Goal: Task Accomplishment & Management: Complete application form

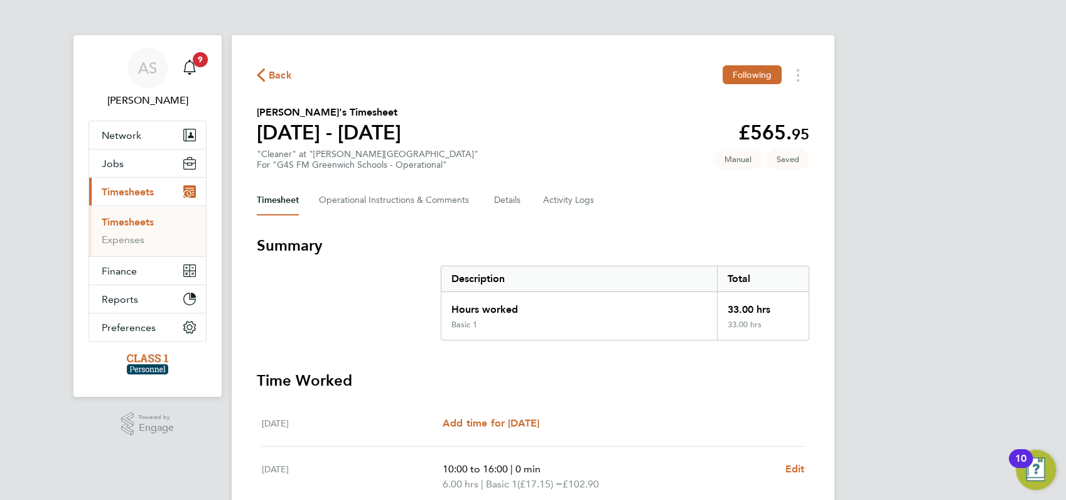
click at [941, 131] on div "AS Angela Sabaroche Notifications 9 Applications: Network Businesses Sites Work…" at bounding box center [533, 453] width 1066 height 907
click at [270, 72] on span "Back" at bounding box center [280, 75] width 23 height 15
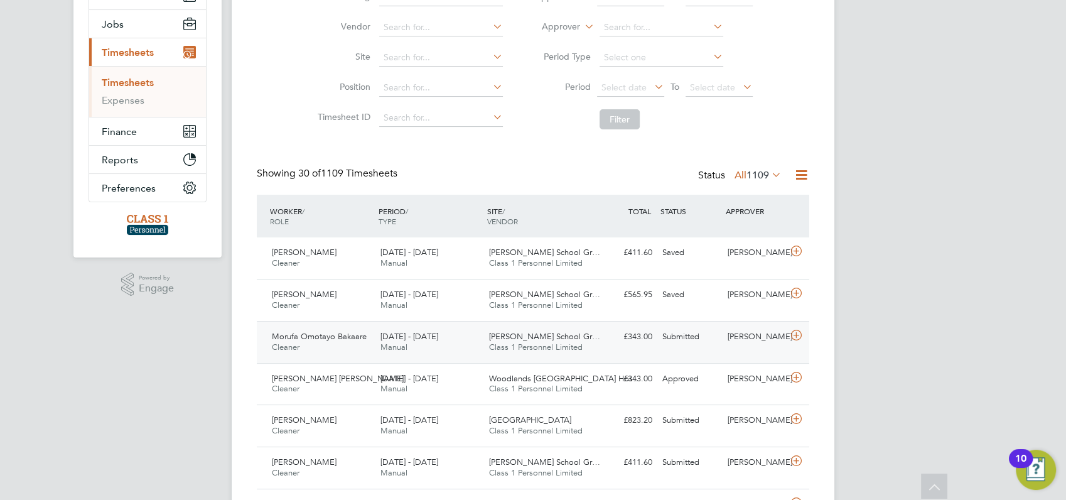
click at [299, 336] on span "Morufa Omotayo Bakaare" at bounding box center [319, 336] width 95 height 11
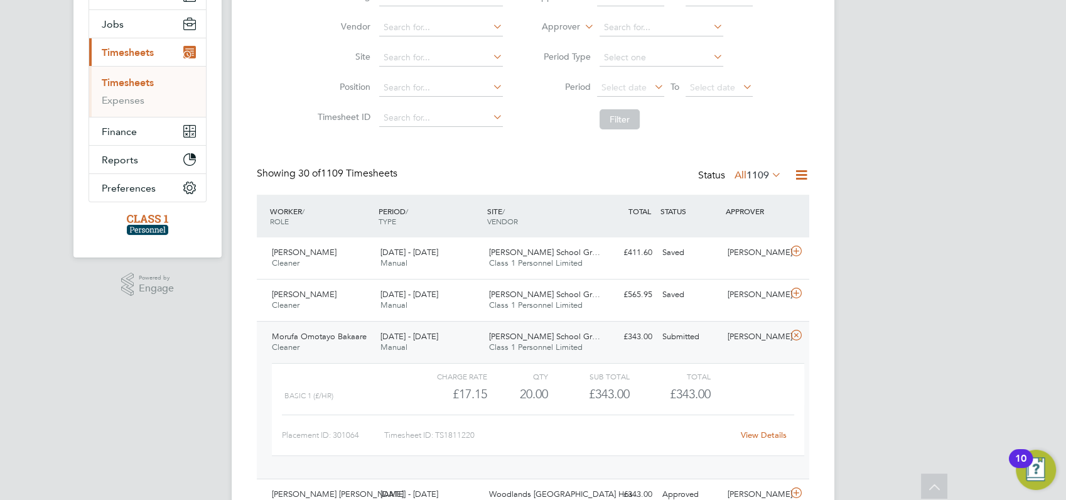
click at [762, 432] on link "View Details" at bounding box center [763, 434] width 46 height 11
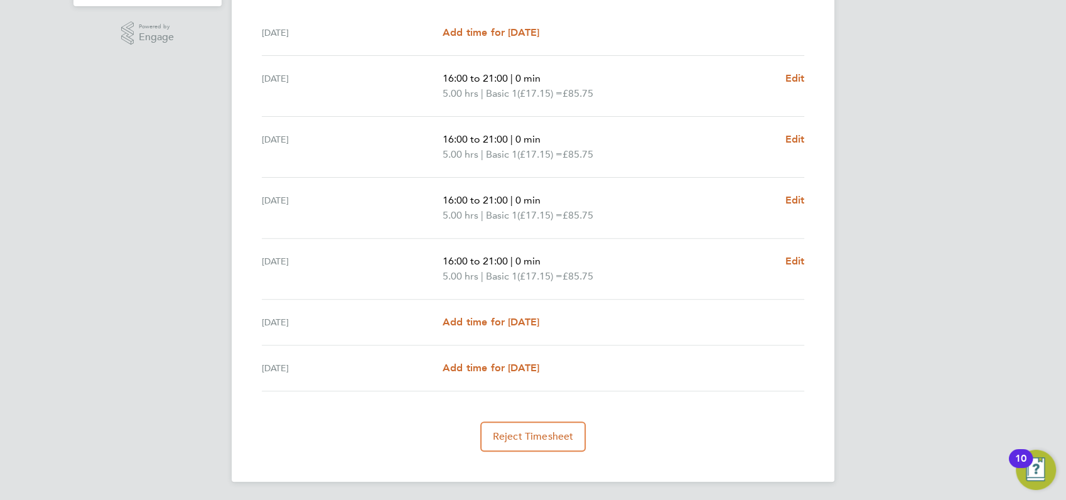
scroll to position [391, 0]
click at [497, 318] on span "Add time for [DATE]" at bounding box center [490, 321] width 97 height 12
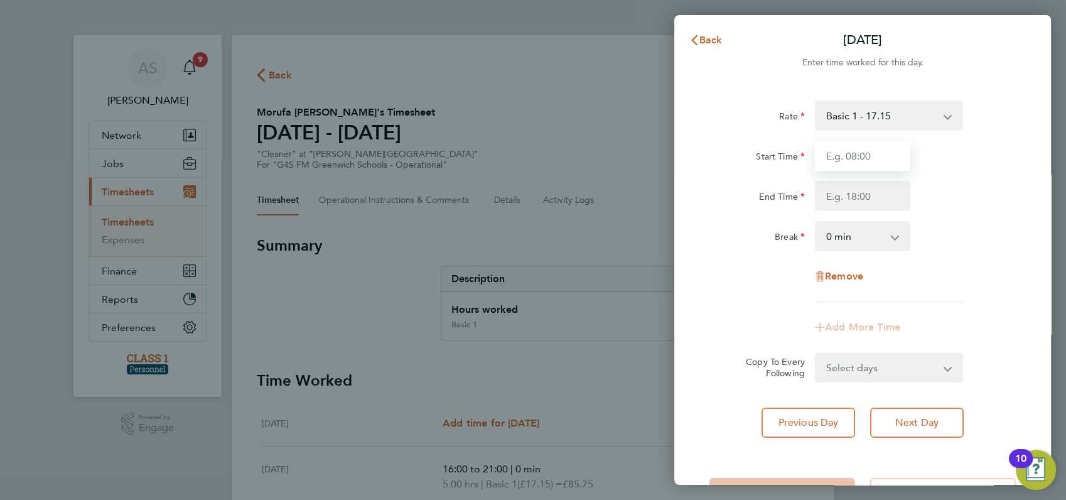
click at [852, 156] on input "Start Time" at bounding box center [862, 156] width 95 height 30
type input "08:00"
type input "17:00"
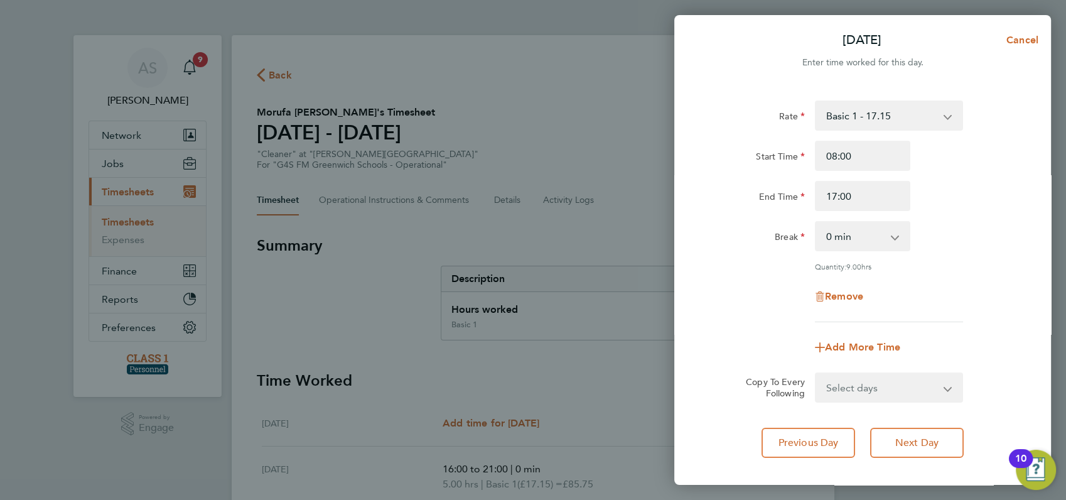
click at [1003, 308] on div "Remove" at bounding box center [862, 296] width 316 height 30
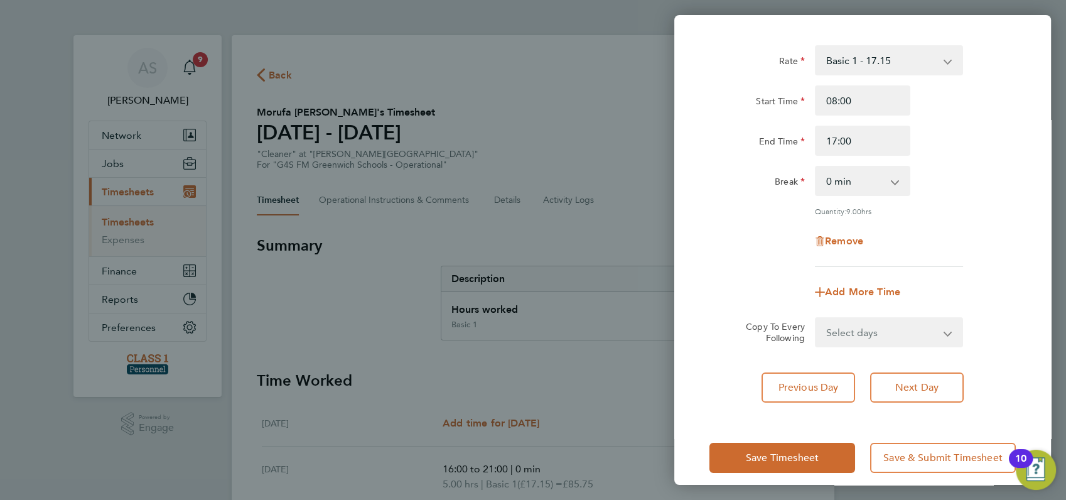
scroll to position [67, 0]
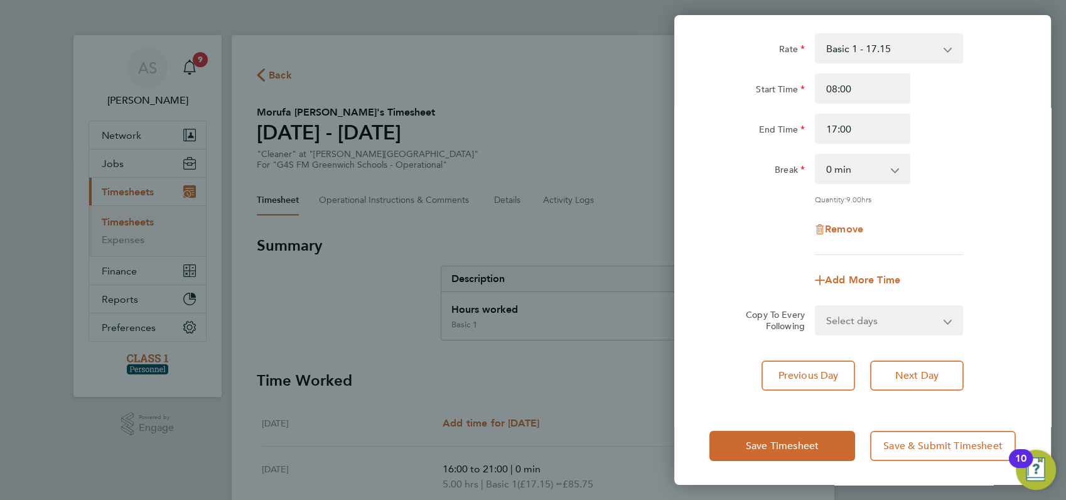
click at [929, 315] on select "Select days [DATE]" at bounding box center [882, 320] width 132 height 28
click at [956, 259] on app-timesheet-line-form-group "Rate Basic 1 - 17.15 Start Time 08:00 End Time 17:00 Break 0 min 15 min 30 min …" at bounding box center [862, 164] width 306 height 262
click at [879, 164] on select "0 min 15 min 30 min 45 min 60 min 75 min 90 min" at bounding box center [855, 169] width 78 height 28
select select "60"
click at [816, 155] on select "0 min 15 min 30 min 45 min 60 min 75 min 90 min" at bounding box center [855, 169] width 78 height 28
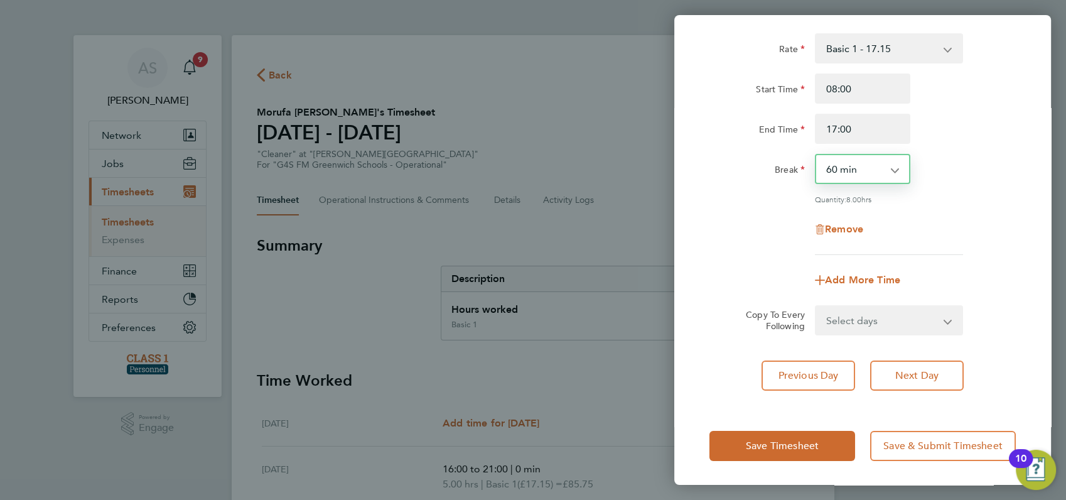
click at [959, 218] on div "Remove" at bounding box center [862, 229] width 316 height 30
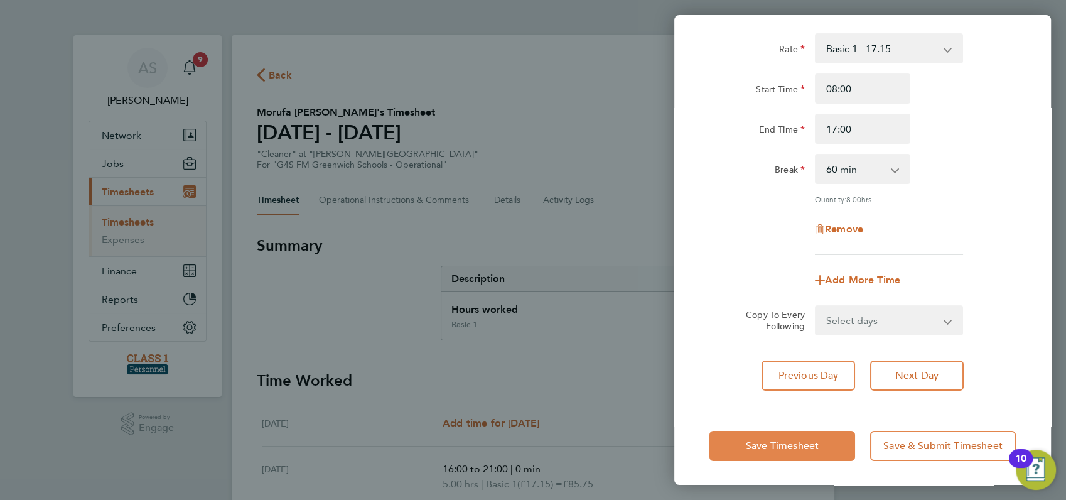
click at [784, 443] on span "Save Timesheet" at bounding box center [782, 445] width 73 height 13
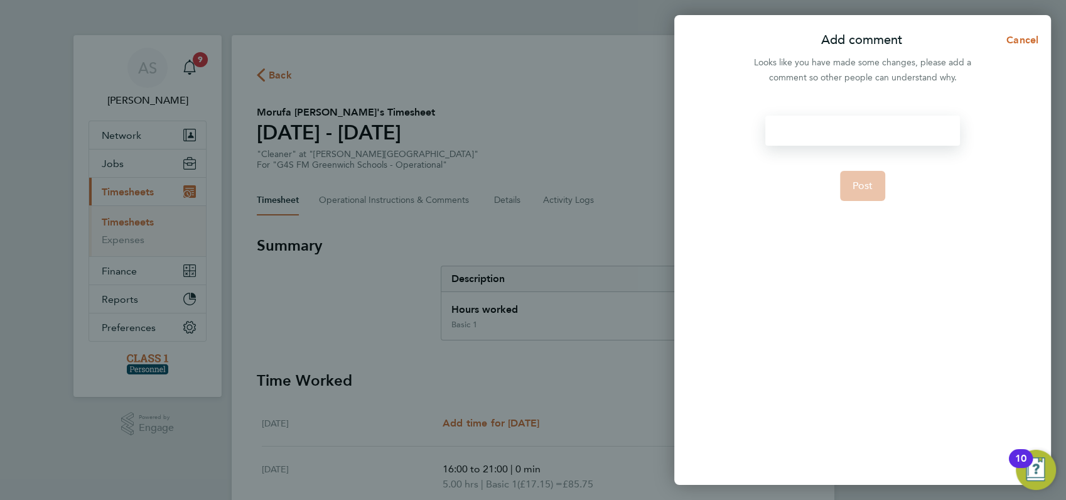
click at [801, 125] on div at bounding box center [862, 130] width 194 height 30
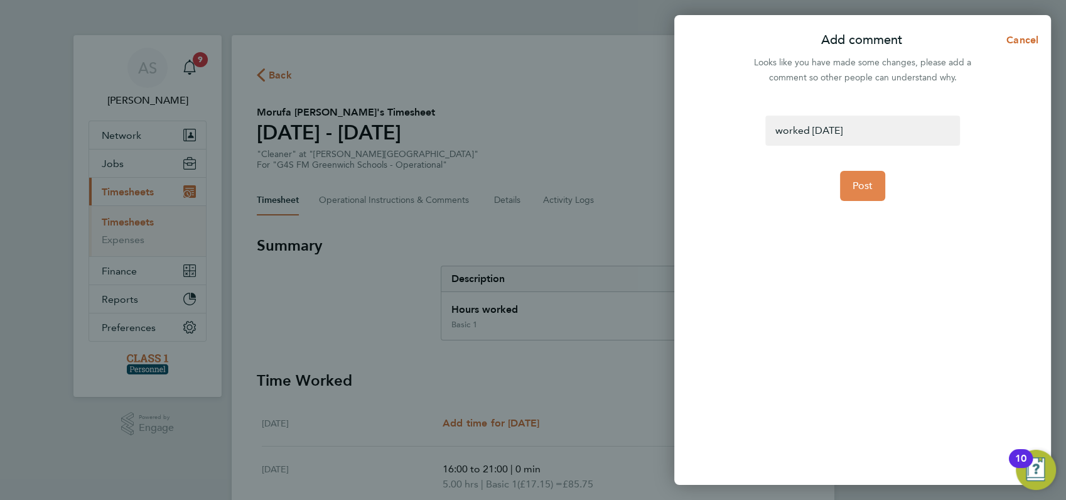
click at [860, 186] on span "Post" at bounding box center [862, 185] width 21 height 13
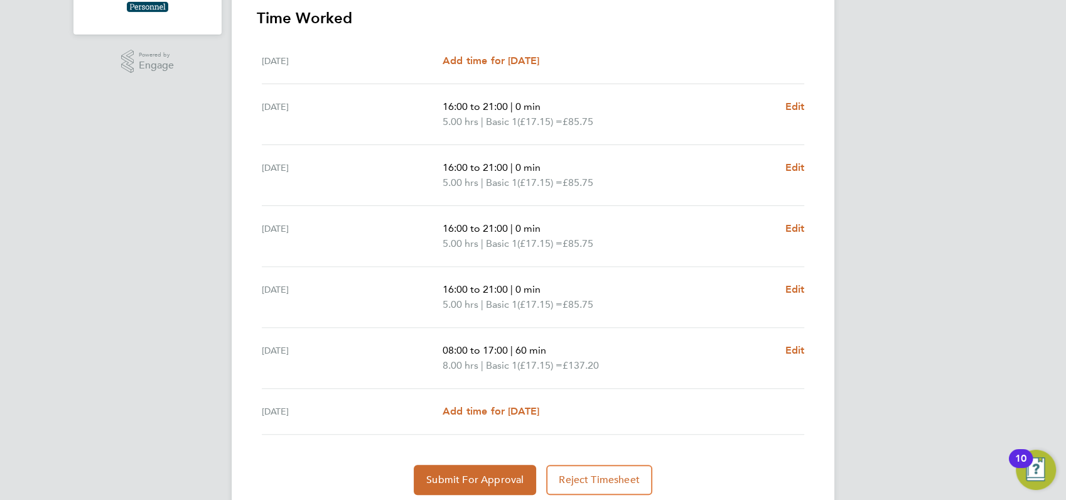
scroll to position [406, 0]
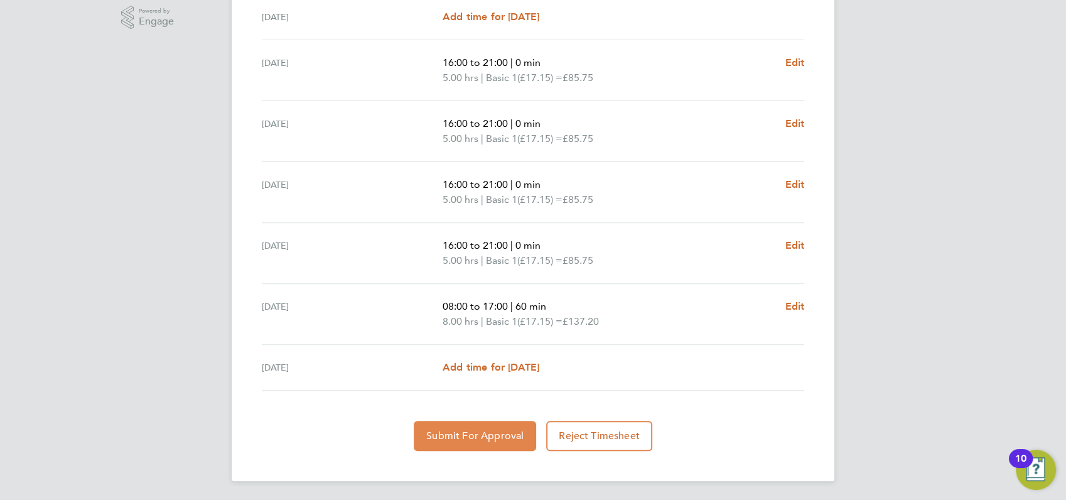
click at [475, 437] on span "Submit For Approval" at bounding box center [474, 435] width 97 height 13
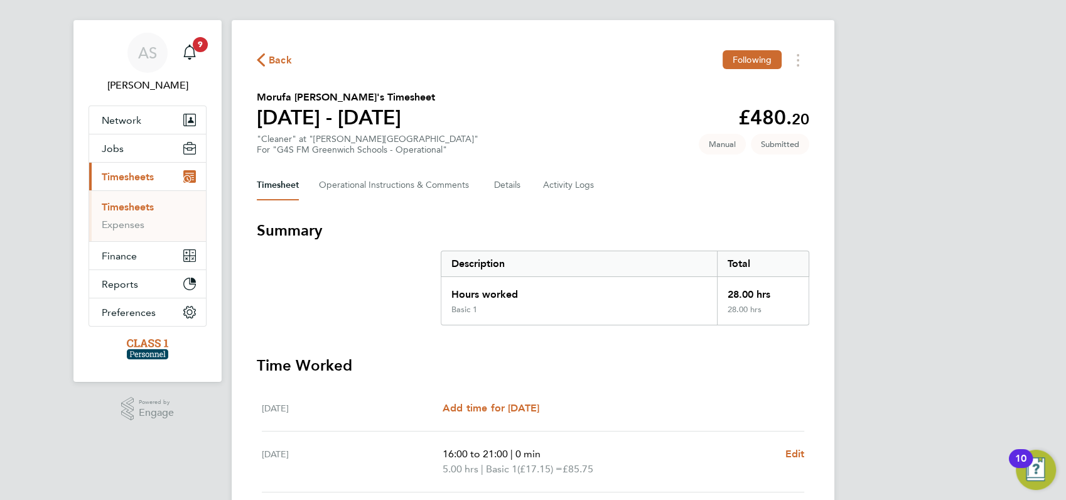
scroll to position [0, 0]
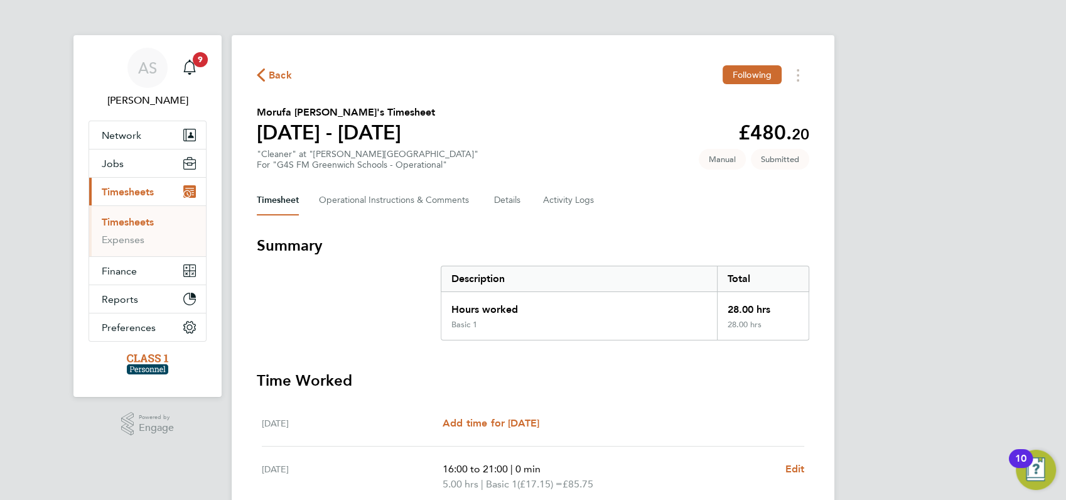
click at [272, 74] on span "Back" at bounding box center [280, 75] width 23 height 15
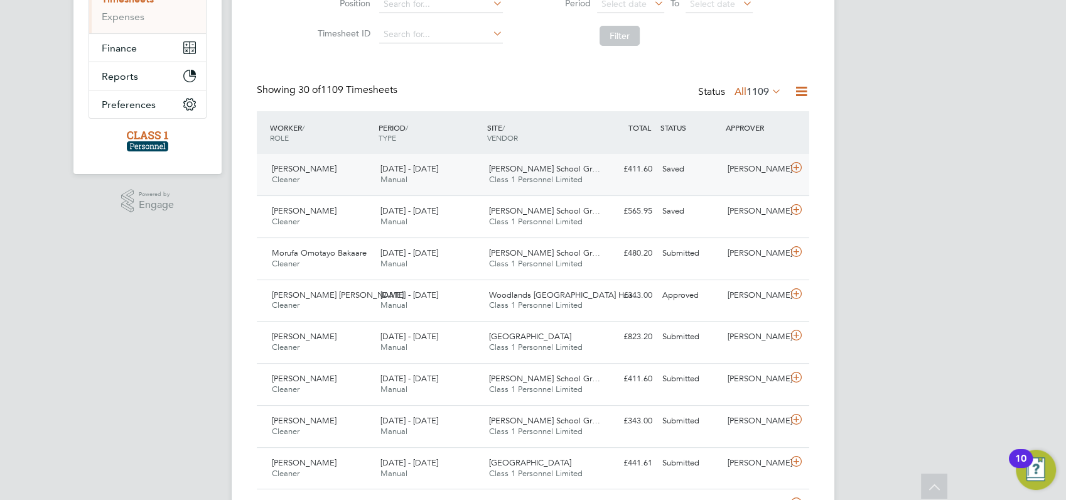
click at [326, 169] on span "[PERSON_NAME]" at bounding box center [304, 168] width 65 height 11
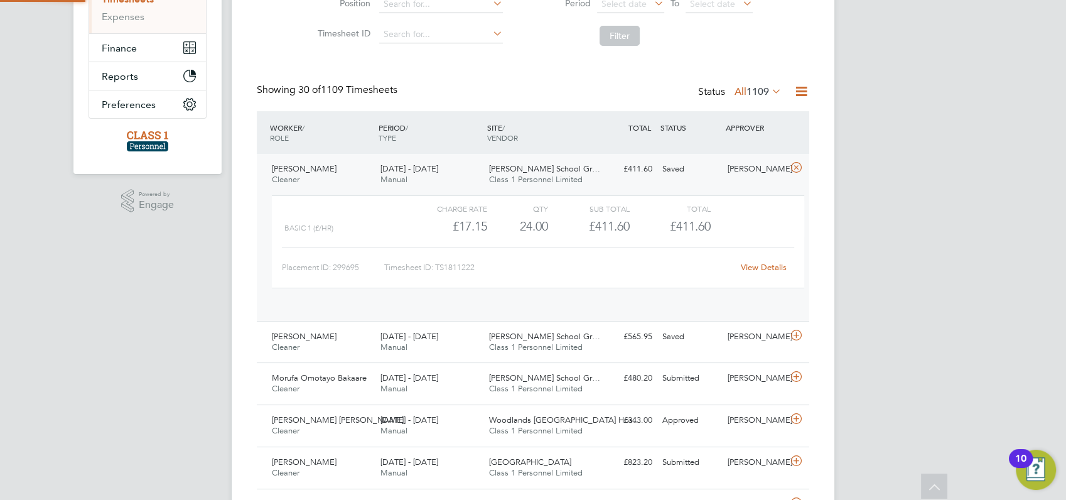
scroll to position [21, 122]
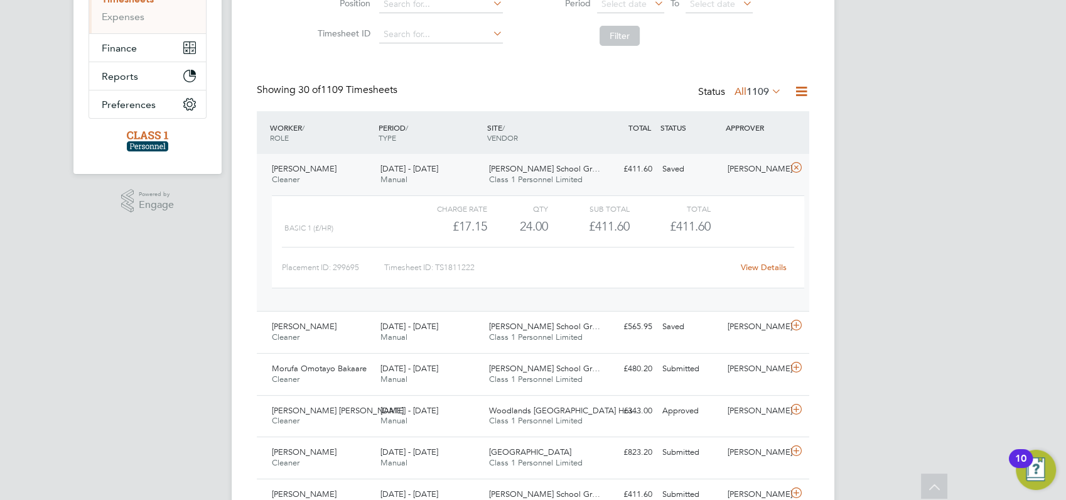
click at [761, 270] on link "View Details" at bounding box center [763, 267] width 46 height 11
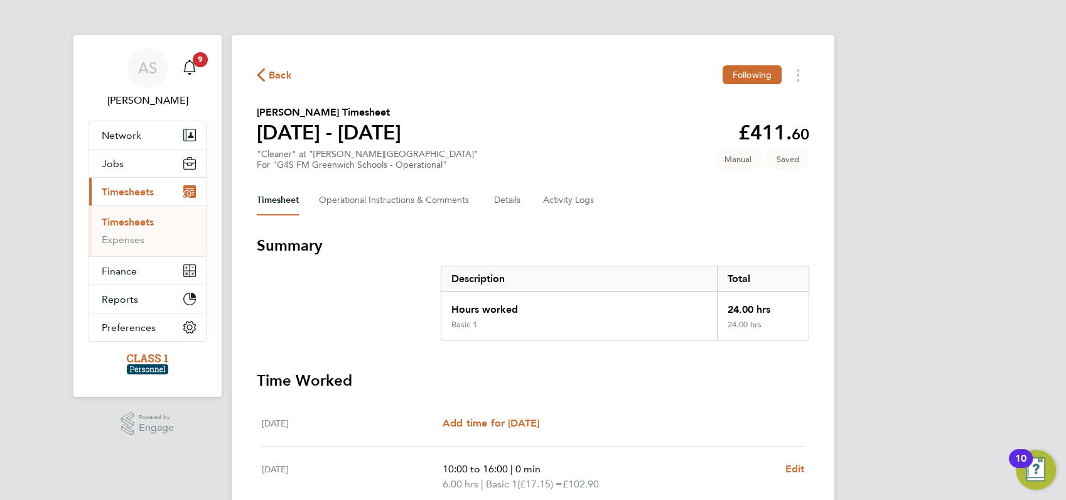
click at [890, 346] on div "AS [PERSON_NAME] Notifications 9 Applications: Network Businesses Sites Workers…" at bounding box center [533, 446] width 1066 height 892
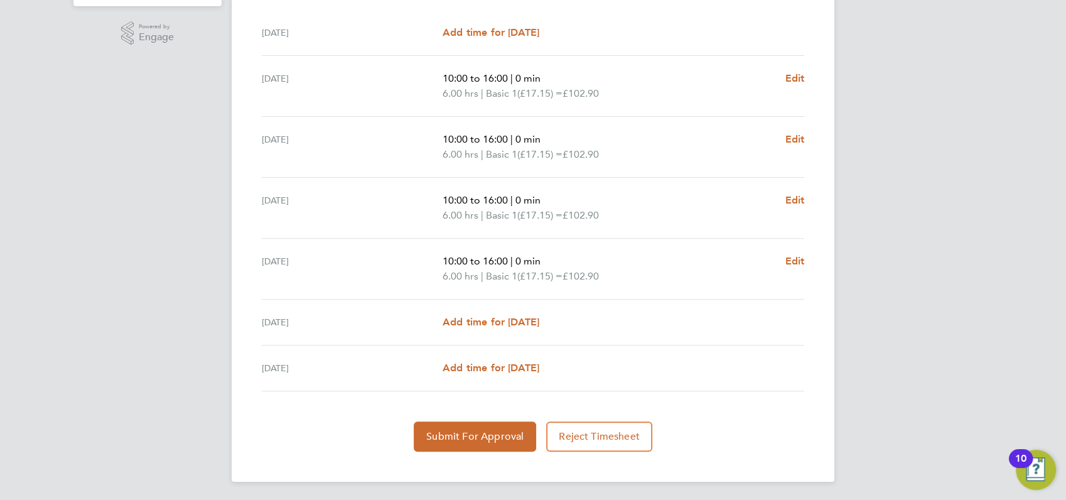
scroll to position [391, 0]
click at [456, 364] on span "Add time for [DATE]" at bounding box center [490, 367] width 97 height 12
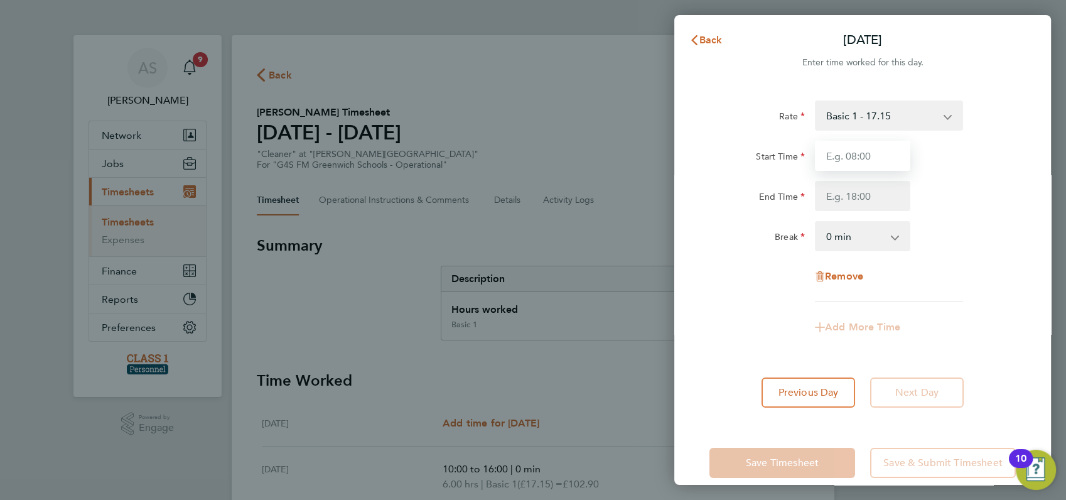
click at [878, 155] on input "Start Time" at bounding box center [862, 156] width 95 height 30
click at [830, 151] on input "Start Time" at bounding box center [862, 156] width 95 height 30
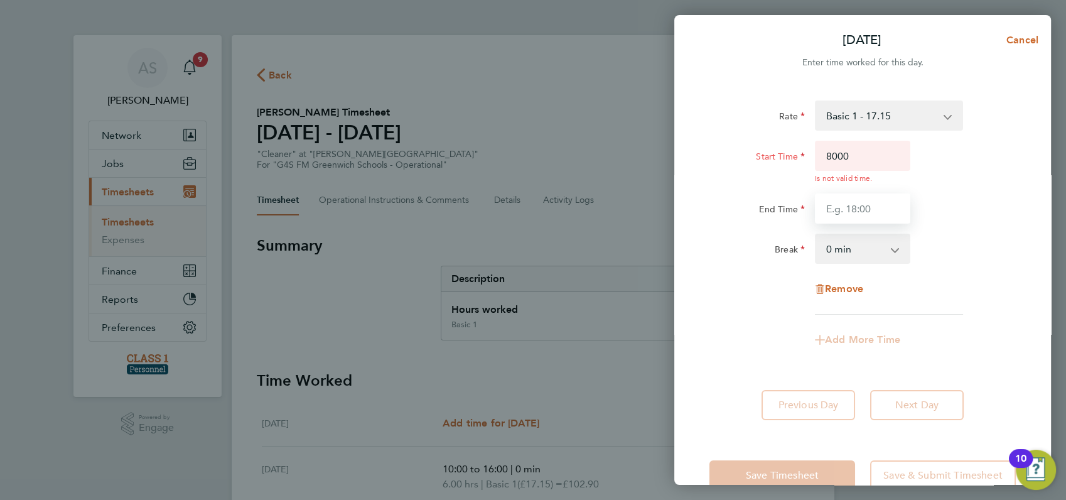
click at [840, 191] on div "Start Time 8000 Is not valid time. End Time" at bounding box center [862, 182] width 316 height 83
click at [858, 156] on input "8000" at bounding box center [862, 156] width 95 height 30
type input "8"
type input "08:00"
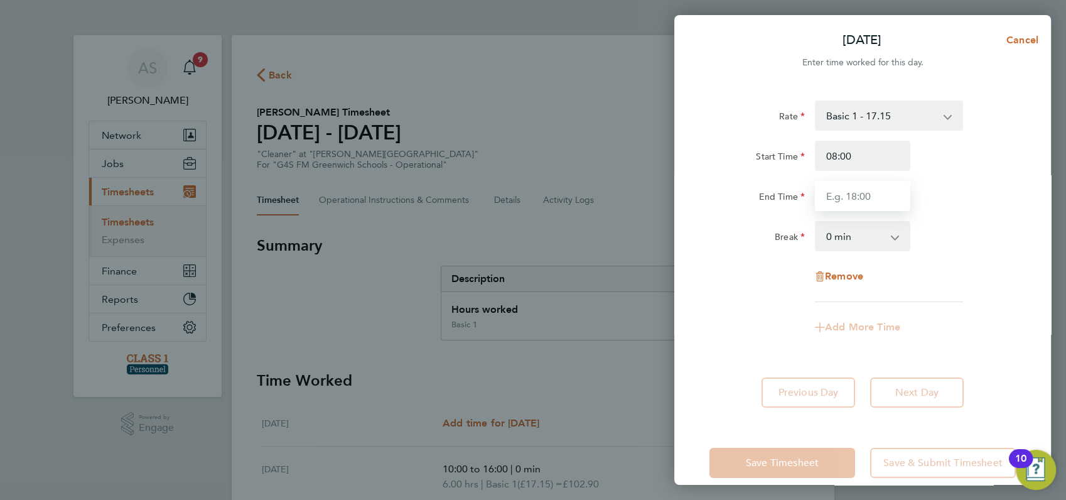
click at [841, 206] on input "End Time" at bounding box center [862, 196] width 95 height 30
type input "17:00"
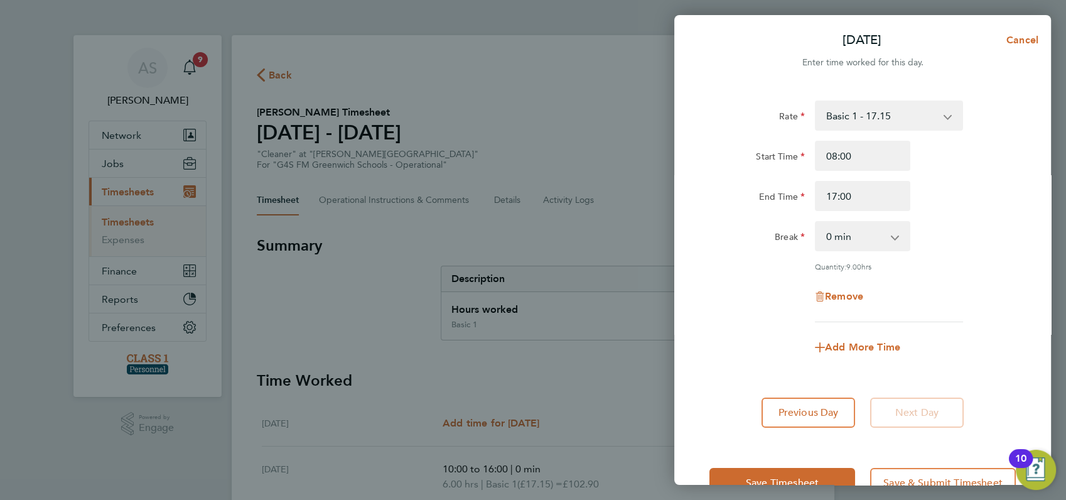
click at [945, 196] on div "End Time 17:00" at bounding box center [862, 196] width 316 height 30
click at [879, 235] on select "0 min 15 min 30 min 45 min 60 min 75 min 90 min" at bounding box center [855, 236] width 78 height 28
select select "60"
click at [816, 222] on select "0 min 15 min 30 min 45 min 60 min 75 min 90 min" at bounding box center [855, 236] width 78 height 28
click at [847, 336] on div "Add More Time" at bounding box center [862, 347] width 105 height 30
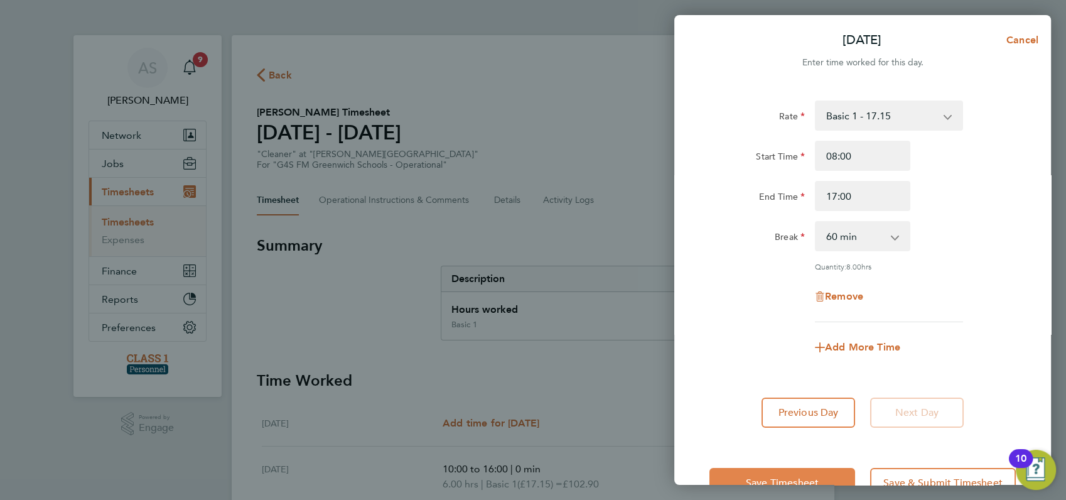
click at [780, 476] on span "Save Timesheet" at bounding box center [782, 482] width 73 height 13
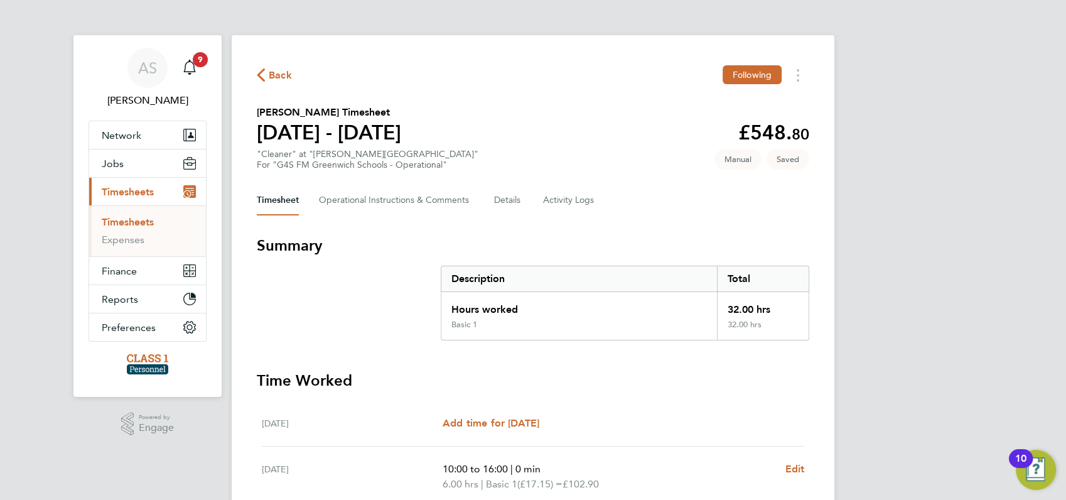
click at [925, 303] on div "AS Angela Sabaroche Notifications 9 Applications: Network Businesses Sites Work…" at bounding box center [533, 453] width 1066 height 907
click at [270, 71] on span "Back" at bounding box center [280, 75] width 23 height 15
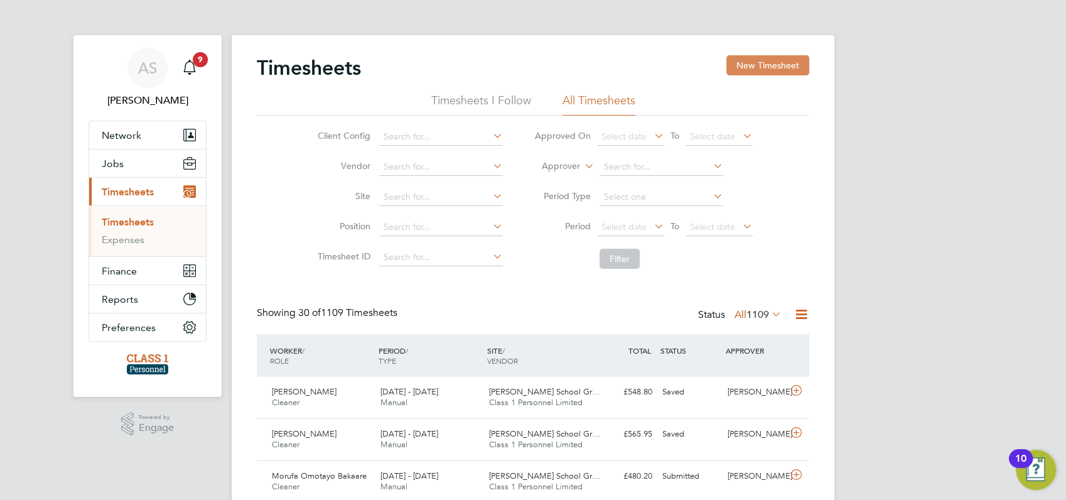
click at [751, 62] on button "New Timesheet" at bounding box center [767, 65] width 83 height 20
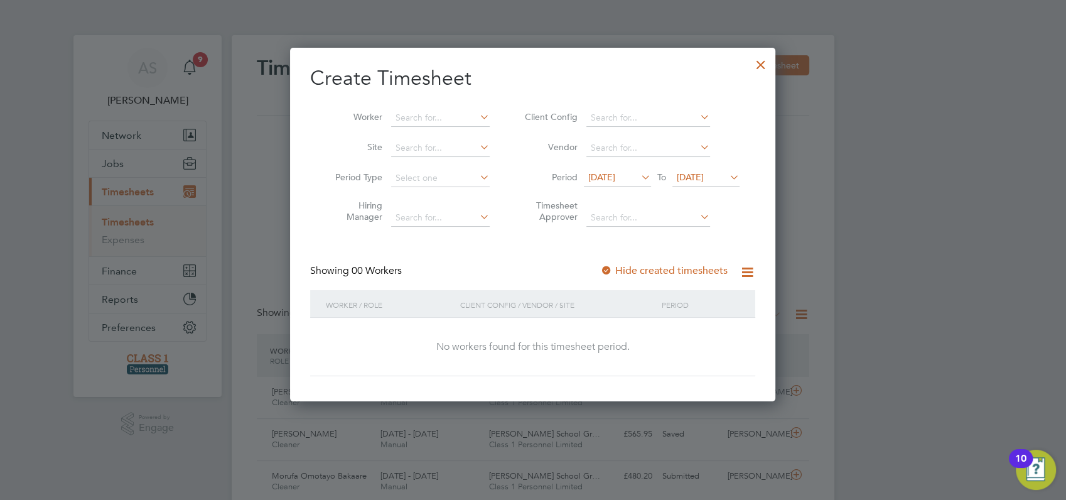
click at [607, 178] on span "16 Aug 2025" at bounding box center [601, 176] width 27 height 11
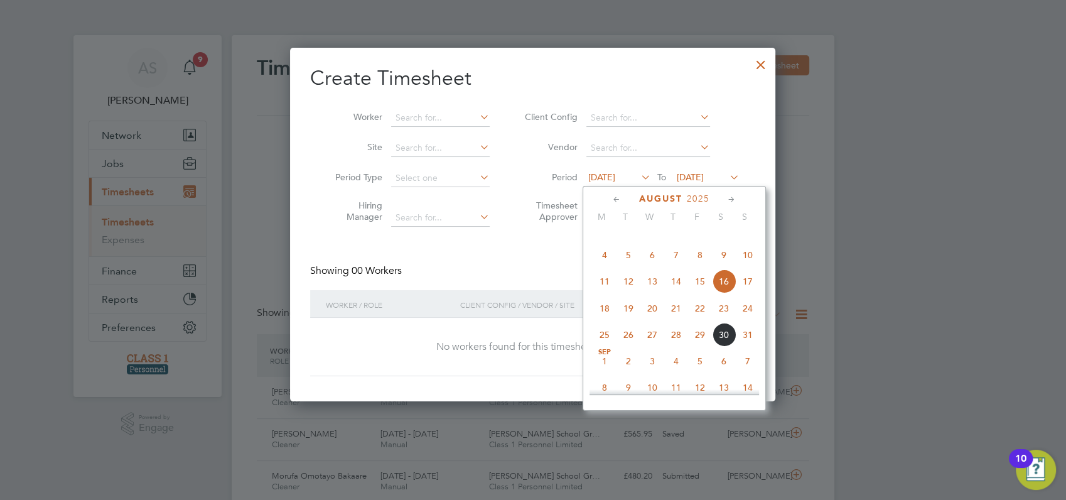
click at [601, 346] on span "25" at bounding box center [604, 335] width 24 height 24
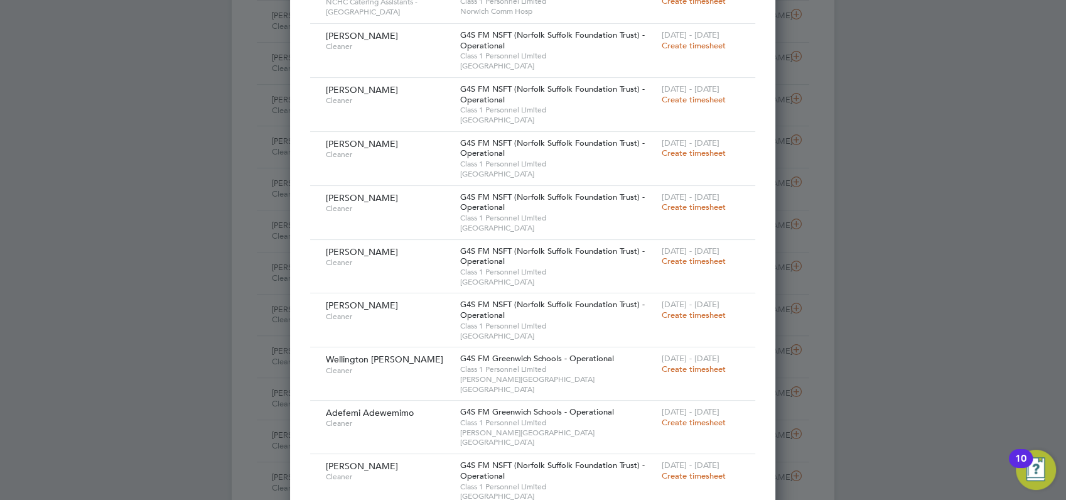
click at [684, 417] on span "Create timesheet" at bounding box center [693, 422] width 64 height 11
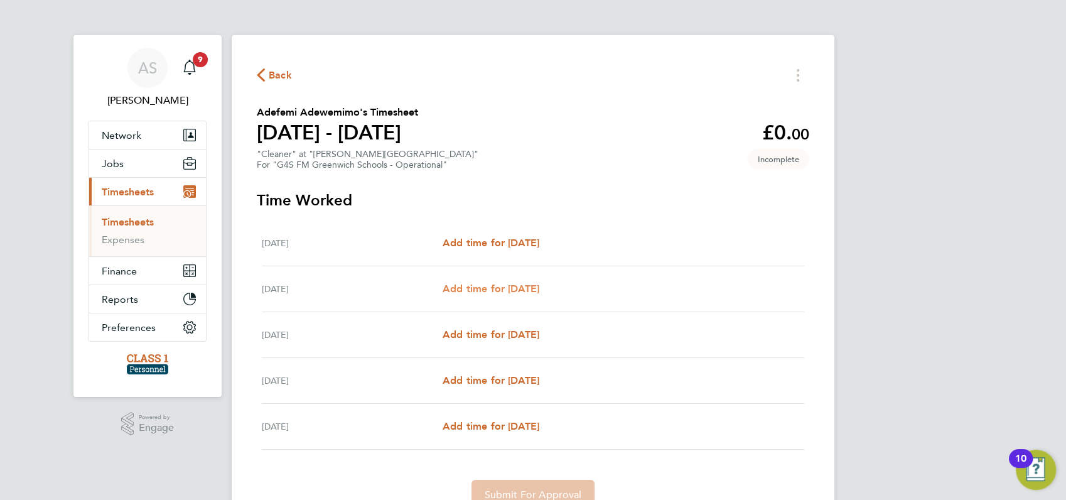
click at [473, 287] on span "Add time for [DATE]" at bounding box center [490, 288] width 97 height 12
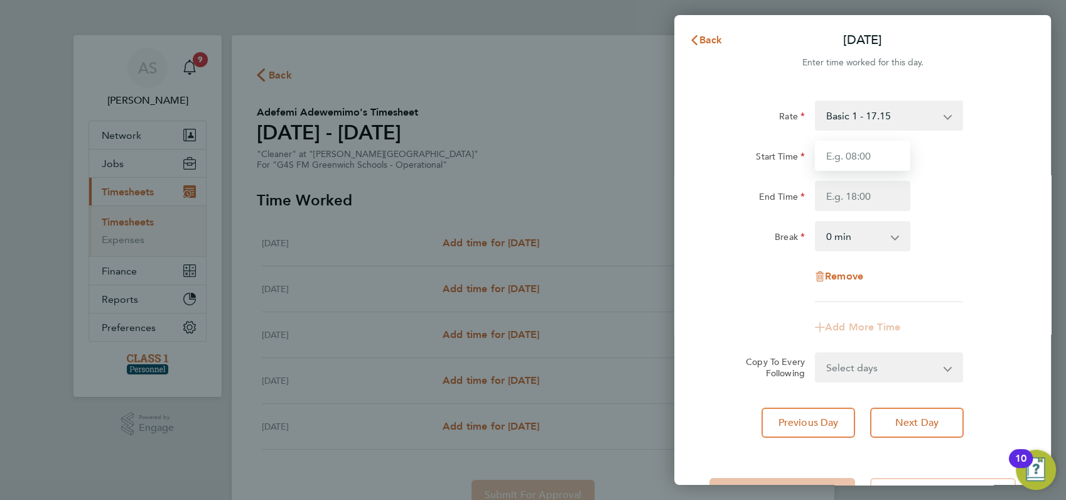
click at [839, 153] on input "Start Time" at bounding box center [862, 156] width 95 height 30
type input "10:00"
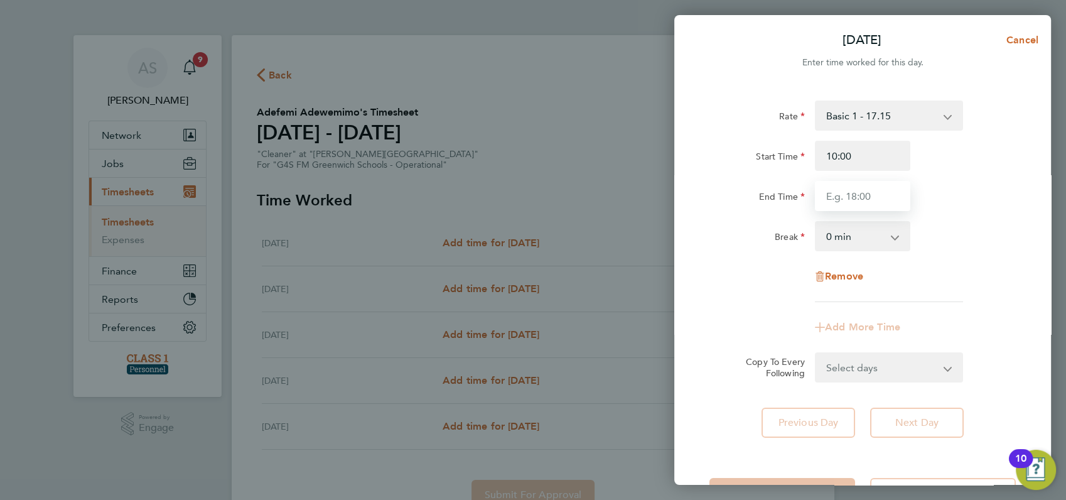
click at [853, 191] on input "End Time" at bounding box center [862, 196] width 95 height 30
type input "16:00"
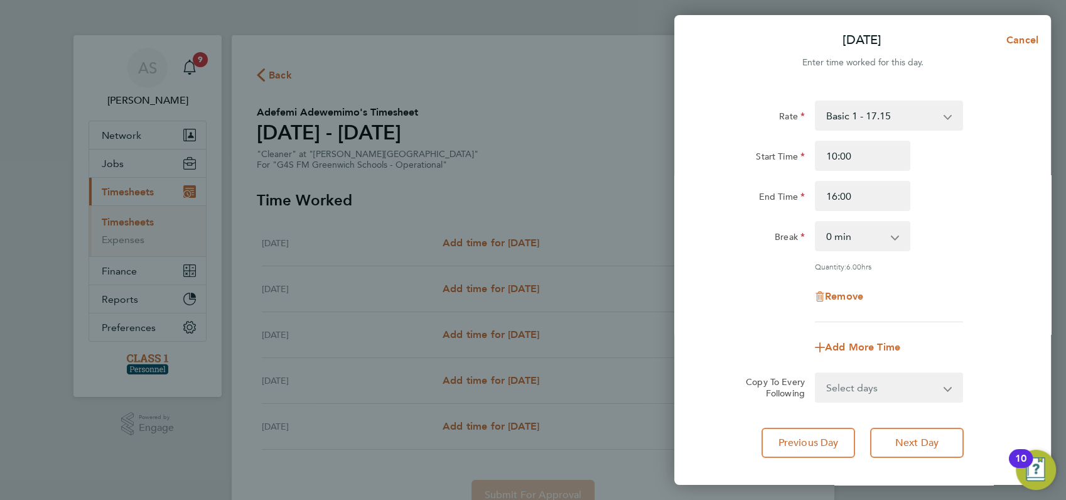
click at [989, 179] on div "Start Time 10:00 End Time 16:00" at bounding box center [862, 176] width 316 height 70
click at [889, 382] on select "Select days Day Wednesday Thursday Friday" at bounding box center [882, 387] width 132 height 28
select select "WED"
click at [816, 373] on select "Select days Day Wednesday Thursday Friday" at bounding box center [882, 387] width 132 height 28
select select "2025-08-29"
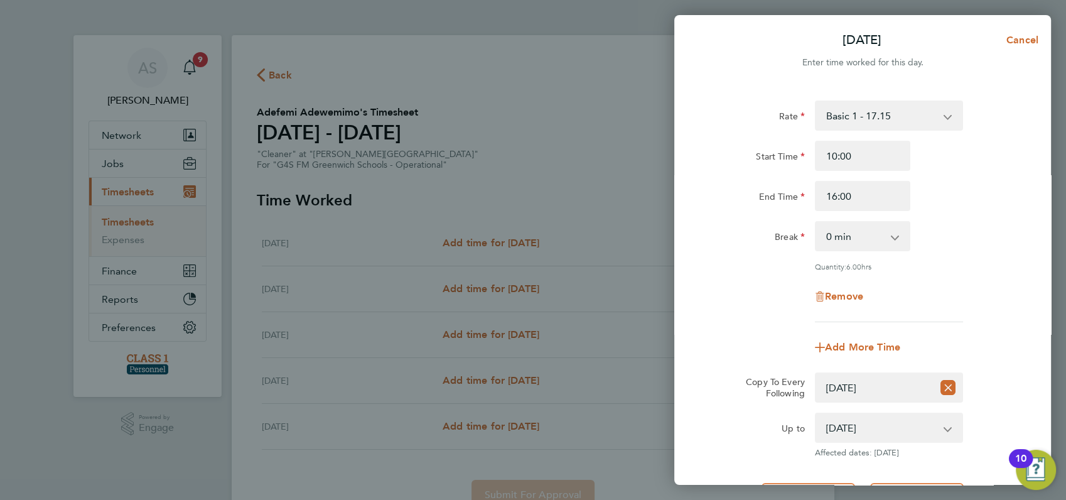
click at [997, 372] on div "Copy To Every Following Select days Day Wednesday Thursday Friday" at bounding box center [862, 387] width 316 height 30
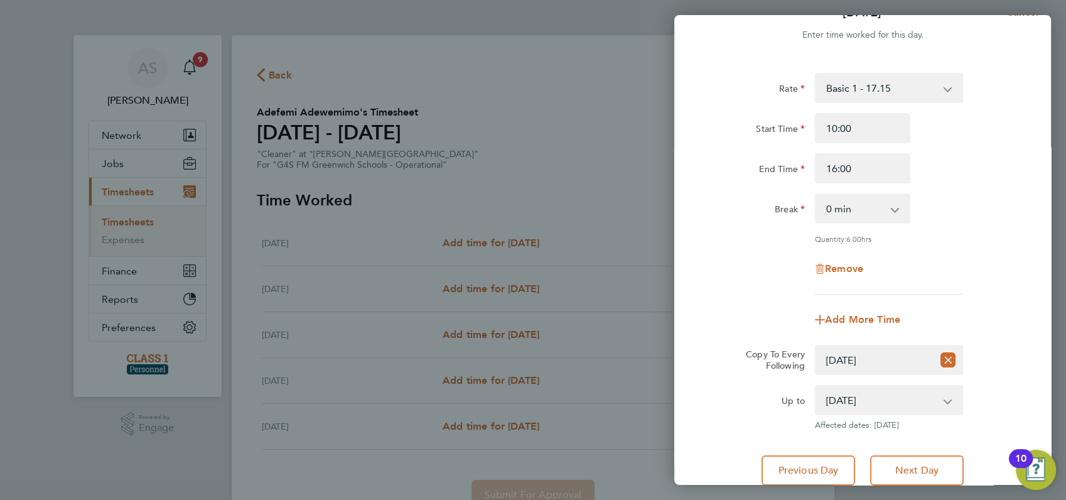
scroll to position [122, 0]
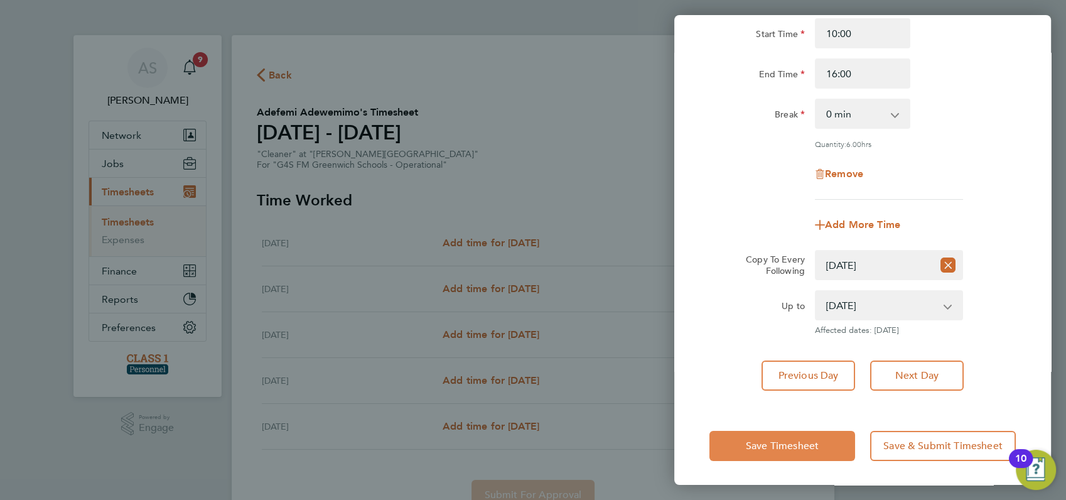
click at [783, 442] on span "Save Timesheet" at bounding box center [782, 445] width 73 height 13
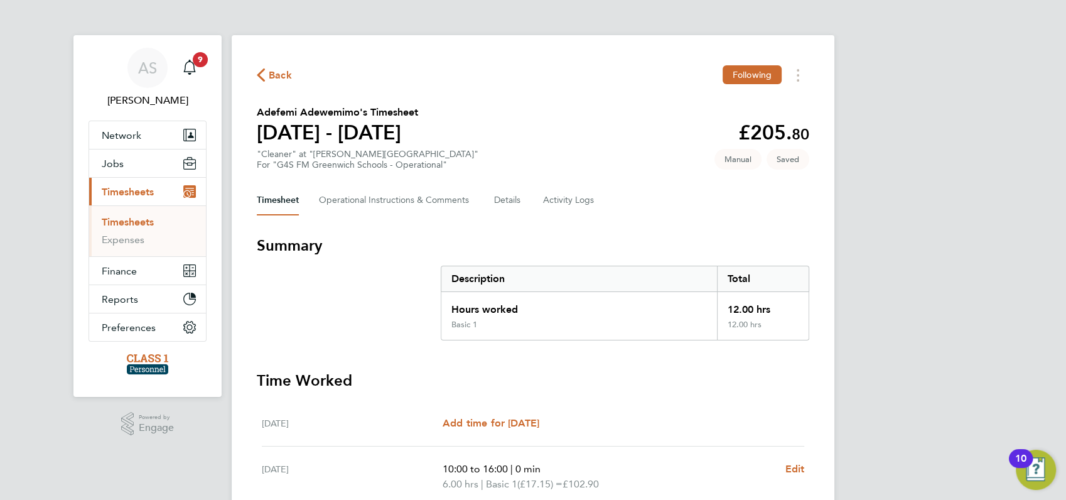
click at [887, 364] on div "AS Angela Sabaroche Notifications 9 Applications: Network Businesses Sites Work…" at bounding box center [533, 385] width 1066 height 770
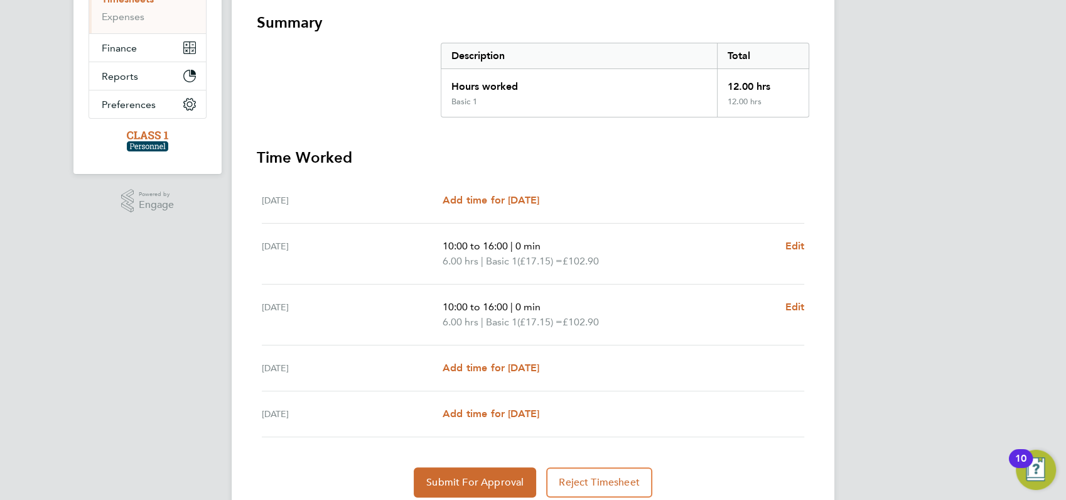
scroll to position [269, 0]
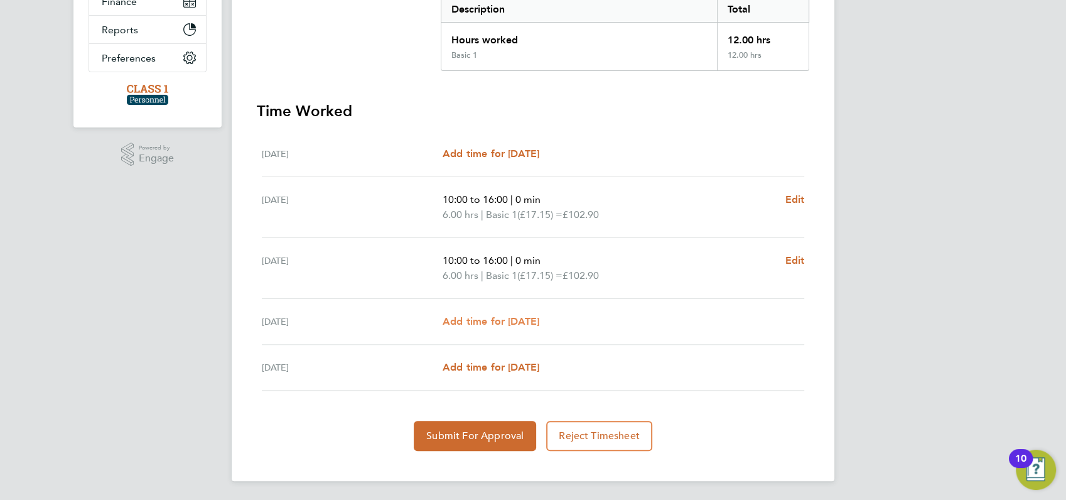
click at [515, 316] on span "Add time for [DATE]" at bounding box center [490, 321] width 97 height 12
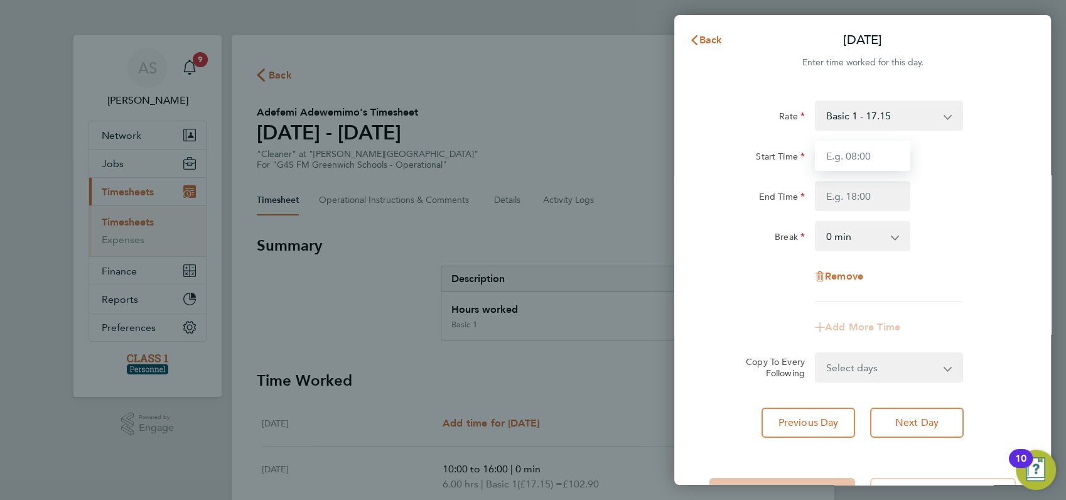
click at [860, 156] on input "Start Time" at bounding box center [862, 156] width 95 height 30
type input "10:00"
type input "16:00"
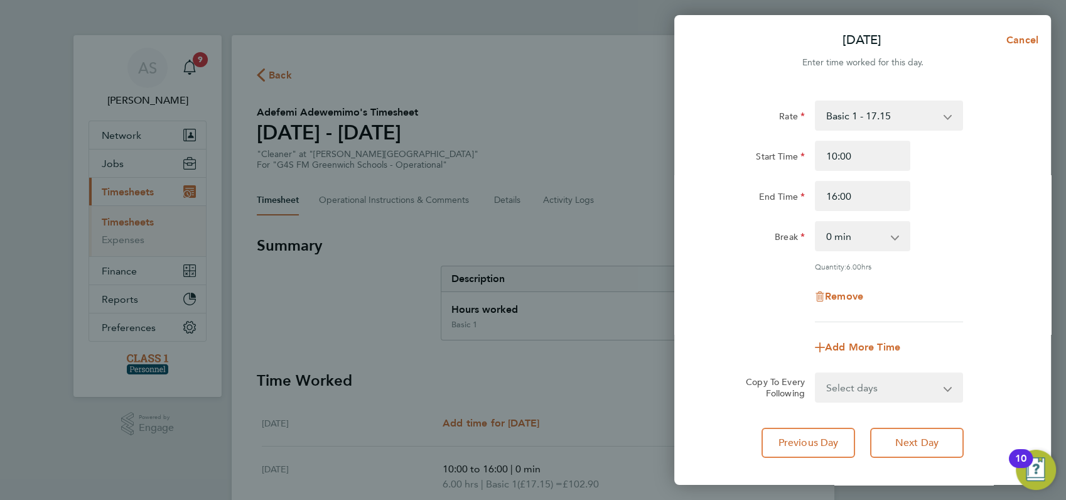
click at [858, 385] on select "Select days [DATE]" at bounding box center [882, 387] width 132 height 28
select select "FRI"
click at [816, 373] on select "Select days [DATE]" at bounding box center [882, 387] width 132 height 28
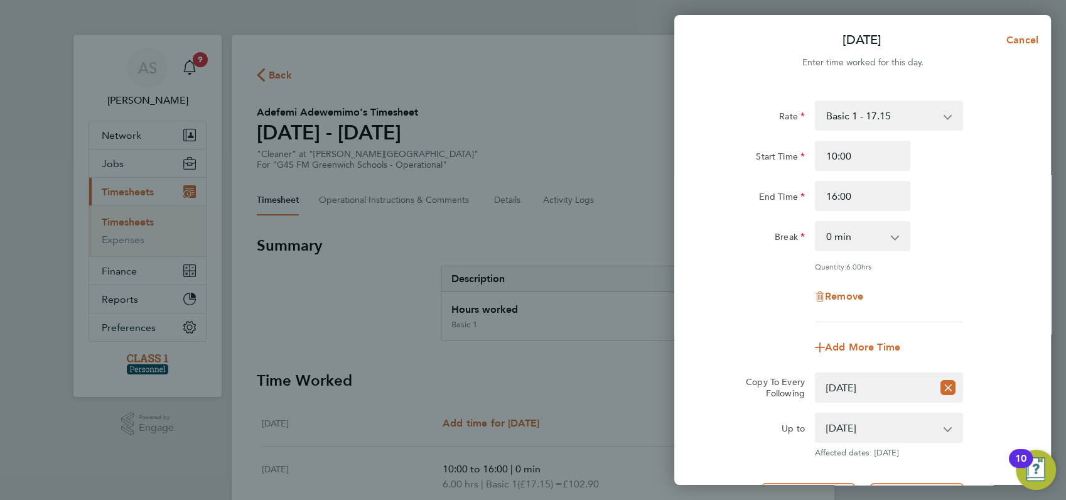
click at [994, 285] on div "Remove" at bounding box center [862, 296] width 316 height 30
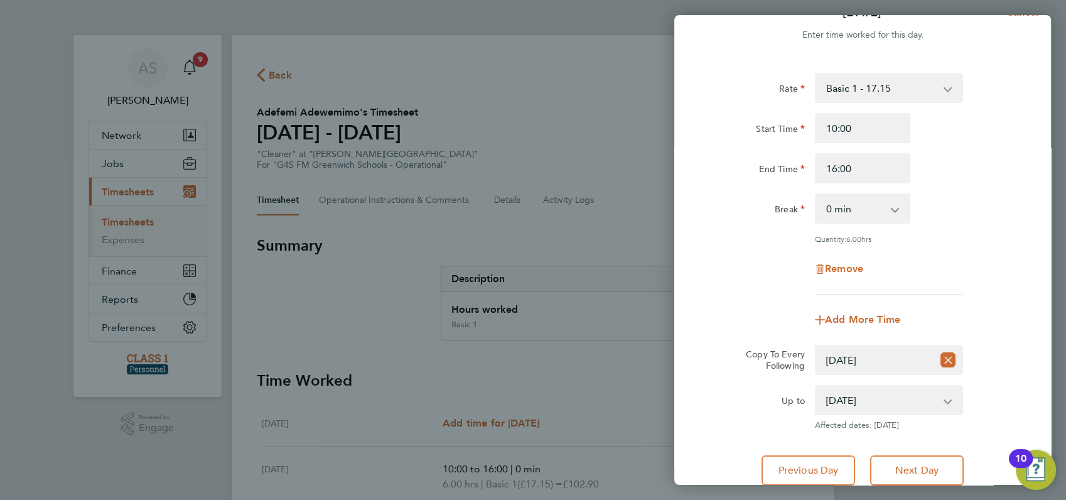
scroll to position [122, 0]
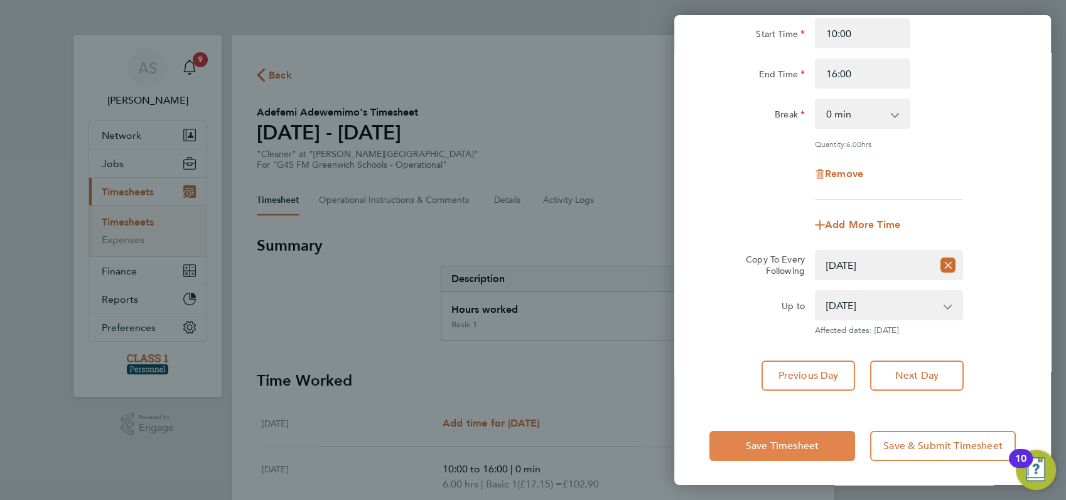
click at [779, 442] on span "Save Timesheet" at bounding box center [782, 445] width 73 height 13
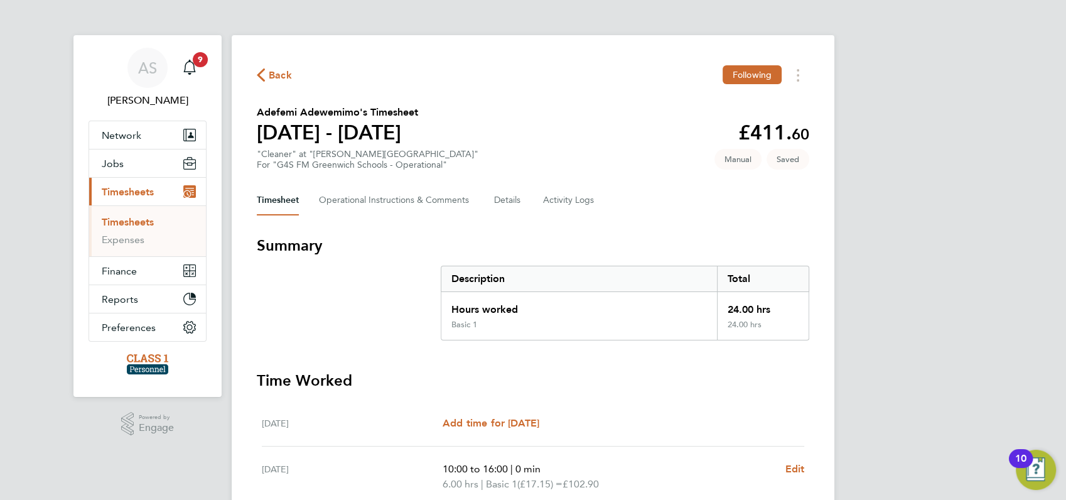
click at [874, 322] on div "AS Angela Sabaroche Notifications 9 Applications: Network Businesses Sites Work…" at bounding box center [533, 400] width 1066 height 800
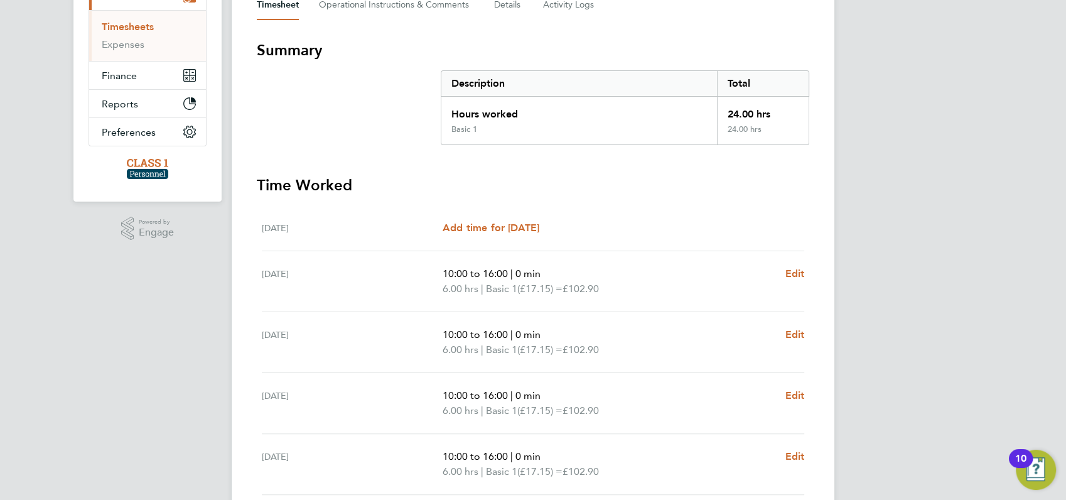
scroll to position [299, 0]
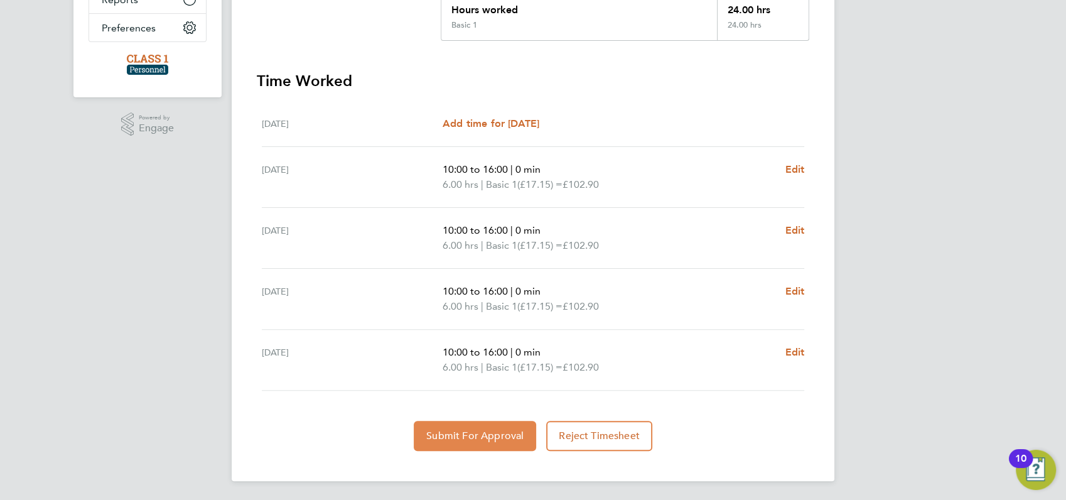
click at [490, 432] on span "Submit For Approval" at bounding box center [474, 435] width 97 height 13
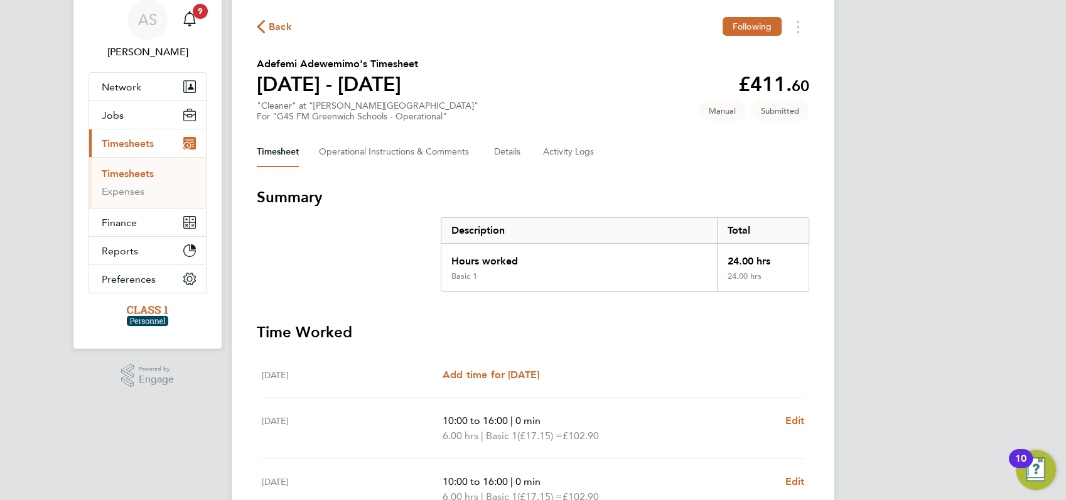
scroll to position [0, 0]
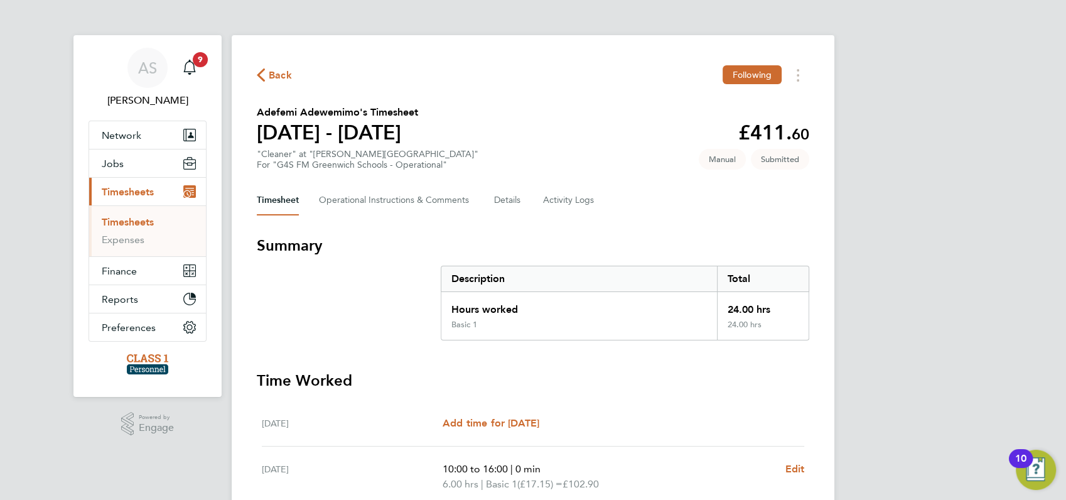
click at [283, 73] on span "Back" at bounding box center [280, 75] width 23 height 15
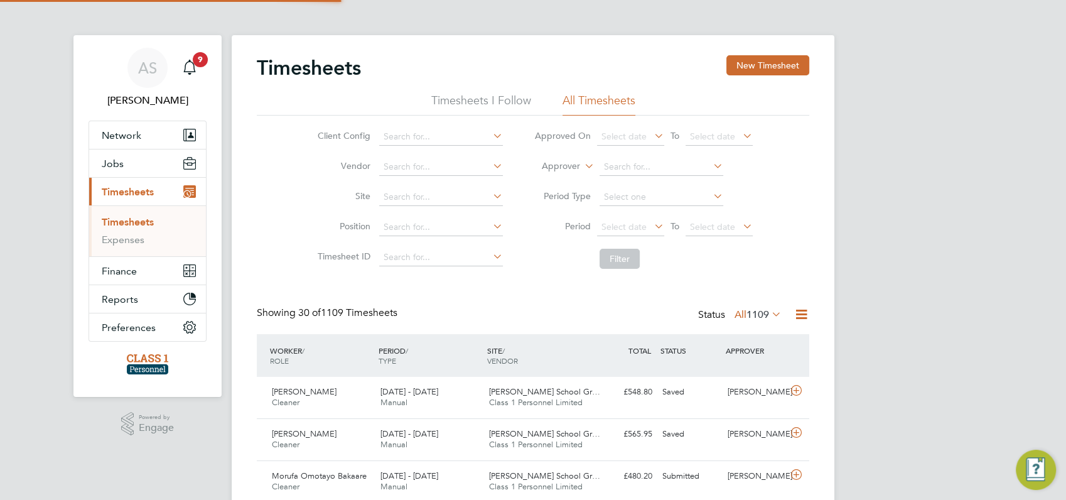
scroll to position [31, 109]
click at [754, 65] on button "New Timesheet" at bounding box center [767, 65] width 83 height 20
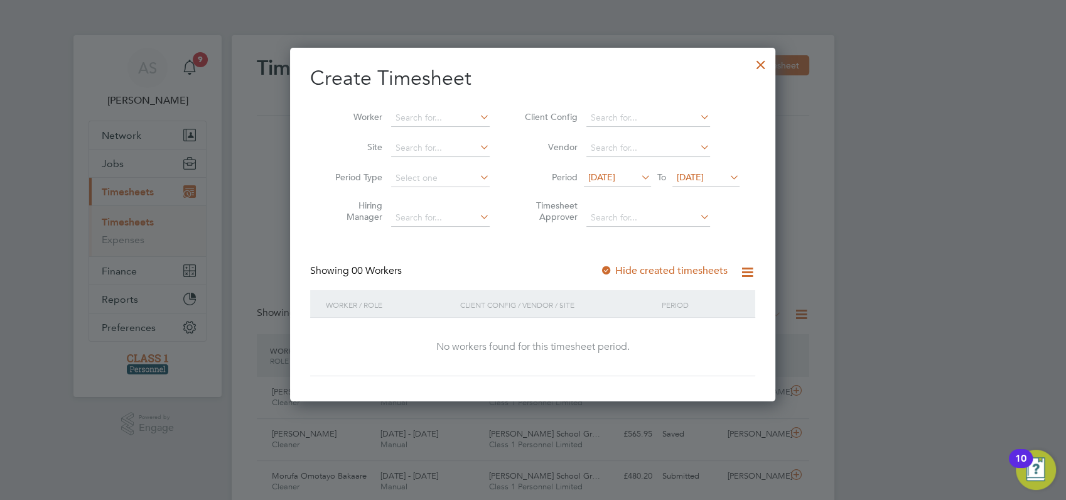
click at [611, 176] on span "[DATE]" at bounding box center [601, 176] width 27 height 11
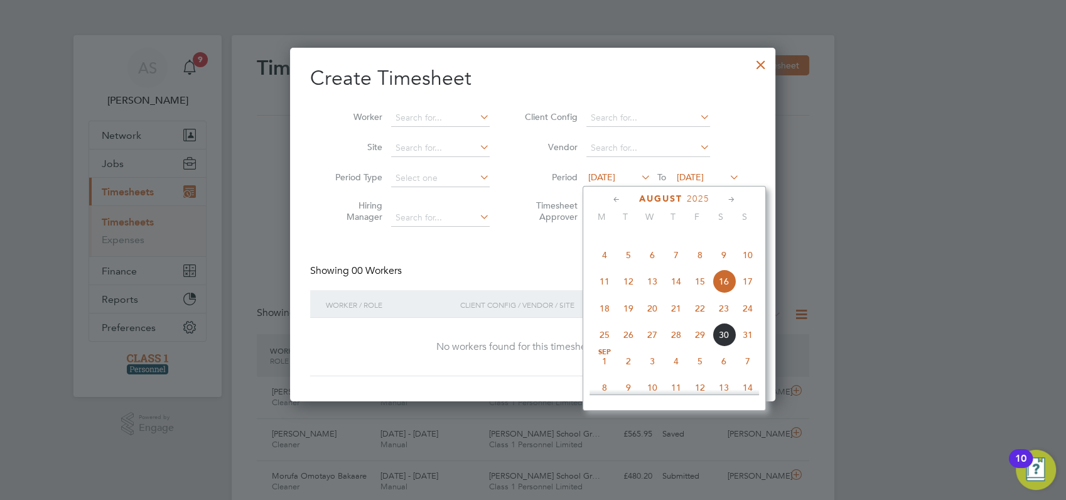
click at [601, 346] on span "25" at bounding box center [604, 335] width 24 height 24
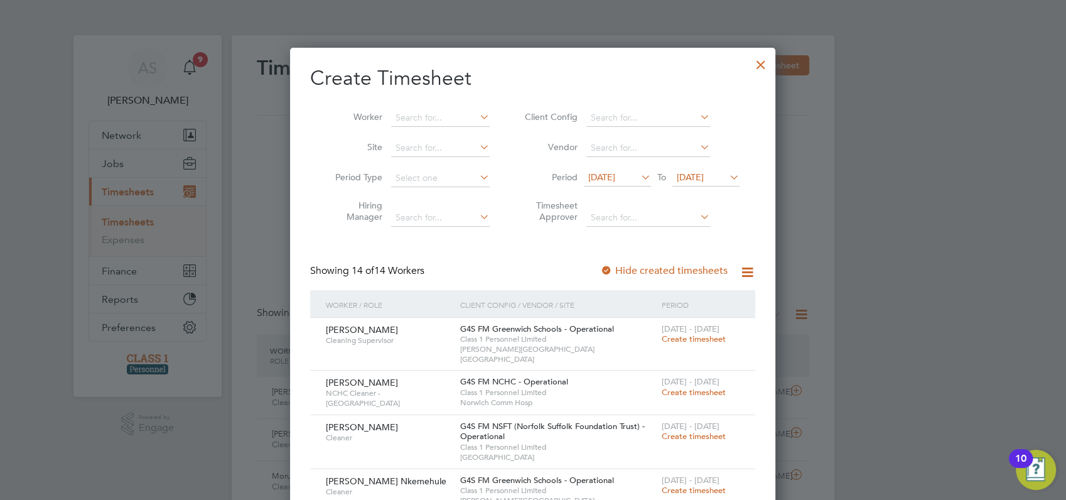
click at [885, 294] on div at bounding box center [533, 250] width 1066 height 500
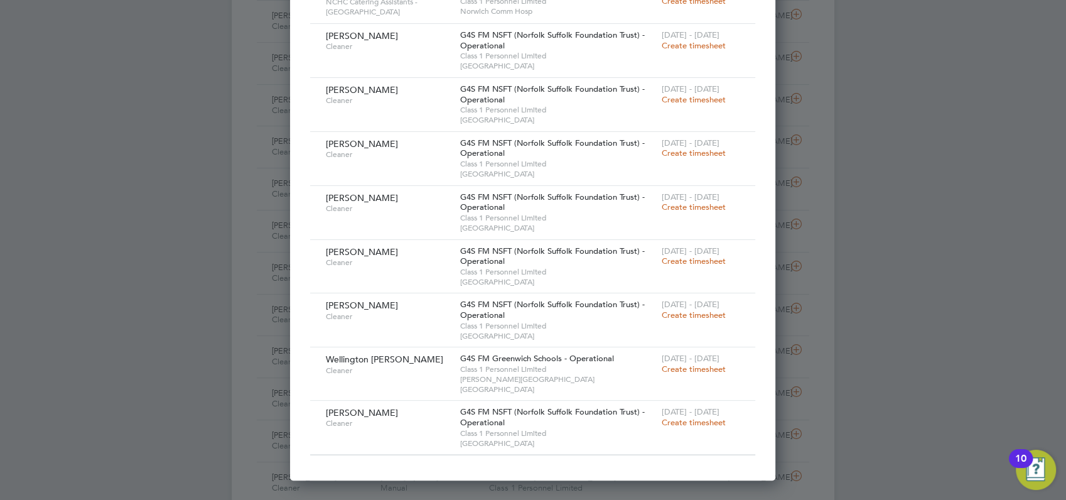
click at [689, 363] on span "Create timesheet" at bounding box center [693, 368] width 64 height 11
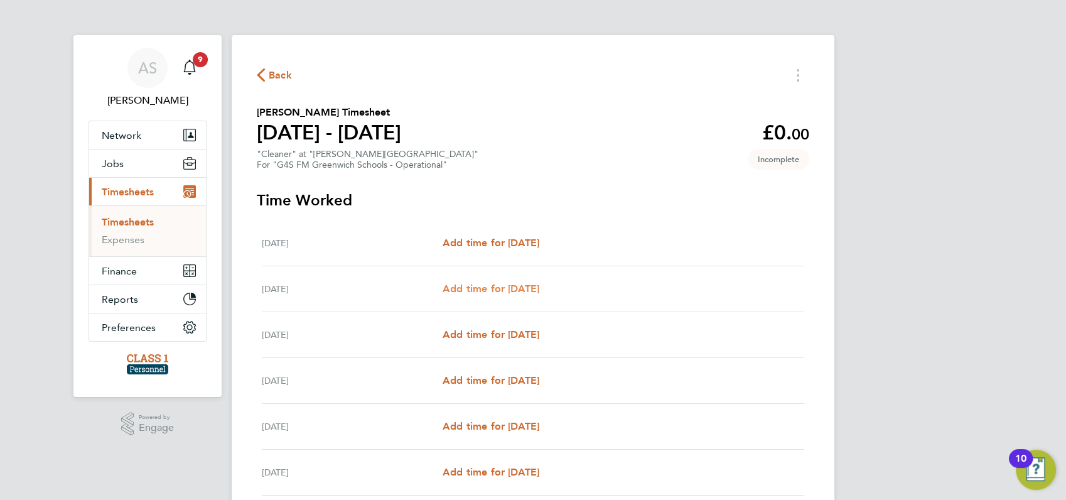
click at [517, 286] on span "Add time for [DATE]" at bounding box center [490, 288] width 97 height 12
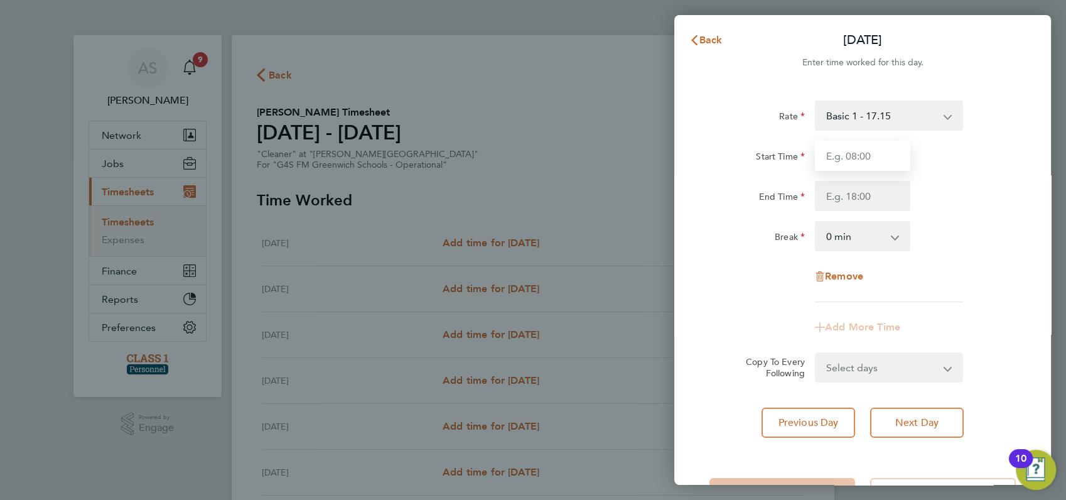
click at [842, 154] on input "Start Time" at bounding box center [862, 156] width 95 height 30
type input "10:00"
type input "16:00"
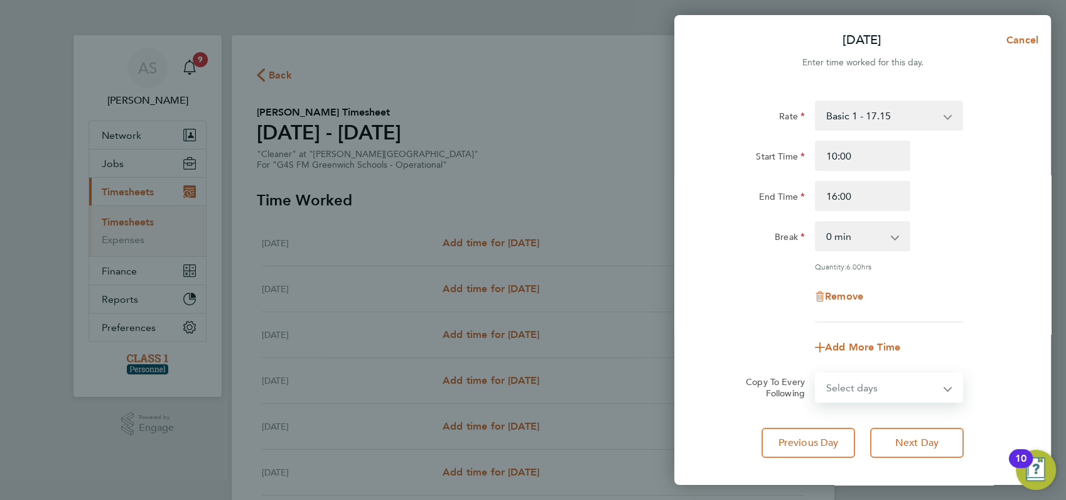
click at [859, 387] on select "Select days Day Weekday (Mon-Fri) Weekend (Sat-Sun) Wednesday Thursday Friday S…" at bounding box center [882, 387] width 132 height 28
select select "WED"
click at [816, 373] on select "Select days Day Weekday (Mon-Fri) Weekend (Sat-Sun) Wednesday Thursday Friday S…" at bounding box center [882, 387] width 132 height 28
select select "2025-08-31"
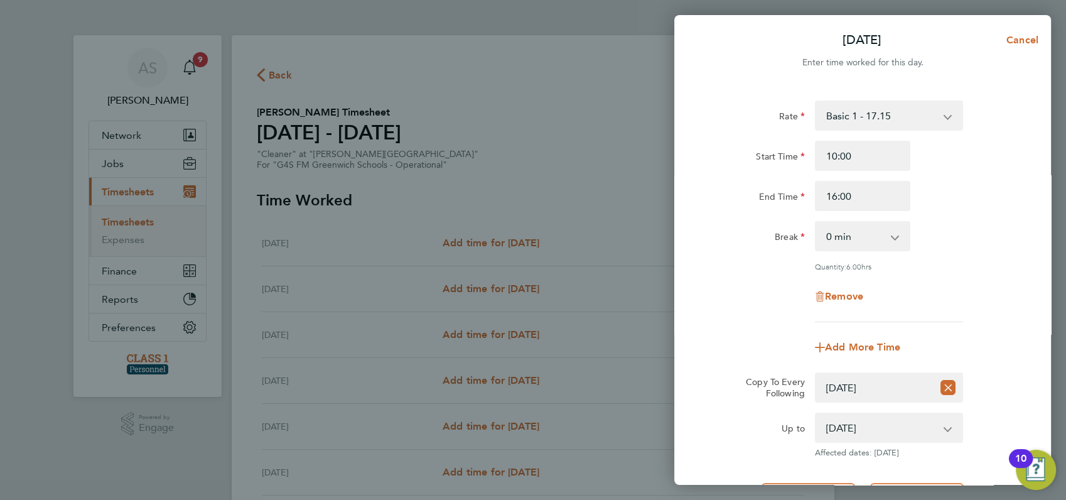
click at [973, 259] on div "Rate Basic 1 - 17.15 Start Time 10:00 End Time 16:00 Break 0 min 15 min 30 min …" at bounding box center [862, 211] width 306 height 222
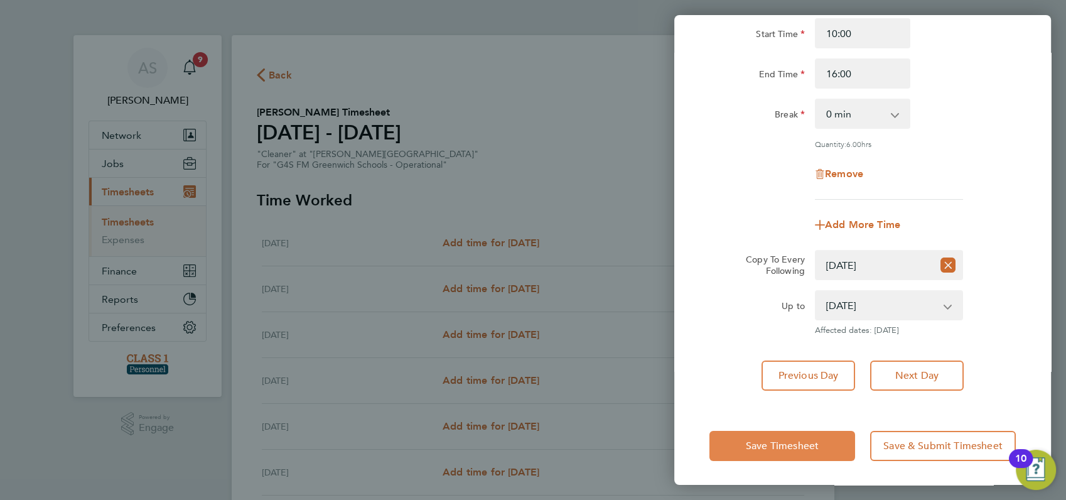
click at [786, 442] on span "Save Timesheet" at bounding box center [782, 445] width 73 height 13
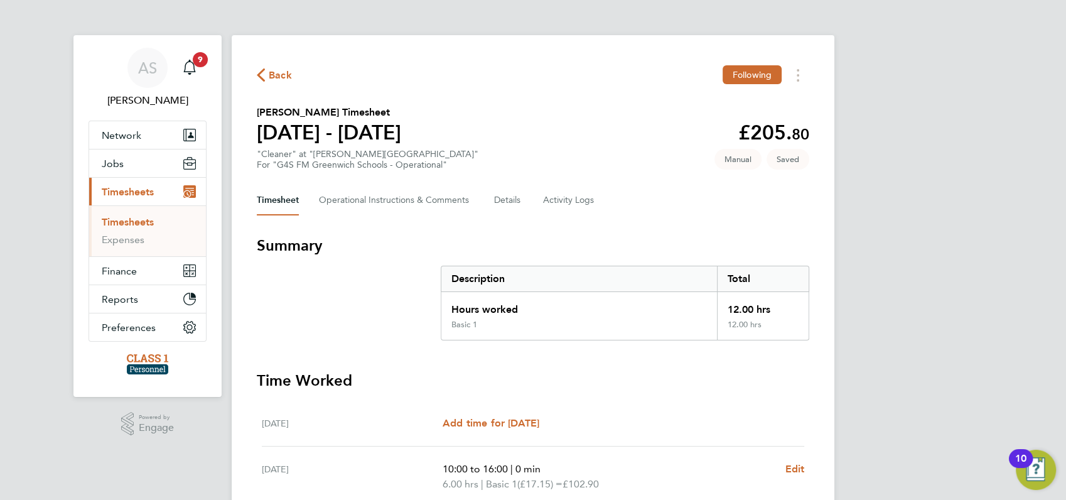
click at [897, 331] on div "AS Angela Sabaroche Notifications 9 Applications: Network Businesses Sites Work…" at bounding box center [533, 431] width 1066 height 862
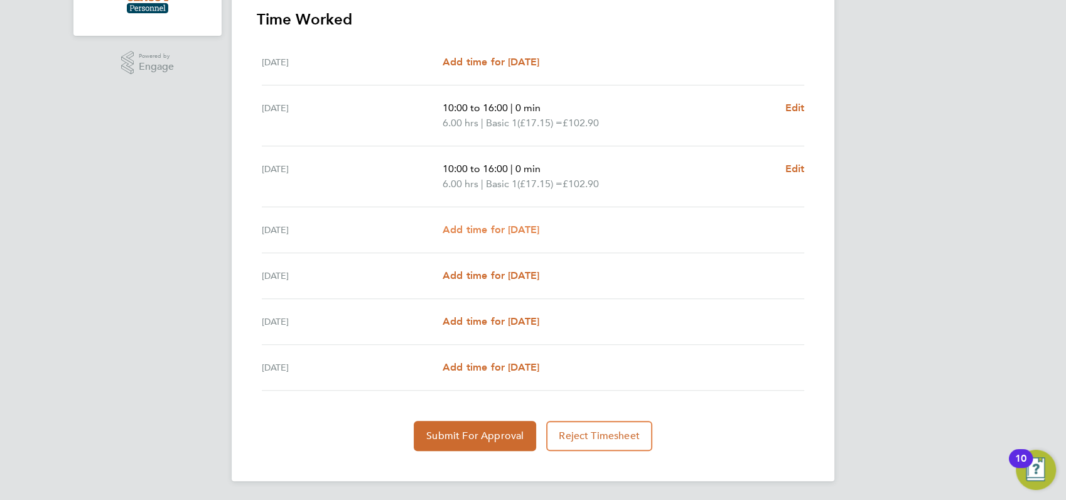
click at [456, 228] on span "Add time for [DATE]" at bounding box center [490, 229] width 97 height 12
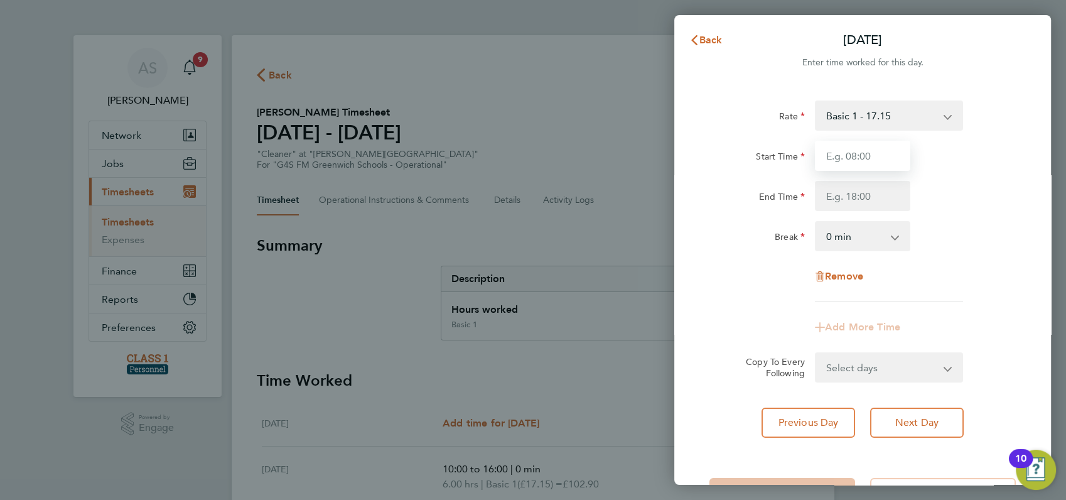
click at [849, 152] on input "Start Time" at bounding box center [862, 156] width 95 height 30
type input "10:00"
type input "16:00"
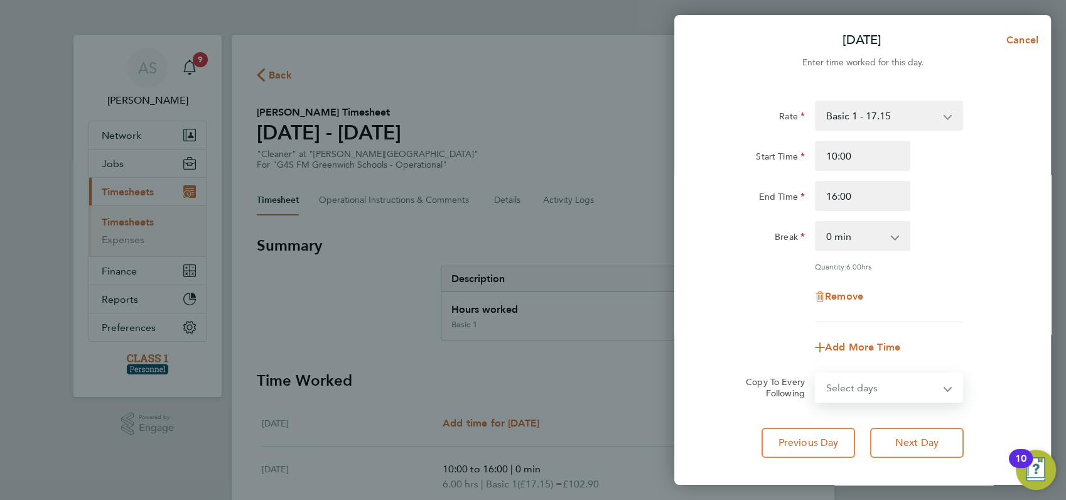
click at [882, 384] on select "Select days Day Weekend (Sat-Sun) Friday Saturday Sunday" at bounding box center [882, 387] width 132 height 28
select select "FRI"
click at [816, 373] on select "Select days Day Weekend (Sat-Sun) Friday Saturday Sunday" at bounding box center [882, 387] width 132 height 28
select select "2025-08-31"
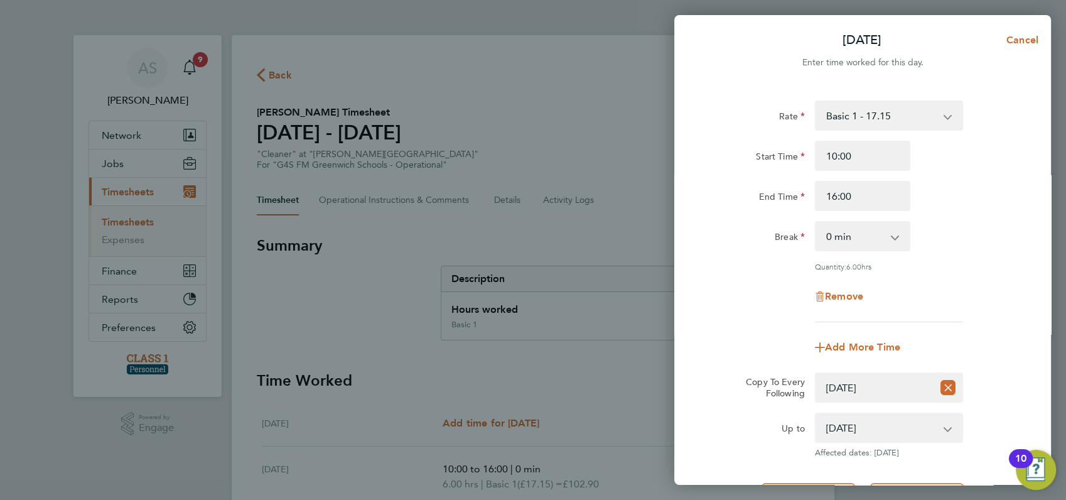
click at [963, 259] on div "Rate Basic 1 - 17.15 Start Time 10:00 End Time 16:00 Break 0 min 15 min 30 min …" at bounding box center [862, 211] width 306 height 222
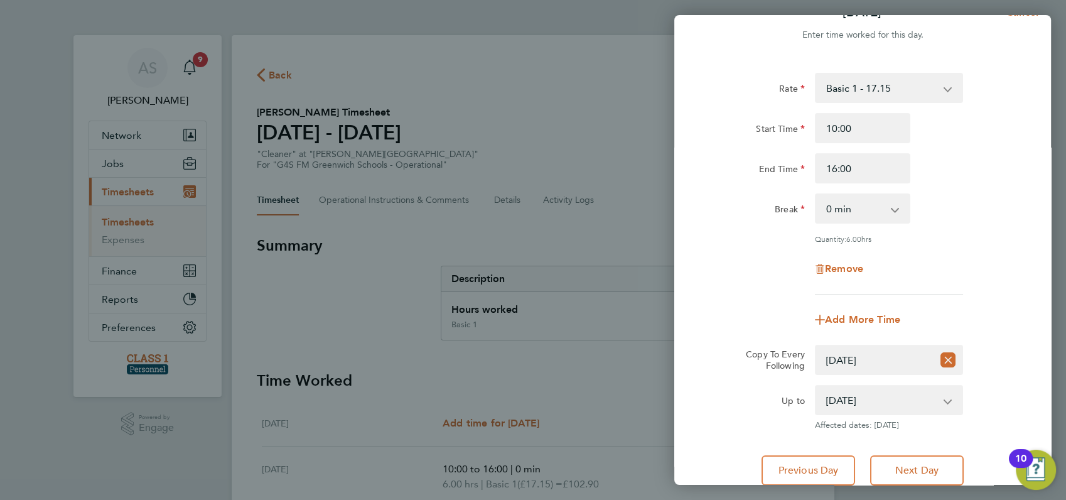
scroll to position [122, 0]
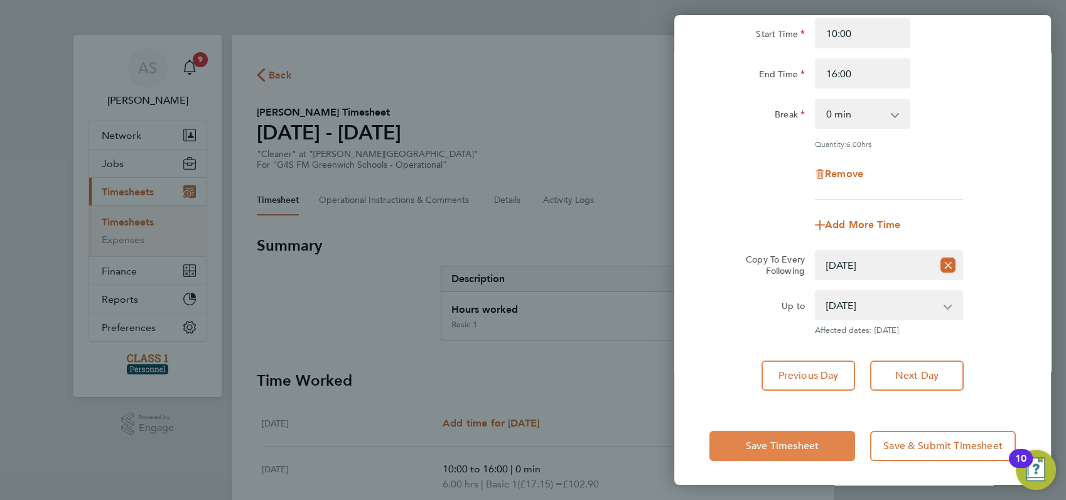
click at [782, 448] on span "Save Timesheet" at bounding box center [782, 445] width 73 height 13
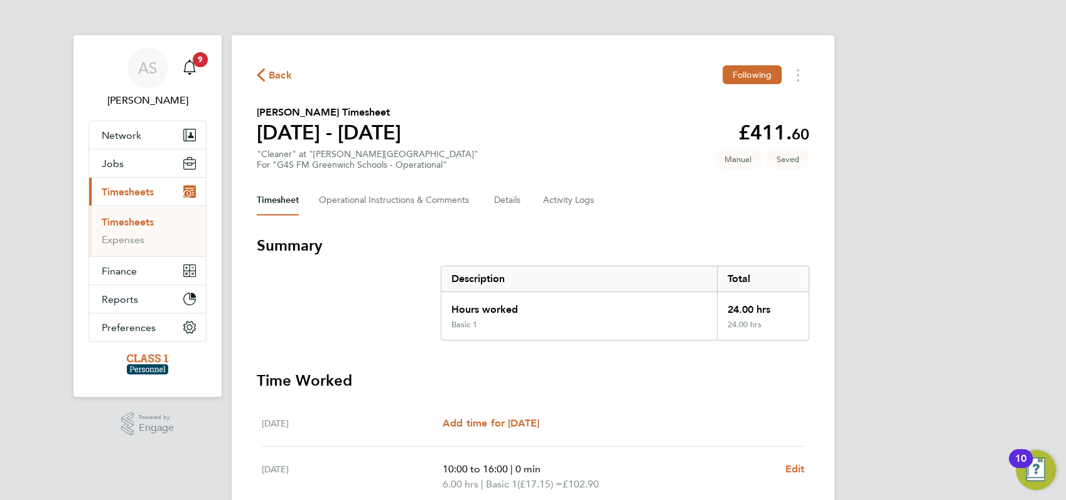
click at [920, 321] on div "AS Angela Sabaroche Notifications 9 Applications: Network Businesses Sites Work…" at bounding box center [533, 446] width 1066 height 892
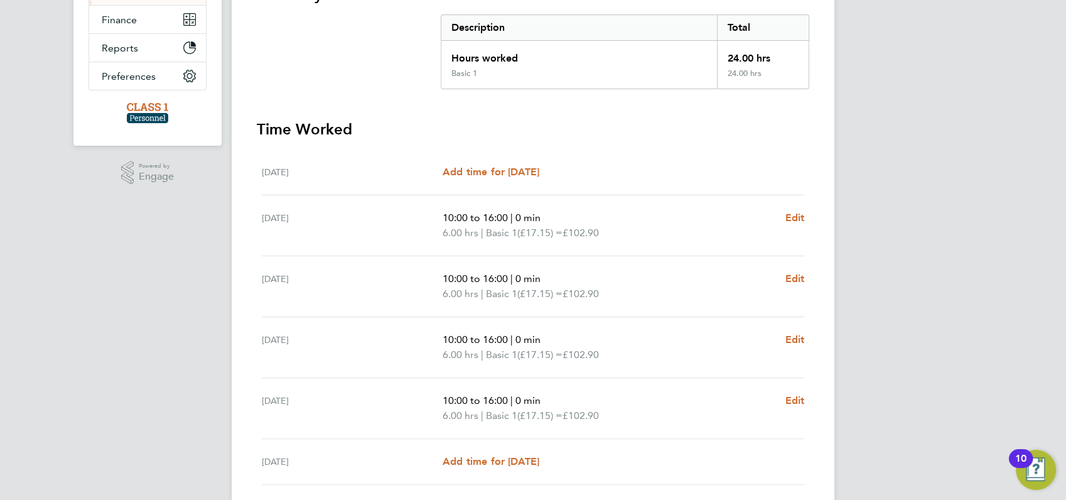
scroll to position [391, 0]
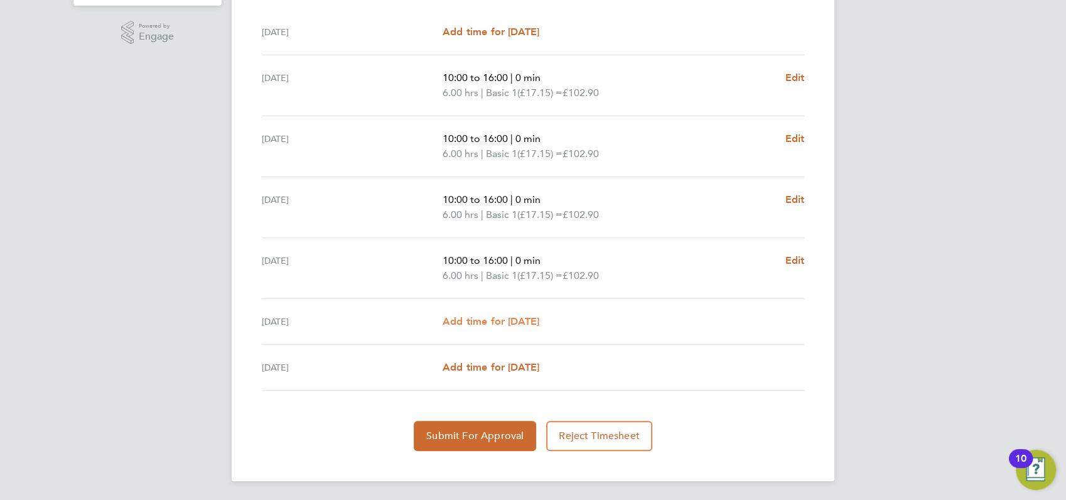
click at [486, 320] on span "Add time for Sat 30 Aug" at bounding box center [490, 321] width 97 height 12
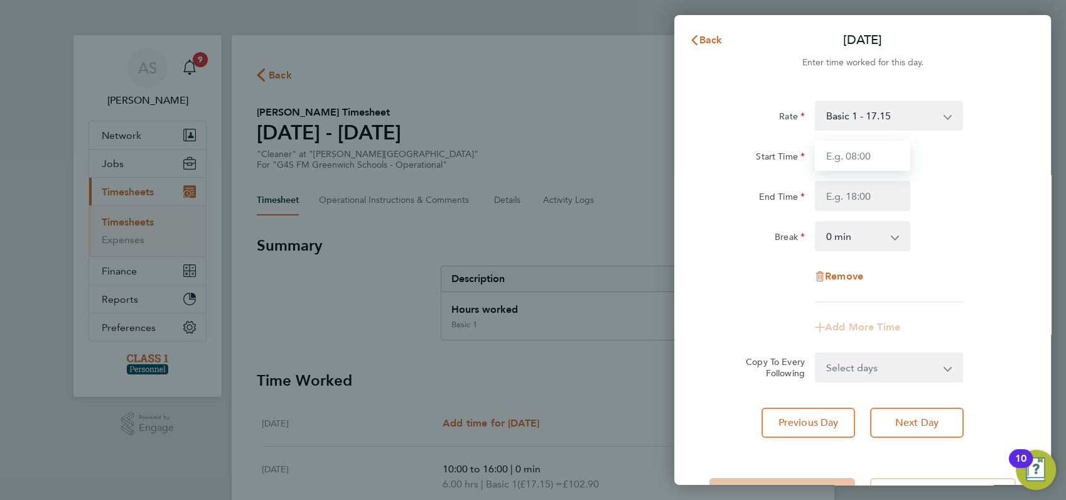
click at [864, 154] on input "Start Time" at bounding box center [862, 156] width 95 height 30
type input "08:00"
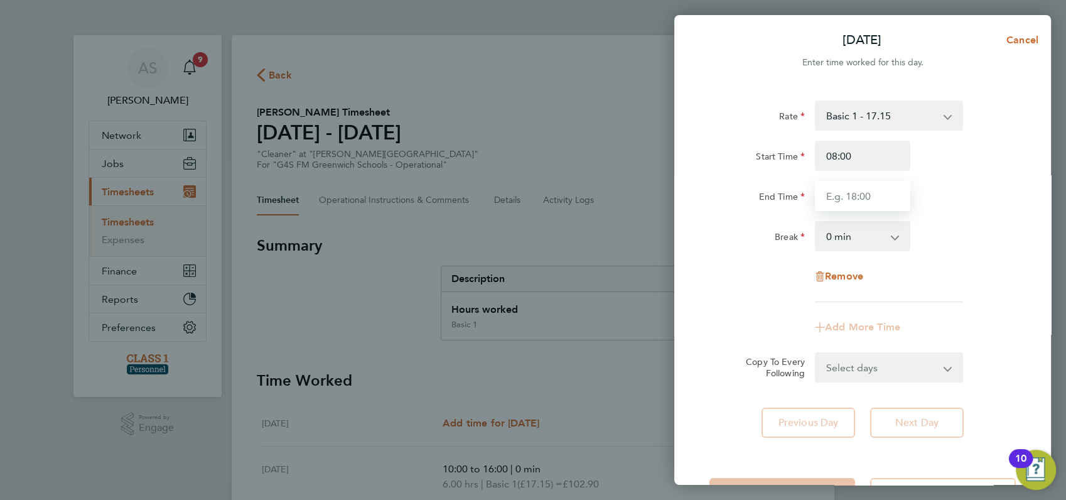
click at [877, 192] on input "End Time" at bounding box center [862, 196] width 95 height 30
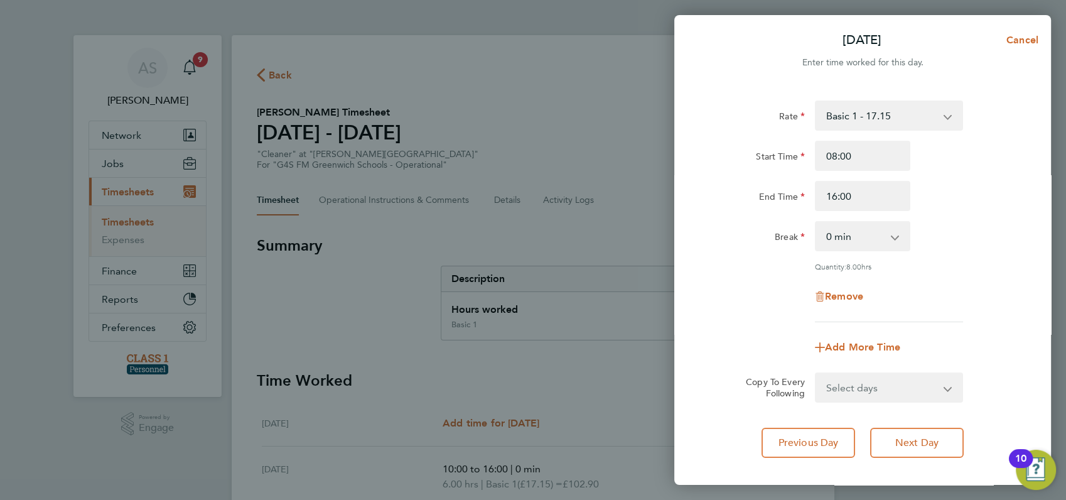
click at [958, 206] on div "End Time 16:00" at bounding box center [862, 196] width 316 height 30
click at [862, 195] on input "16:00" at bounding box center [862, 196] width 95 height 30
type input "1"
type input "17:00"
click at [895, 240] on app-icon-cross-button at bounding box center [901, 236] width 15 height 28
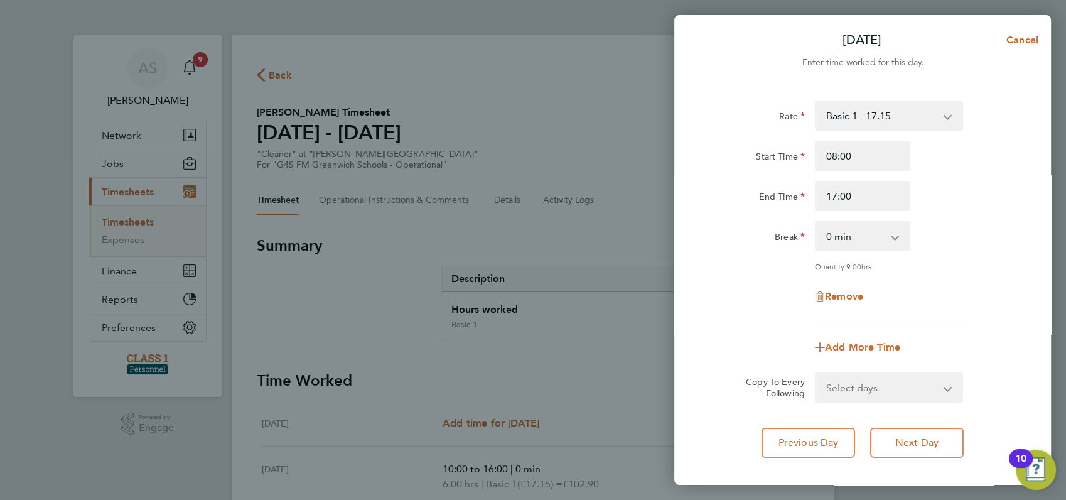
click at [968, 244] on div "Break 0 min 15 min 30 min 45 min 60 min 75 min 90 min" at bounding box center [862, 236] width 316 height 30
click at [858, 233] on select "0 min 15 min 30 min 45 min 60 min 75 min 90 min" at bounding box center [855, 236] width 78 height 28
select select "60"
click at [816, 222] on select "0 min 15 min 30 min 45 min 60 min 75 min 90 min" at bounding box center [855, 236] width 78 height 28
click at [983, 234] on div "Break 0 min 15 min 30 min 45 min 60 min 75 min 90 min" at bounding box center [862, 236] width 316 height 30
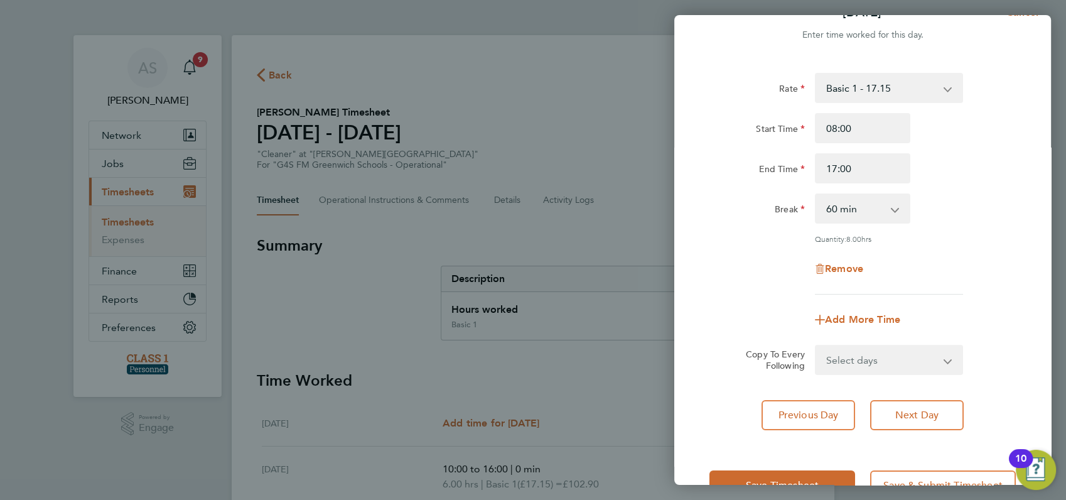
scroll to position [67, 0]
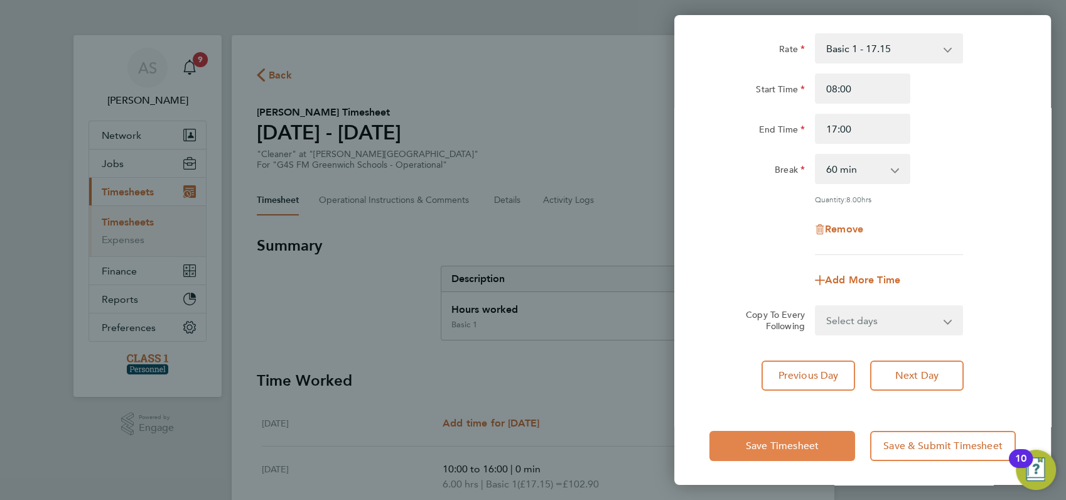
click at [779, 440] on span "Save Timesheet" at bounding box center [782, 445] width 73 height 13
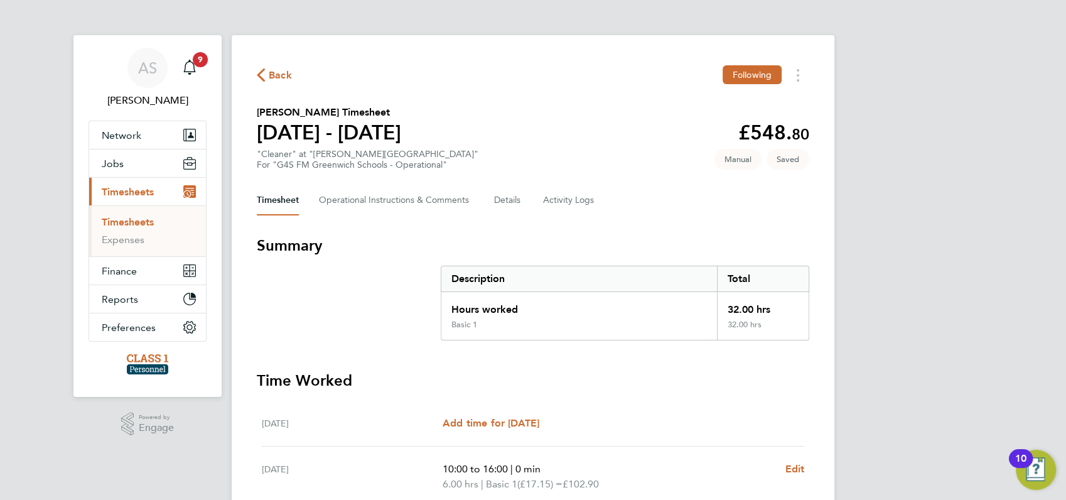
click at [922, 315] on div "AS Angela Sabaroche Notifications 9 Applications: Network Businesses Sites Work…" at bounding box center [533, 453] width 1066 height 907
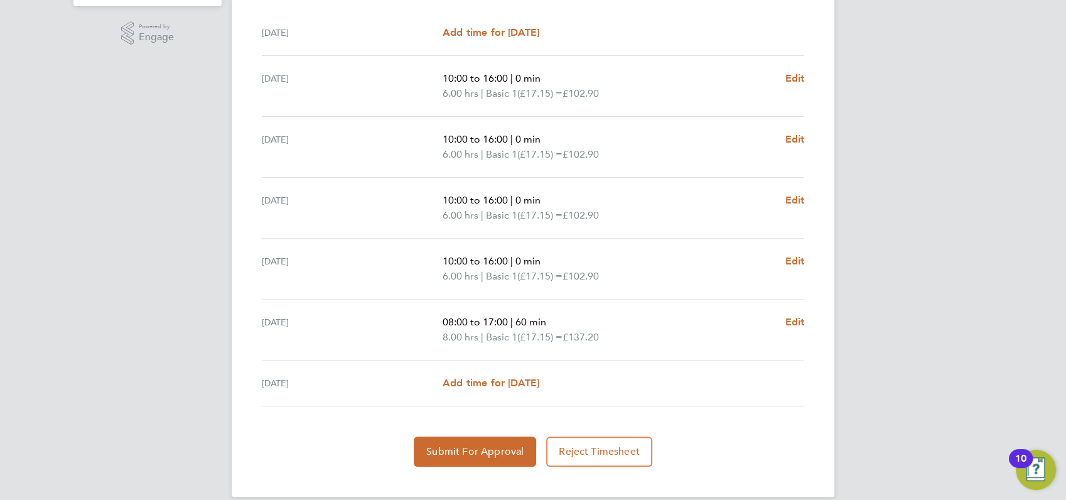
scroll to position [406, 0]
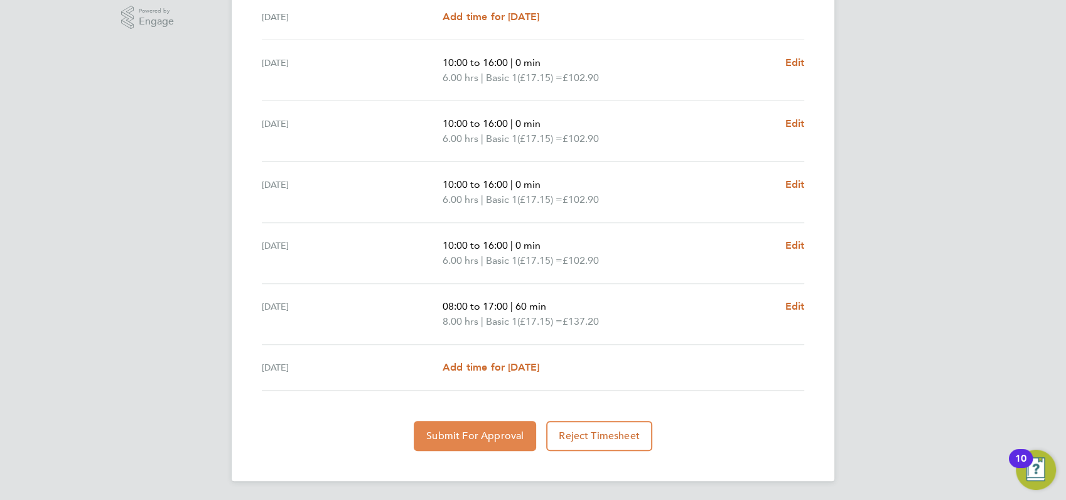
click at [488, 434] on span "Submit For Approval" at bounding box center [474, 435] width 97 height 13
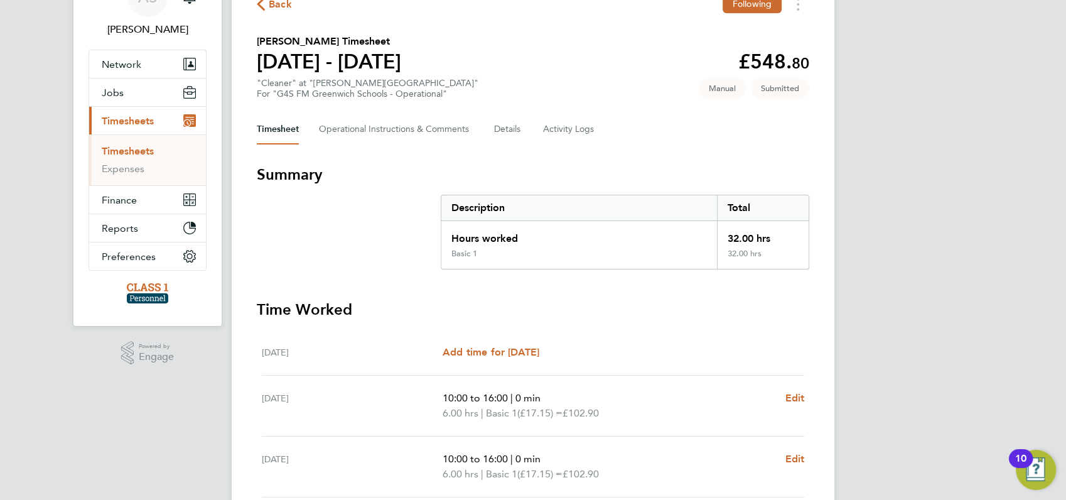
scroll to position [0, 0]
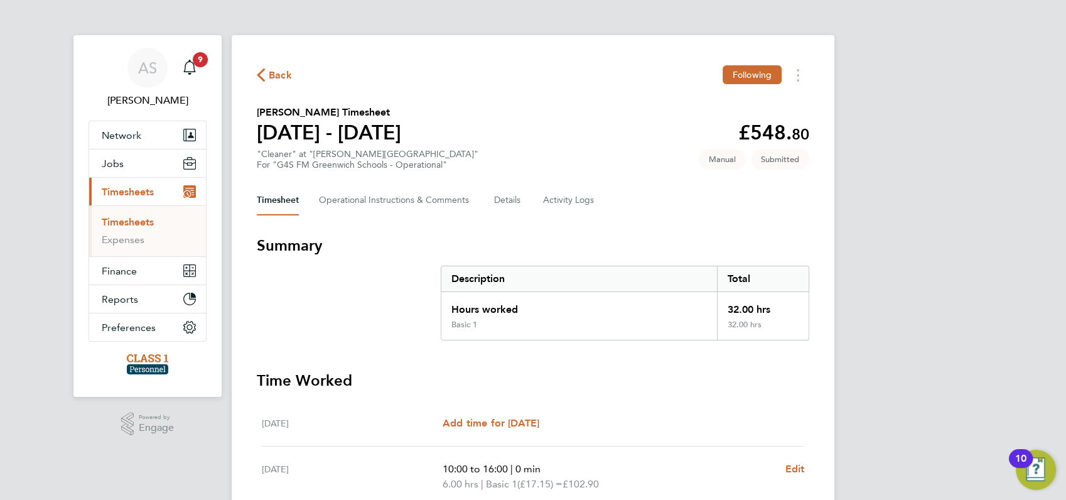
click at [278, 69] on span "Back" at bounding box center [280, 75] width 23 height 15
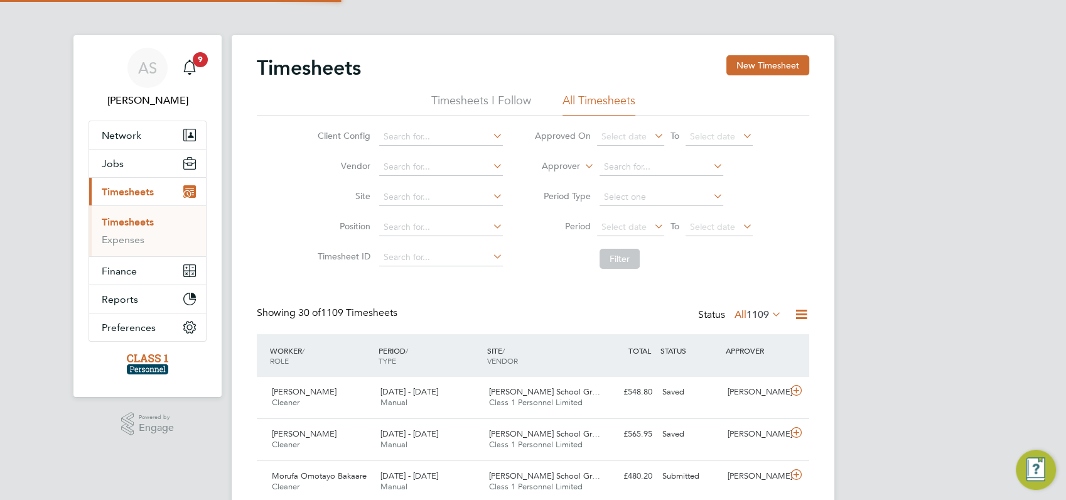
scroll to position [31, 109]
click at [120, 163] on span "Jobs" at bounding box center [113, 164] width 22 height 12
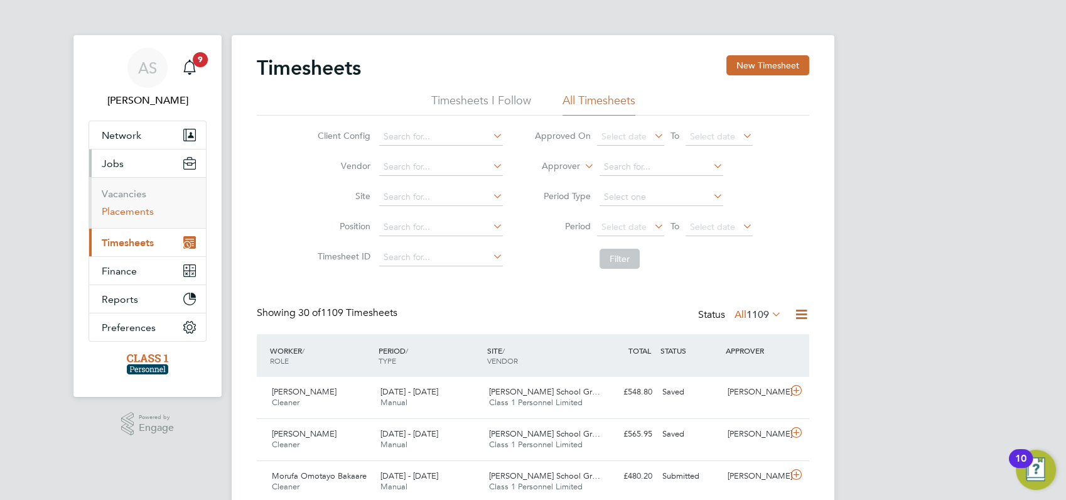
click at [124, 212] on link "Placements" at bounding box center [128, 211] width 52 height 12
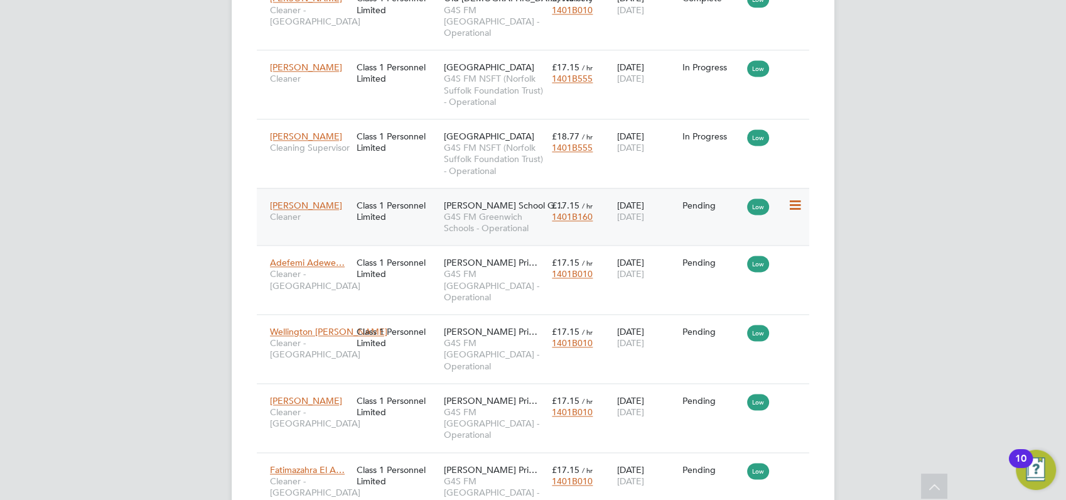
click at [794, 198] on icon at bounding box center [793, 205] width 13 height 15
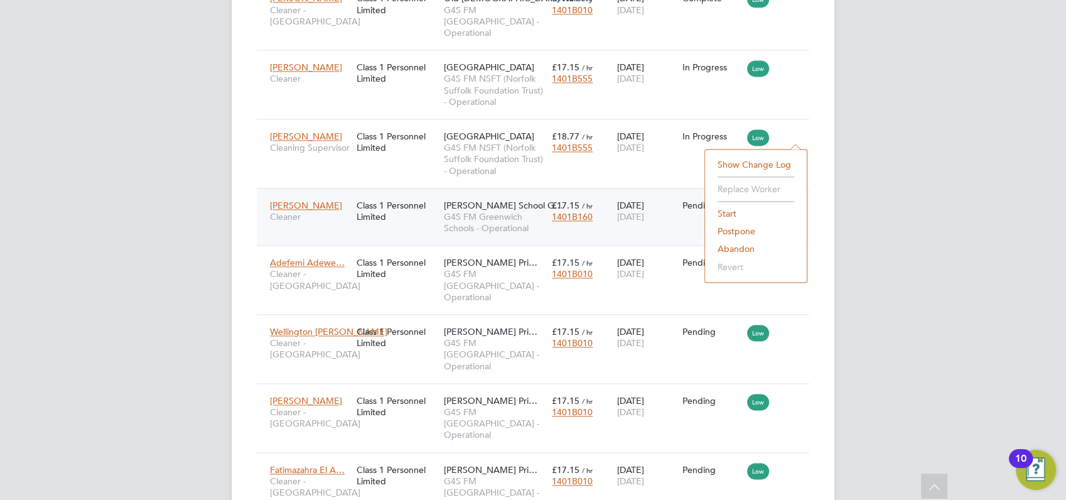
click at [732, 210] on li "Start" at bounding box center [755, 214] width 89 height 18
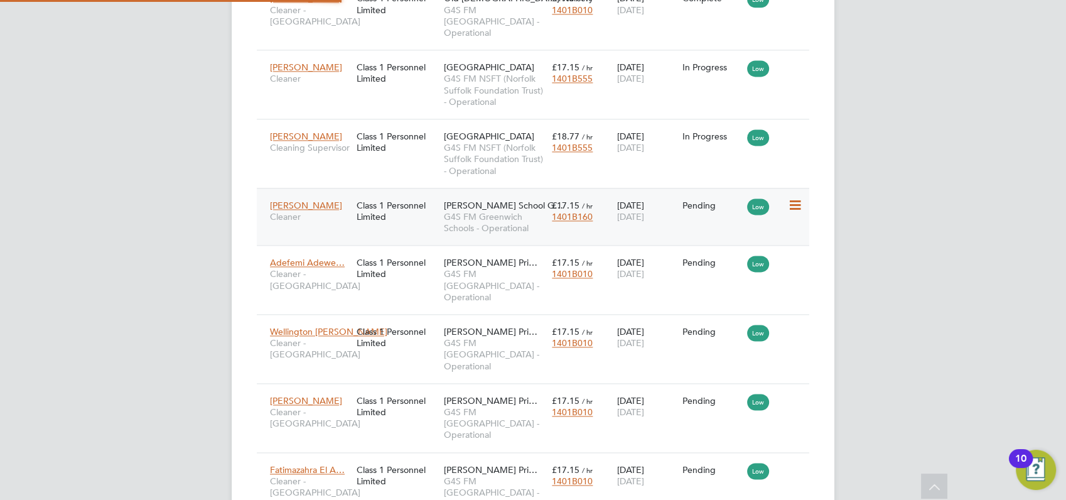
type input "[PERSON_NAME]"
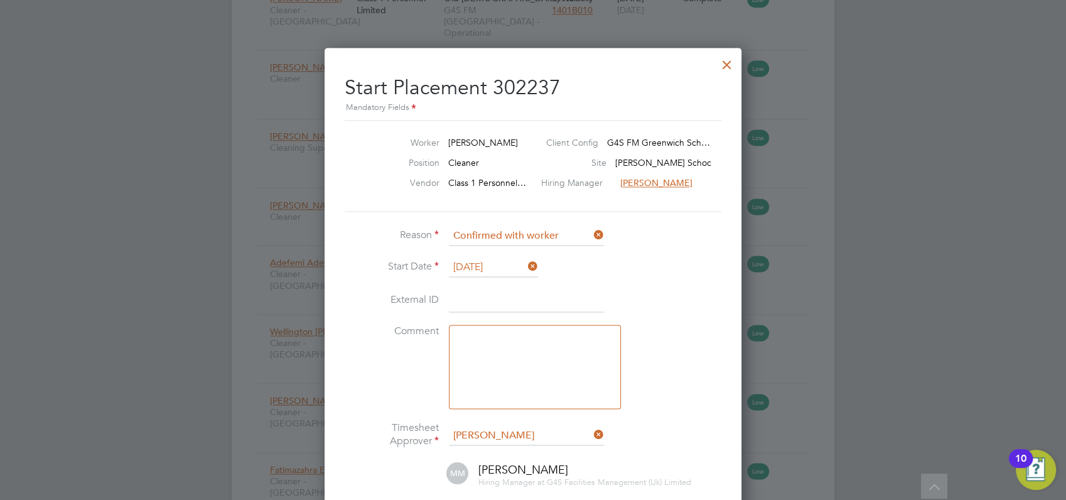
click at [728, 64] on div at bounding box center [726, 61] width 23 height 23
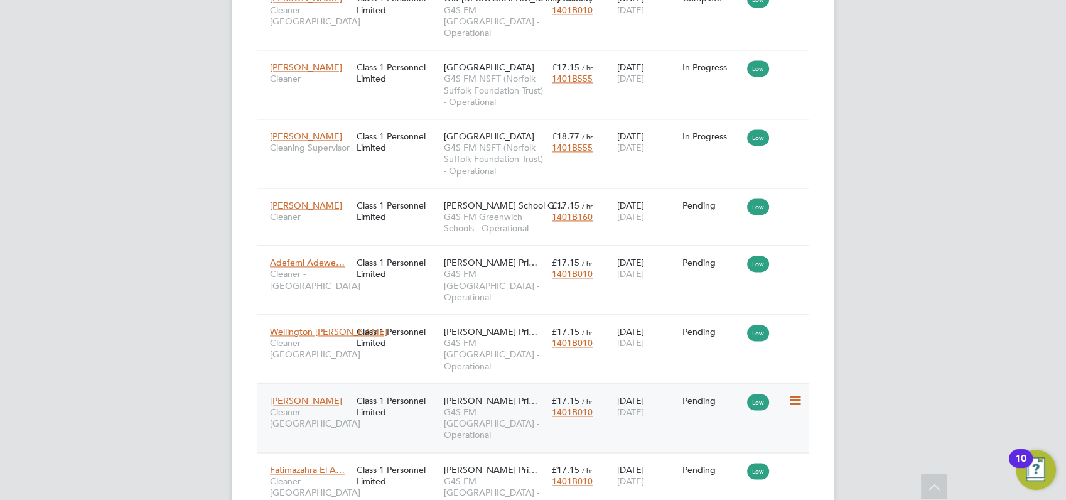
click at [793, 393] on icon at bounding box center [793, 400] width 13 height 15
click at [731, 386] on li "Start" at bounding box center [755, 386] width 89 height 18
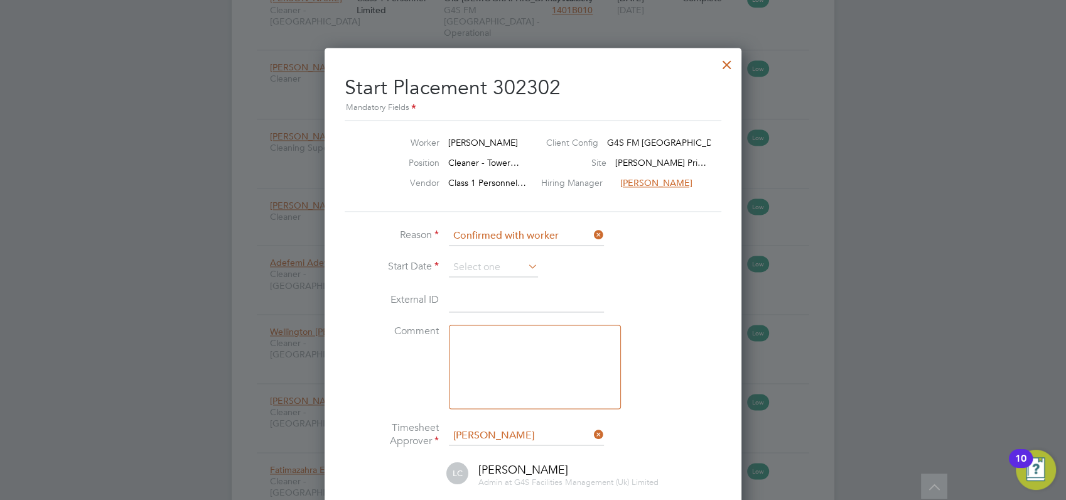
click at [525, 267] on icon at bounding box center [525, 266] width 0 height 18
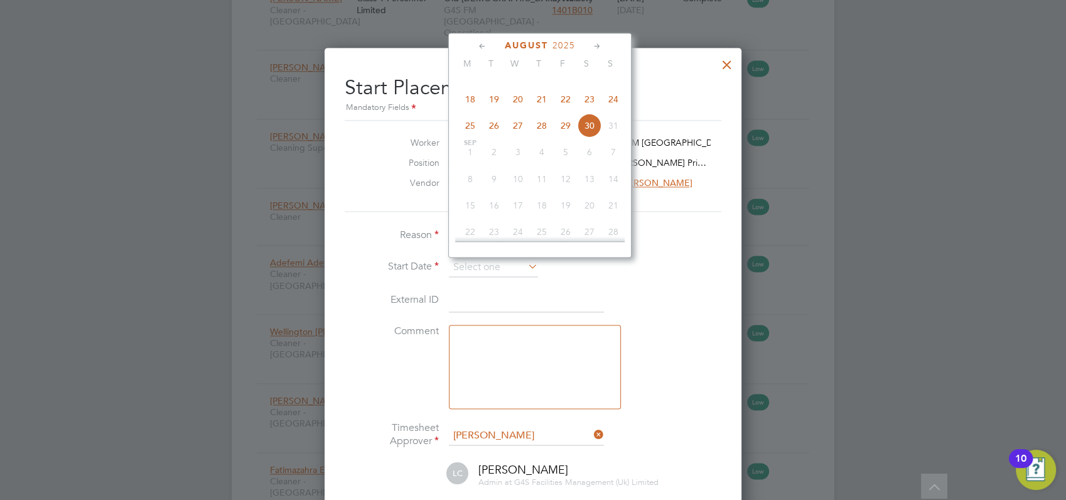
click at [730, 61] on div at bounding box center [726, 61] width 23 height 23
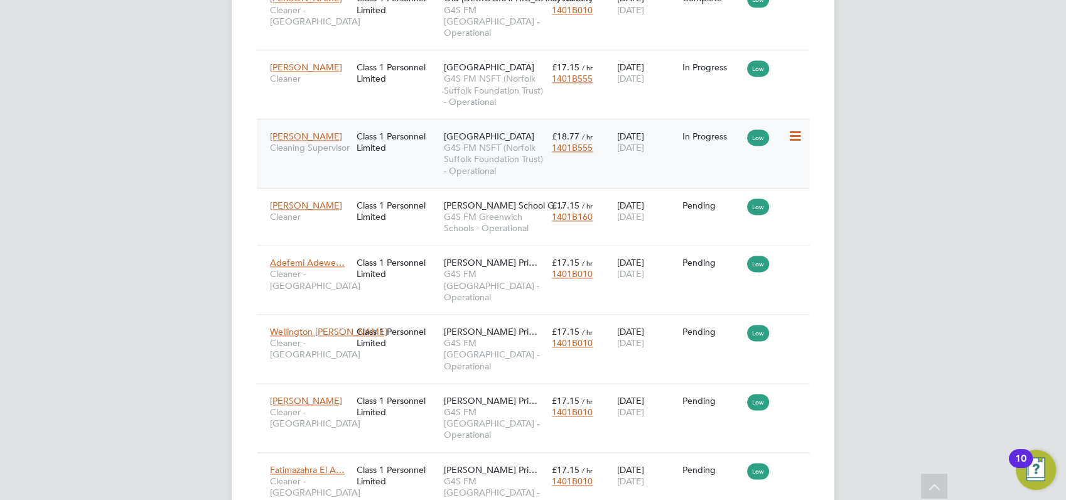
click at [793, 129] on icon at bounding box center [793, 136] width 13 height 15
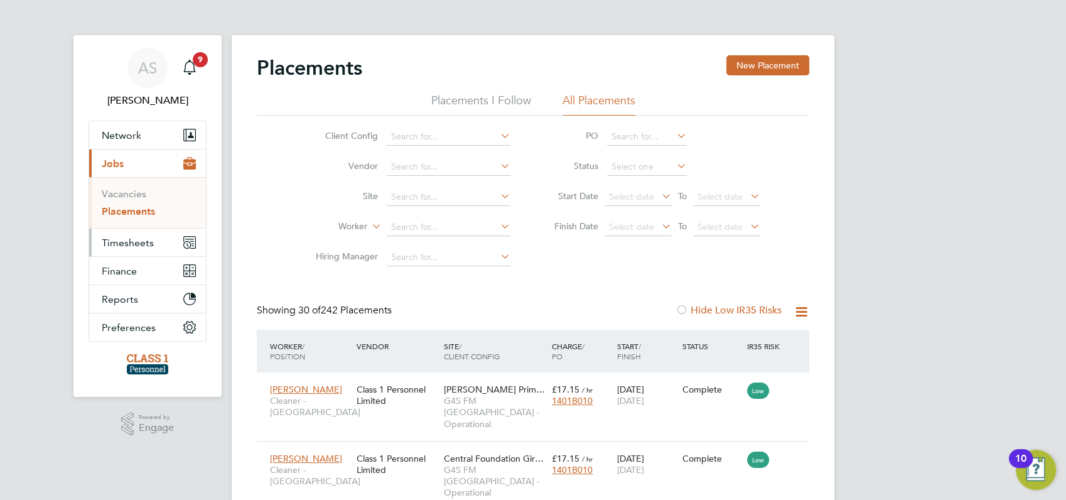
click at [120, 242] on span "Timesheets" at bounding box center [128, 243] width 52 height 12
click at [123, 222] on link "Timesheets" at bounding box center [128, 222] width 52 height 12
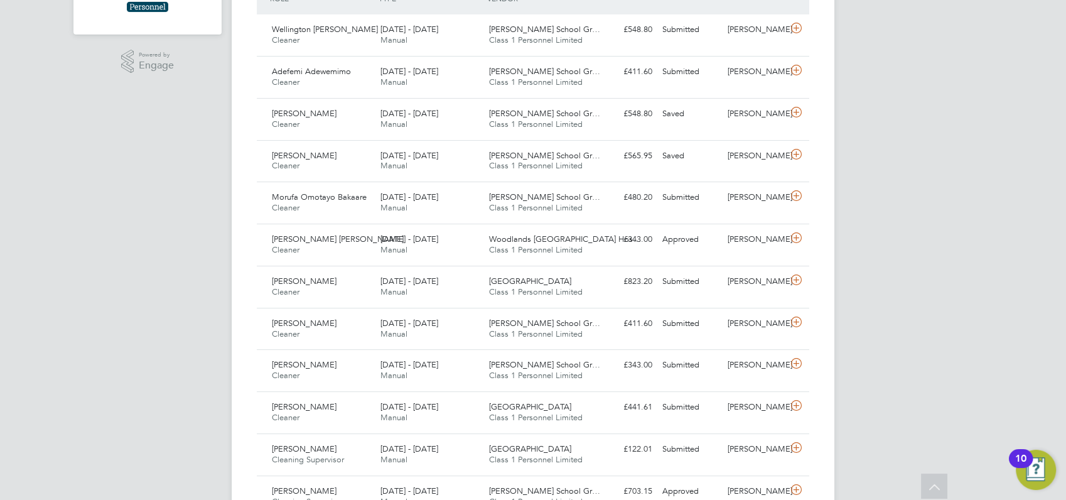
scroll to position [390, 0]
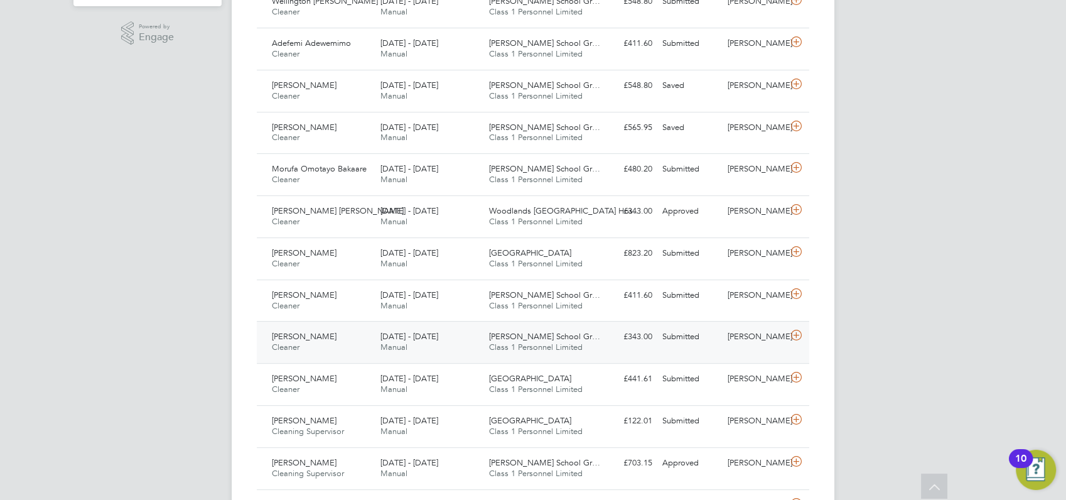
click at [302, 334] on span "[PERSON_NAME]" at bounding box center [304, 336] width 65 height 11
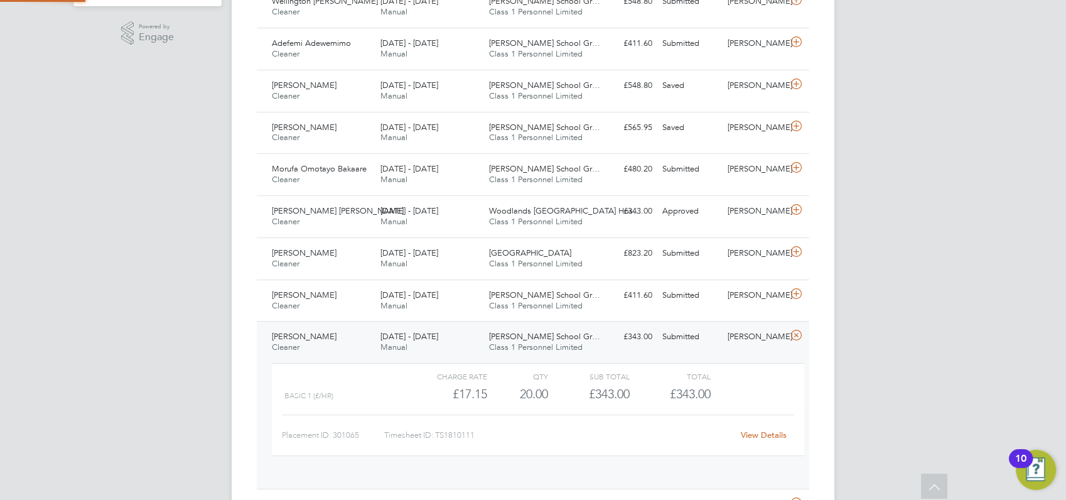
scroll to position [21, 122]
click at [302, 334] on span "[PERSON_NAME]" at bounding box center [304, 336] width 65 height 11
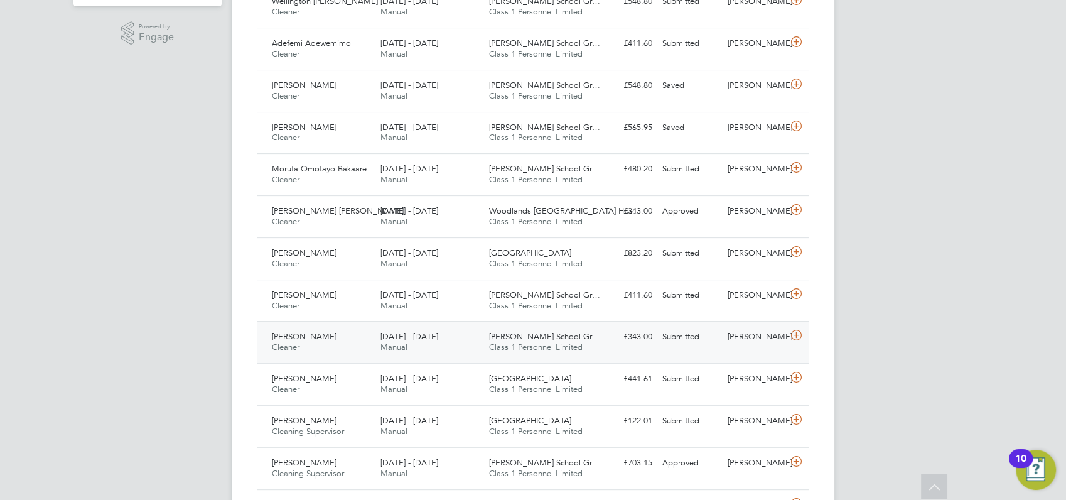
click at [302, 334] on span "[PERSON_NAME]" at bounding box center [304, 336] width 65 height 11
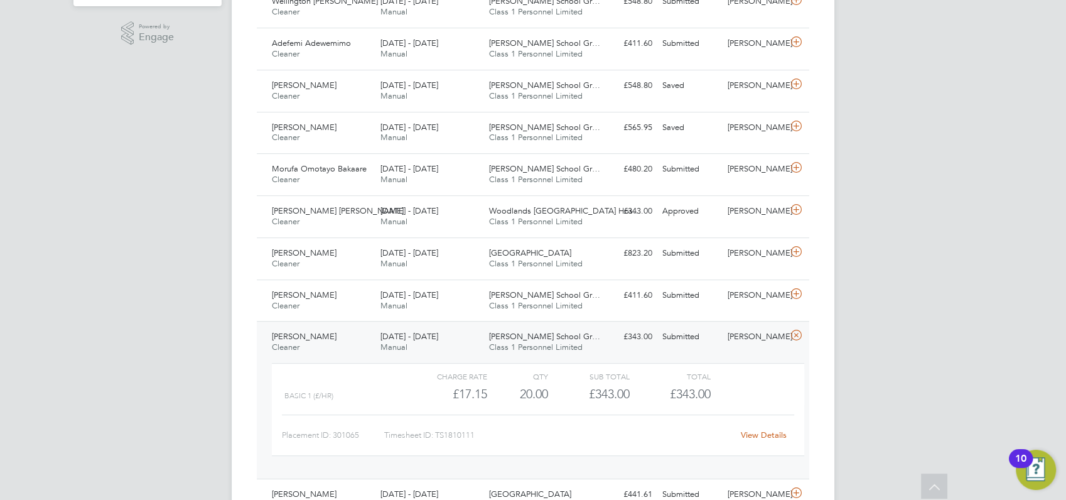
click at [766, 432] on link "View Details" at bounding box center [763, 434] width 46 height 11
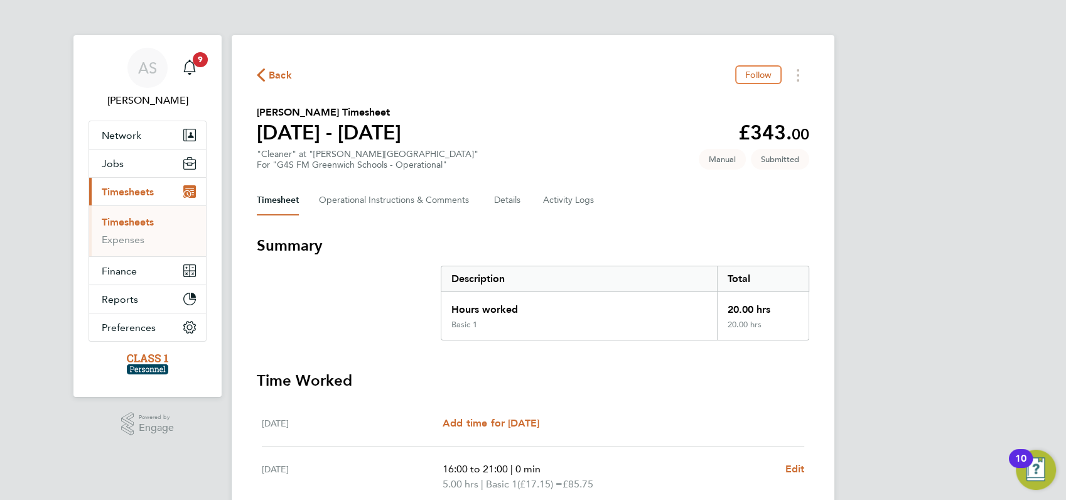
click at [904, 341] on div "AS Angela Sabaroche Notifications 9 Applications: Network Businesses Sites Work…" at bounding box center [533, 400] width 1066 height 800
click at [275, 75] on span "Back" at bounding box center [280, 75] width 23 height 15
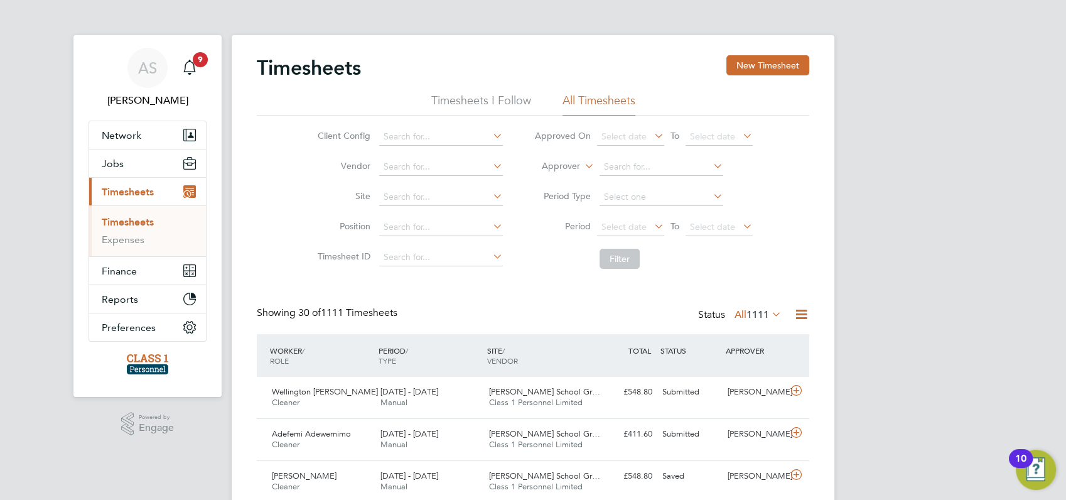
click at [769, 315] on icon at bounding box center [769, 314] width 0 height 18
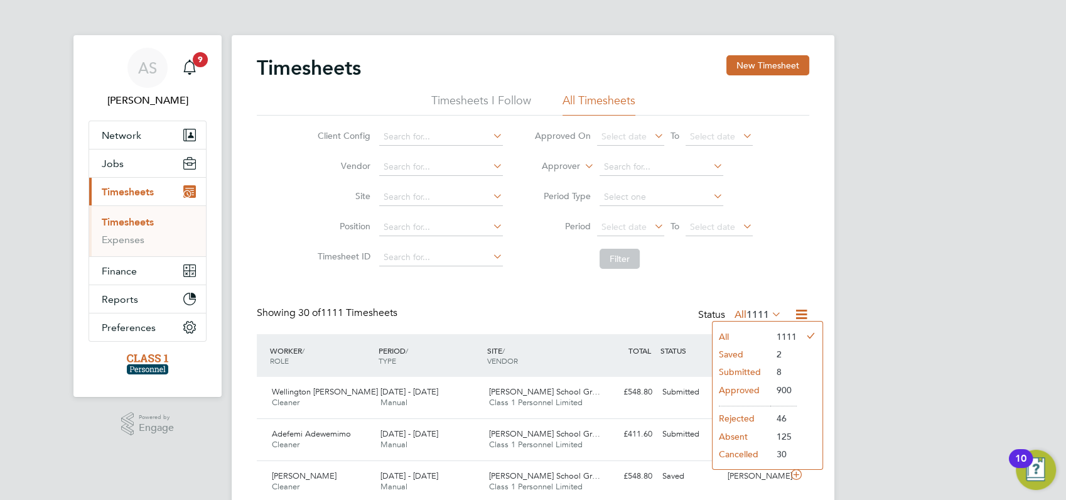
click at [725, 336] on li "All" at bounding box center [741, 337] width 58 height 18
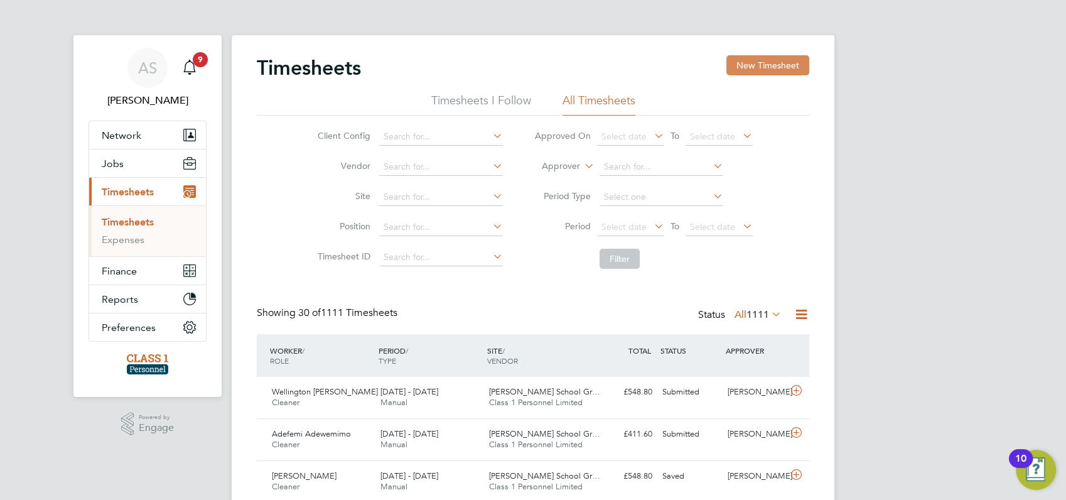
click at [766, 63] on button "New Timesheet" at bounding box center [767, 65] width 83 height 20
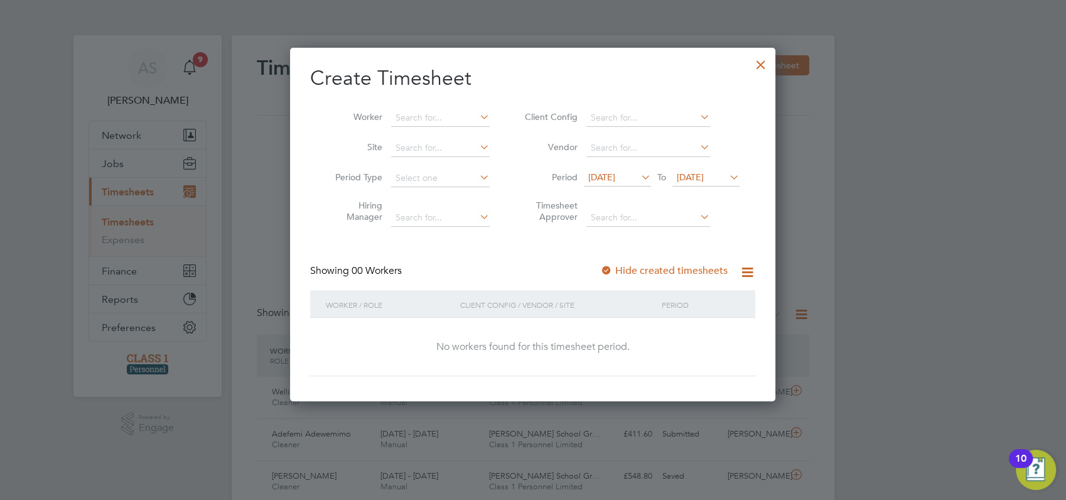
click at [615, 176] on span "16 Aug 2025" at bounding box center [601, 176] width 27 height 11
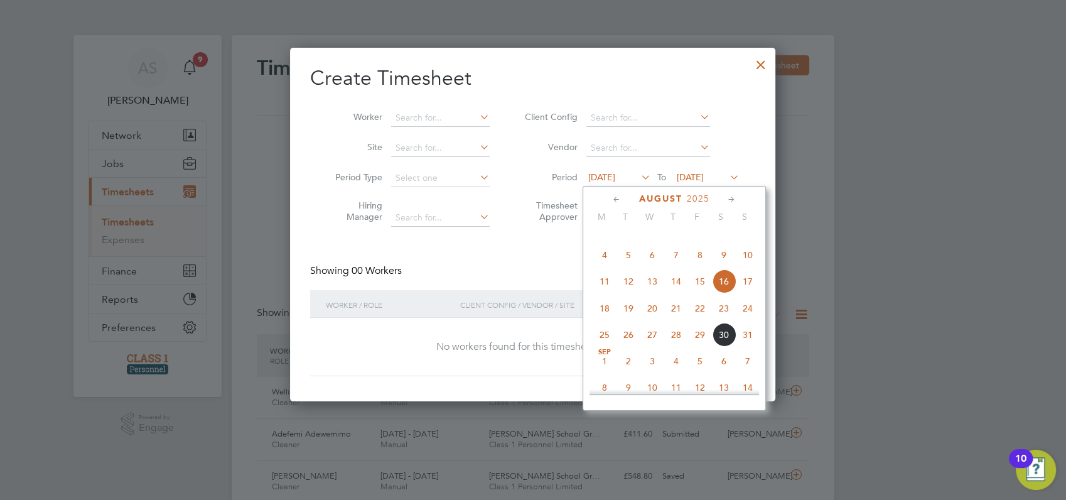
click at [604, 346] on span "25" at bounding box center [604, 335] width 24 height 24
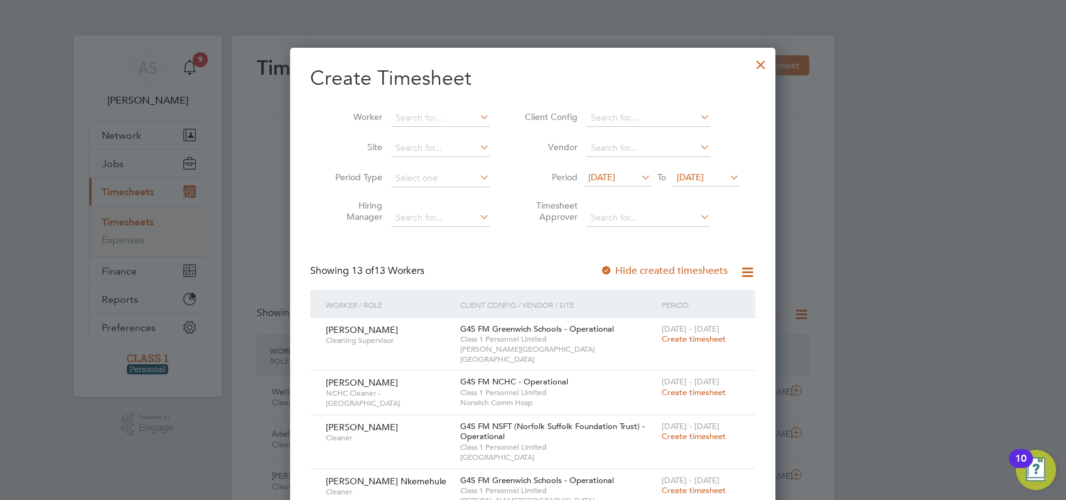
click at [875, 253] on div at bounding box center [533, 250] width 1066 height 500
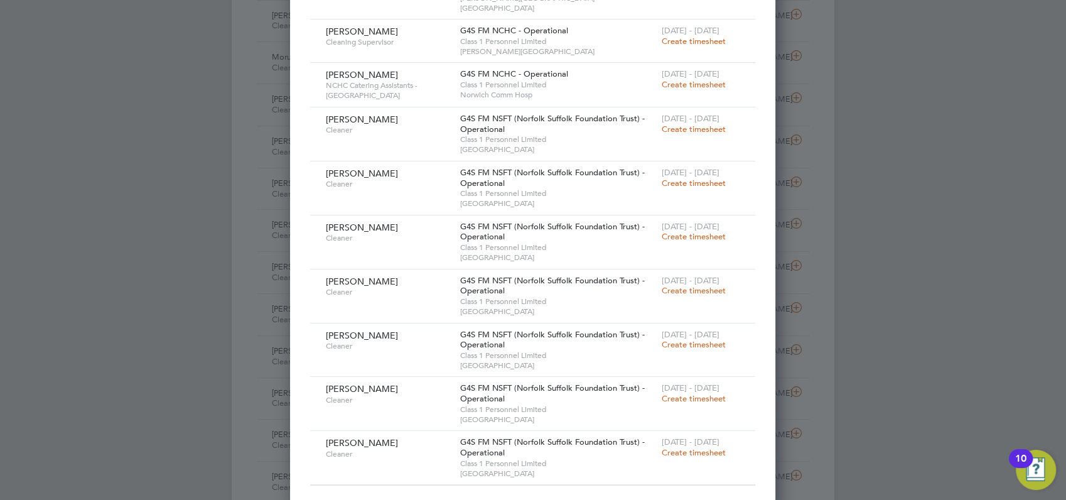
click at [685, 285] on span "Create timesheet" at bounding box center [693, 290] width 64 height 11
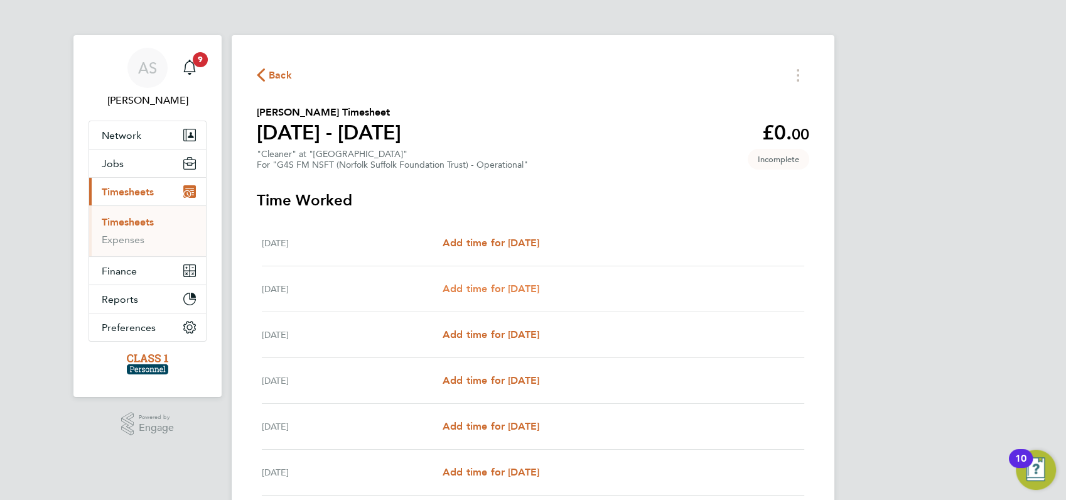
click at [498, 285] on span "Add time for Tue 26 Aug" at bounding box center [490, 288] width 97 height 12
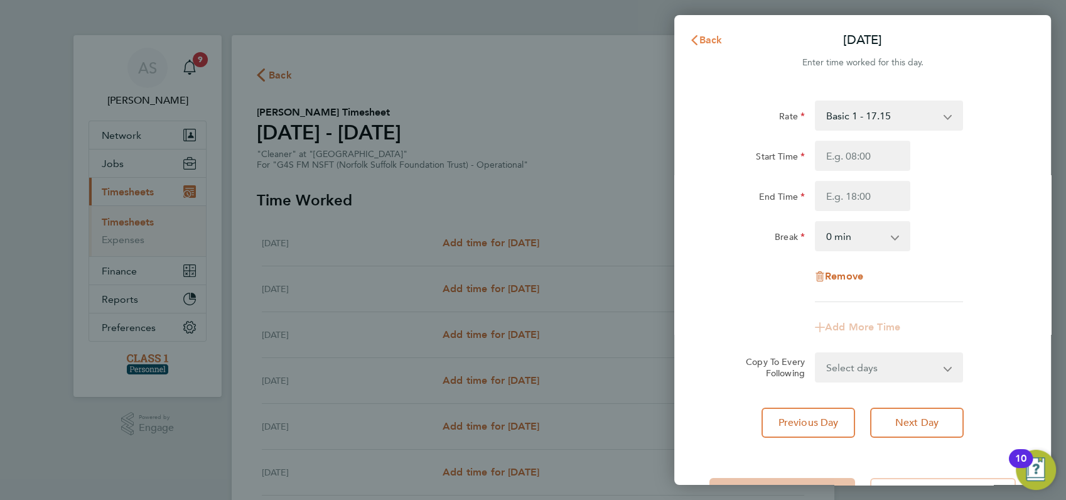
click at [700, 41] on span "Back" at bounding box center [710, 40] width 23 height 12
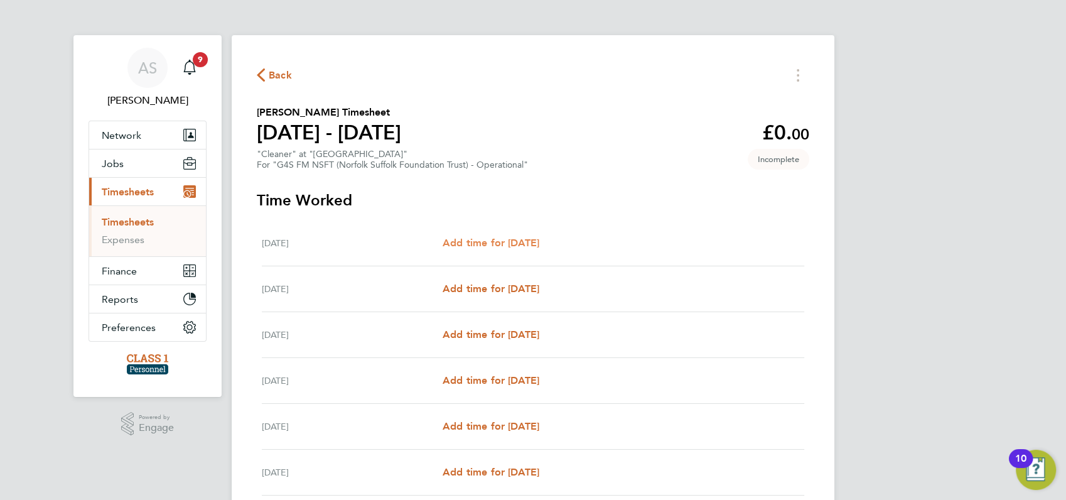
click at [485, 237] on span "Add time for Mon 25 Aug" at bounding box center [490, 243] width 97 height 12
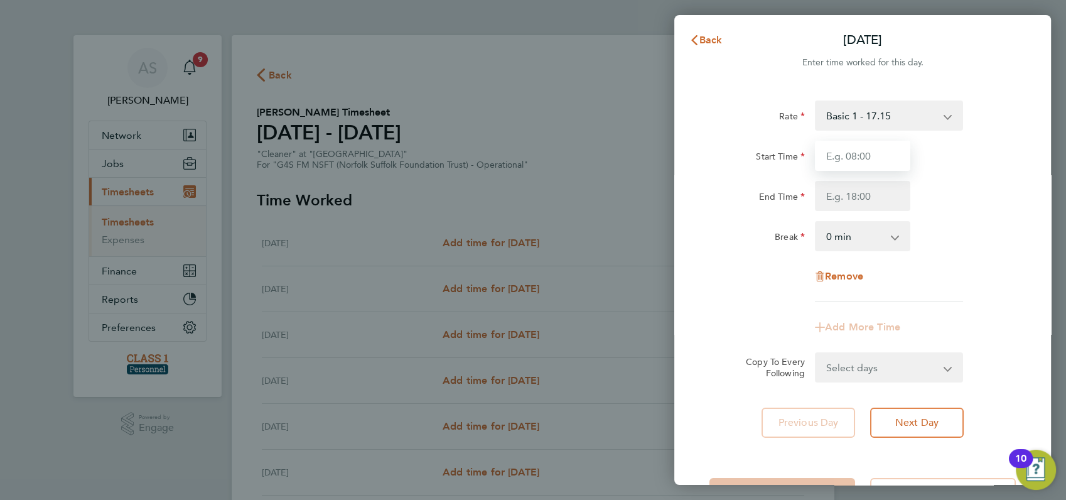
click at [847, 154] on input "Start Time" at bounding box center [862, 156] width 95 height 30
type input "08:00"
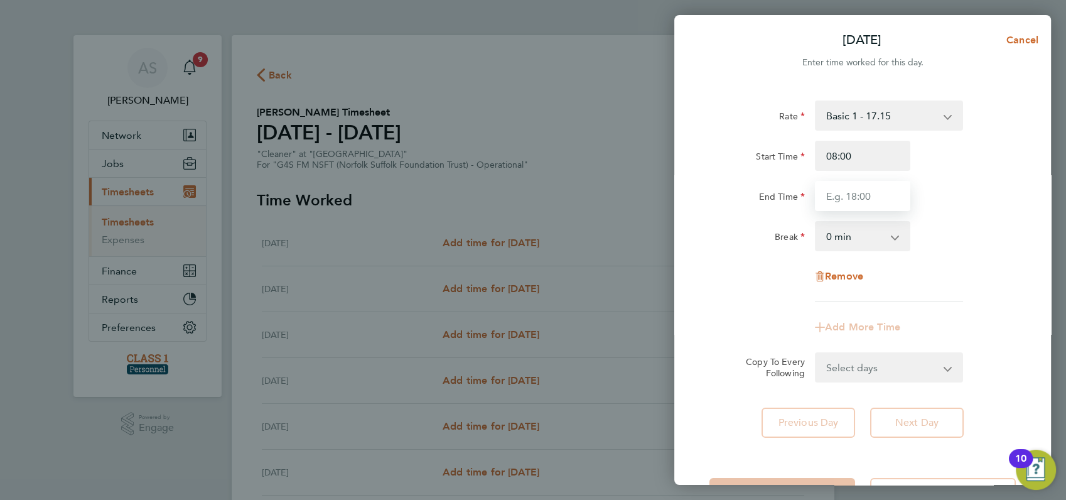
click at [851, 193] on input "End Time" at bounding box center [862, 196] width 95 height 30
type input "13:00"
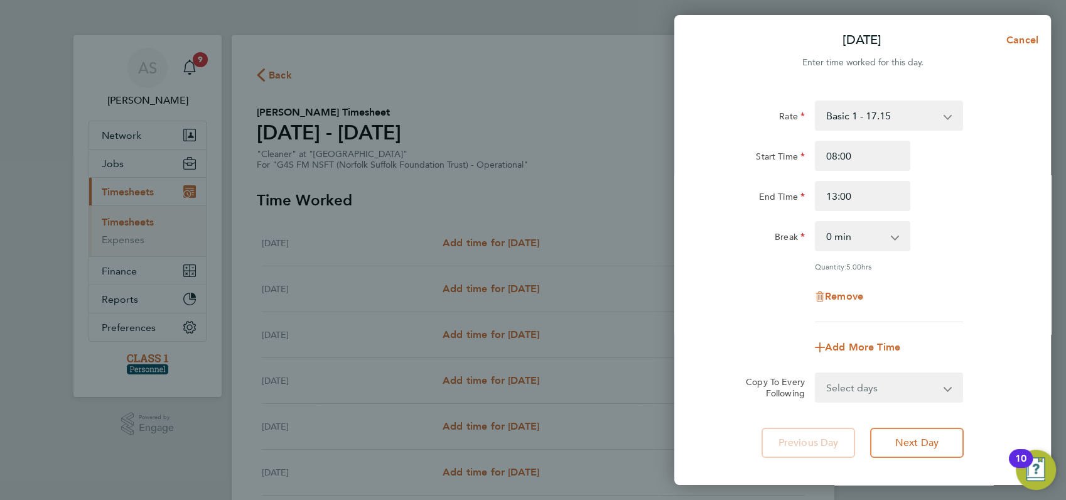
click at [953, 184] on div "End Time 13:00" at bounding box center [862, 196] width 316 height 30
click at [857, 391] on select "Select days Day Weekday (Mon-Fri) Weekend (Sat-Sun) Tuesday Wednesday Thursday …" at bounding box center [882, 387] width 132 height 28
select select "TUE"
click at [816, 373] on select "Select days Day Weekday (Mon-Fri) Weekend (Sat-Sun) Tuesday Wednesday Thursday …" at bounding box center [882, 387] width 132 height 28
select select "2025-08-31"
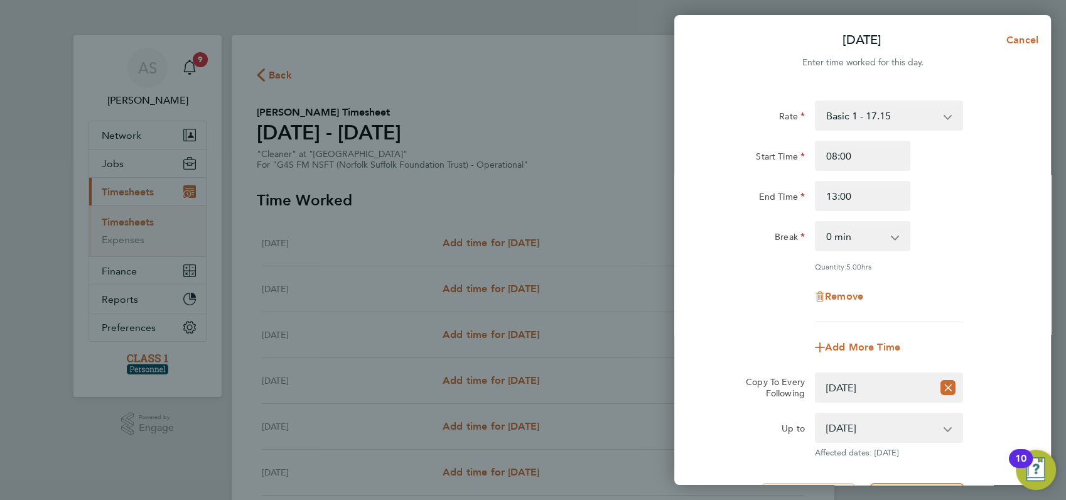
click at [970, 255] on div "Rate Basic 1 - 17.15 Start Time 08:00 End Time 13:00 Break 0 min 15 min 30 min …" at bounding box center [862, 211] width 306 height 222
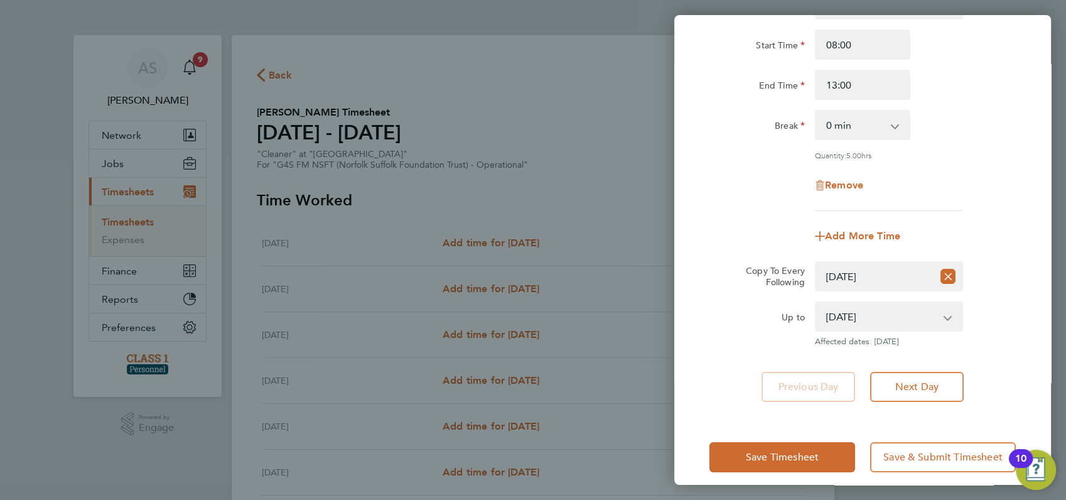
scroll to position [122, 0]
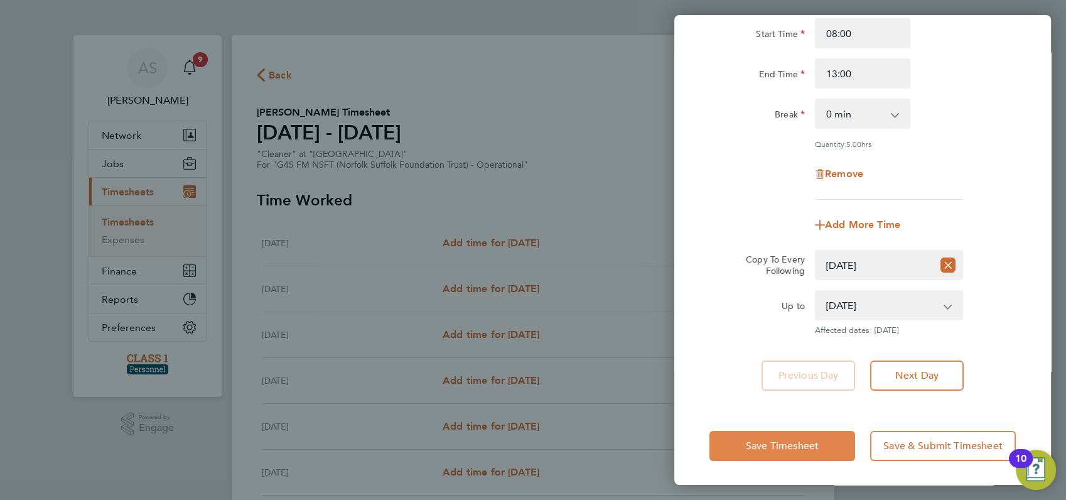
click at [789, 444] on span "Save Timesheet" at bounding box center [782, 445] width 73 height 13
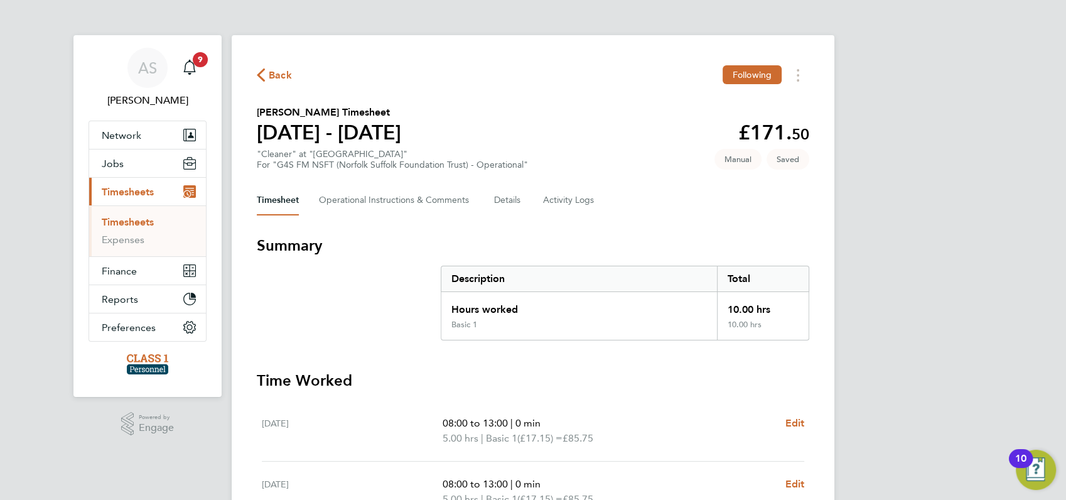
click at [963, 302] on div "AS Angela Sabaroche Notifications 9 Applications: Network Businesses Sites Work…" at bounding box center [533, 431] width 1066 height 862
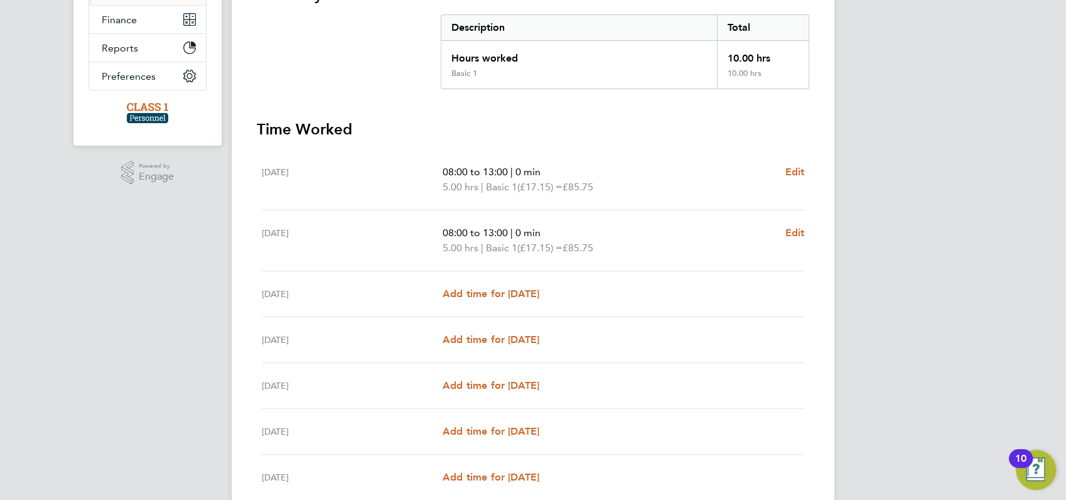
scroll to position [279, 0]
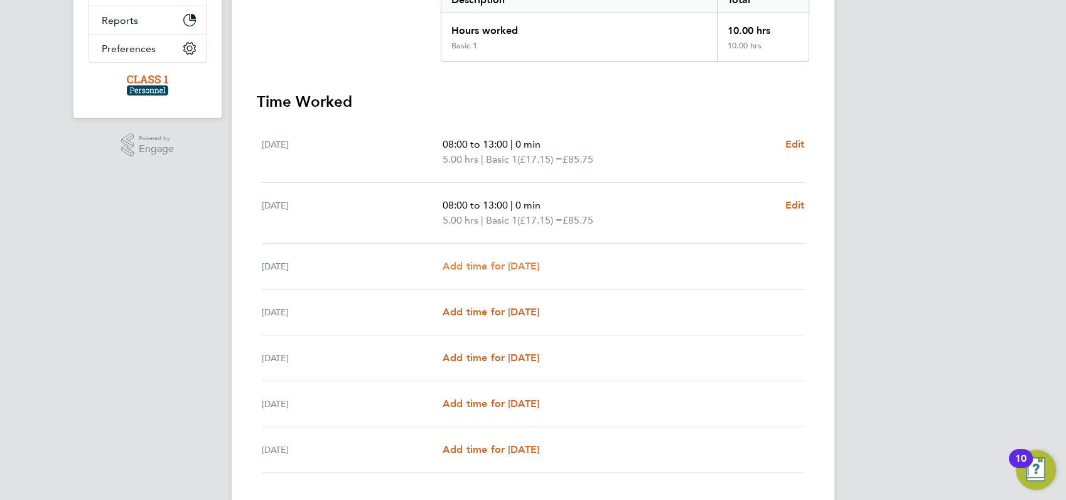
click at [494, 263] on span "Add time for [DATE]" at bounding box center [490, 266] width 97 height 12
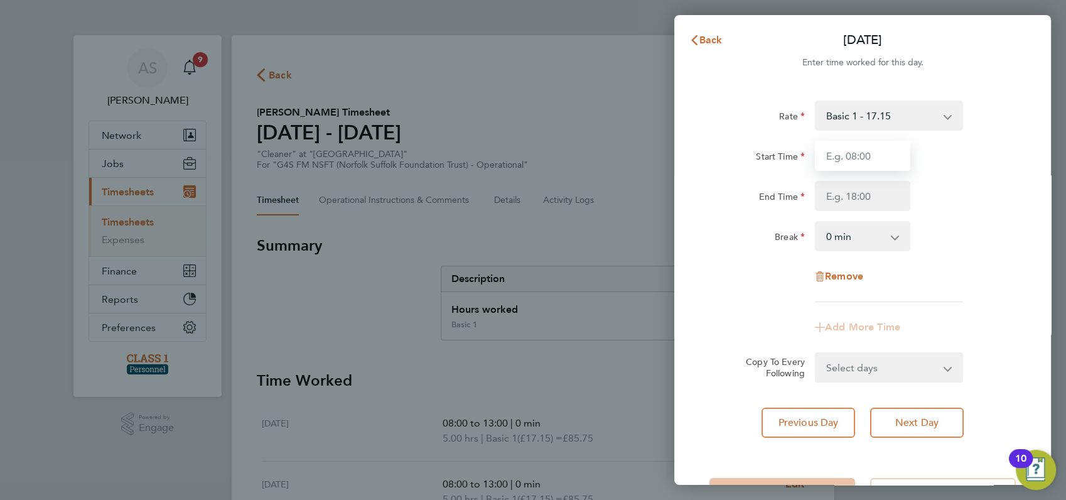
click at [858, 158] on input "Start Time" at bounding box center [862, 156] width 95 height 30
type input "9"
type input "09:00"
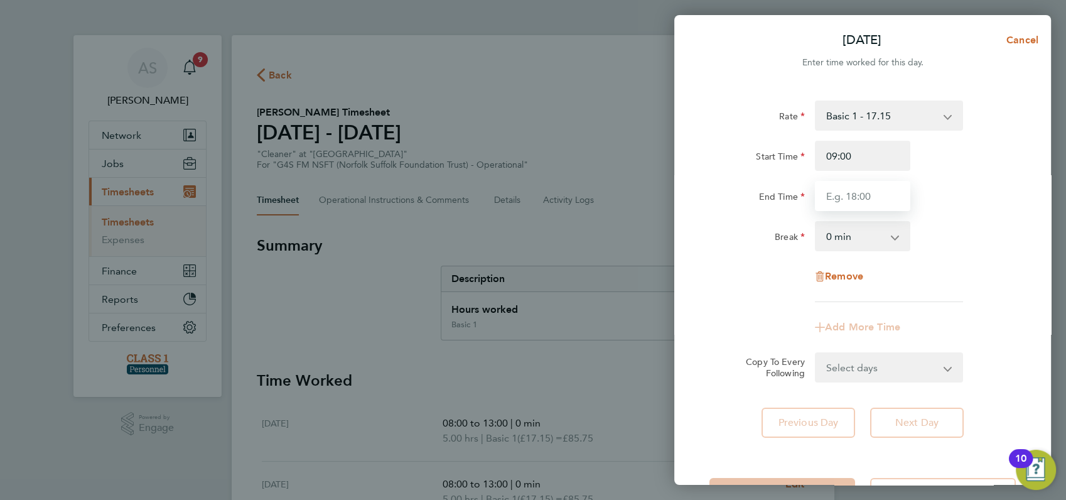
click at [848, 197] on input "End Time" at bounding box center [862, 196] width 95 height 30
type input "15:30"
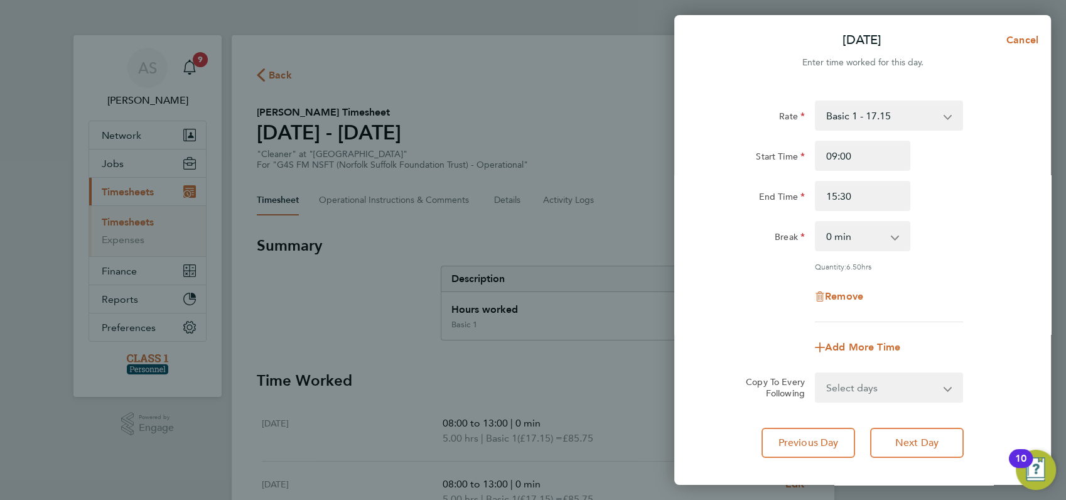
click at [942, 226] on div "Break 0 min 15 min 30 min 45 min 60 min 75 min 90 min" at bounding box center [862, 236] width 316 height 30
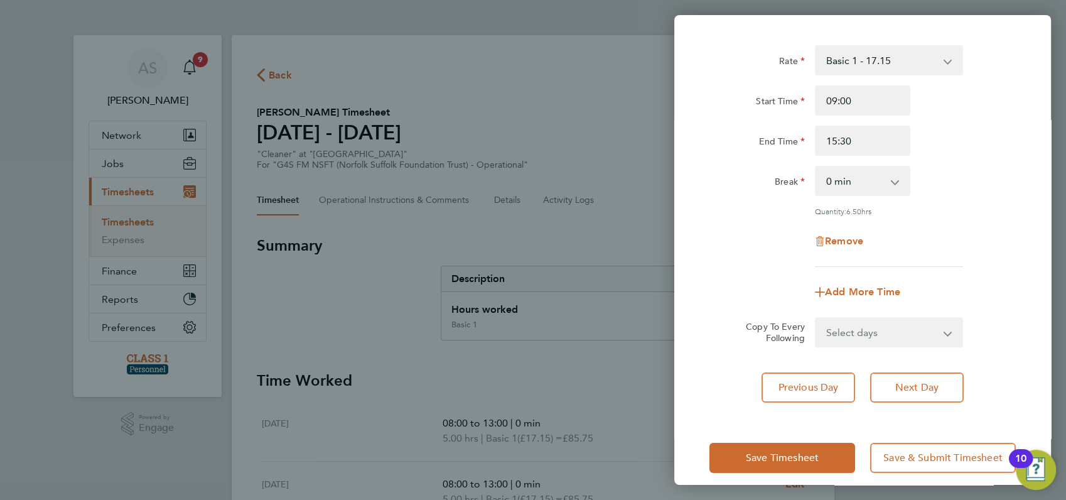
scroll to position [67, 0]
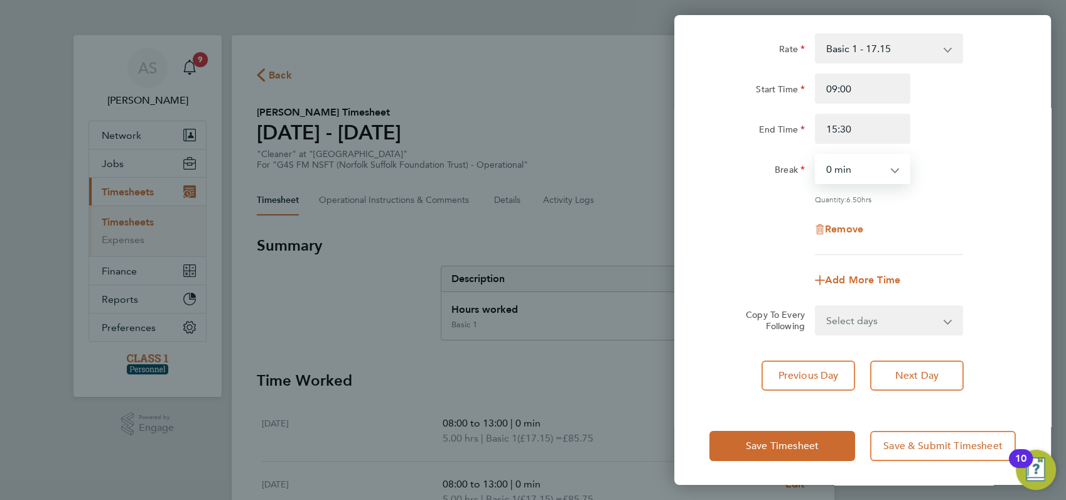
click at [889, 166] on select "0 min 15 min 30 min 45 min 60 min 75 min 90 min" at bounding box center [855, 169] width 78 height 28
click at [816, 155] on select "0 min 15 min 30 min 45 min 60 min 75 min 90 min" at bounding box center [855, 169] width 78 height 28
click at [927, 195] on div "Quantity: 6.25 hrs" at bounding box center [889, 199] width 148 height 10
click at [890, 169] on select "0 min 15 min 30 min 45 min 60 min 75 min 90 min" at bounding box center [855, 169] width 78 height 28
click at [959, 169] on div "Break 0 min 15 min 30 min 45 min 60 min 75 min 90 min" at bounding box center [862, 169] width 316 height 30
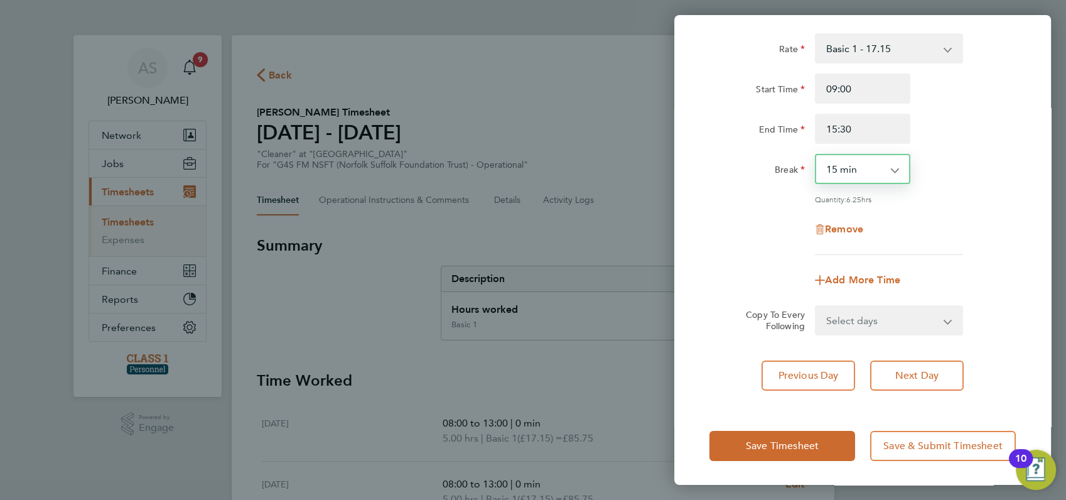
click at [890, 171] on select "0 min 15 min 30 min 45 min 60 min 75 min 90 min" at bounding box center [855, 169] width 78 height 28
select select "0"
click at [816, 155] on select "0 min 15 min 30 min 45 min 60 min 75 min 90 min" at bounding box center [855, 169] width 78 height 28
click at [943, 198] on div "Quantity: 6.50 hrs" at bounding box center [889, 199] width 148 height 10
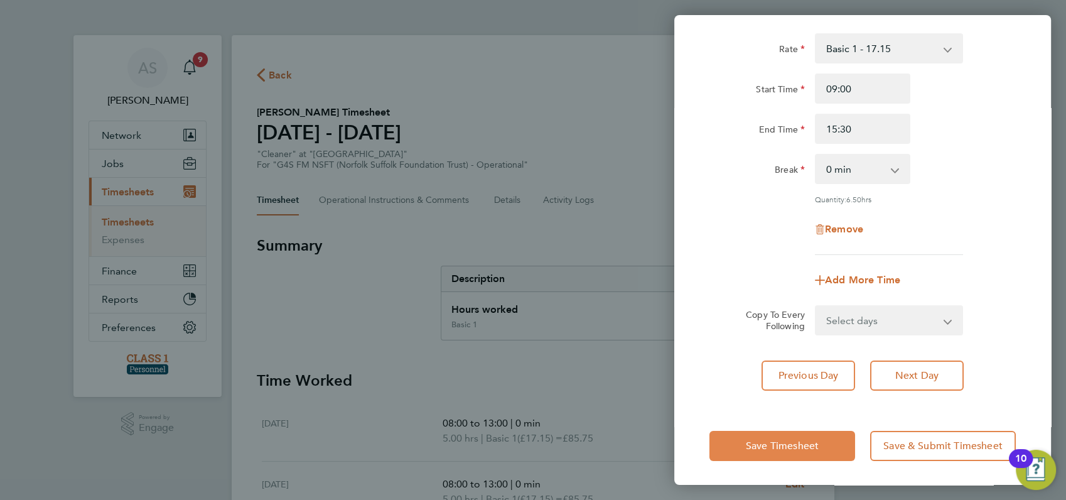
click at [763, 442] on span "Save Timesheet" at bounding box center [782, 445] width 73 height 13
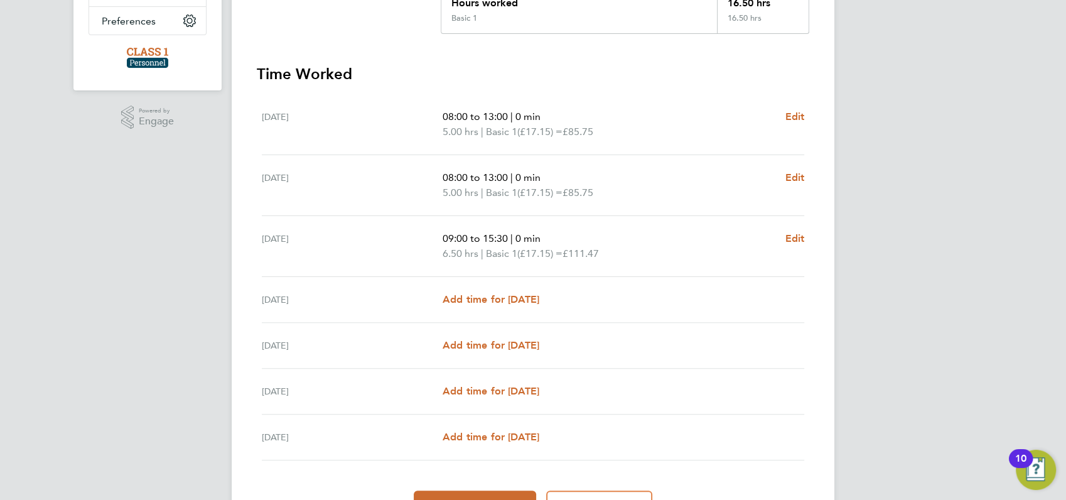
scroll to position [334, 0]
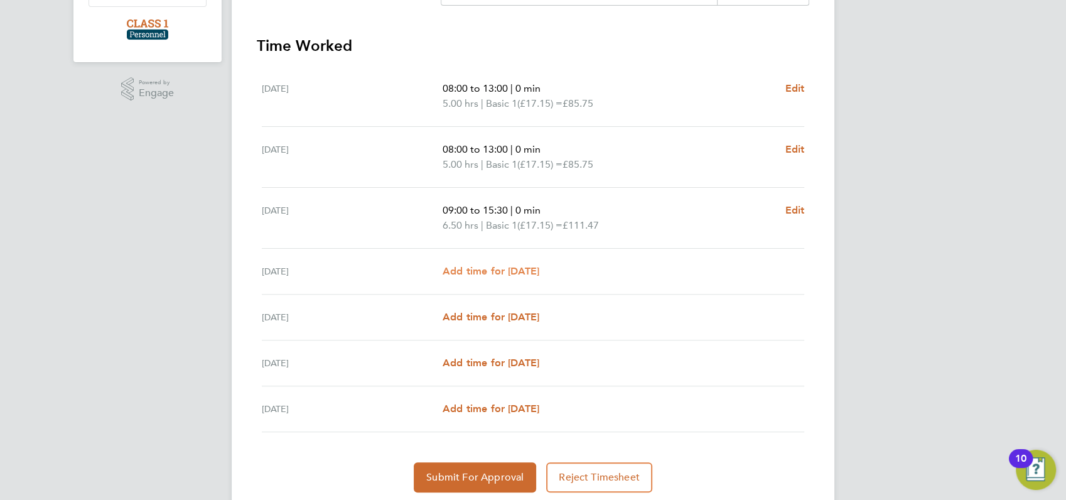
click at [475, 268] on span "Add time for [DATE]" at bounding box center [490, 271] width 97 height 12
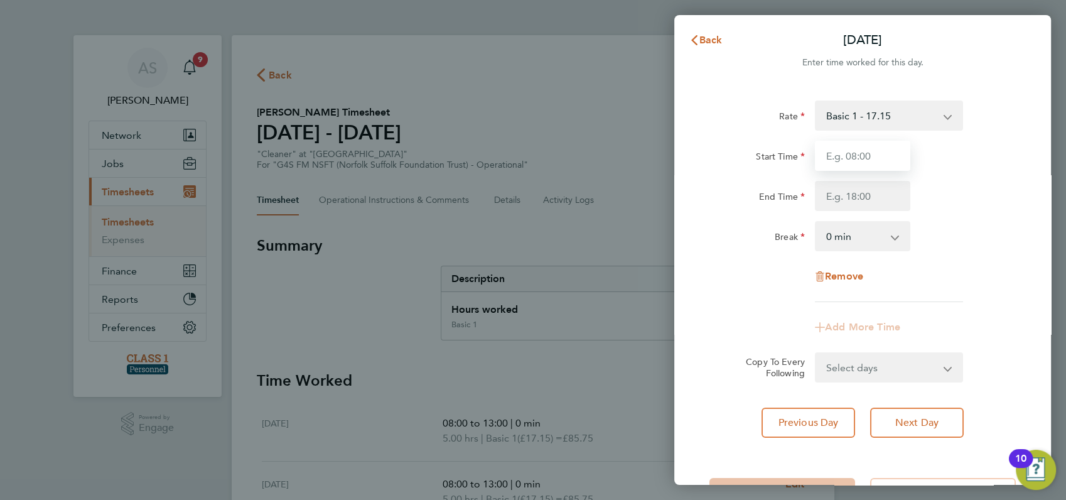
click at [853, 150] on input "Start Time" at bounding box center [862, 156] width 95 height 30
type input "08:00"
click at [852, 194] on input "End Time" at bounding box center [862, 196] width 95 height 30
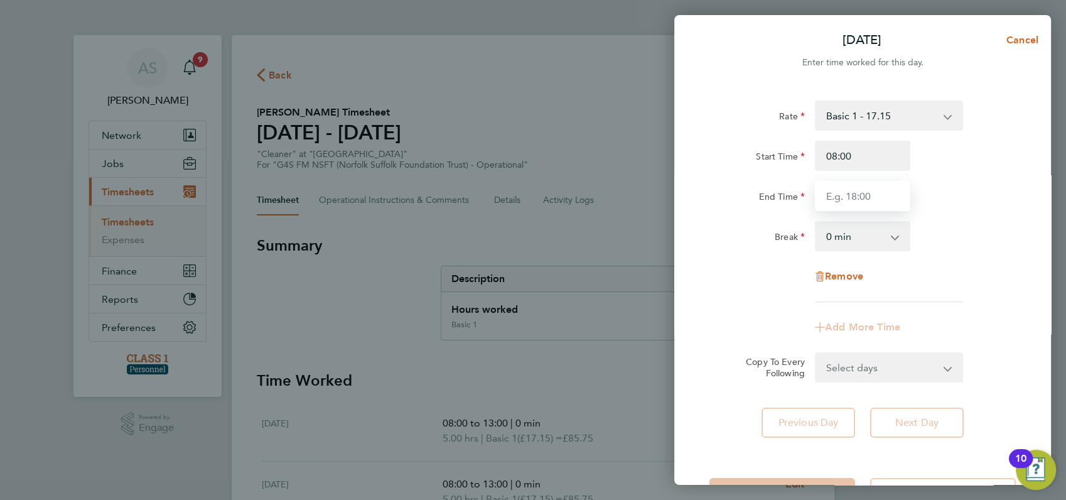
click at [852, 194] on input "End Time" at bounding box center [862, 196] width 95 height 30
type input "13:00"
click at [948, 176] on div "Start Time 08:00 End Time 13:00" at bounding box center [862, 176] width 316 height 70
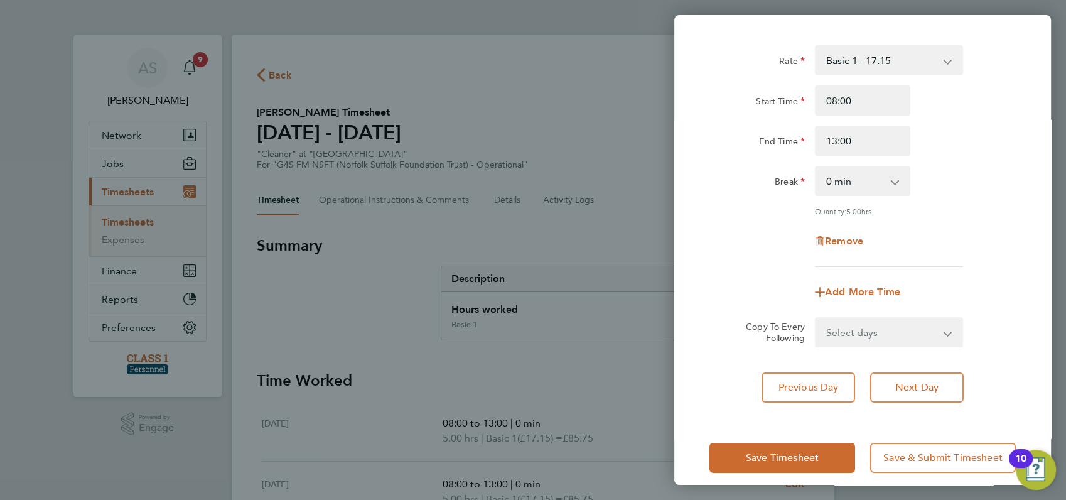
scroll to position [67, 0]
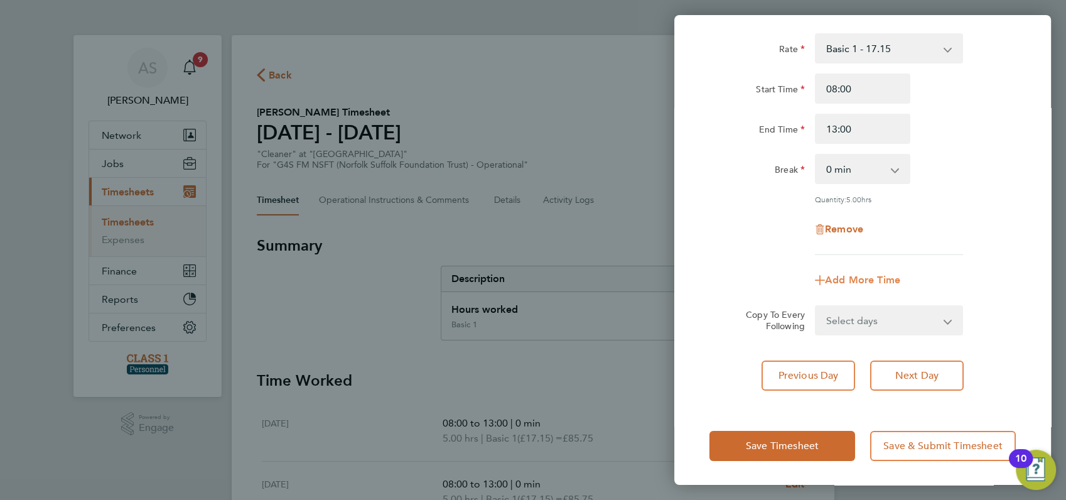
click at [818, 278] on icon "button" at bounding box center [820, 280] width 10 height 10
select select "null"
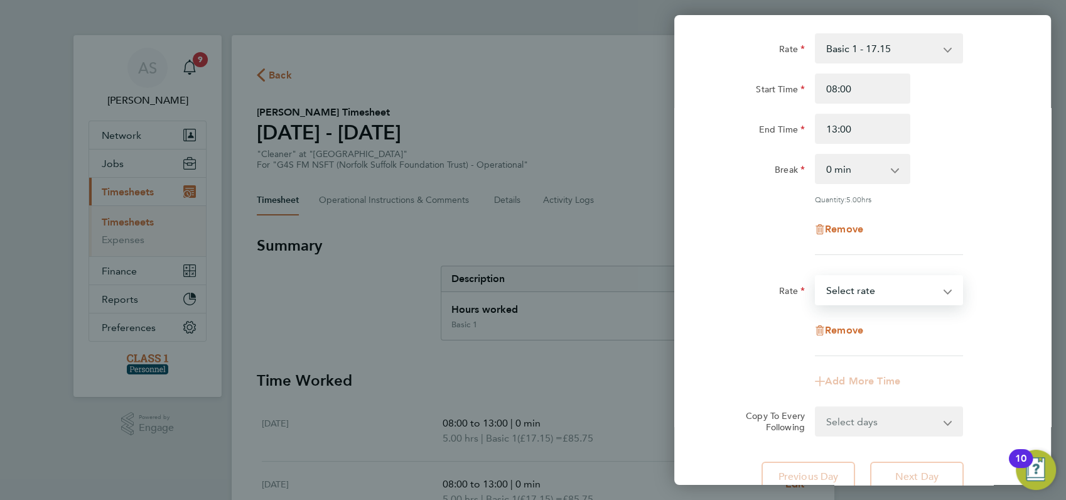
click at [849, 290] on select "Basic 1 - 17.15 Select rate" at bounding box center [881, 290] width 131 height 28
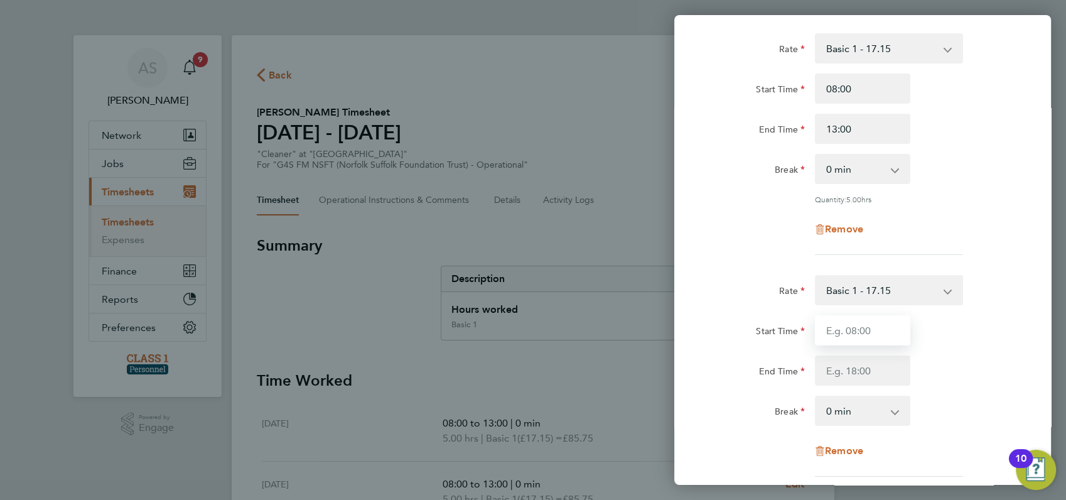
click at [858, 334] on input "Start Time" at bounding box center [862, 330] width 95 height 30
type input "14:00"
click at [851, 369] on input "End Time" at bounding box center [862, 370] width 95 height 30
type input "19:00"
click at [969, 351] on div "Start Time 14:00 End Time 19:00" at bounding box center [862, 350] width 316 height 70
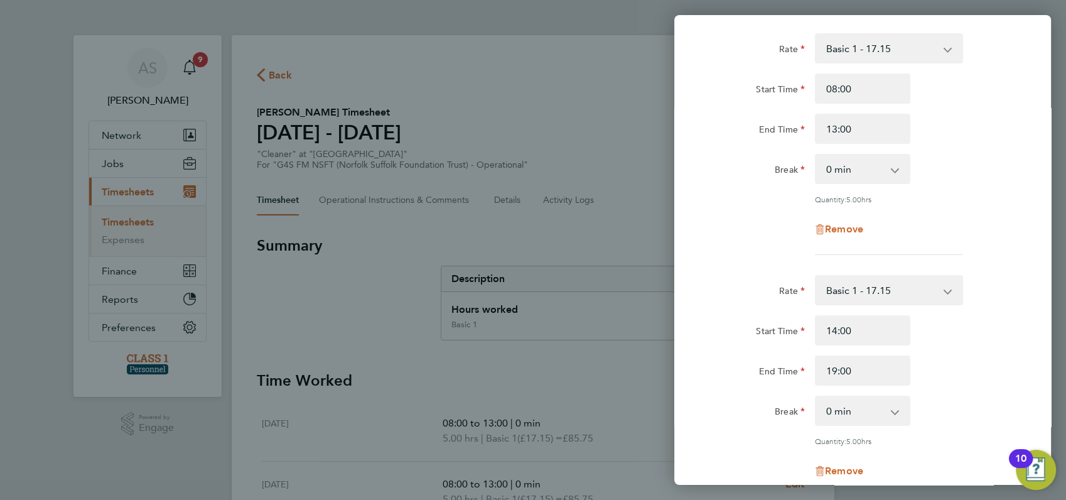
click at [971, 355] on div "End Time 19:00" at bounding box center [862, 370] width 316 height 30
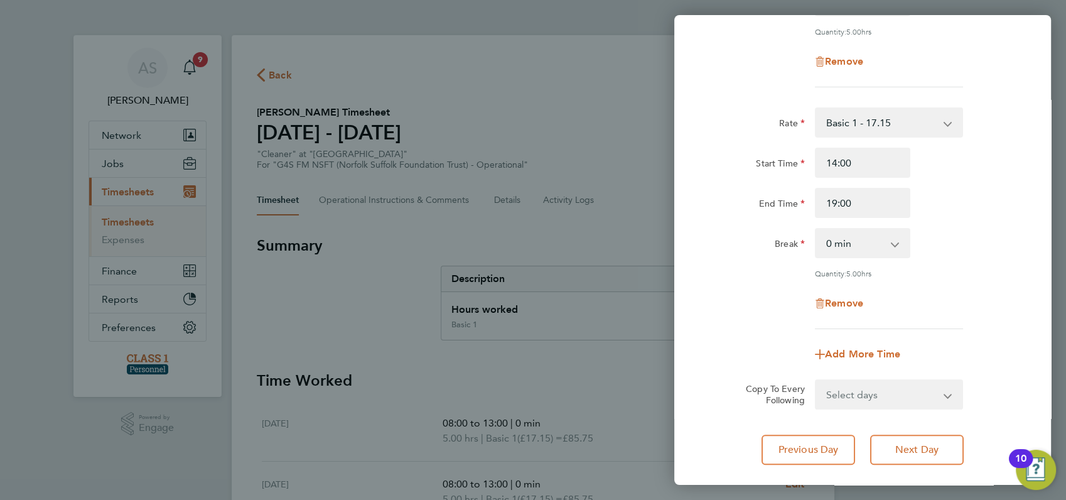
scroll to position [262, 0]
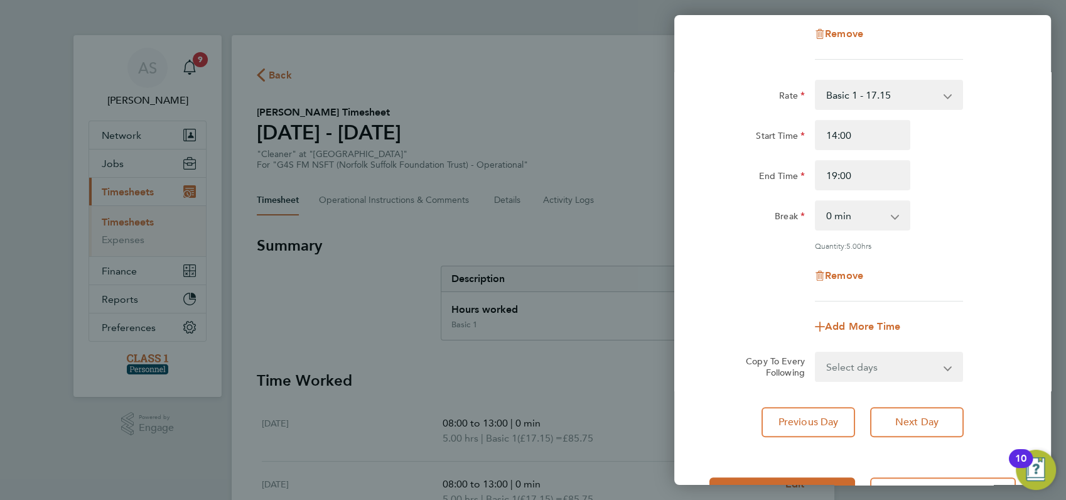
drag, startPoint x: 863, startPoint y: 367, endPoint x: 861, endPoint y: 387, distance: 20.2
click at [861, 387] on div "Rate Basic 1 - 17.15 Start Time 08:00 End Time 13:00 Break 0 min 15 min 30 min …" at bounding box center [862, 137] width 377 height 629
click at [850, 363] on select "Select days Day Weekend (Sat-Sun) Friday Saturday Sunday" at bounding box center [882, 367] width 132 height 28
select select "FRI"
click at [816, 353] on select "Select days Day Weekend (Sat-Sun) Friday Saturday Sunday" at bounding box center [882, 367] width 132 height 28
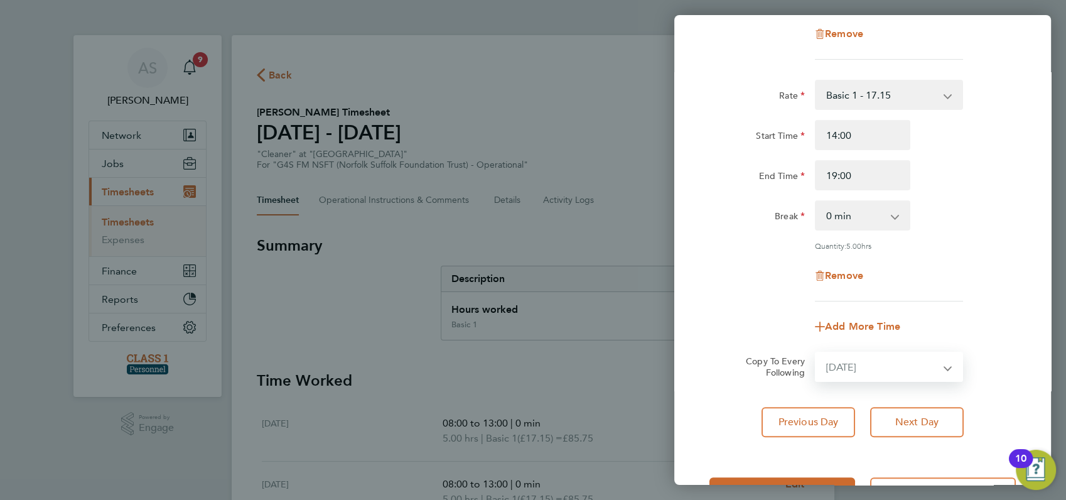
select select "2025-08-31"
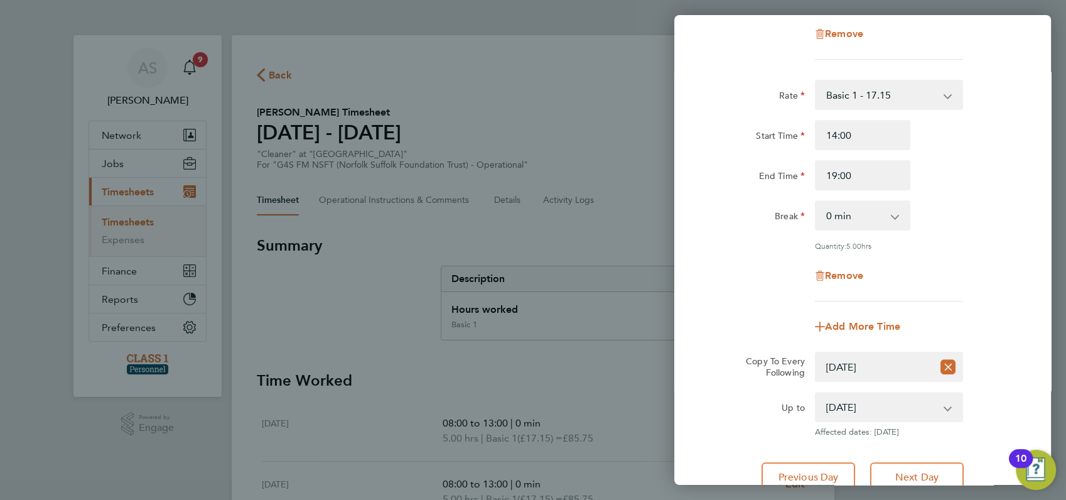
click at [1004, 321] on div "Add More Time" at bounding box center [862, 326] width 316 height 30
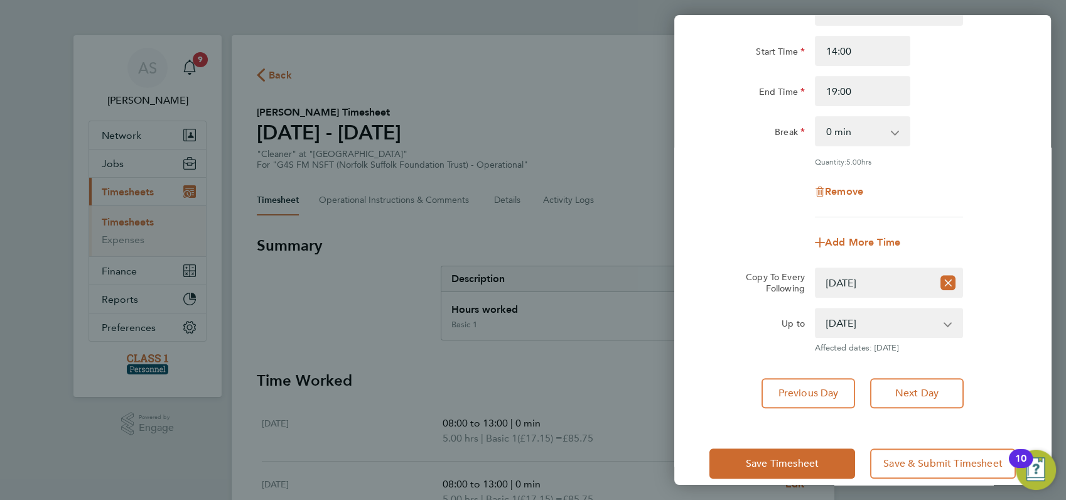
scroll to position [363, 0]
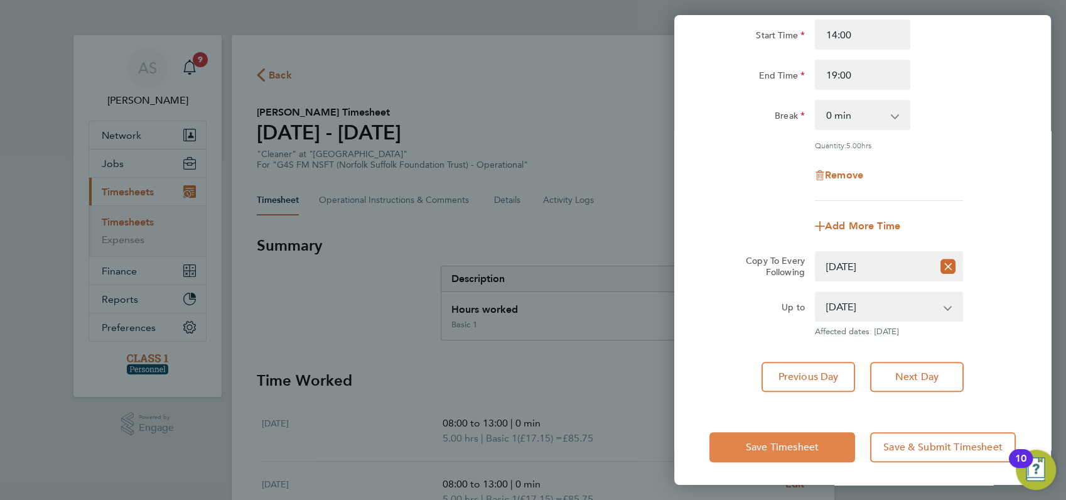
click at [778, 447] on span "Save Timesheet" at bounding box center [782, 447] width 73 height 13
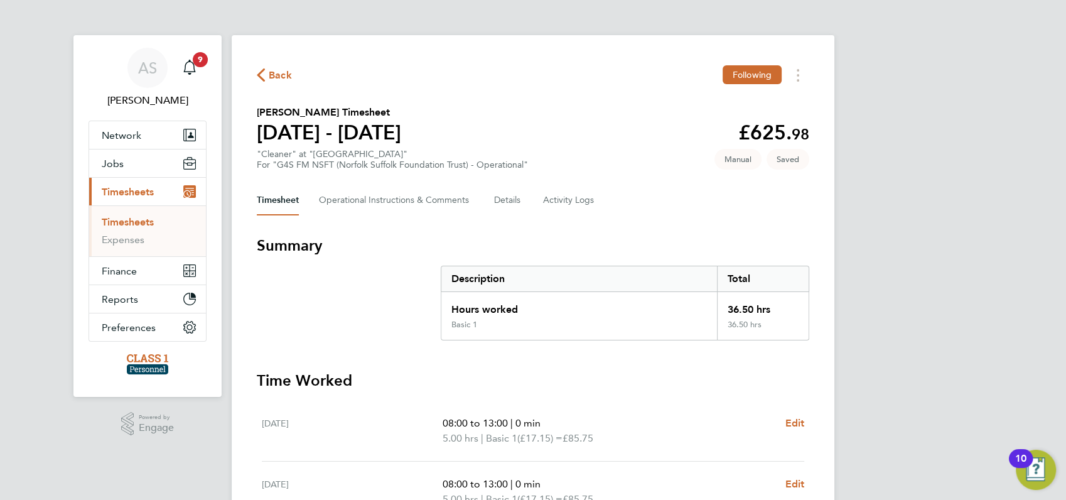
click at [885, 354] on div "AS Angela Sabaroche Notifications 9 Applications: Network Businesses Sites Work…" at bounding box center [533, 493] width 1066 height 987
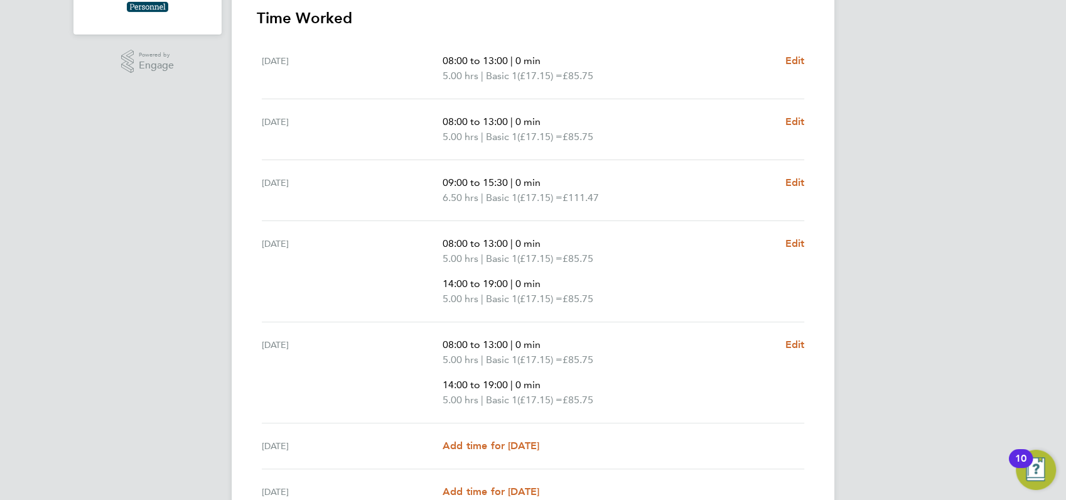
scroll to position [390, 0]
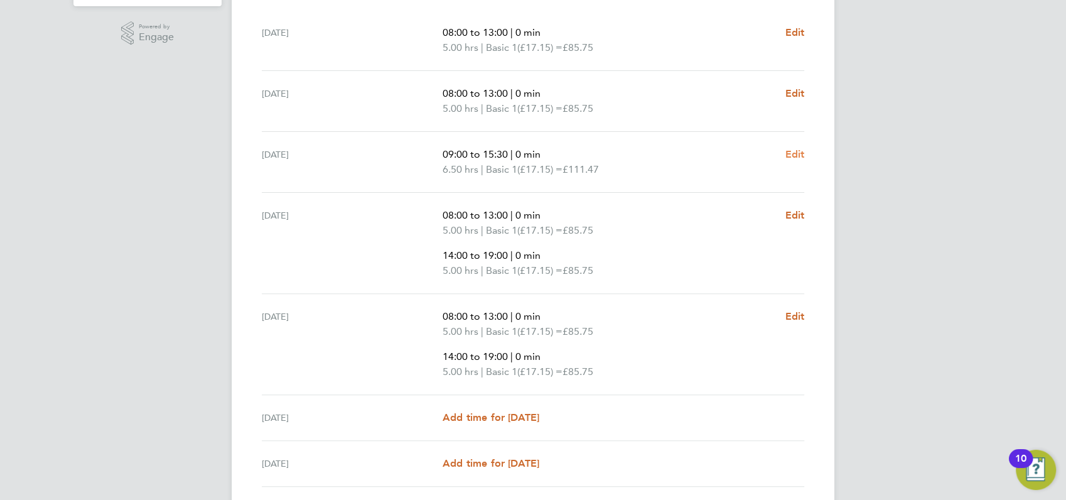
click at [795, 156] on span "Edit" at bounding box center [793, 154] width 19 height 12
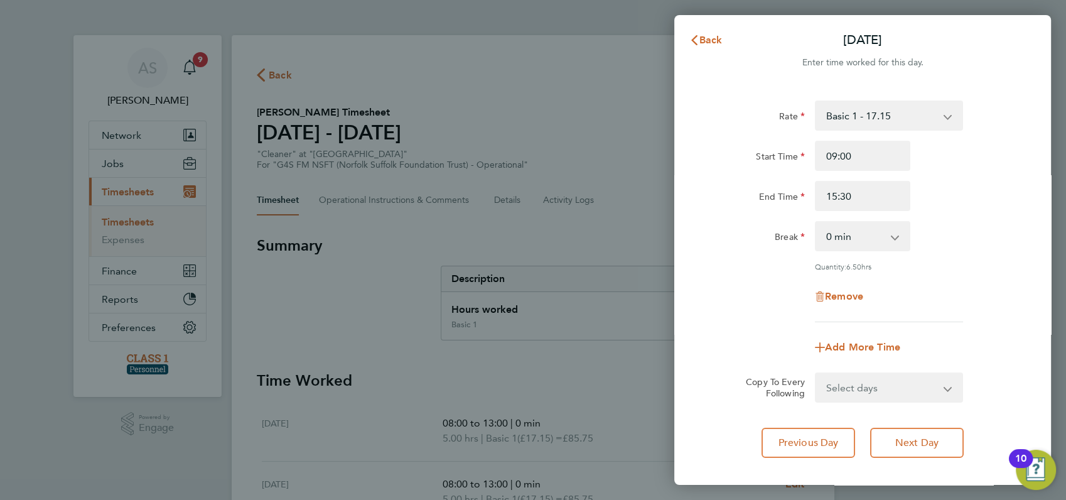
click at [895, 238] on app-icon-cross-button at bounding box center [901, 236] width 15 height 28
click at [884, 238] on select "0 min 15 min 30 min 45 min 60 min 75 min 90 min" at bounding box center [855, 236] width 78 height 28
select select "30"
click at [816, 222] on select "0 min 15 min 30 min 45 min 60 min 75 min 90 min" at bounding box center [855, 236] width 78 height 28
click at [914, 270] on div "Rate Basic 1 - 17.15 Start Time 09:00 End Time 15:30 Break 0 min 15 min 30 min …" at bounding box center [862, 211] width 306 height 222
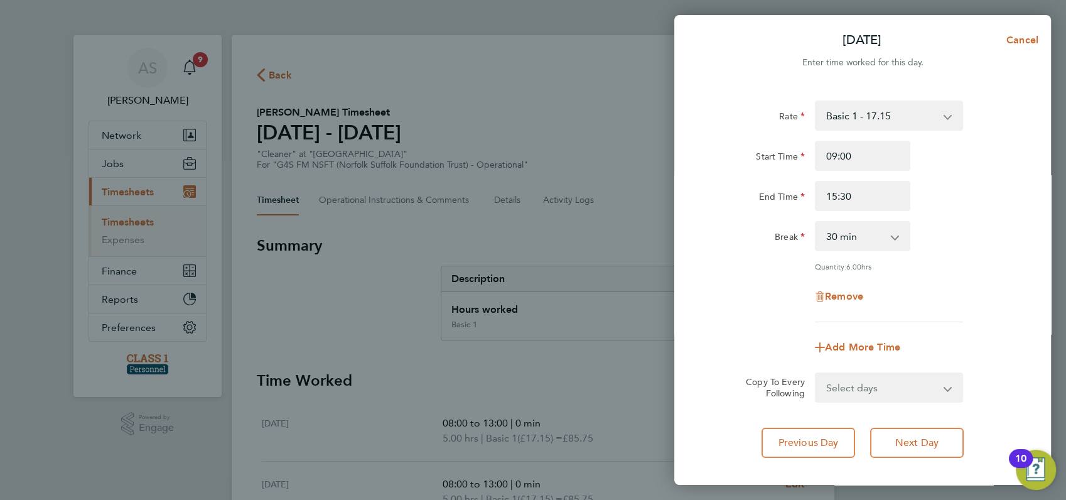
click at [1000, 287] on div "Remove" at bounding box center [862, 296] width 316 height 30
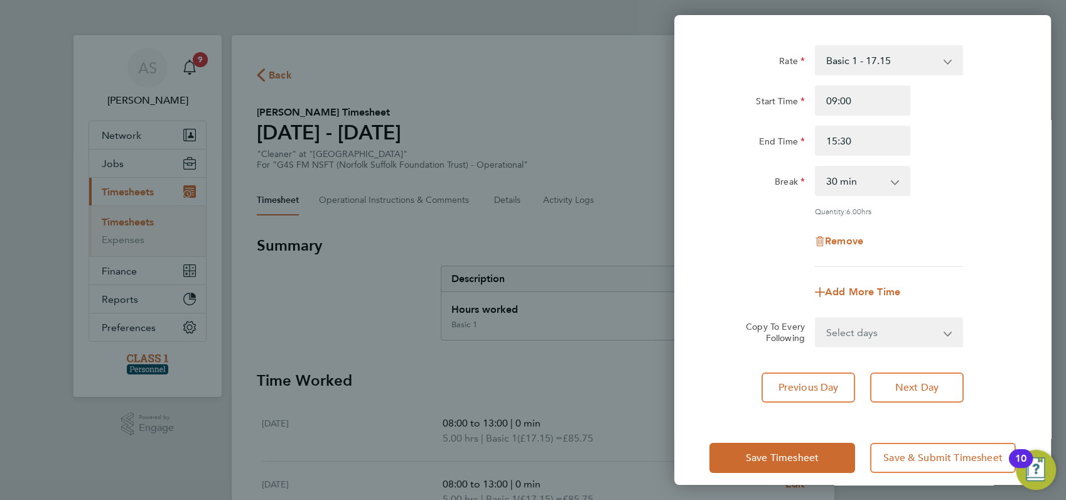
scroll to position [67, 0]
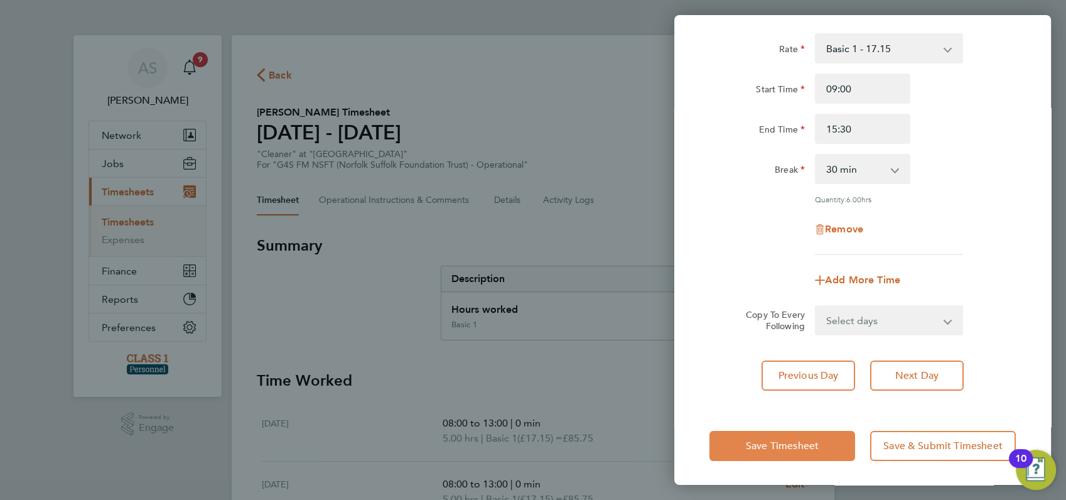
click at [770, 444] on span "Save Timesheet" at bounding box center [782, 445] width 73 height 13
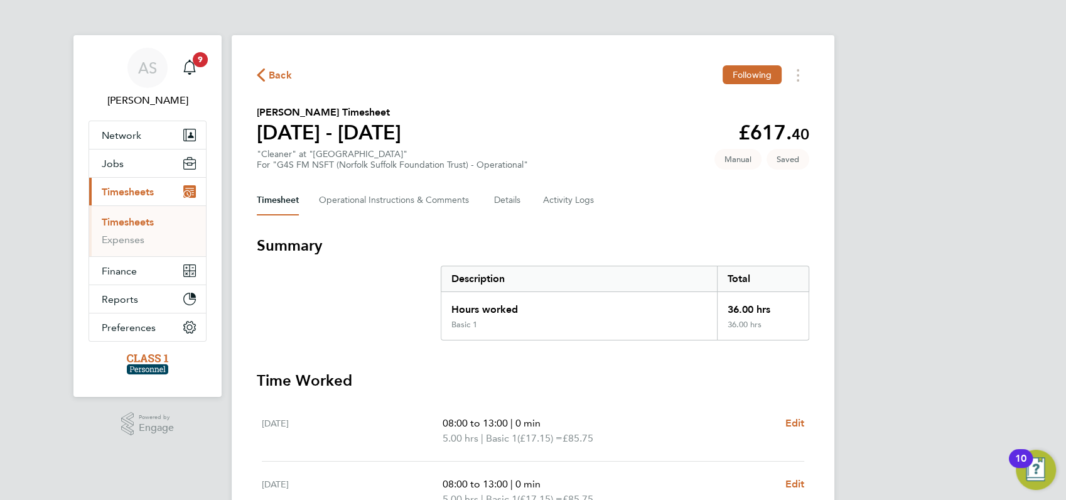
click at [895, 336] on div "AS Angela Sabaroche Notifications 9 Applications: Network Businesses Sites Work…" at bounding box center [533, 493] width 1066 height 987
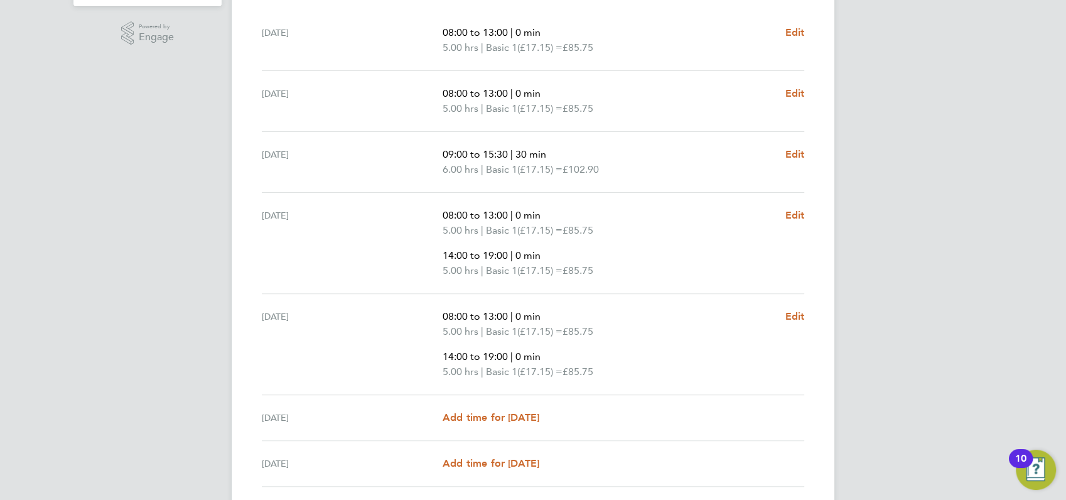
scroll to position [486, 0]
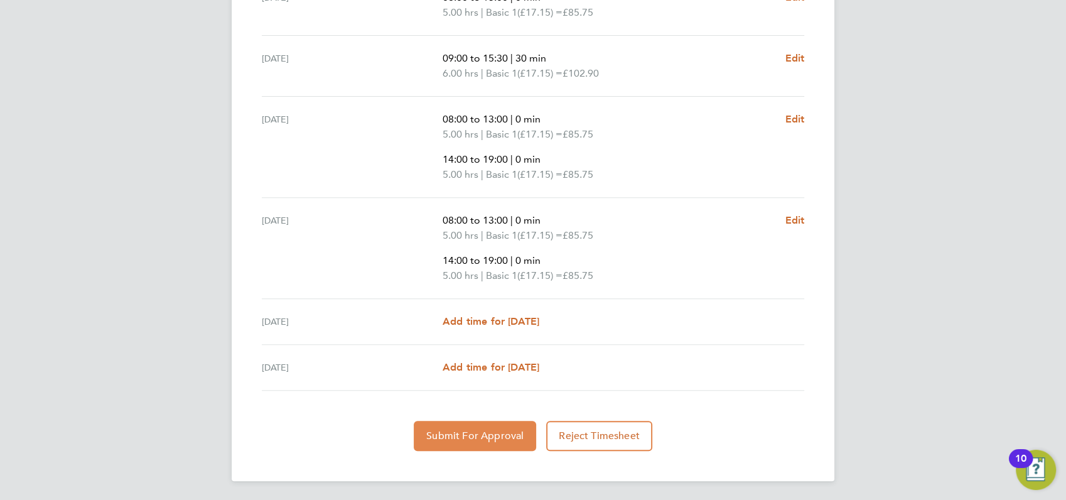
click at [461, 436] on span "Submit For Approval" at bounding box center [474, 435] width 97 height 13
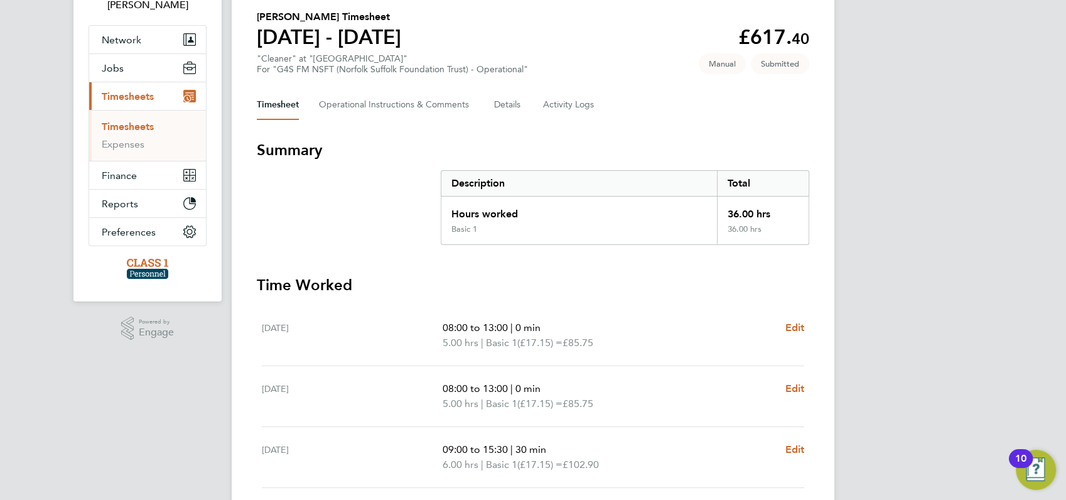
scroll to position [0, 0]
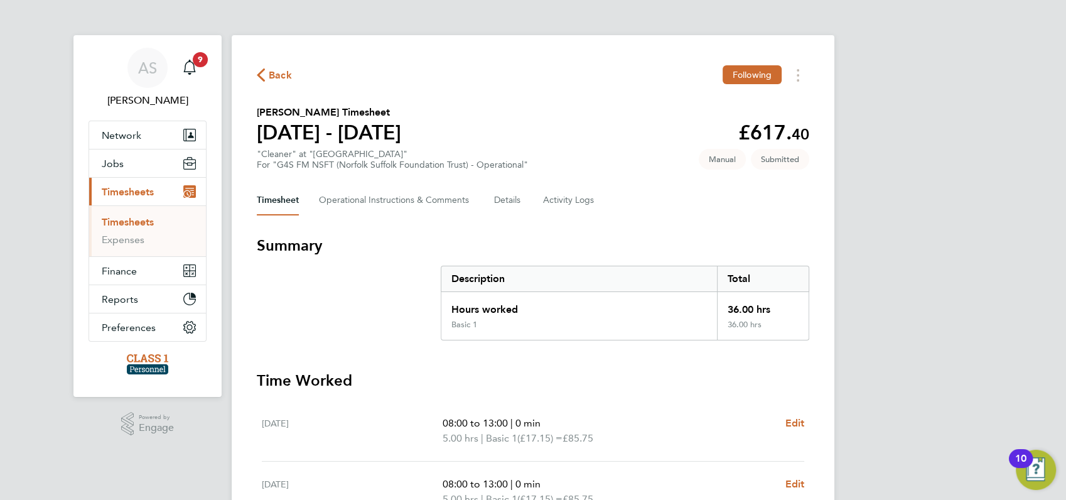
click at [273, 77] on span "Back" at bounding box center [280, 75] width 23 height 15
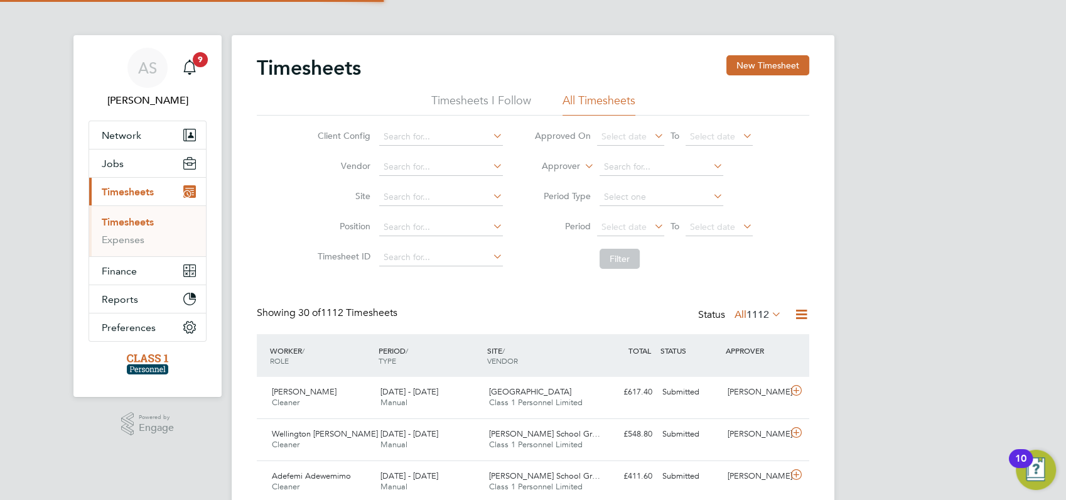
scroll to position [31, 109]
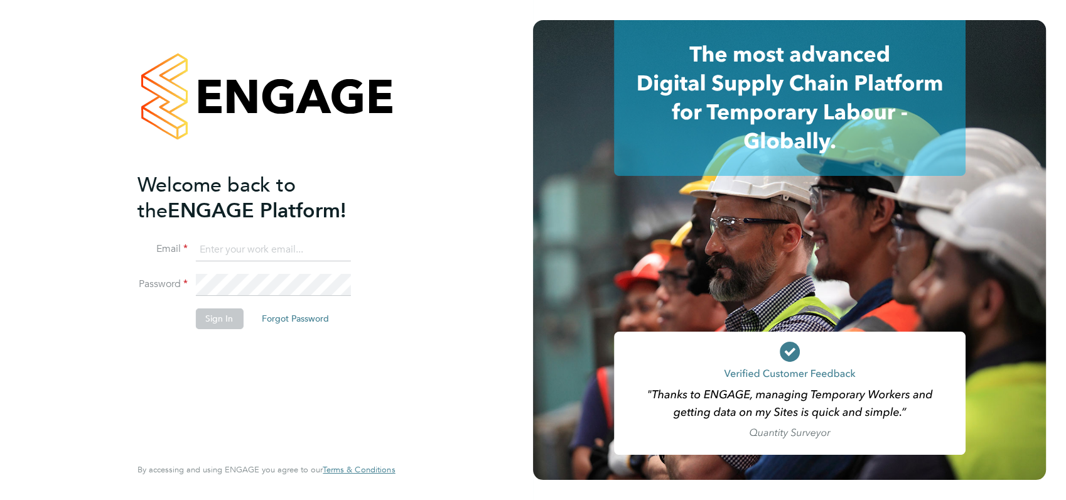
type input "[PERSON_NAME][EMAIL_ADDRESS][DOMAIN_NAME]"
click at [240, 366] on div "Welcome back to the ENGAGE Platform! Email [PERSON_NAME][EMAIL_ADDRESS][DOMAIN_…" at bounding box center [259, 312] width 245 height 281
click at [213, 316] on button "Sign In" at bounding box center [219, 318] width 48 height 20
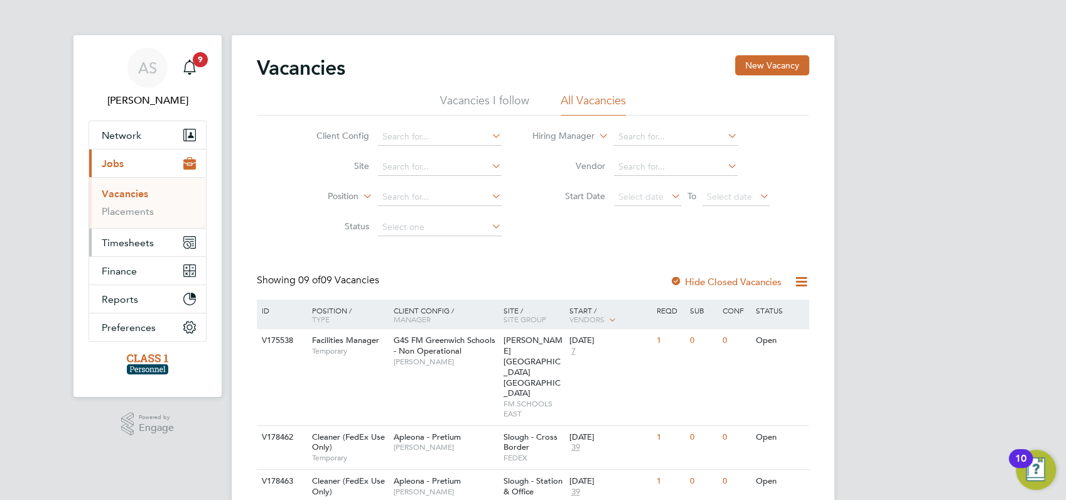
click at [119, 241] on span "Timesheets" at bounding box center [128, 243] width 52 height 12
click at [121, 222] on link "Timesheets" at bounding box center [128, 222] width 52 height 12
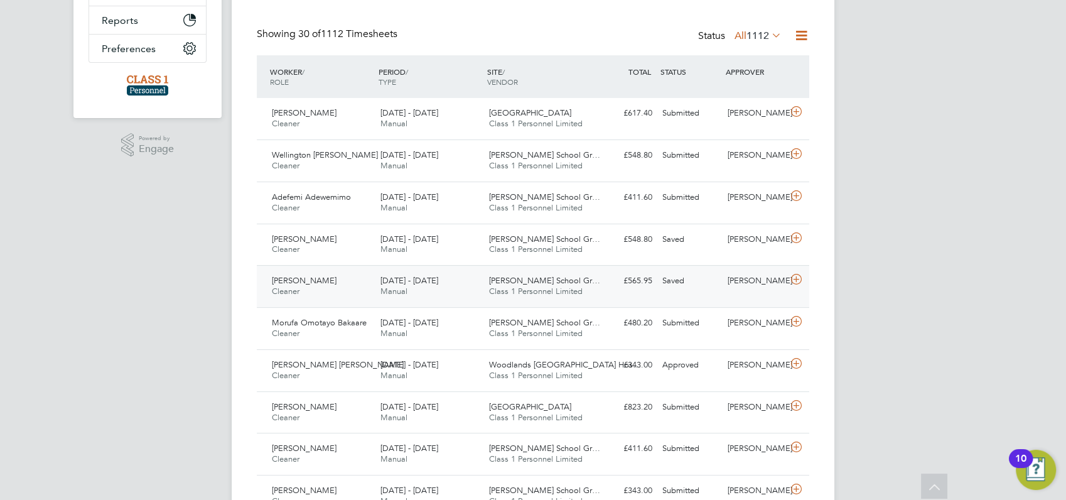
click at [310, 277] on span "[PERSON_NAME]" at bounding box center [304, 280] width 65 height 11
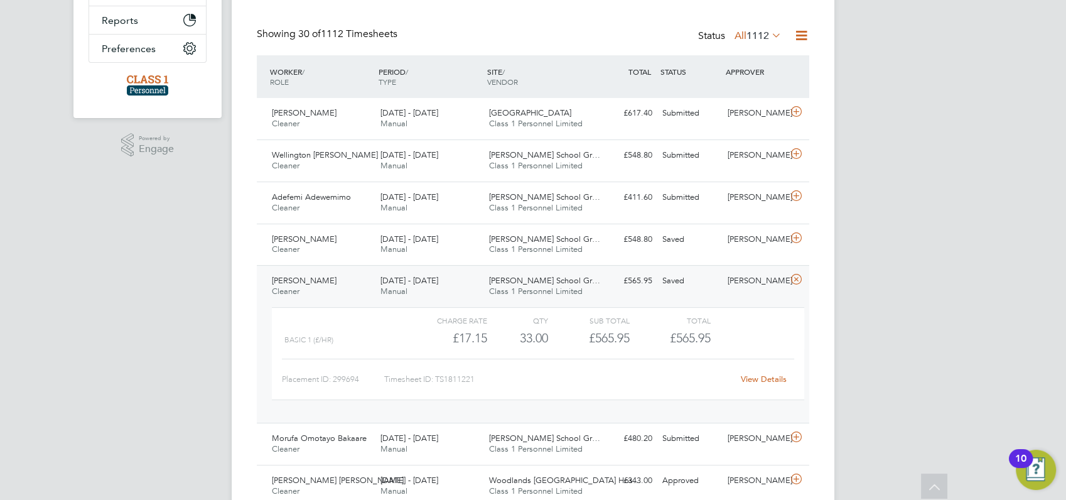
click at [767, 378] on link "View Details" at bounding box center [763, 378] width 46 height 11
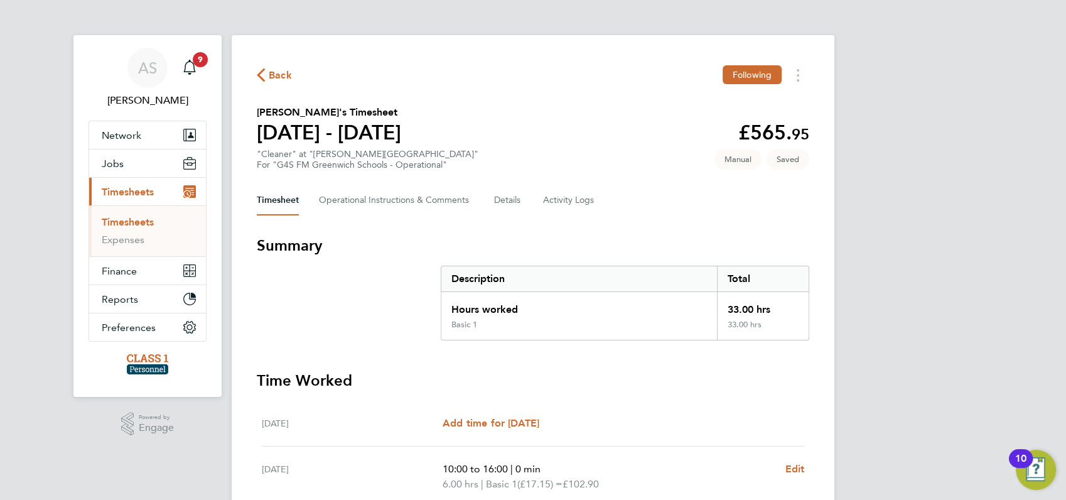
click at [884, 296] on div "AS [PERSON_NAME] Notifications 9 Applications: Network Businesses Sites Workers…" at bounding box center [533, 453] width 1066 height 907
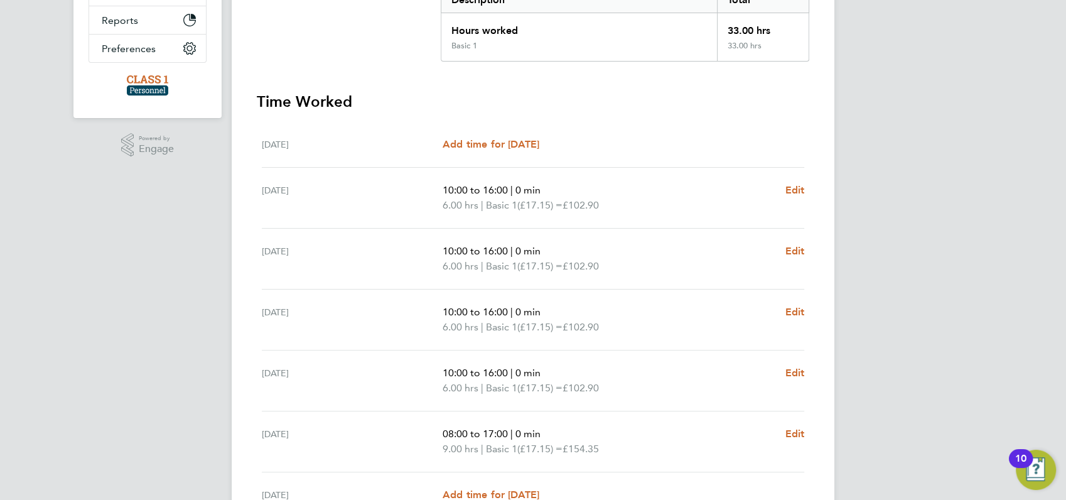
scroll to position [406, 0]
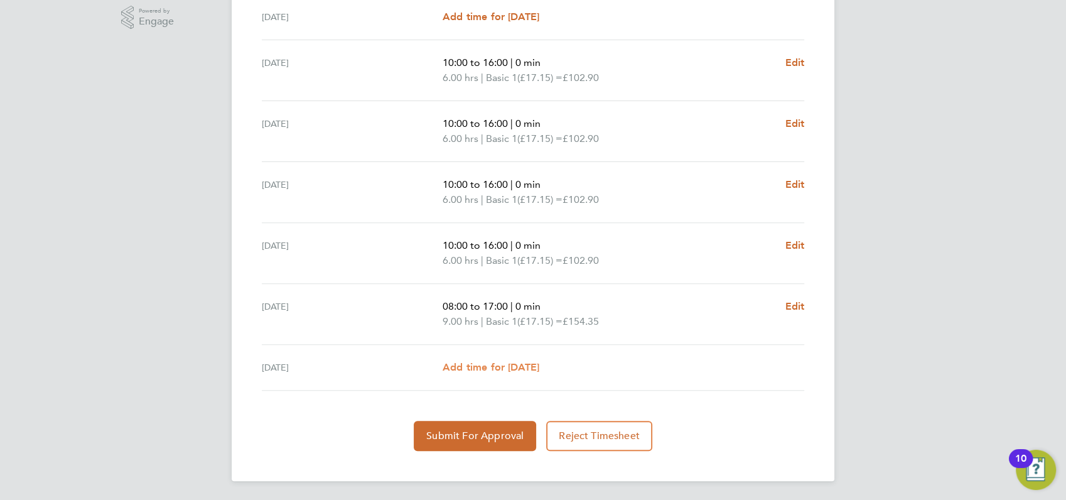
click at [479, 363] on span "Add time for [DATE]" at bounding box center [490, 367] width 97 height 12
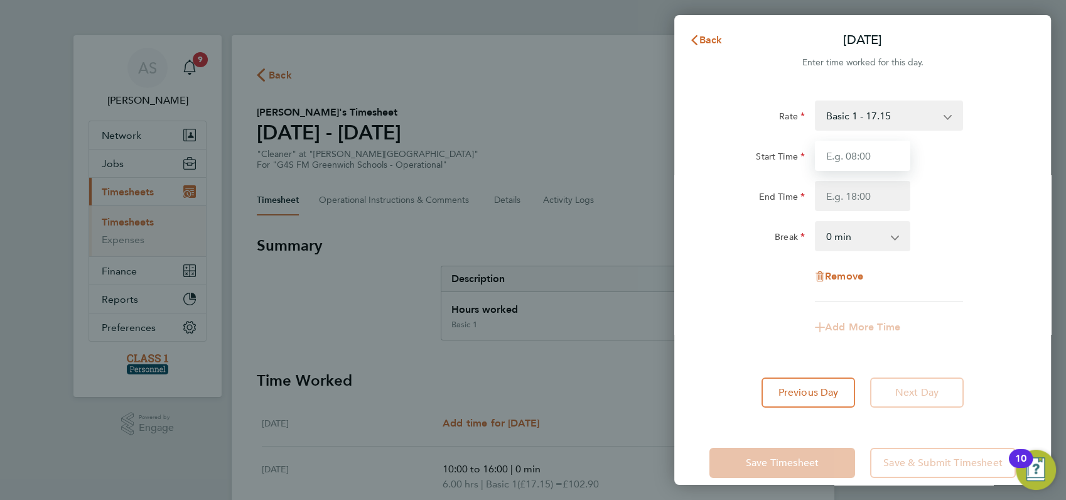
click at [858, 156] on input "Start Time" at bounding box center [862, 156] width 95 height 30
type input "08:00"
type input "17:00"
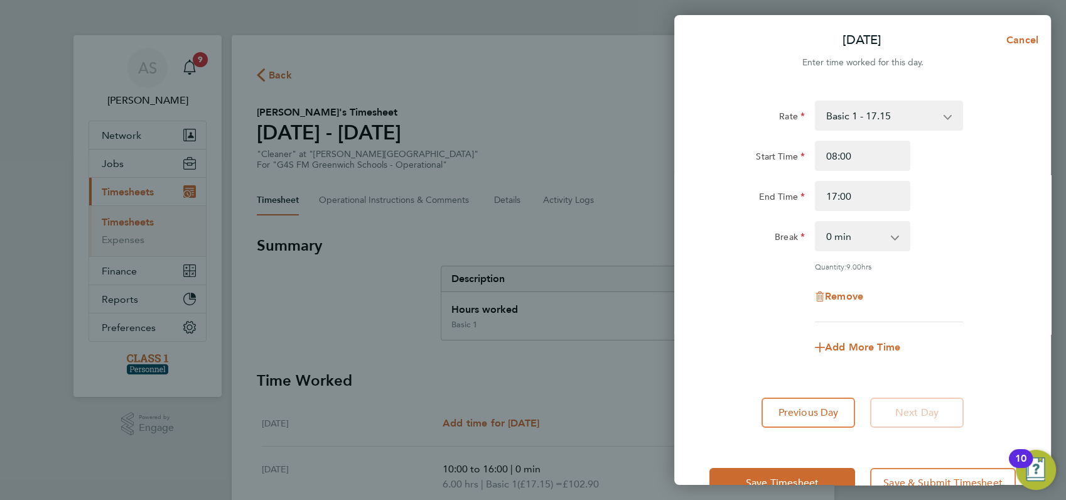
click at [977, 222] on div "Break 0 min 15 min 30 min 45 min 60 min 75 min 90 min" at bounding box center [862, 236] width 316 height 30
click at [892, 238] on select "0 min 15 min 30 min 45 min 60 min 75 min 90 min" at bounding box center [855, 236] width 78 height 28
select select "60"
click at [816, 222] on select "0 min 15 min 30 min 45 min 60 min 75 min 90 min" at bounding box center [855, 236] width 78 height 28
click at [949, 262] on div "Quantity: 8.00 hrs" at bounding box center [889, 266] width 148 height 10
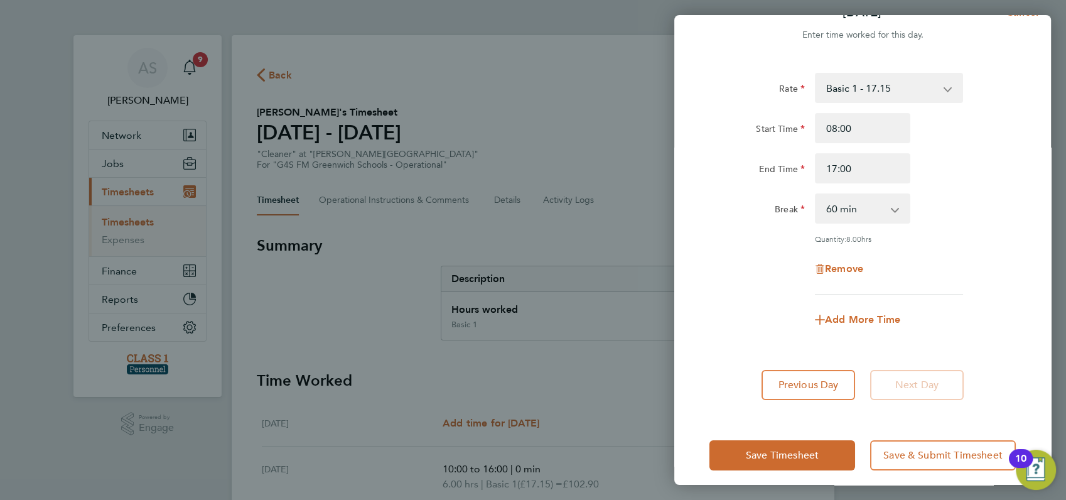
scroll to position [37, 0]
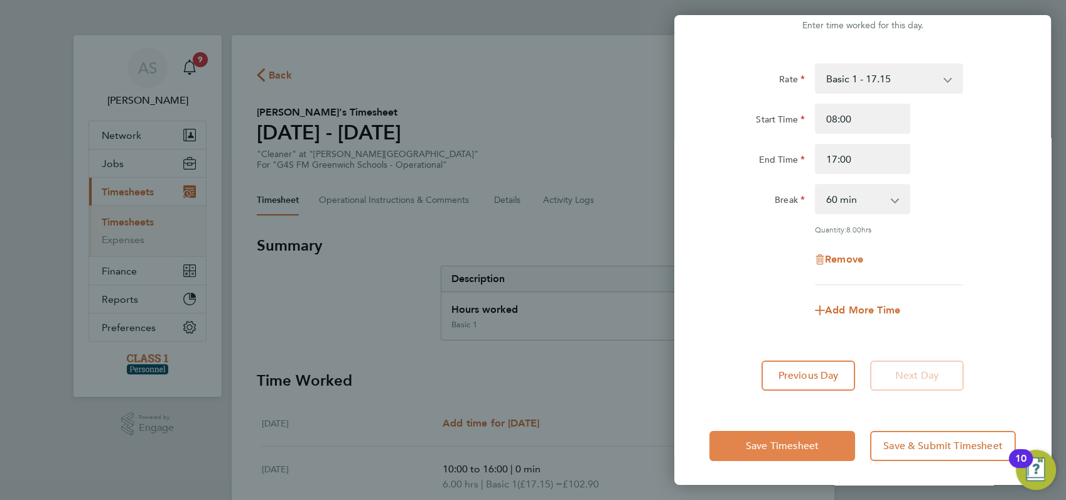
click at [761, 444] on span "Save Timesheet" at bounding box center [782, 445] width 73 height 13
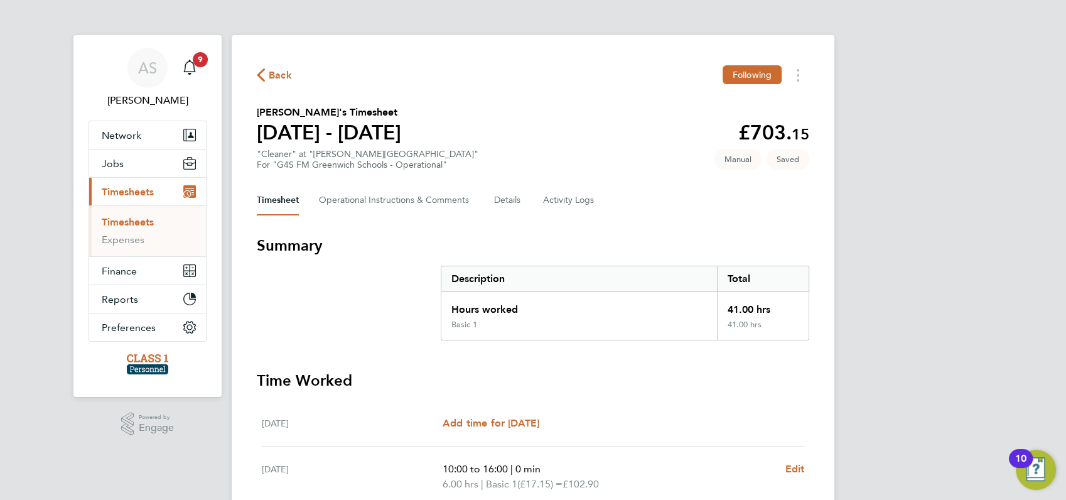
click at [872, 274] on div "AS Angela Sabaroche Notifications 9 Applications: Network Businesses Sites Work…" at bounding box center [533, 461] width 1066 height 922
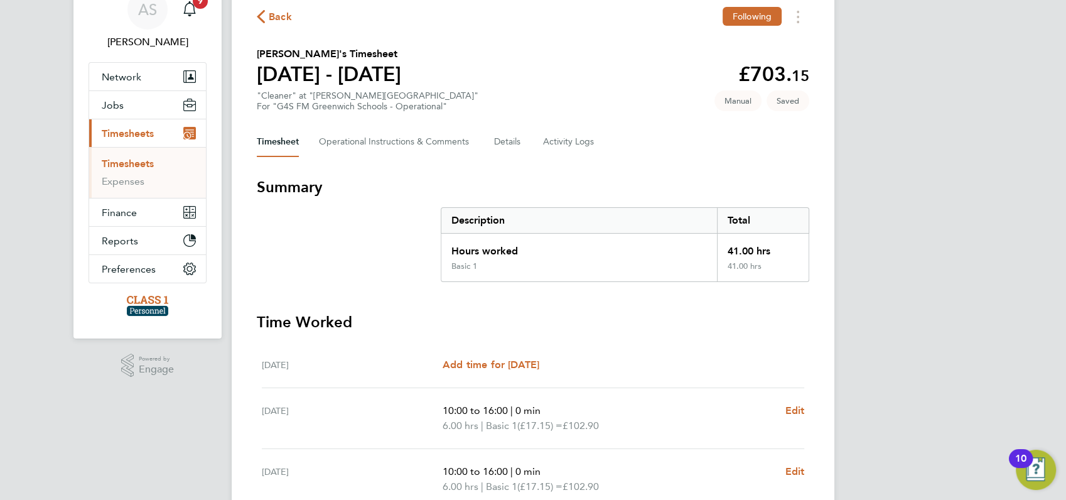
scroll to position [3, 0]
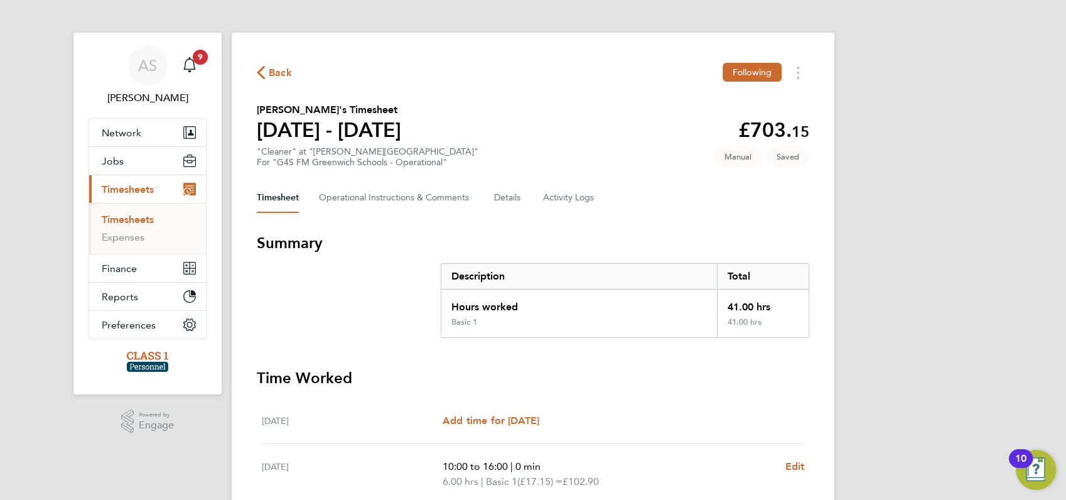
click at [274, 73] on span "Back" at bounding box center [280, 72] width 23 height 15
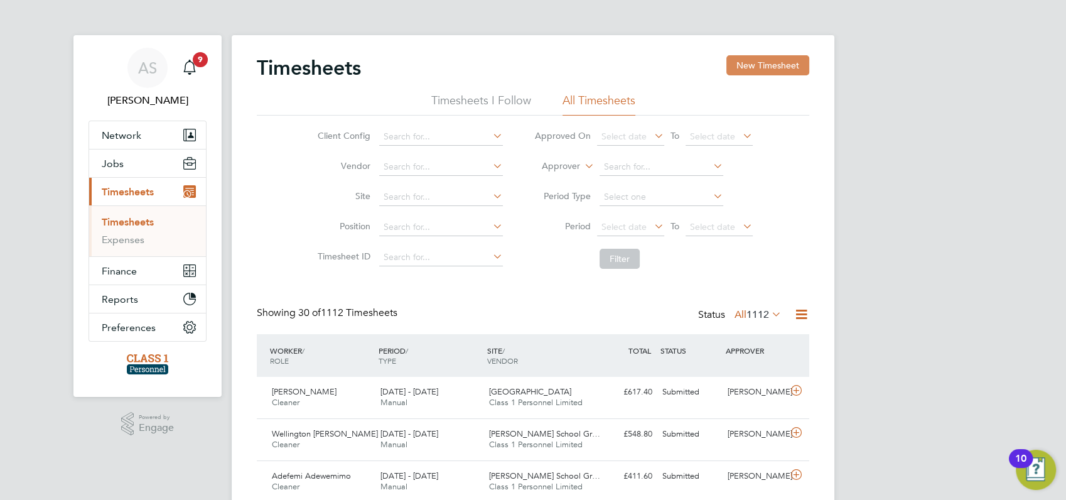
click at [771, 60] on button "New Timesheet" at bounding box center [767, 65] width 83 height 20
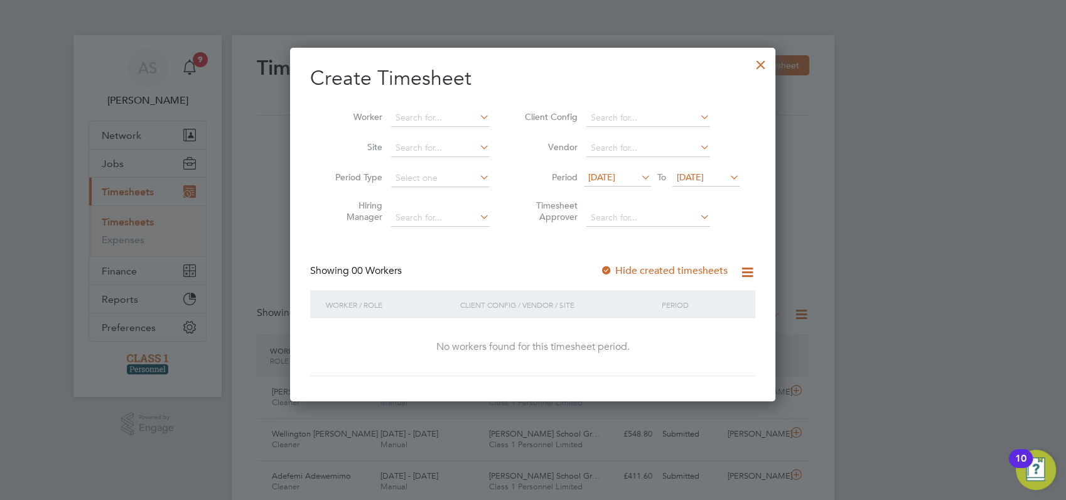
click at [615, 171] on span "[DATE]" at bounding box center [601, 176] width 27 height 11
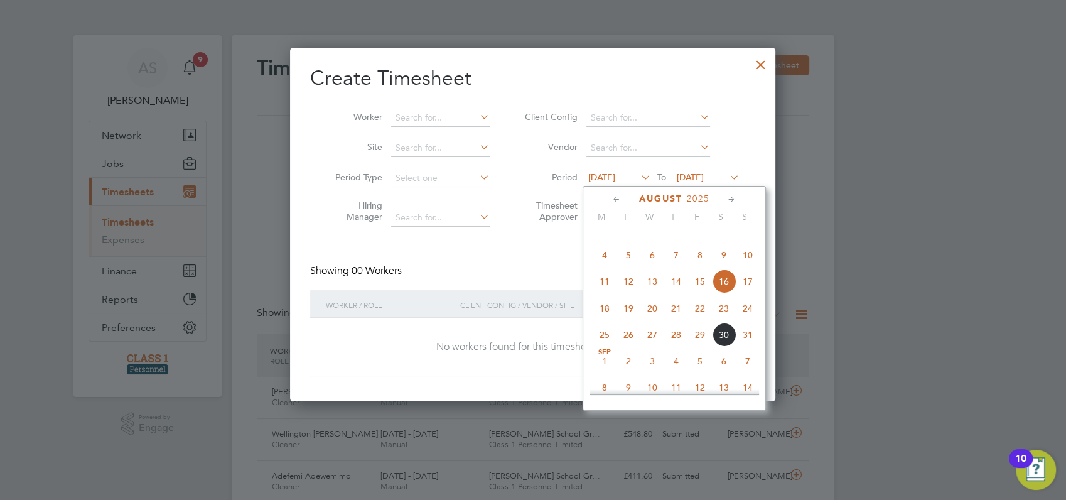
click at [607, 346] on span "25" at bounding box center [604, 335] width 24 height 24
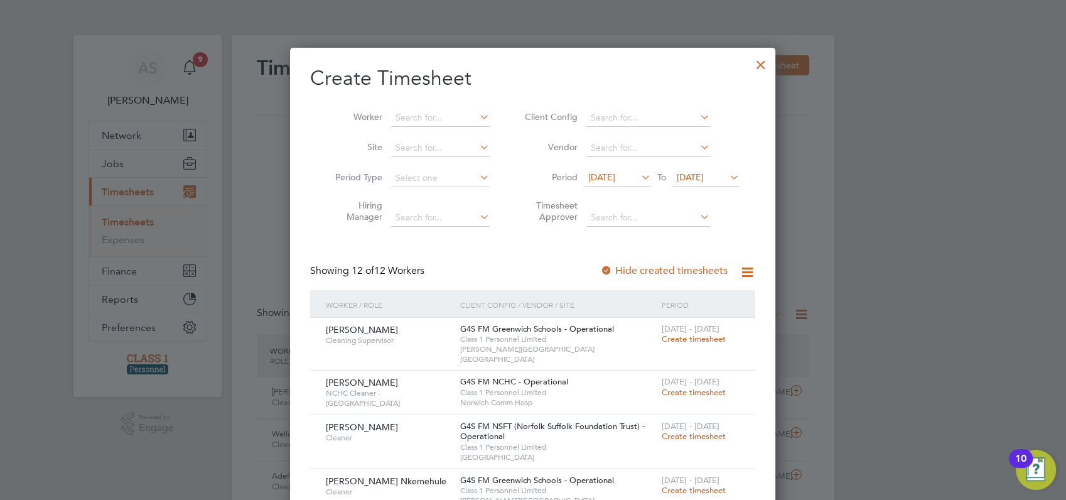
click at [870, 256] on div at bounding box center [533, 250] width 1066 height 500
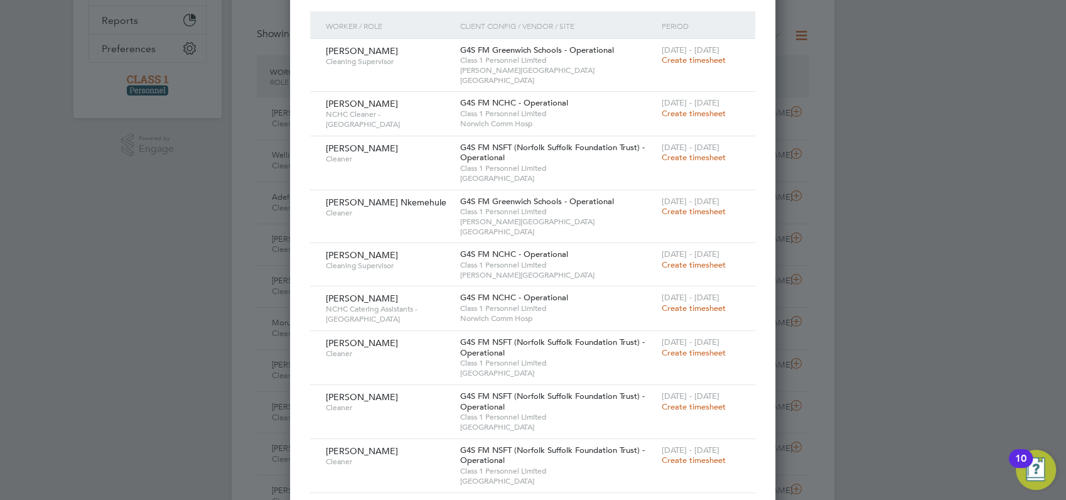
click at [691, 206] on span "Create timesheet" at bounding box center [693, 211] width 64 height 11
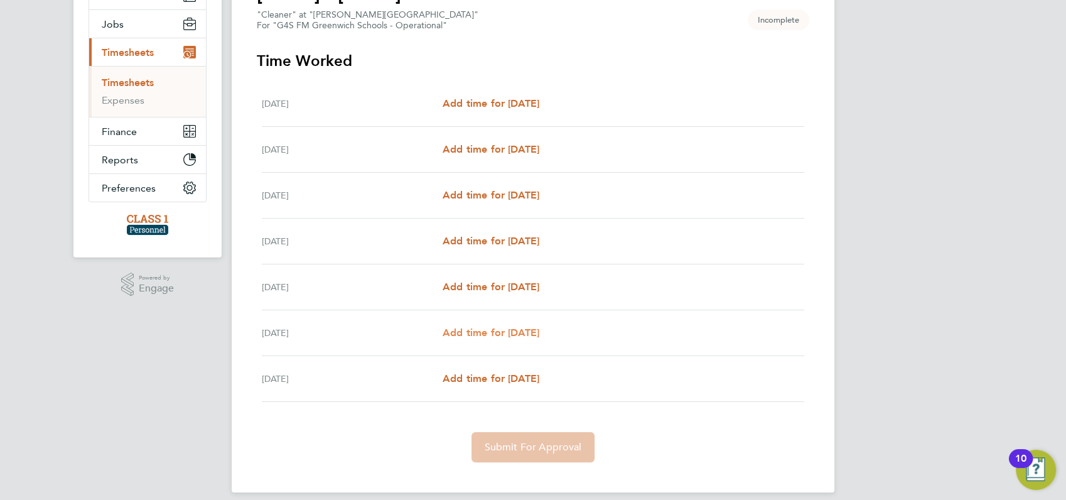
click at [512, 332] on span "Add time for Sat 30 Aug" at bounding box center [490, 332] width 97 height 12
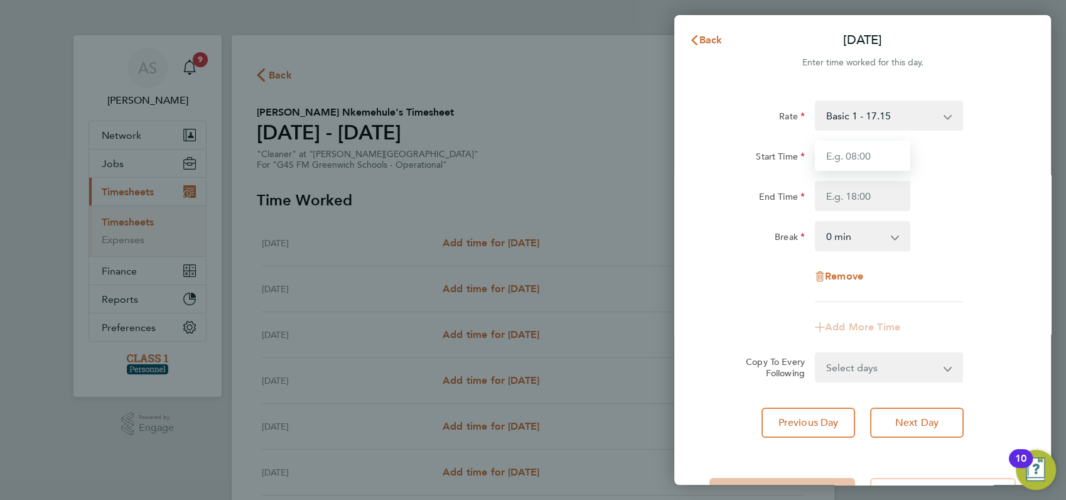
click at [857, 151] on input "Start Time" at bounding box center [862, 156] width 95 height 30
click at [863, 154] on input "Start Time" at bounding box center [862, 156] width 95 height 30
type input "08:00"
click at [979, 159] on div "Start Time 08:00" at bounding box center [862, 156] width 316 height 30
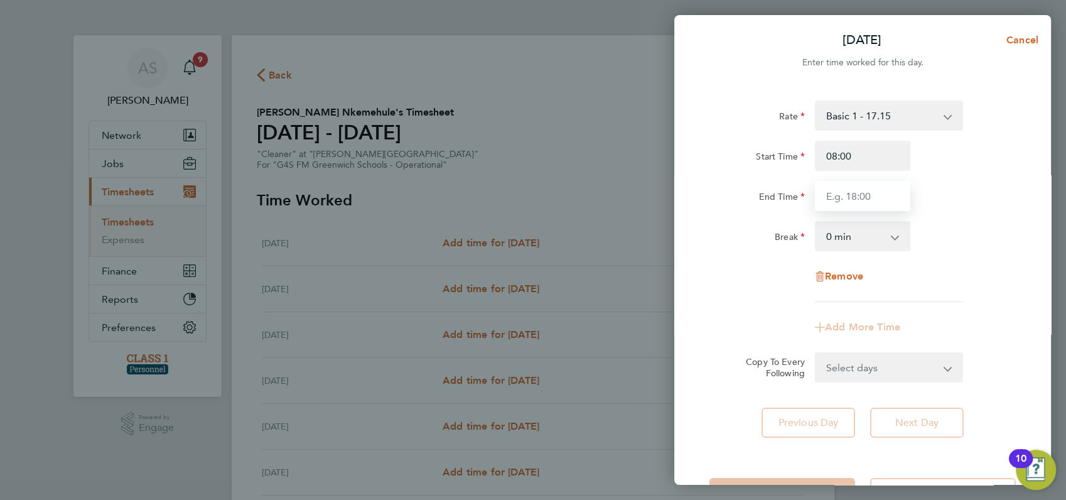
click at [848, 191] on input "End Time" at bounding box center [862, 196] width 95 height 30
type input "17:00"
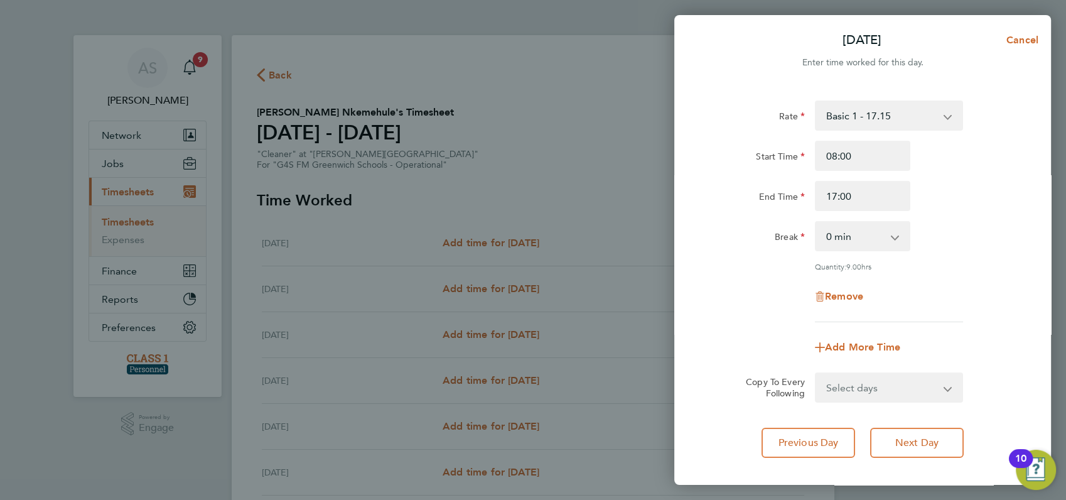
click at [983, 191] on div "End Time 17:00" at bounding box center [862, 196] width 316 height 30
click at [894, 235] on app-icon-cross-button at bounding box center [901, 236] width 15 height 28
click at [879, 237] on select "0 min 15 min 30 min 45 min 60 min 75 min 90 min" at bounding box center [855, 236] width 78 height 28
select select "60"
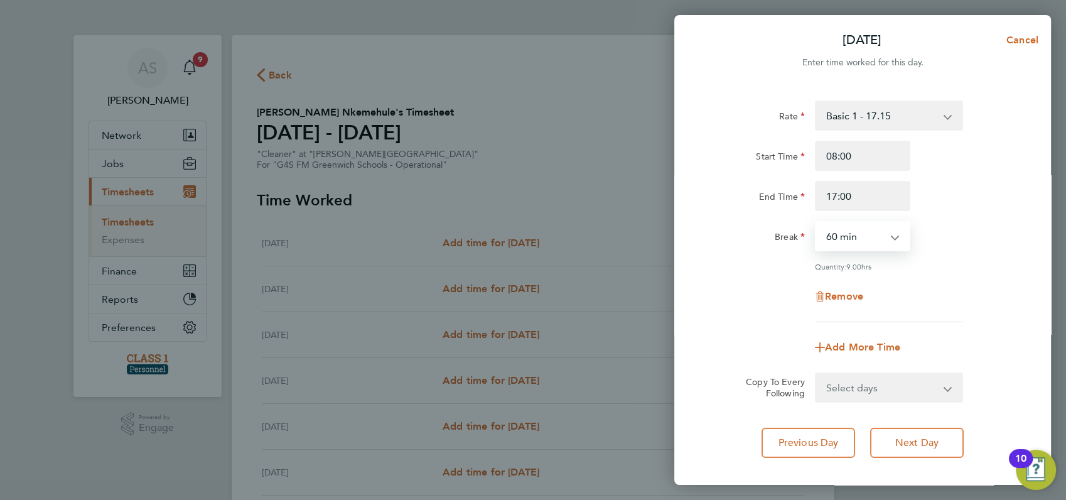
click at [816, 222] on select "0 min 15 min 30 min 45 min 60 min 75 min 90 min" at bounding box center [855, 236] width 78 height 28
click at [938, 274] on div "Rate Basic 1 - 17.15 Start Time 08:00 End Time 17:00 Break 0 min 15 min 30 min …" at bounding box center [862, 211] width 306 height 222
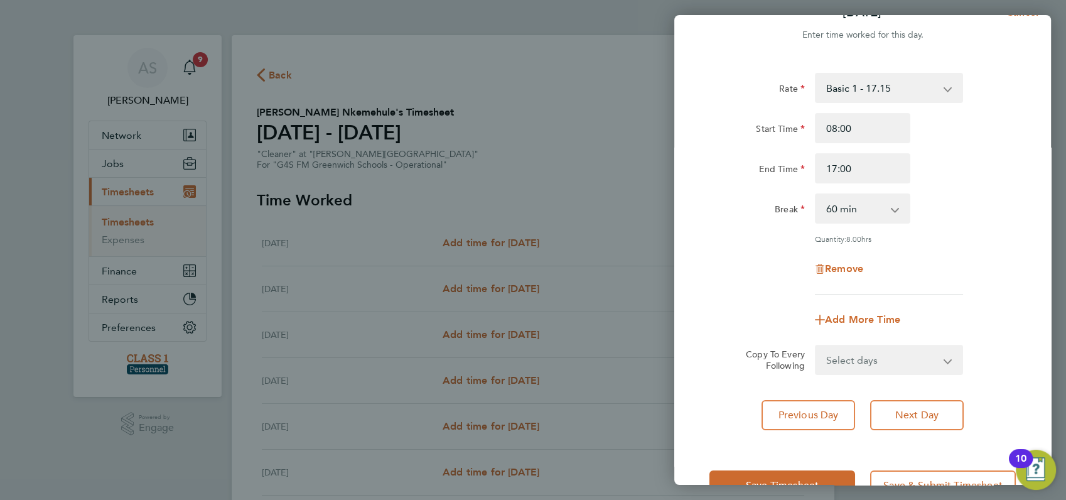
scroll to position [67, 0]
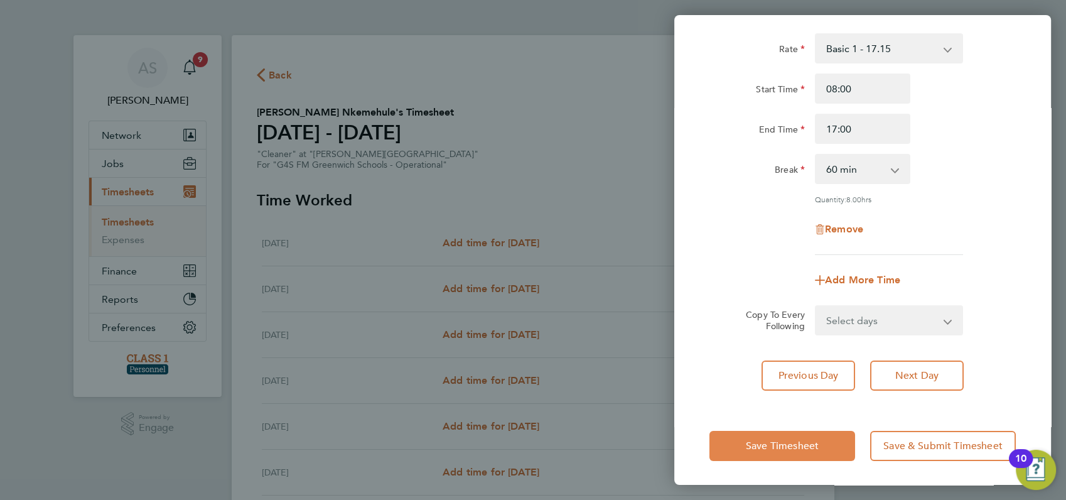
click at [787, 441] on span "Save Timesheet" at bounding box center [782, 445] width 73 height 13
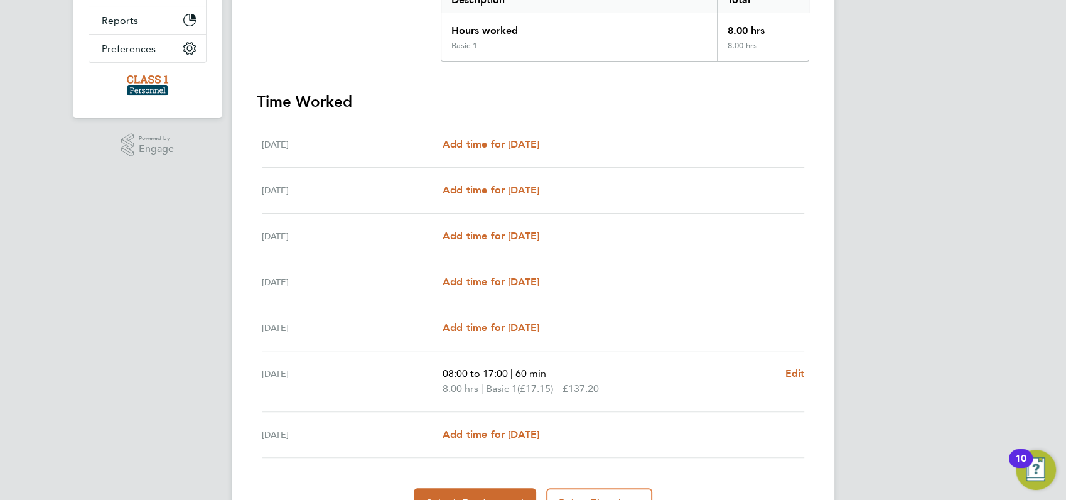
scroll to position [306, 0]
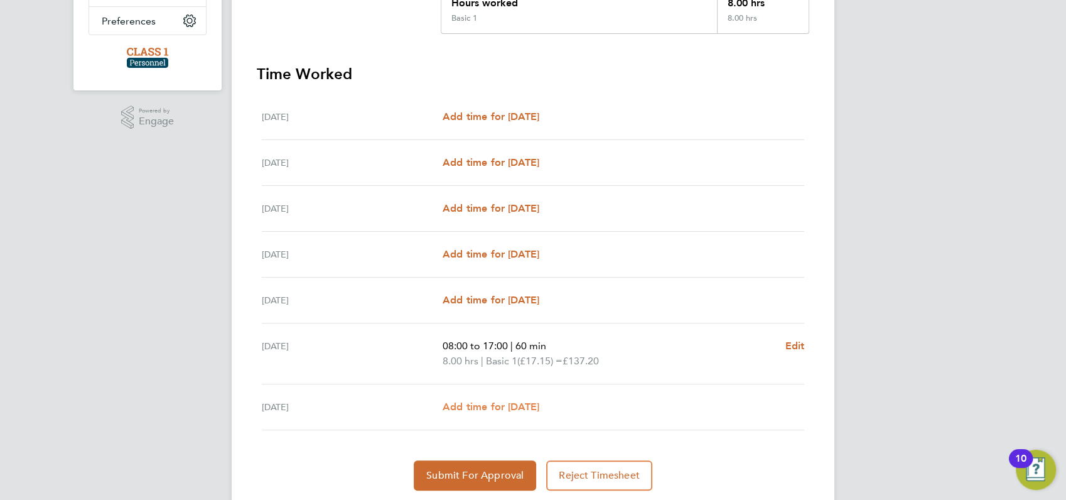
click at [500, 409] on span "Add time for Sun 31 Aug" at bounding box center [490, 406] width 97 height 12
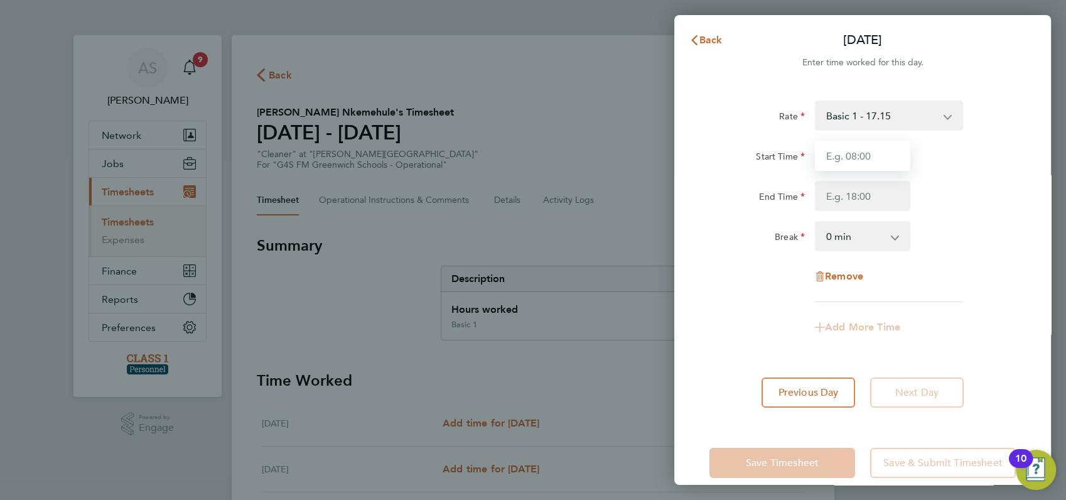
click at [848, 155] on input "Start Time" at bounding box center [862, 156] width 95 height 30
type input "08:00"
type input "17:00"
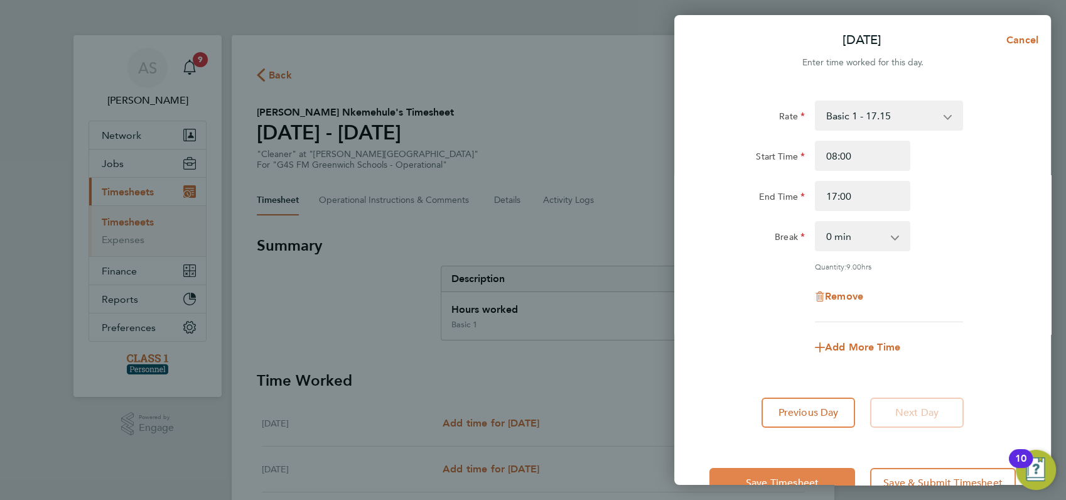
click at [793, 476] on span "Save Timesheet" at bounding box center [782, 482] width 73 height 13
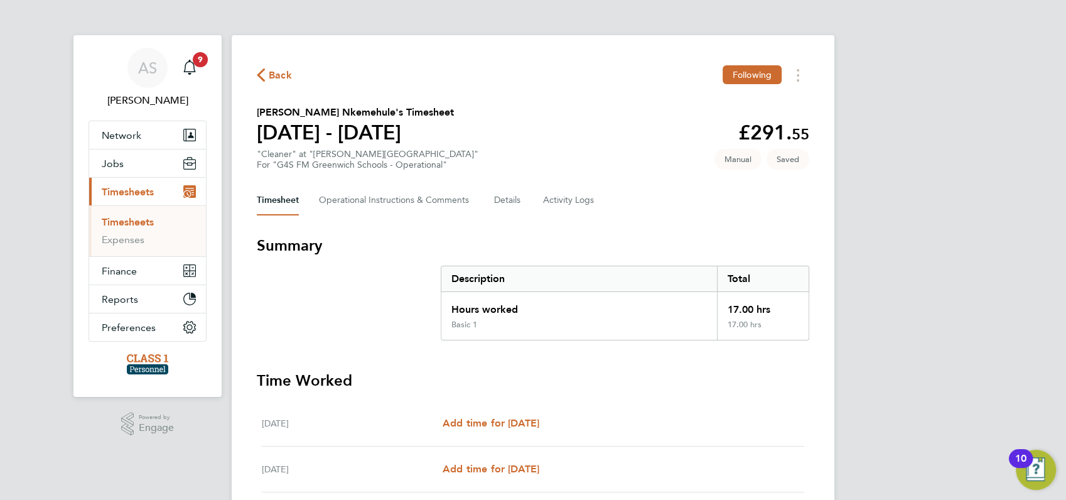
click at [917, 341] on div "AS Angela Sabaroche Notifications 9 Applications: Network Businesses Sites Work…" at bounding box center [533, 431] width 1066 height 862
click at [274, 74] on span "Back" at bounding box center [280, 75] width 23 height 15
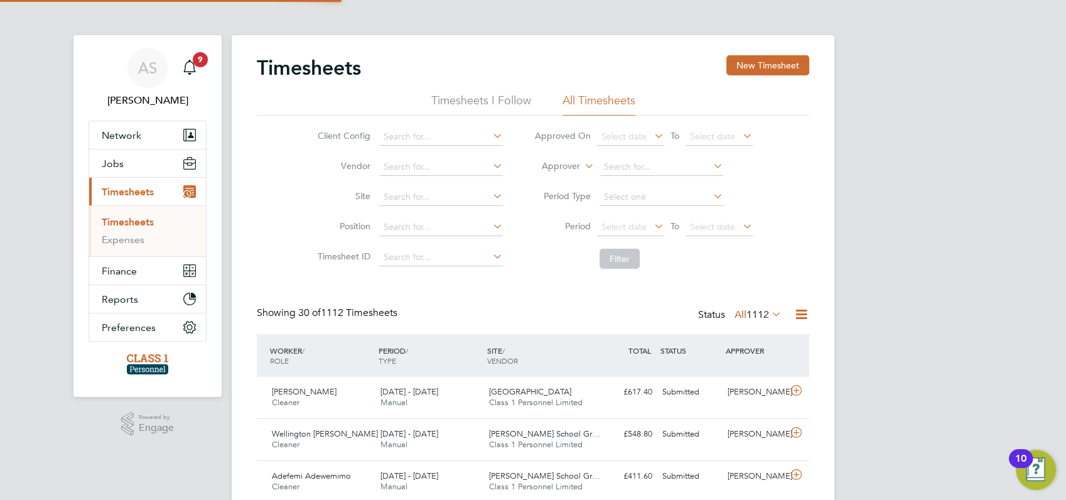
scroll to position [31, 109]
click at [757, 59] on button "New Timesheet" at bounding box center [767, 65] width 83 height 20
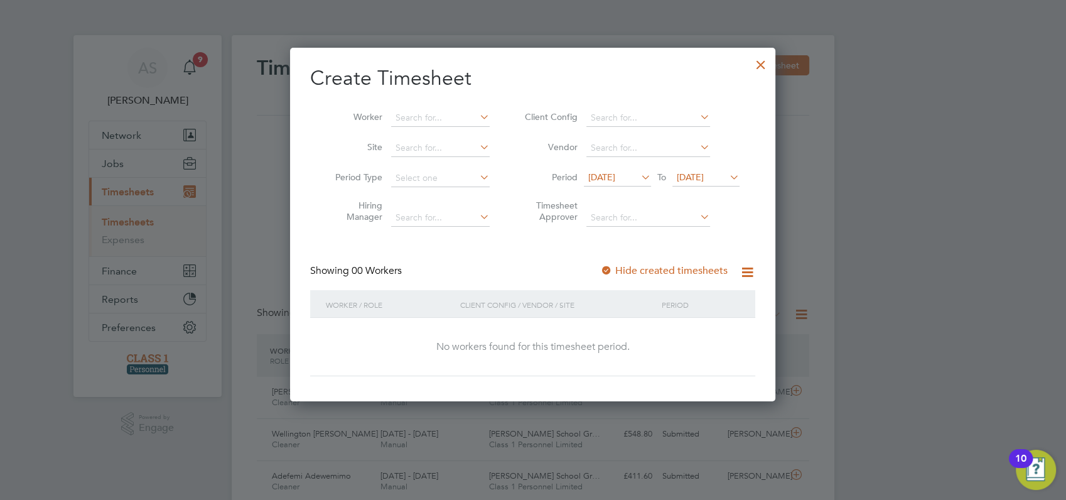
click at [606, 175] on span "[DATE]" at bounding box center [601, 176] width 27 height 11
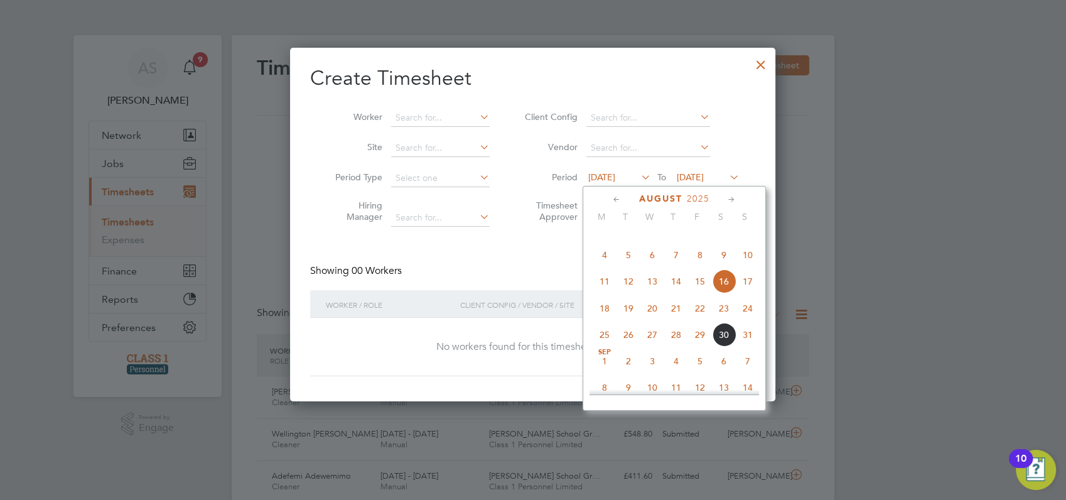
click at [607, 346] on span "25" at bounding box center [604, 335] width 24 height 24
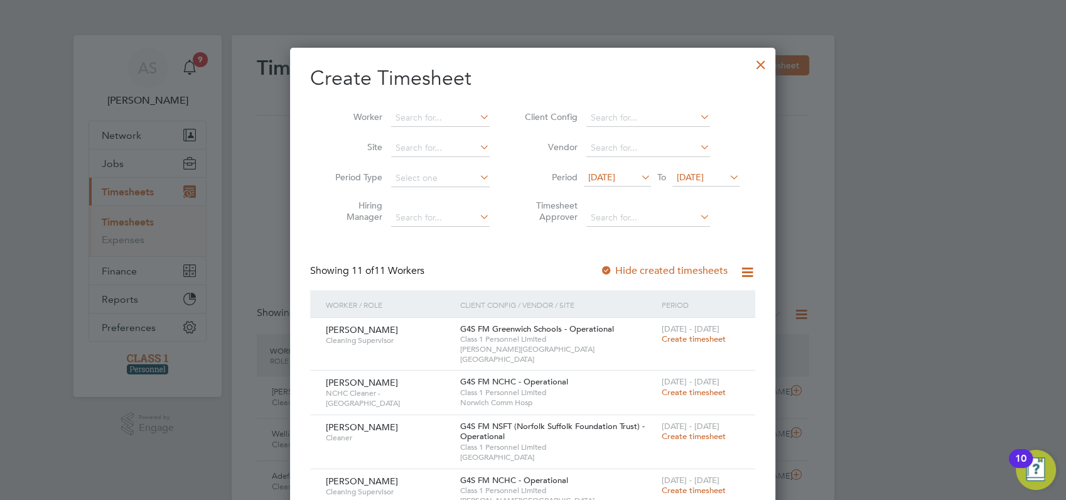
click at [929, 252] on div at bounding box center [533, 250] width 1066 height 500
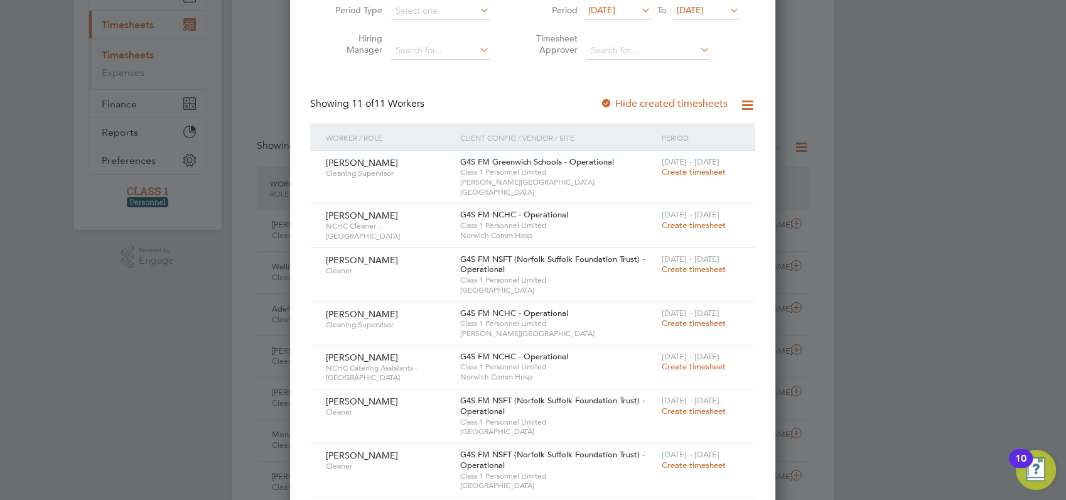
click at [964, 162] on div at bounding box center [533, 250] width 1066 height 500
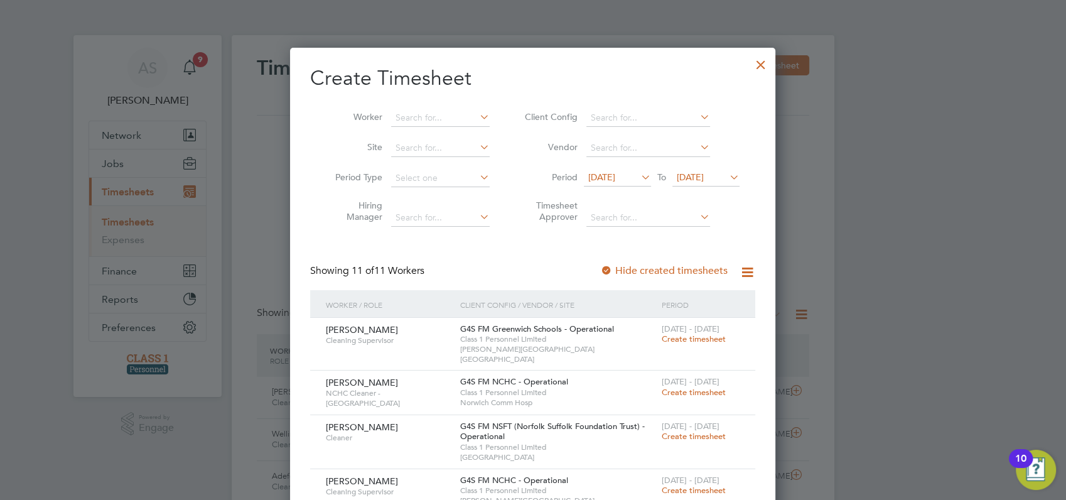
click at [761, 61] on div at bounding box center [760, 61] width 23 height 23
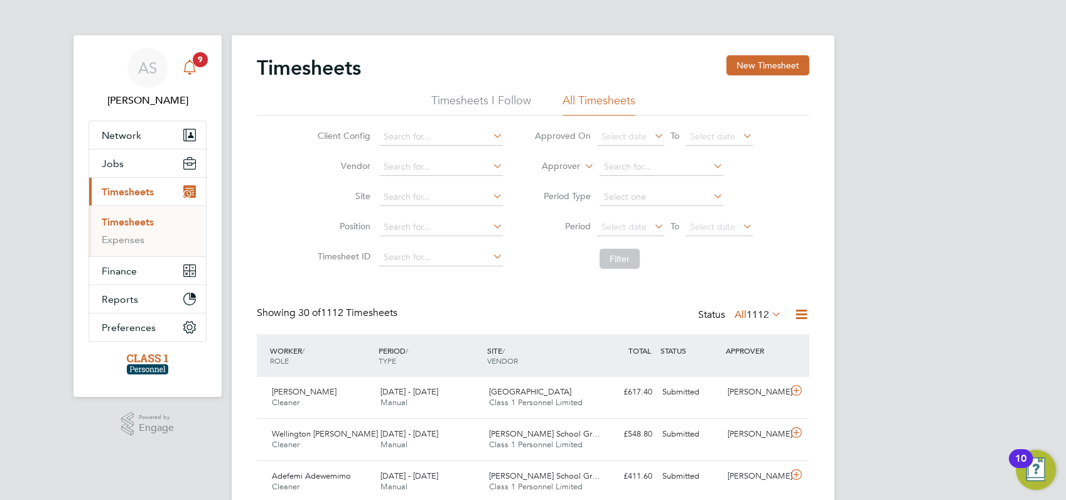
click at [198, 55] on span "9" at bounding box center [200, 59] width 15 height 15
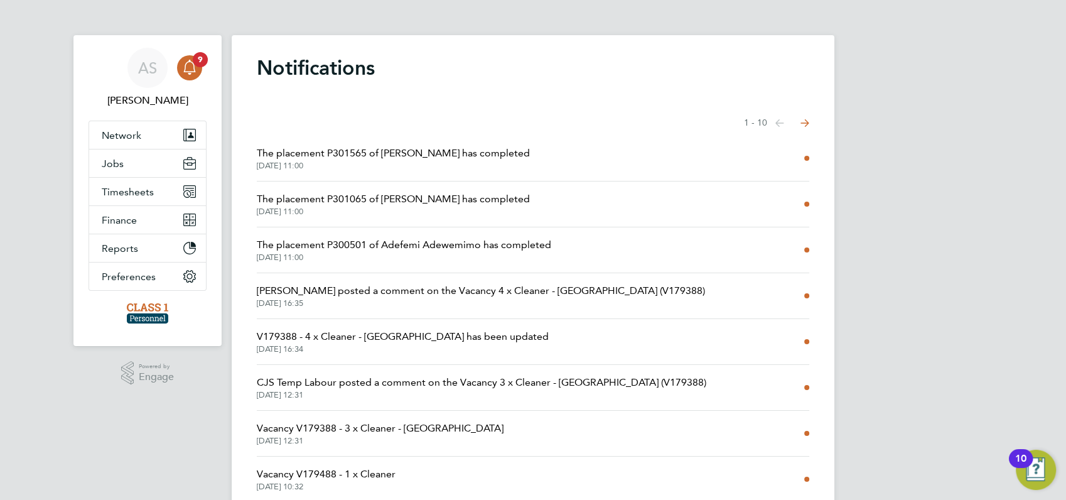
click at [917, 140] on div "AS Angela Sabaroche Notifications 9 Applications: Network Businesses Sites Work…" at bounding box center [533, 319] width 1066 height 639
click at [119, 190] on span "Timesheets" at bounding box center [128, 192] width 52 height 12
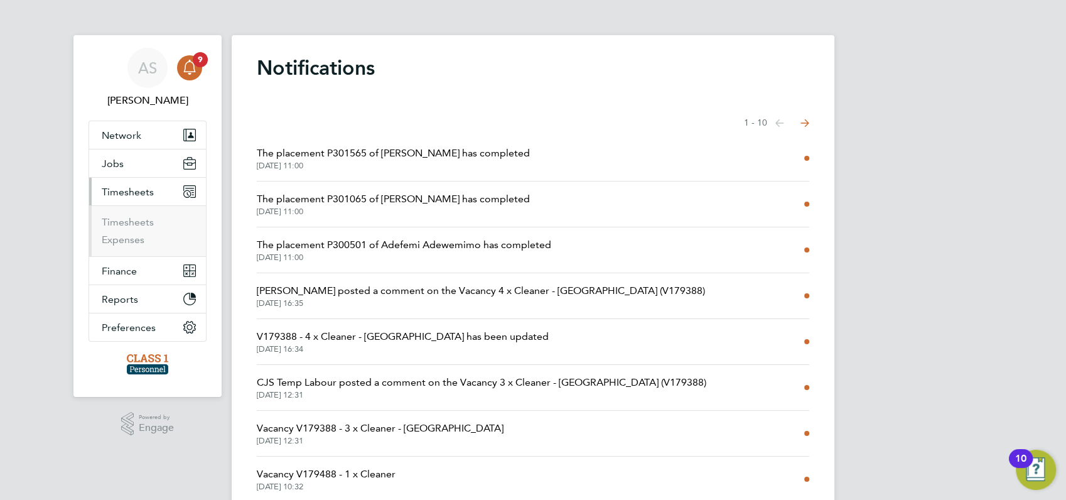
click at [119, 190] on span "Timesheets" at bounding box center [128, 192] width 52 height 12
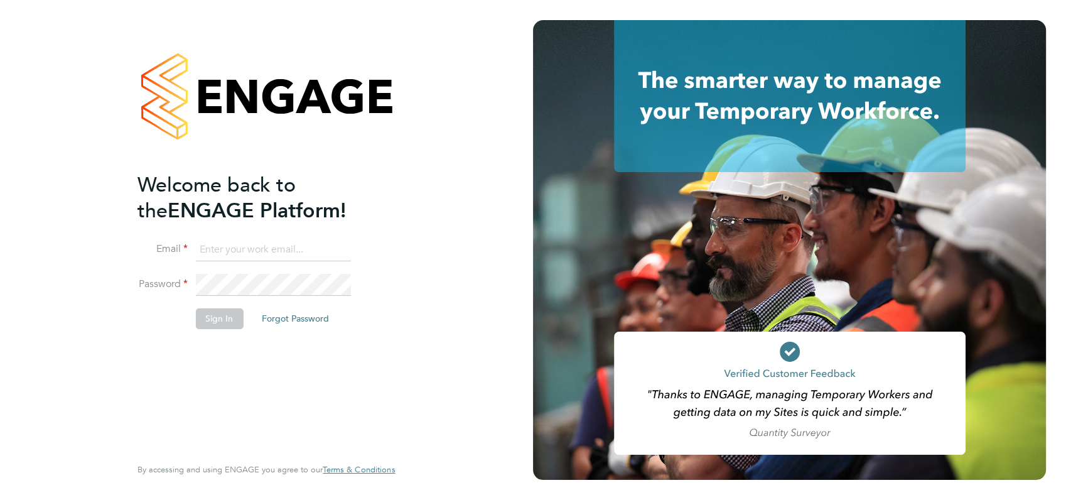
type input "[PERSON_NAME][EMAIL_ADDRESS][DOMAIN_NAME]"
click at [221, 316] on button "Sign In" at bounding box center [219, 318] width 48 height 20
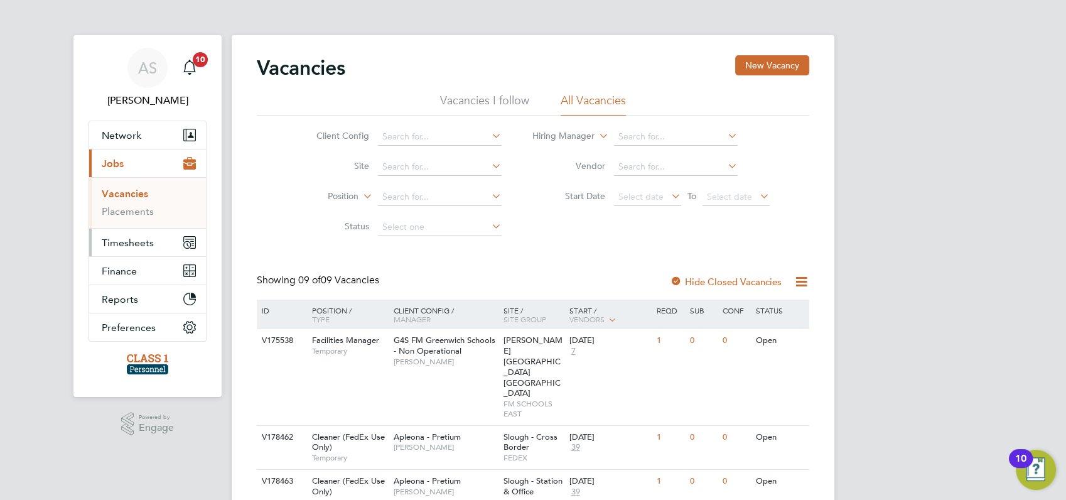
click at [131, 240] on span "Timesheets" at bounding box center [128, 243] width 52 height 12
click at [122, 220] on link "Timesheets" at bounding box center [128, 222] width 52 height 12
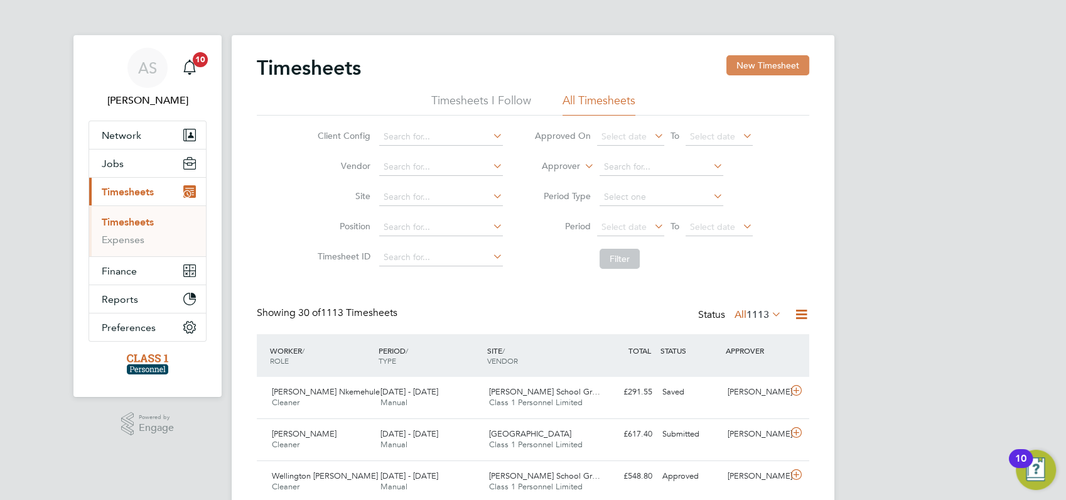
click at [762, 60] on button "New Timesheet" at bounding box center [767, 65] width 83 height 20
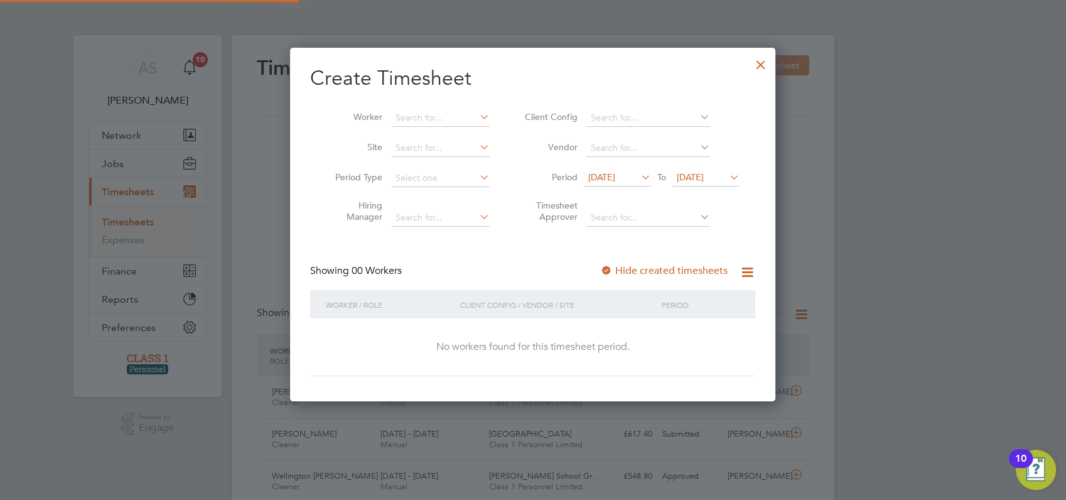
scroll to position [353, 486]
click at [604, 178] on span "[DATE]" at bounding box center [601, 176] width 27 height 11
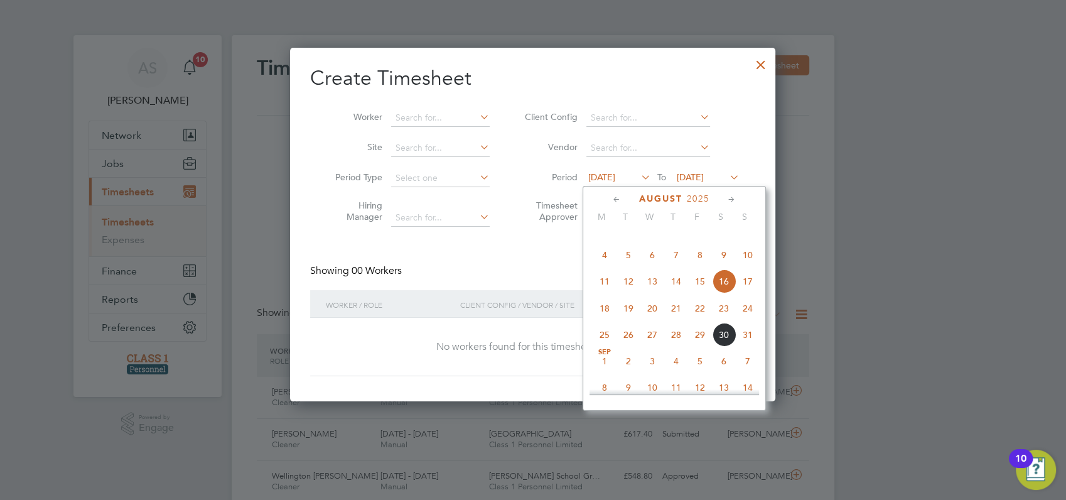
click at [604, 346] on span "25" at bounding box center [604, 335] width 24 height 24
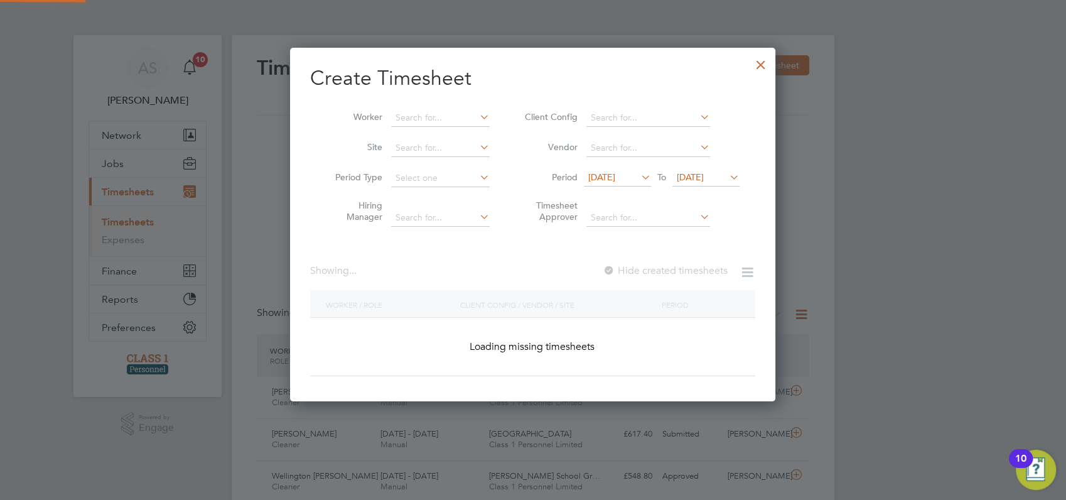
scroll to position [845, 486]
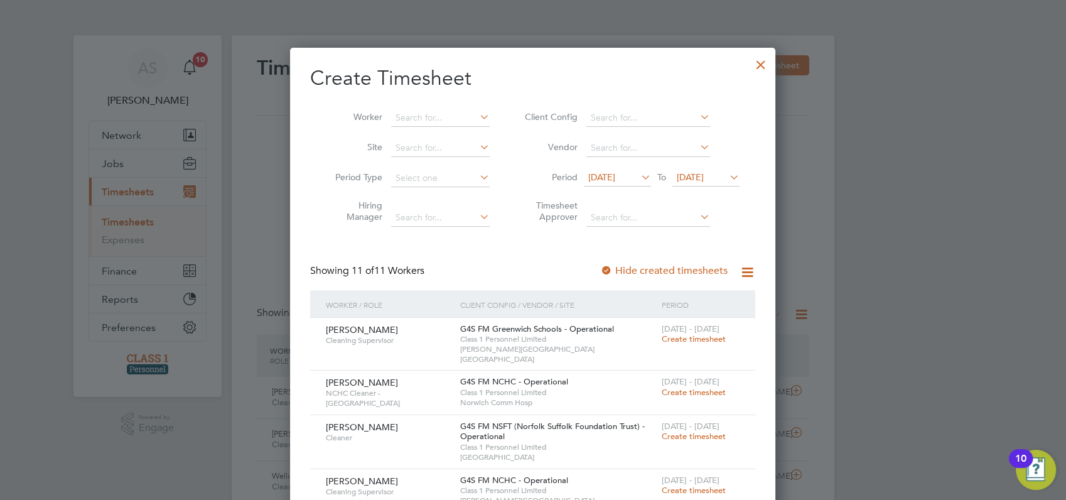
click at [859, 318] on div at bounding box center [533, 250] width 1066 height 500
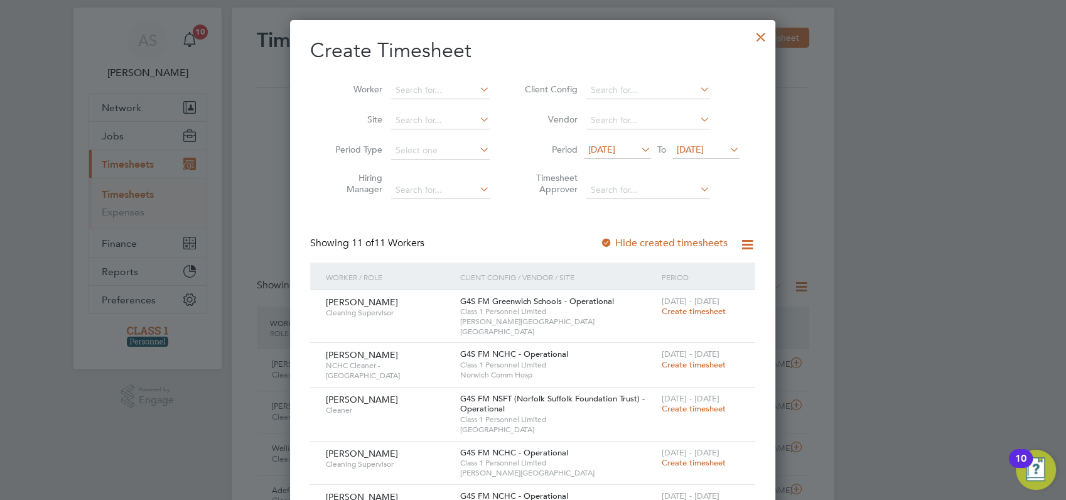
scroll to position [0, 0]
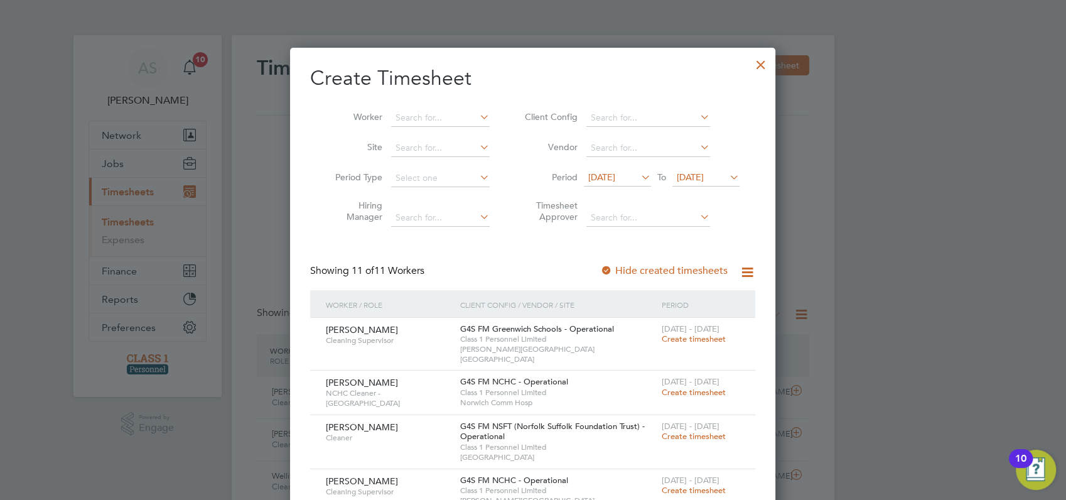
click at [762, 65] on div at bounding box center [760, 61] width 23 height 23
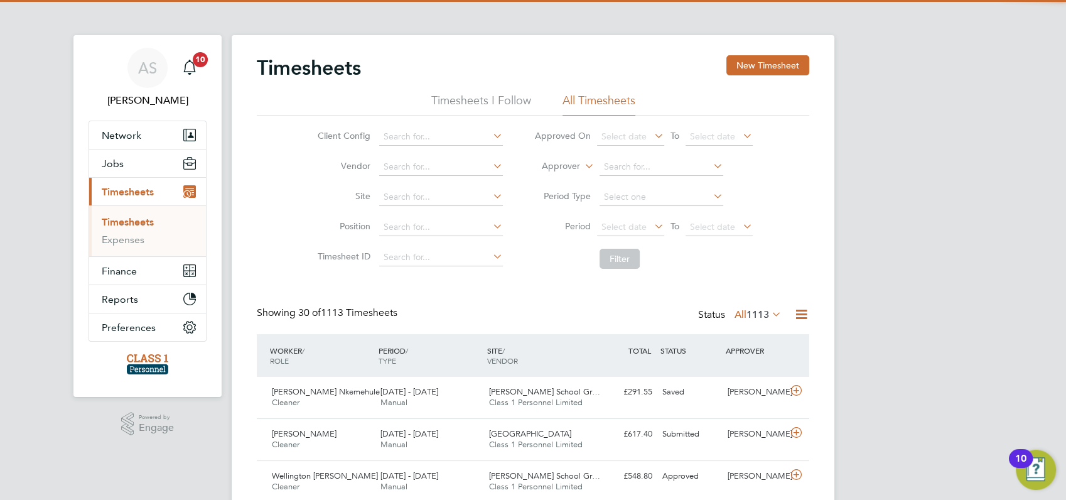
scroll to position [31, 109]
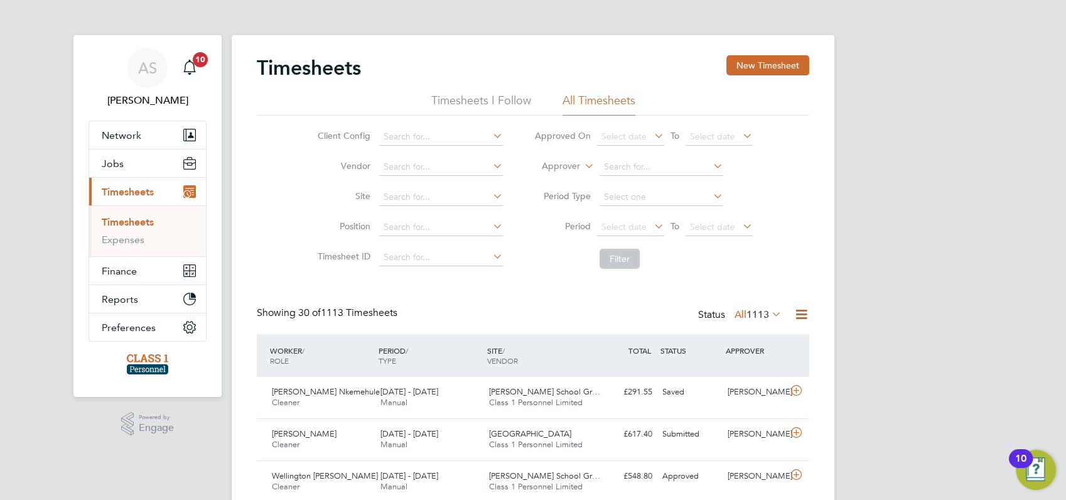
click at [115, 159] on span "Jobs" at bounding box center [113, 164] width 22 height 12
click at [124, 210] on link "Placements" at bounding box center [128, 211] width 52 height 12
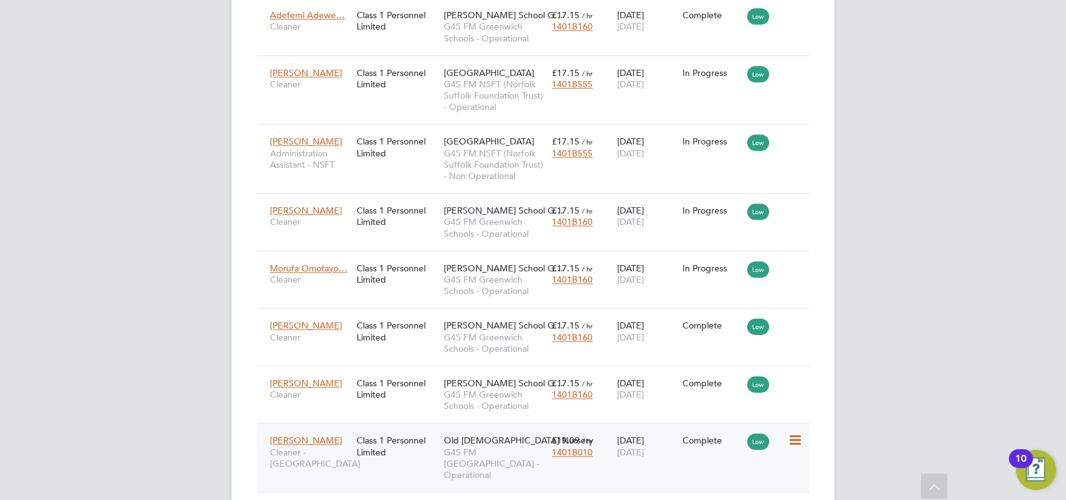
click at [794, 432] on icon at bounding box center [793, 439] width 13 height 15
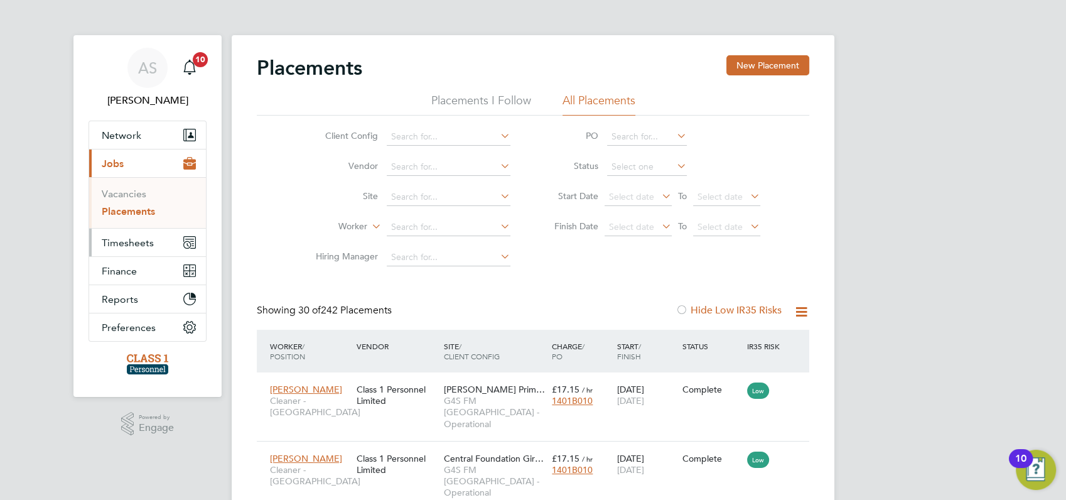
click at [124, 241] on span "Timesheets" at bounding box center [128, 243] width 52 height 12
click at [123, 224] on link "Timesheets" at bounding box center [128, 222] width 52 height 12
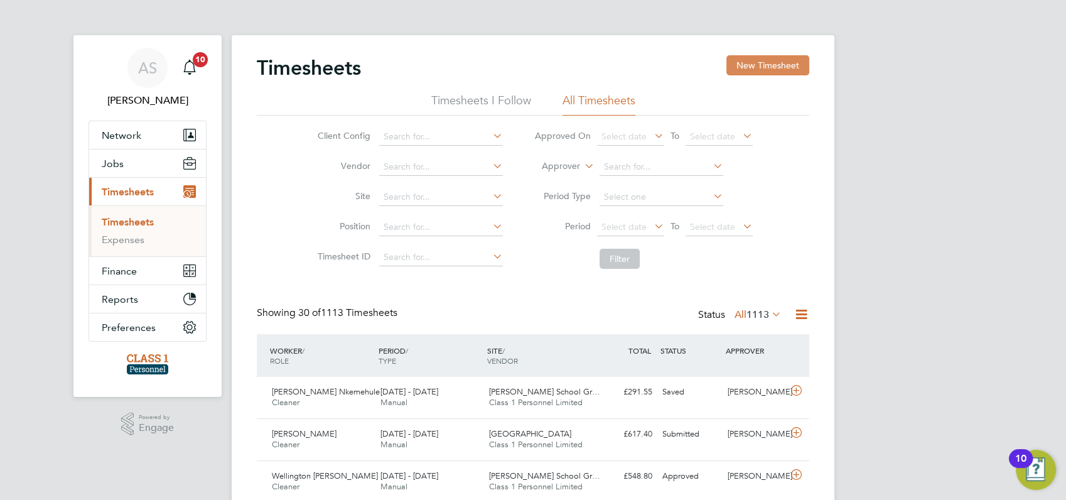
click at [759, 71] on button "New Timesheet" at bounding box center [767, 65] width 83 height 20
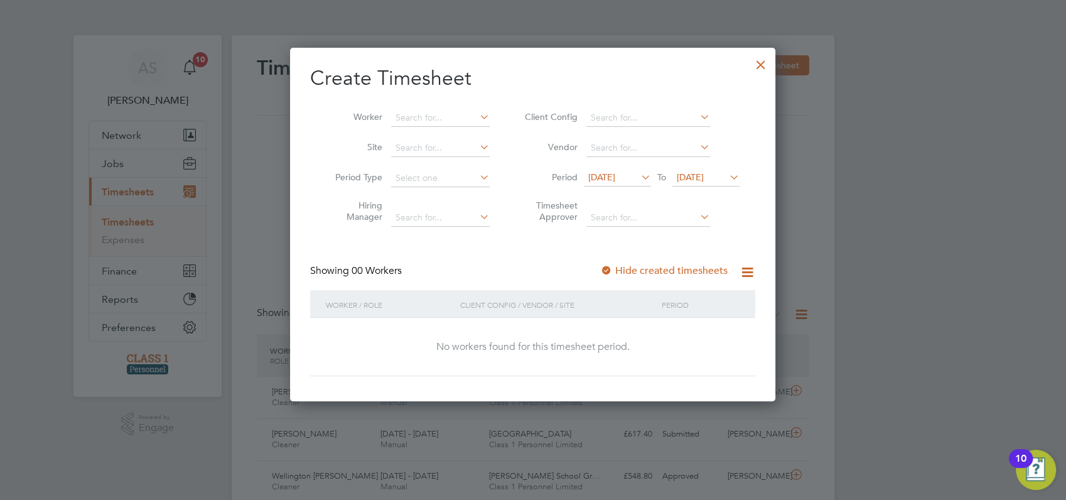
click at [595, 176] on span "[DATE]" at bounding box center [601, 176] width 27 height 11
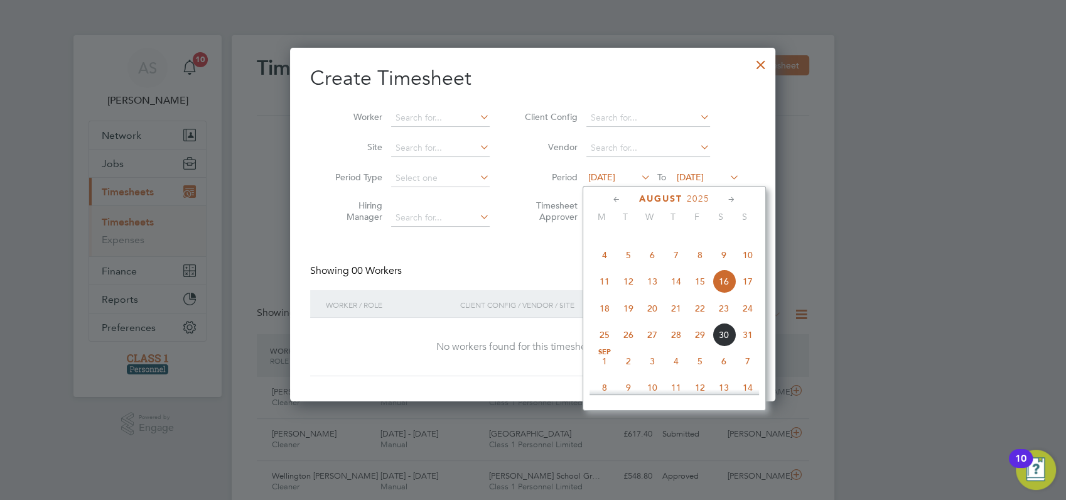
click at [602, 346] on span "25" at bounding box center [604, 335] width 24 height 24
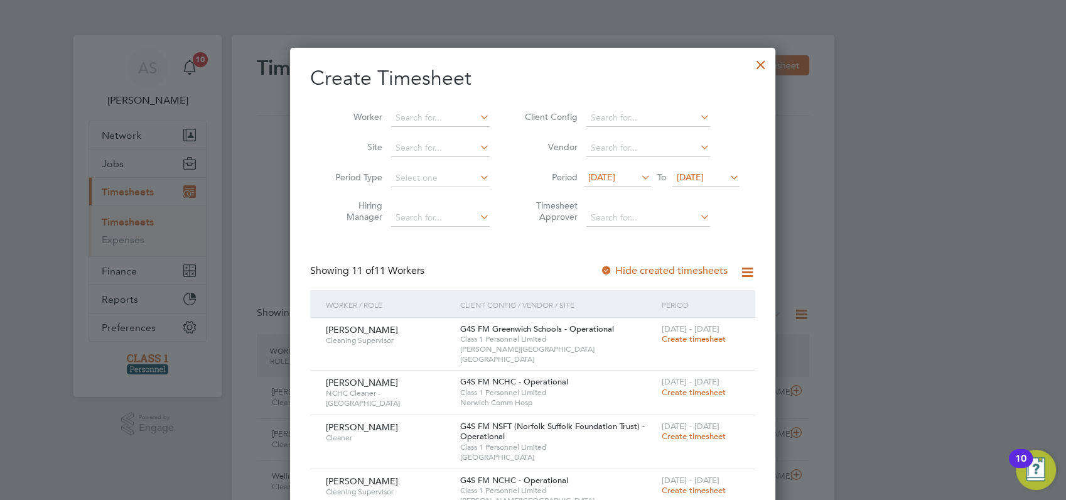
click at [876, 305] on div at bounding box center [533, 250] width 1066 height 500
click at [601, 180] on span "[DATE]" at bounding box center [601, 176] width 27 height 11
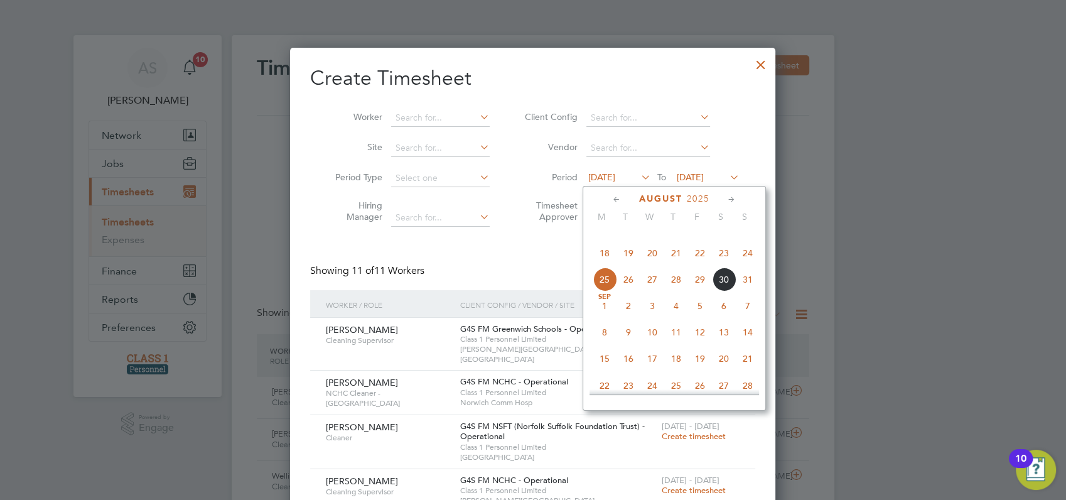
click at [627, 291] on span "26" at bounding box center [628, 279] width 24 height 24
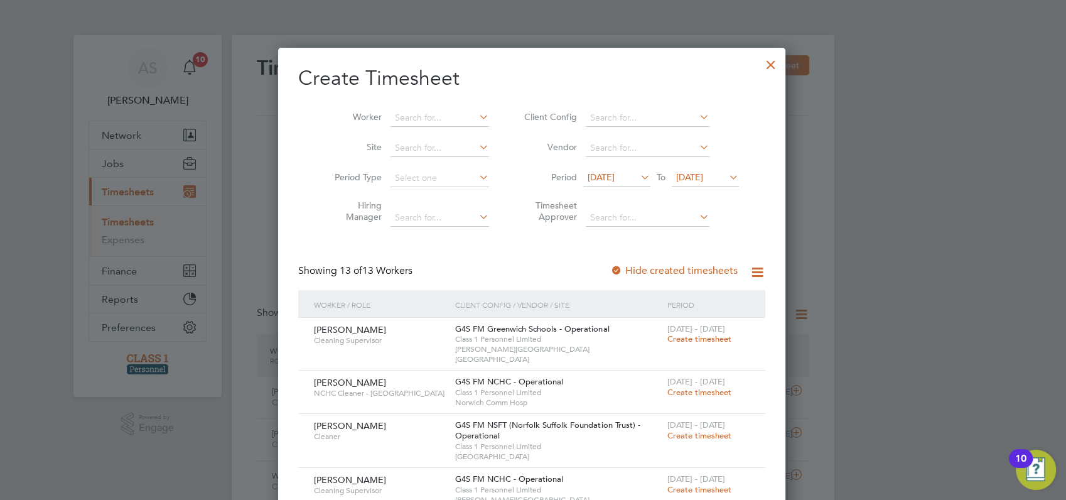
click at [852, 252] on div at bounding box center [533, 250] width 1066 height 500
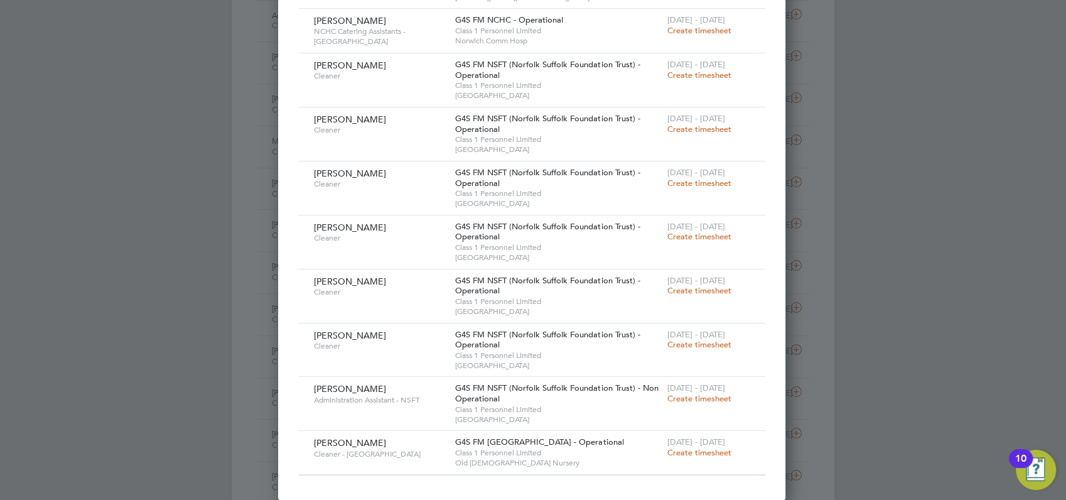
click at [703, 447] on span "Create timesheet" at bounding box center [699, 452] width 64 height 11
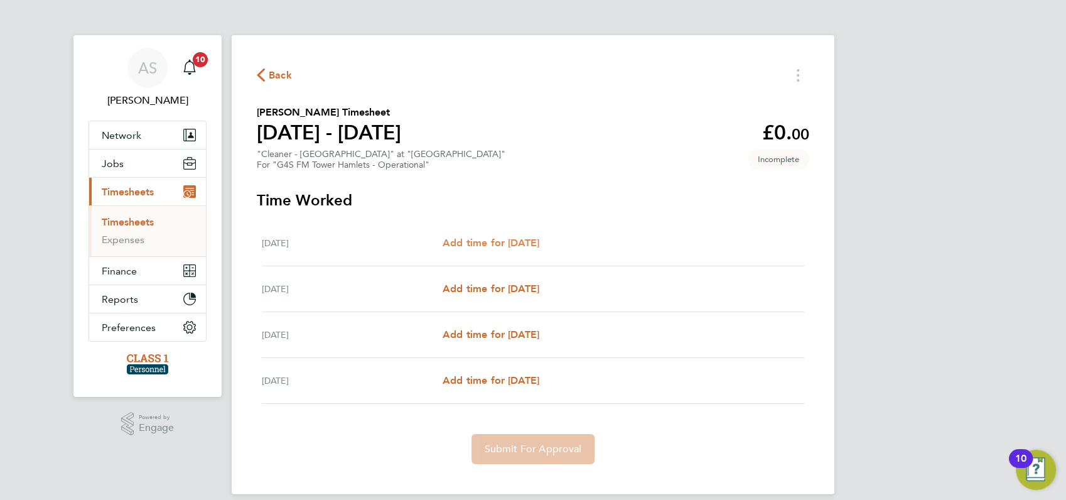
click at [503, 243] on span "Add time for [DATE]" at bounding box center [490, 243] width 97 height 12
select select "60"
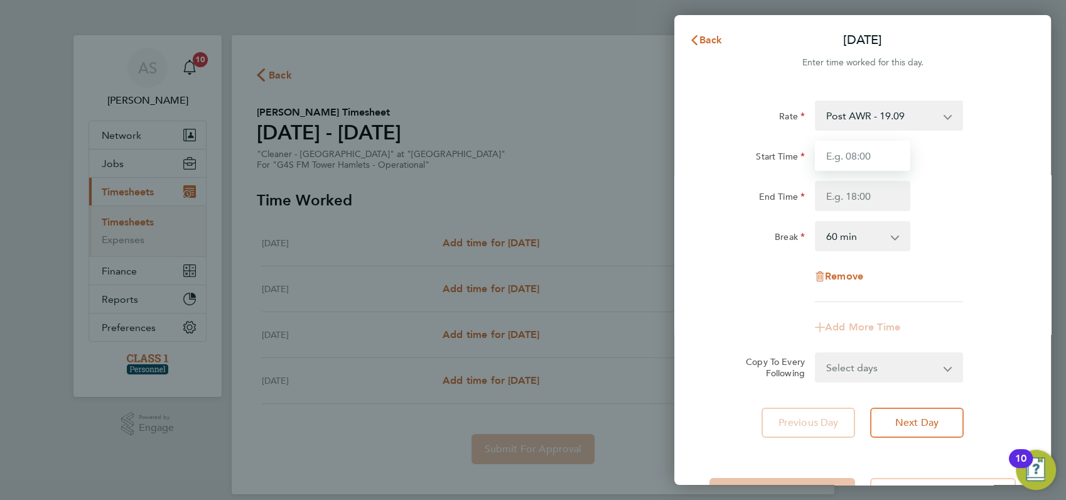
click at [852, 156] on input "Start Time" at bounding box center [862, 156] width 95 height 30
type input "09:00"
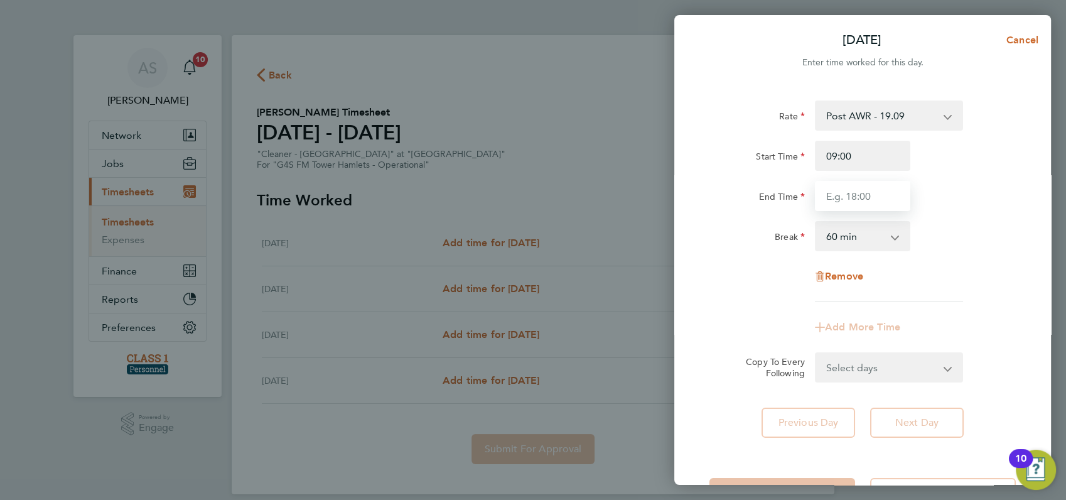
click at [848, 198] on input "End Time" at bounding box center [862, 196] width 95 height 30
type input "11:00"
click at [980, 171] on div "Start Time 09:00 End Time 11:00" at bounding box center [862, 176] width 316 height 70
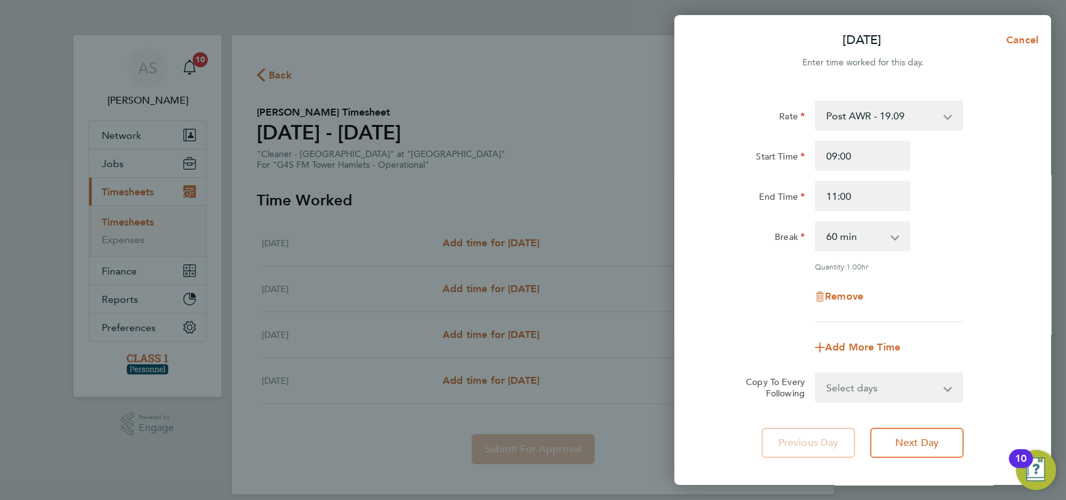
click at [896, 236] on app-icon-cross-button at bounding box center [901, 236] width 15 height 28
click at [887, 233] on select "0 min 15 min 30 min 45 min 60 min 75 min 90 min" at bounding box center [855, 236] width 78 height 28
select select "0"
click at [816, 222] on select "0 min 15 min 30 min 45 min 60 min 75 min 90 min" at bounding box center [855, 236] width 78 height 28
click at [965, 226] on div "Break 0 min 15 min 30 min 45 min 60 min 75 min 90 min" at bounding box center [862, 236] width 316 height 30
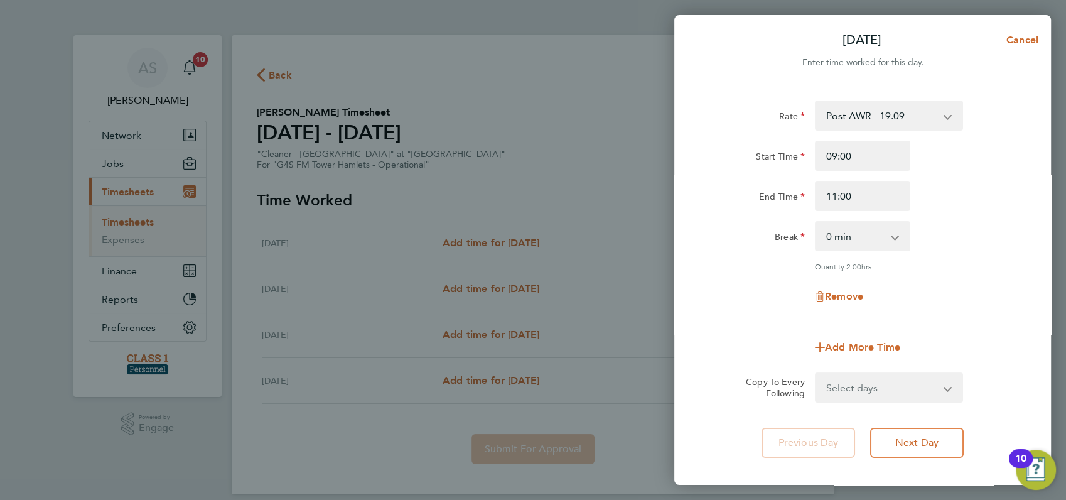
click at [965, 226] on div "Break 0 min 15 min 30 min 45 min 60 min 75 min 90 min" at bounding box center [862, 236] width 316 height 30
click at [882, 392] on select "Select days Day [DATE] [DATE] [DATE]" at bounding box center [882, 387] width 132 height 28
select select "WED"
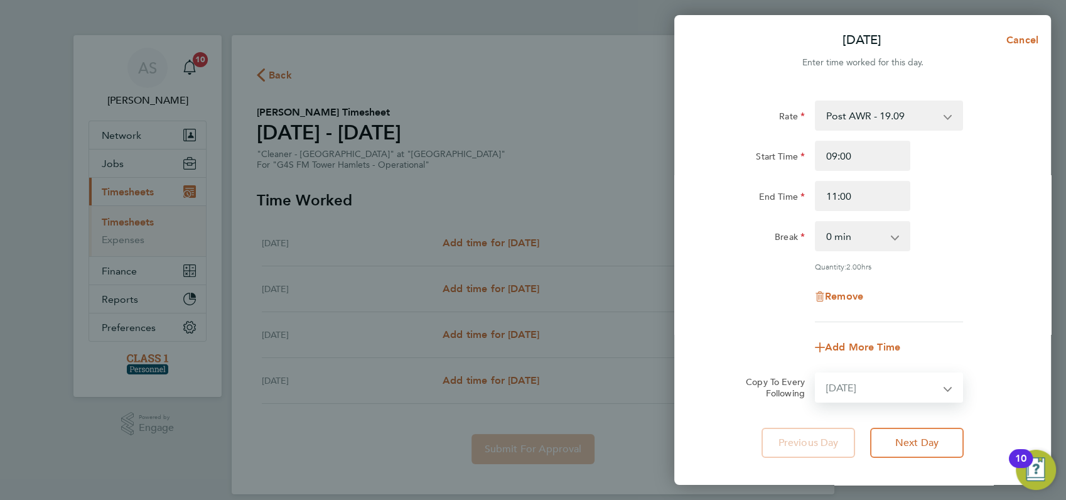
click at [816, 373] on select "Select days Day [DATE] [DATE] [DATE]" at bounding box center [882, 387] width 132 height 28
select select "[DATE]"
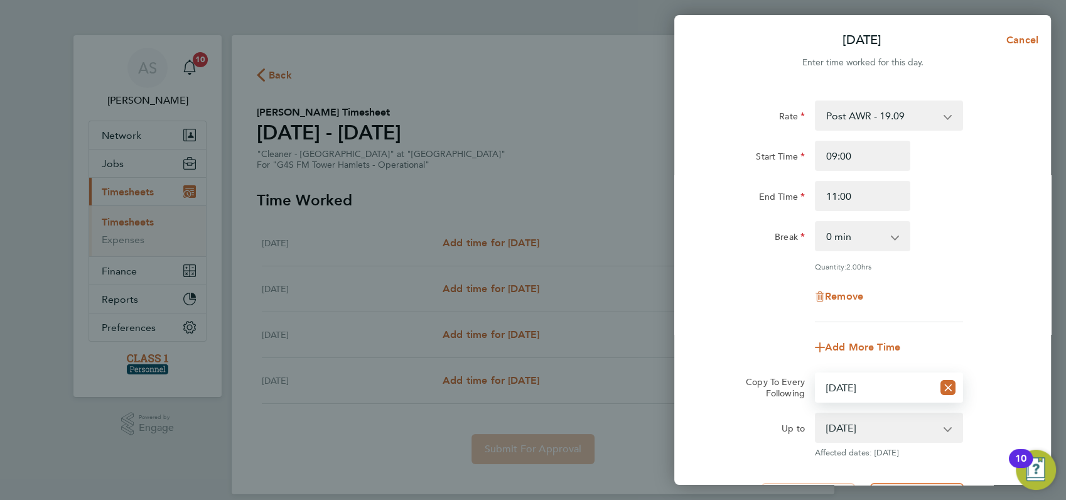
click at [987, 334] on div "Add More Time" at bounding box center [862, 347] width 316 height 30
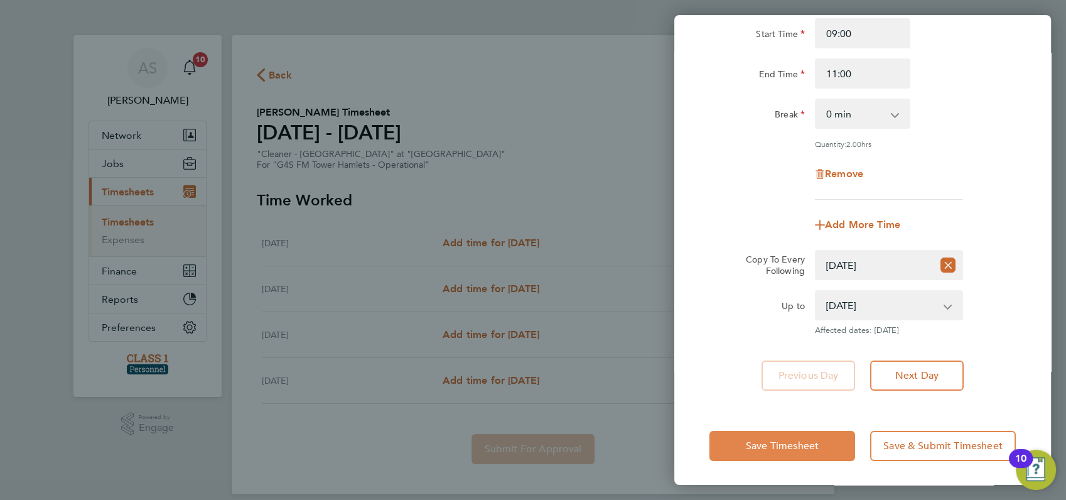
click at [822, 443] on button "Save Timesheet" at bounding box center [782, 445] width 146 height 30
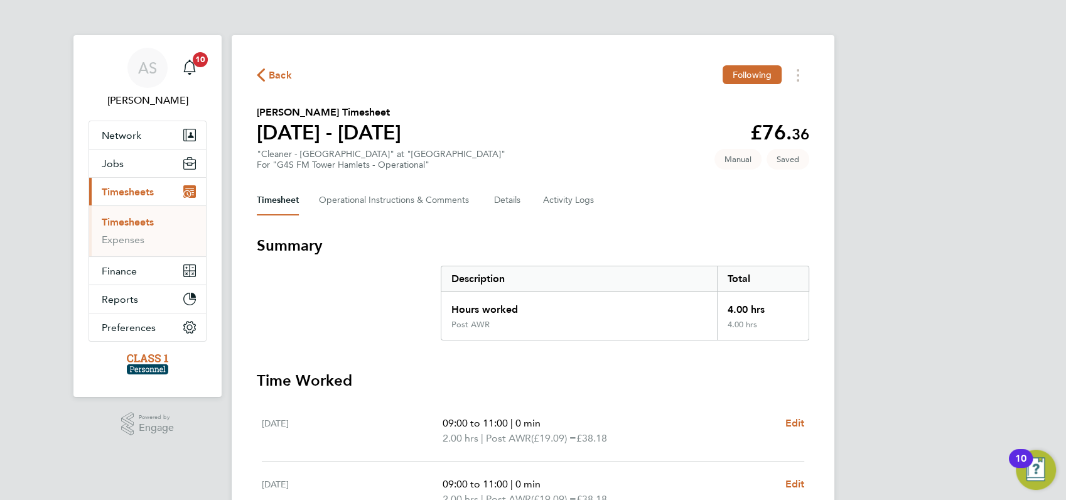
click at [949, 276] on div "AS [PERSON_NAME] Notifications 10 Applications: Network Businesses Sites Worker…" at bounding box center [533, 362] width 1066 height 724
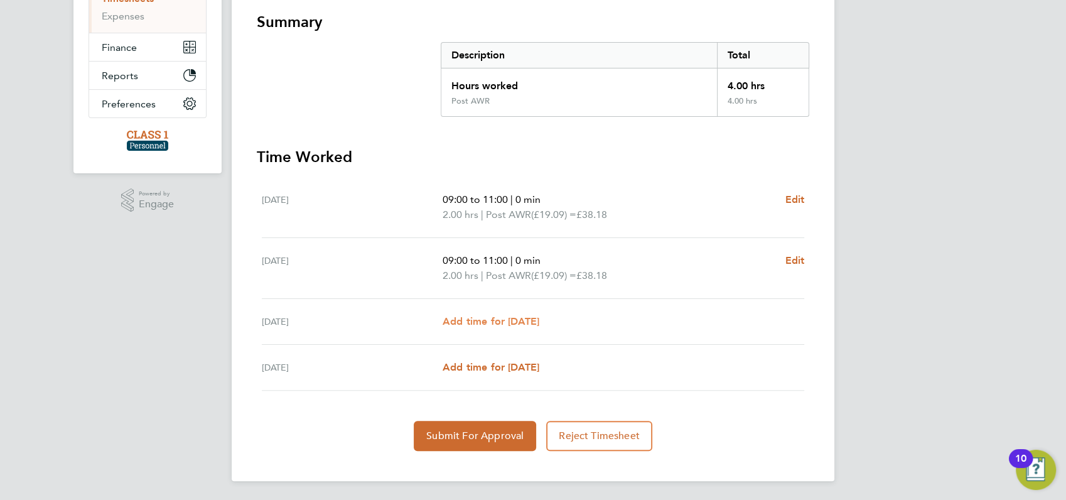
click at [539, 317] on span "Add time for [DATE]" at bounding box center [490, 321] width 97 height 12
select select "60"
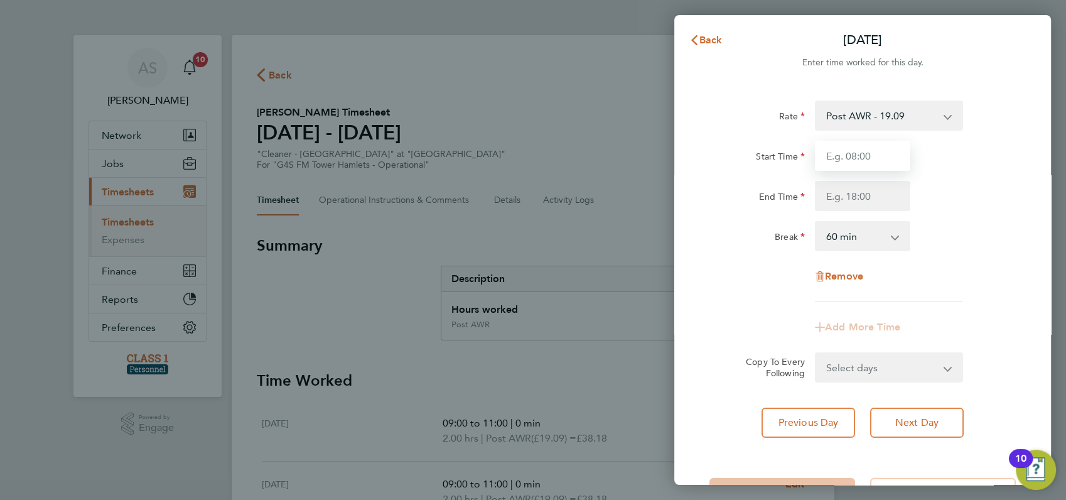
click at [846, 156] on input "Start Time" at bounding box center [862, 156] width 95 height 30
type input "09:00"
type input "11:00"
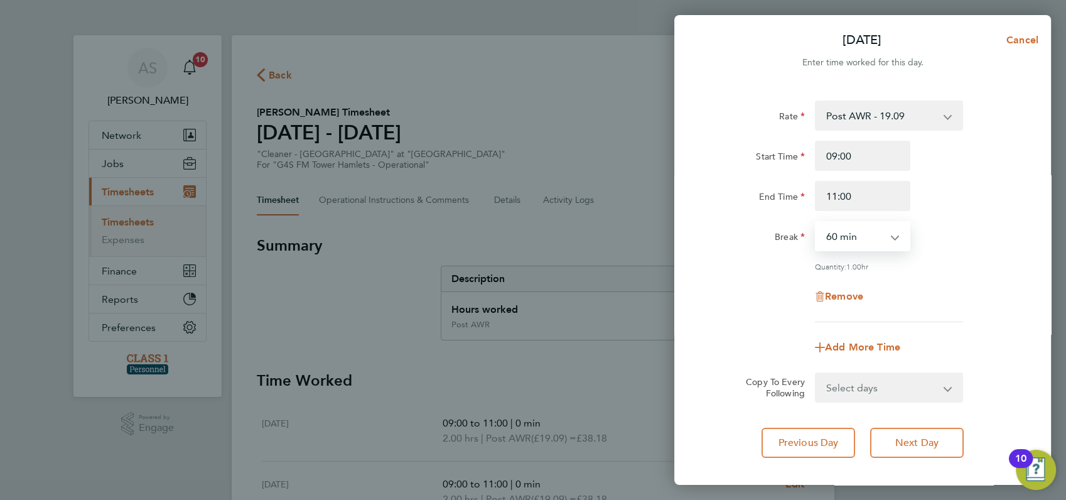
click at [888, 238] on select "0 min 15 min 30 min 45 min 60 min 75 min 90 min" at bounding box center [855, 236] width 78 height 28
select select "0"
click at [816, 222] on select "0 min 15 min 30 min 45 min 60 min 75 min 90 min" at bounding box center [855, 236] width 78 height 28
click at [962, 241] on div "Break 0 min 15 min 30 min 45 min 60 min 75 min 90 min" at bounding box center [862, 236] width 316 height 30
click at [880, 384] on select "Select days [DATE]" at bounding box center [882, 387] width 132 height 28
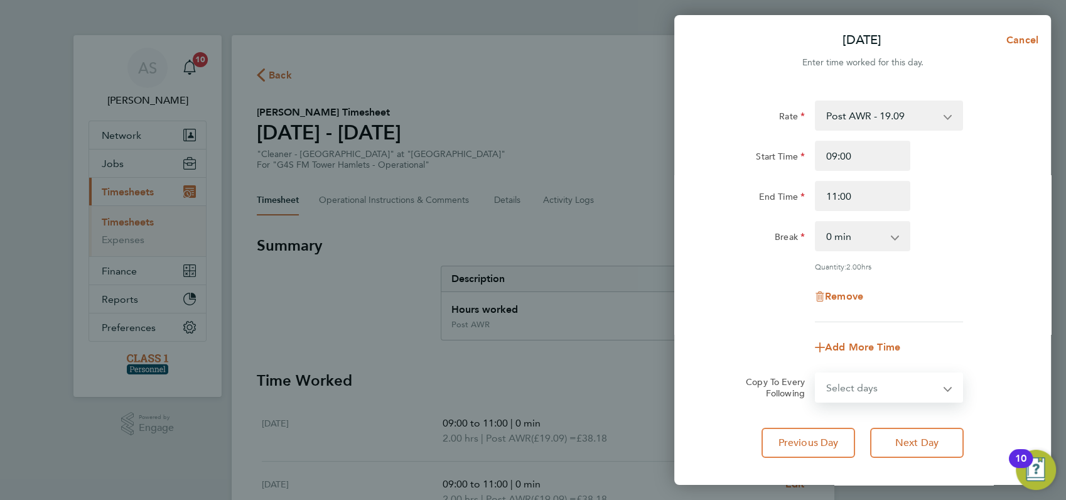
select select "FRI"
click at [816, 373] on select "Select days [DATE]" at bounding box center [882, 387] width 132 height 28
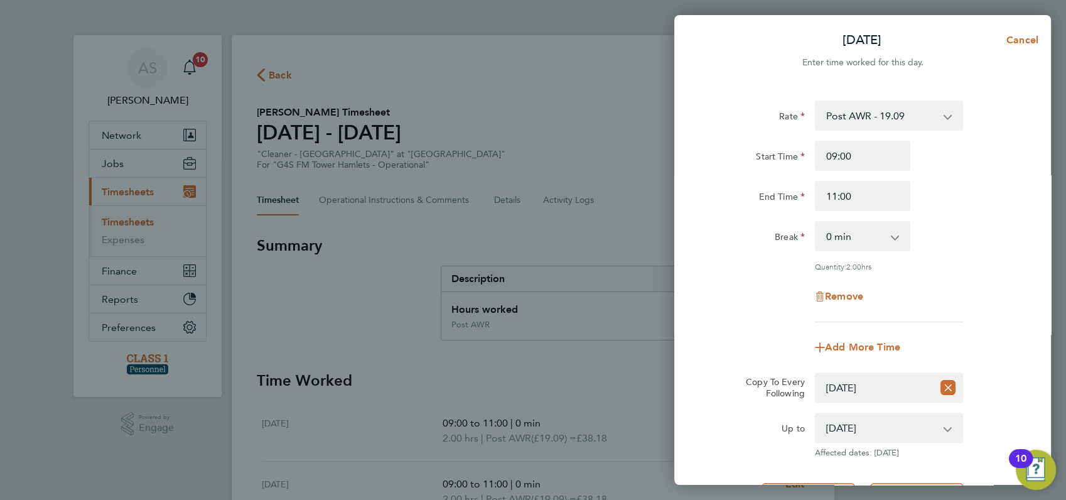
click at [961, 299] on div "Remove" at bounding box center [862, 296] width 316 height 30
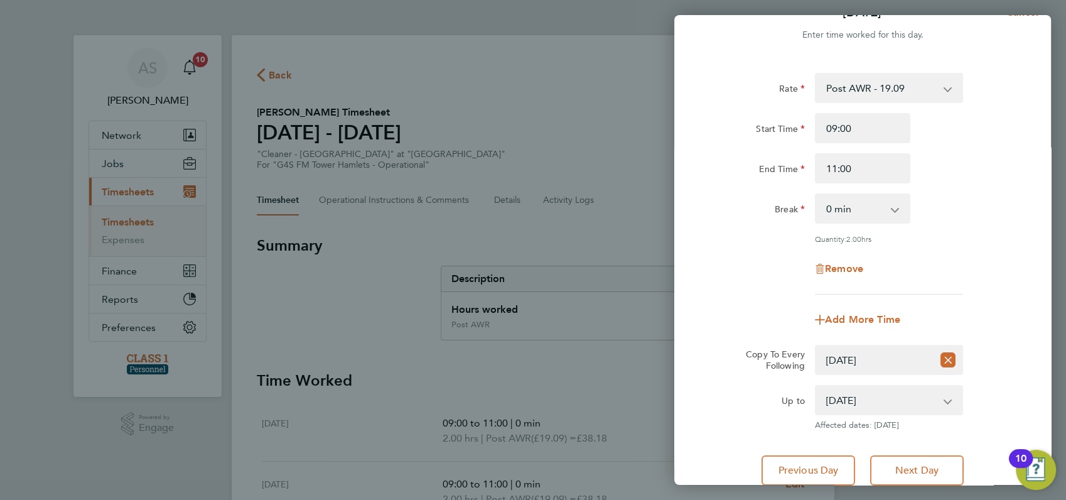
scroll to position [122, 0]
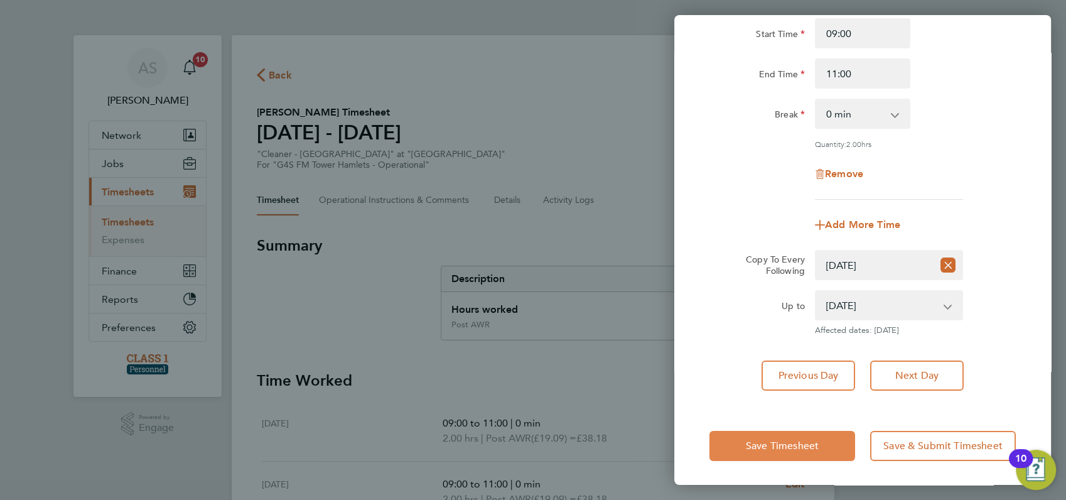
click at [757, 440] on span "Save Timesheet" at bounding box center [782, 445] width 73 height 13
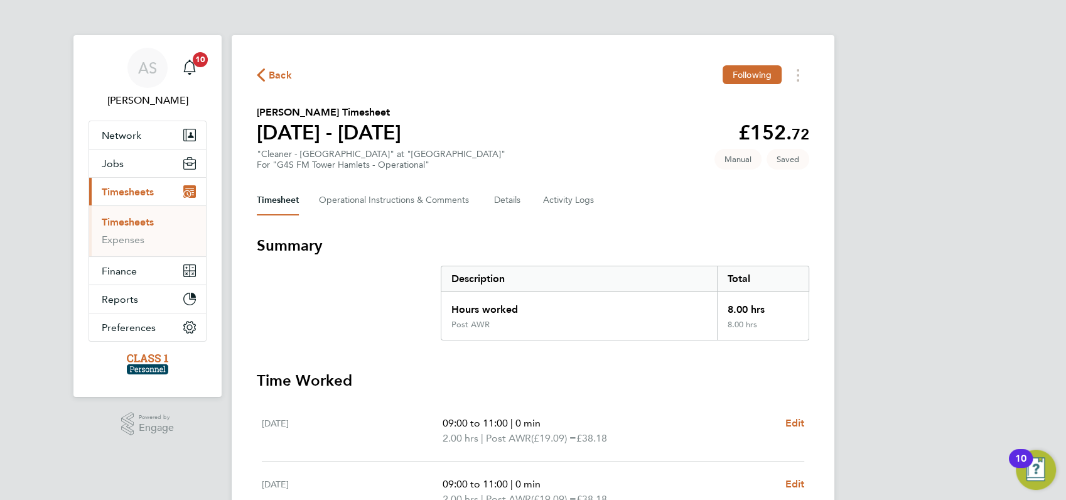
click at [912, 302] on div "AS [PERSON_NAME] Notifications 10 Applications: Network Businesses Sites Worker…" at bounding box center [533, 377] width 1066 height 754
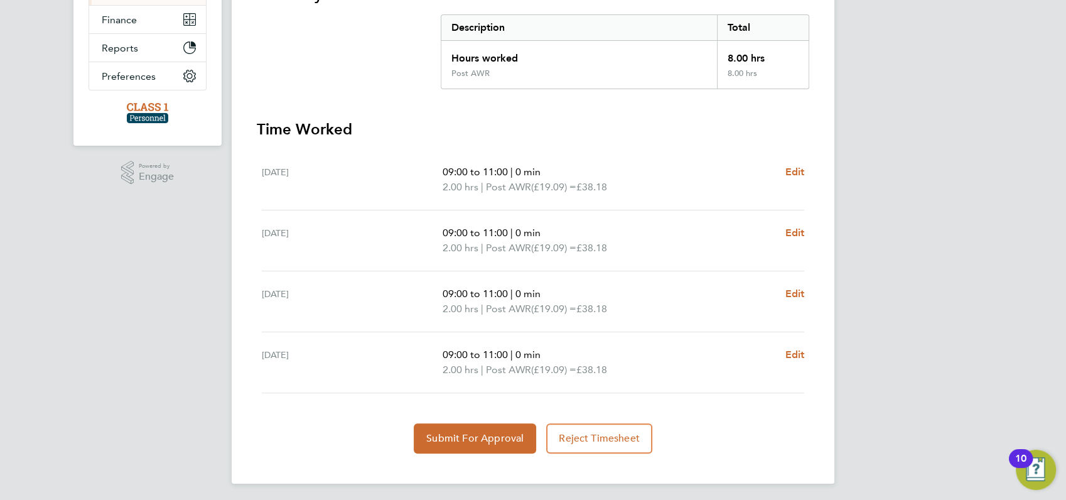
scroll to position [254, 0]
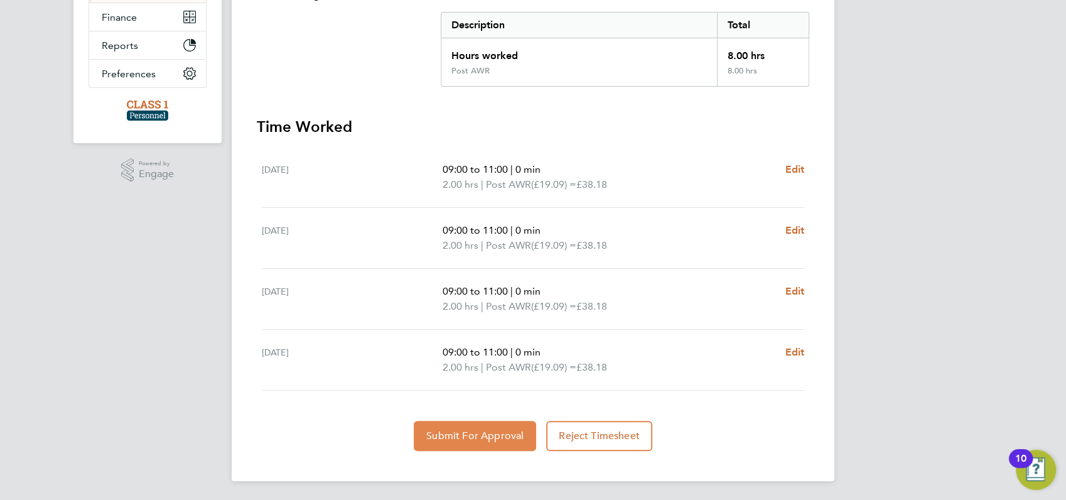
click at [470, 434] on span "Submit For Approval" at bounding box center [474, 435] width 97 height 13
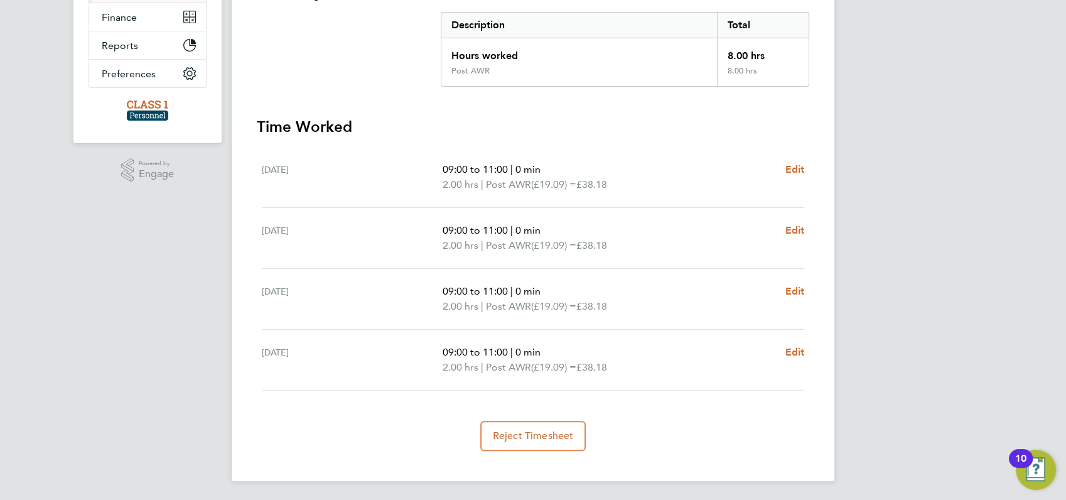
click at [927, 144] on div "AS [PERSON_NAME] Notifications 10 Applications: Network Businesses Sites Worker…" at bounding box center [533, 123] width 1066 height 754
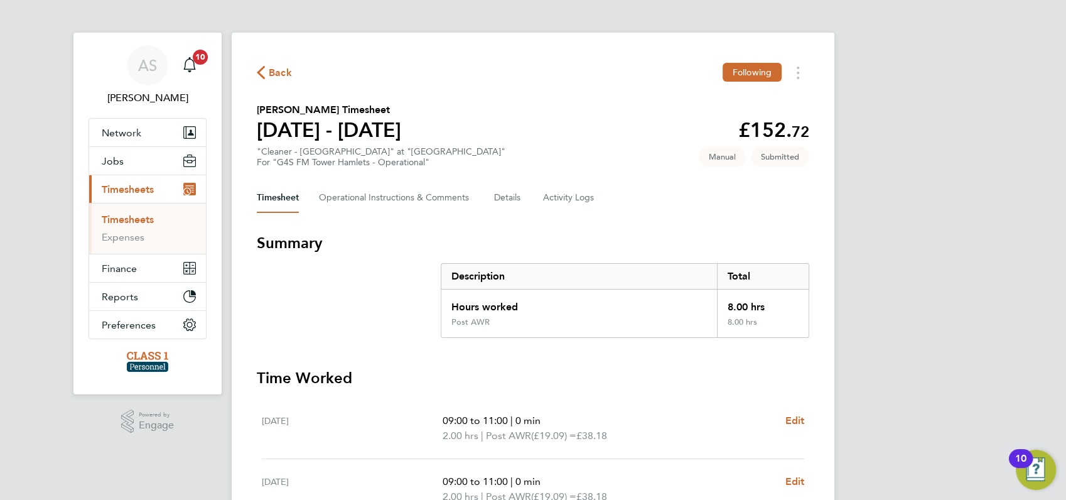
scroll to position [0, 0]
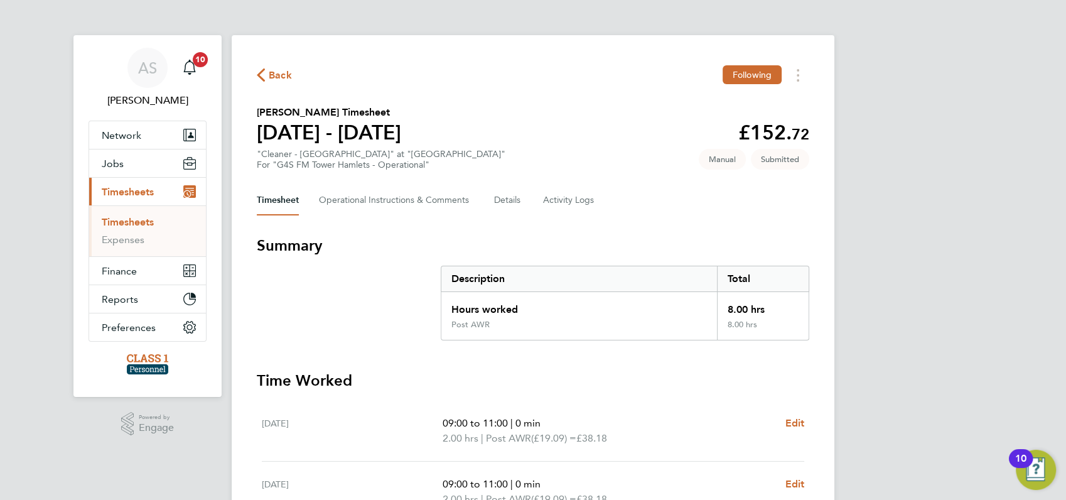
click at [276, 75] on span "Back" at bounding box center [280, 75] width 23 height 15
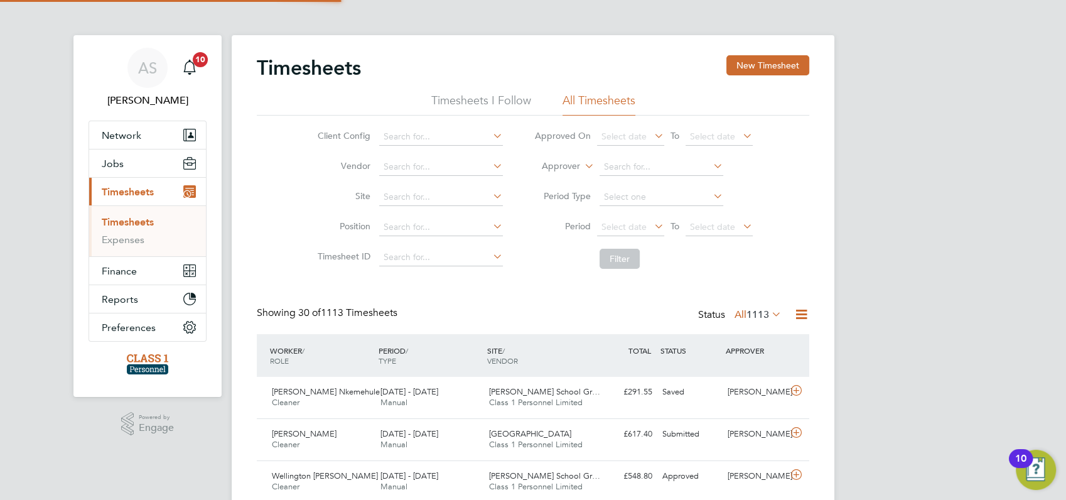
scroll to position [31, 109]
click at [132, 187] on span "Timesheets" at bounding box center [128, 192] width 52 height 12
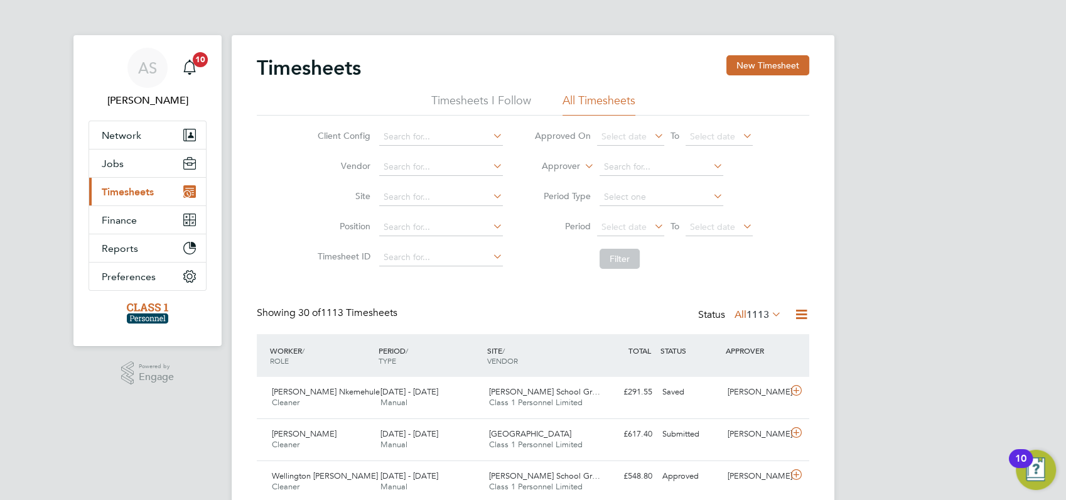
click at [122, 191] on span "Timesheets" at bounding box center [128, 192] width 52 height 12
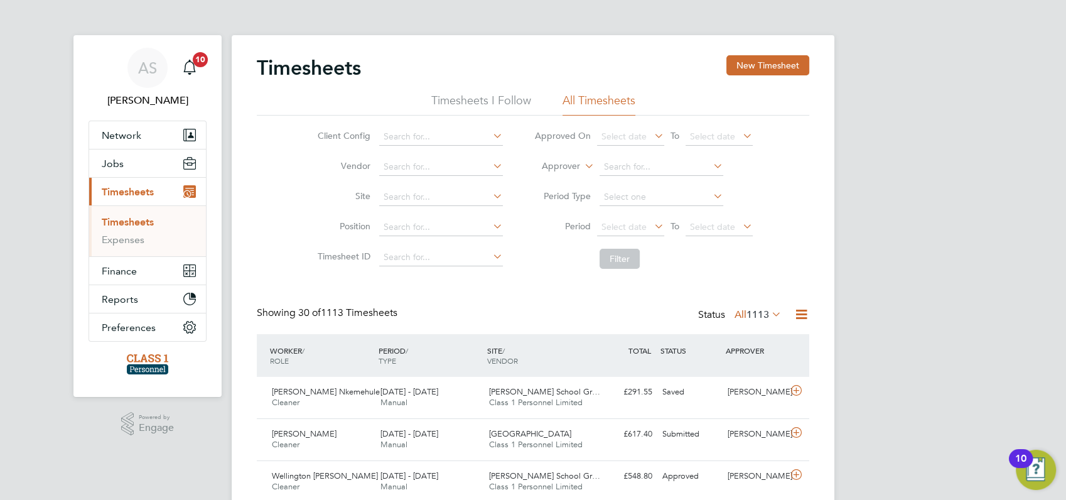
click at [126, 220] on link "Timesheets" at bounding box center [128, 222] width 52 height 12
click at [134, 188] on span "Timesheets" at bounding box center [128, 192] width 52 height 12
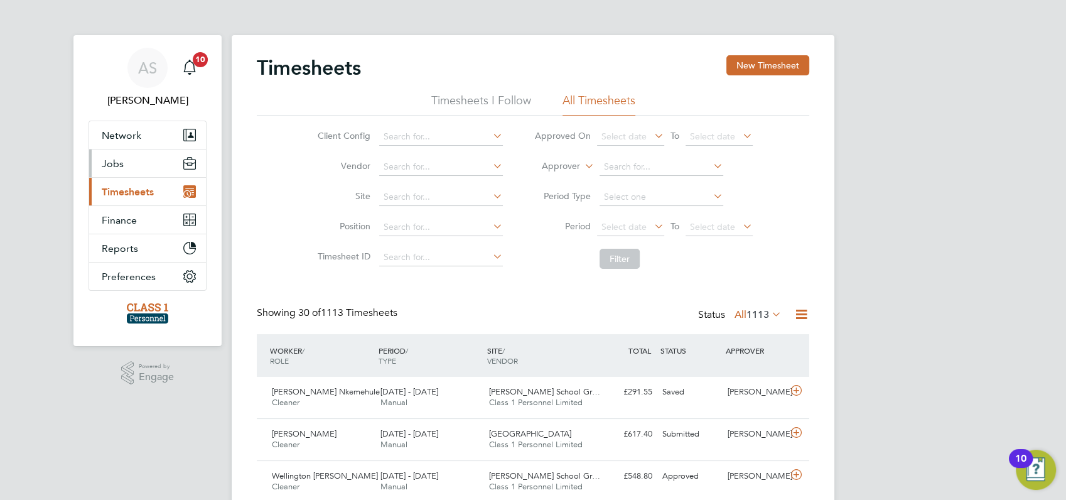
click at [120, 161] on span "Jobs" at bounding box center [113, 164] width 22 height 12
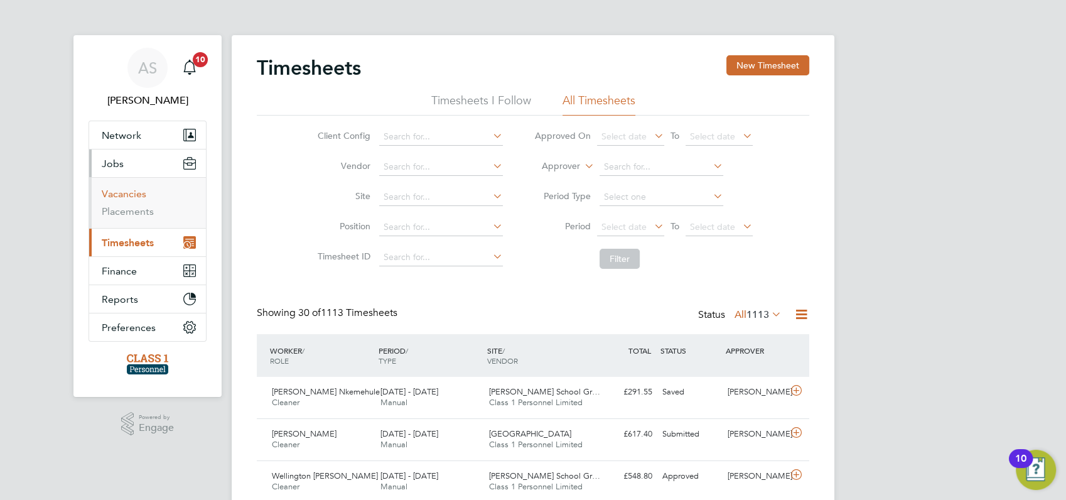
click at [125, 191] on link "Vacancies" at bounding box center [124, 194] width 45 height 12
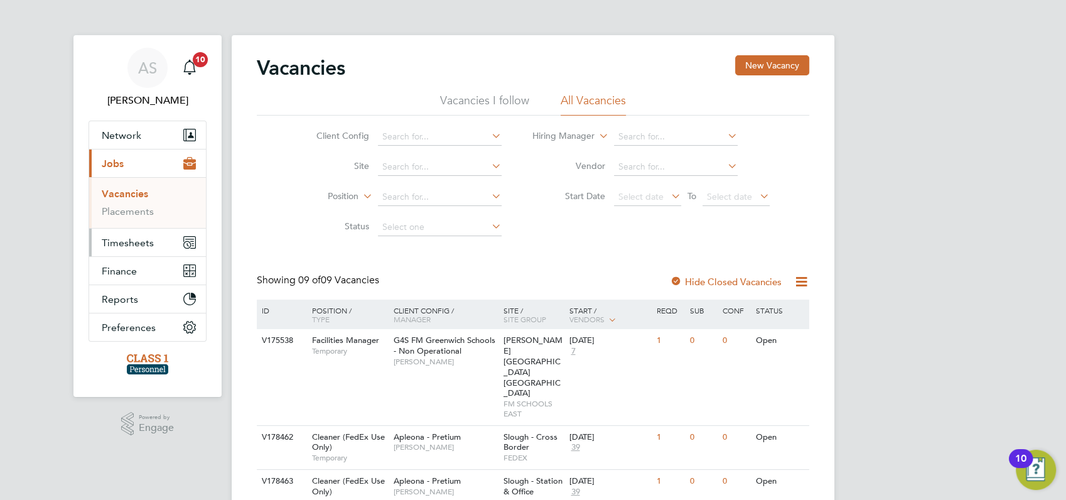
click at [124, 239] on span "Timesheets" at bounding box center [128, 243] width 52 height 12
click at [122, 222] on link "Timesheets" at bounding box center [128, 222] width 52 height 12
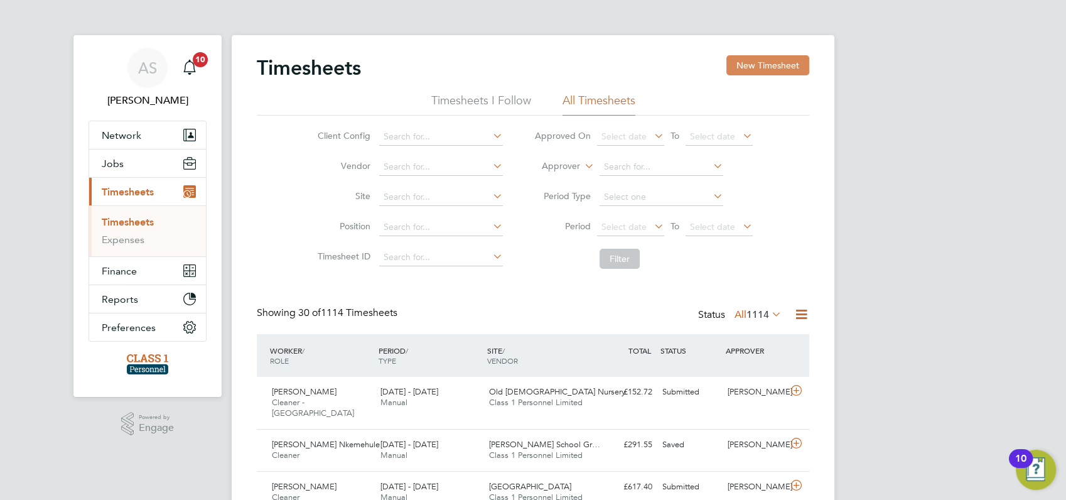
click at [751, 64] on button "New Timesheet" at bounding box center [767, 65] width 83 height 20
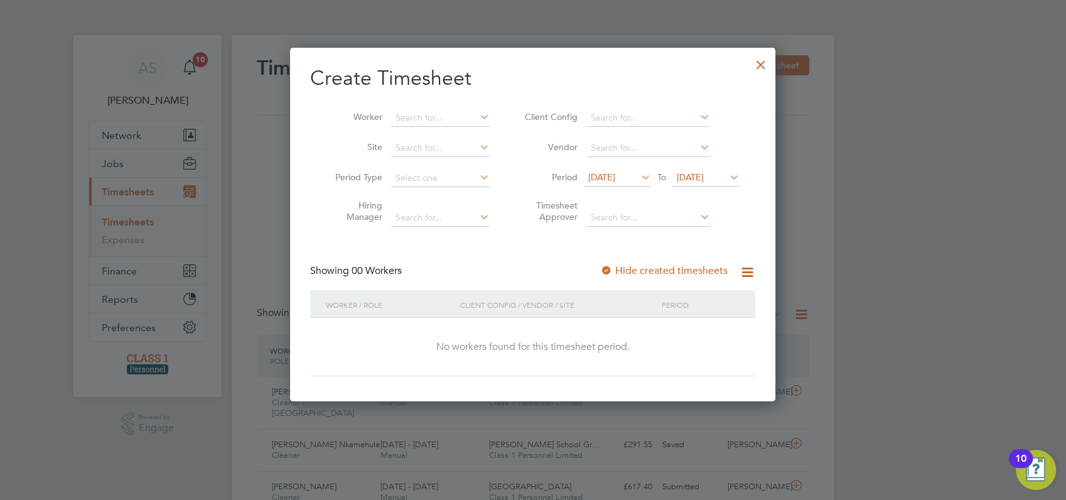
click at [615, 176] on span "[DATE]" at bounding box center [601, 176] width 27 height 11
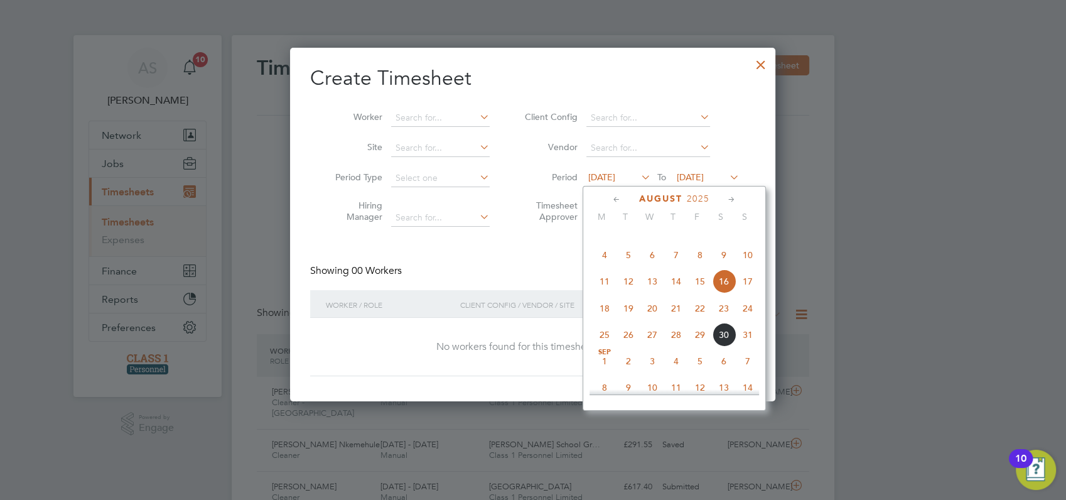
click at [630, 346] on span "26" at bounding box center [628, 335] width 24 height 24
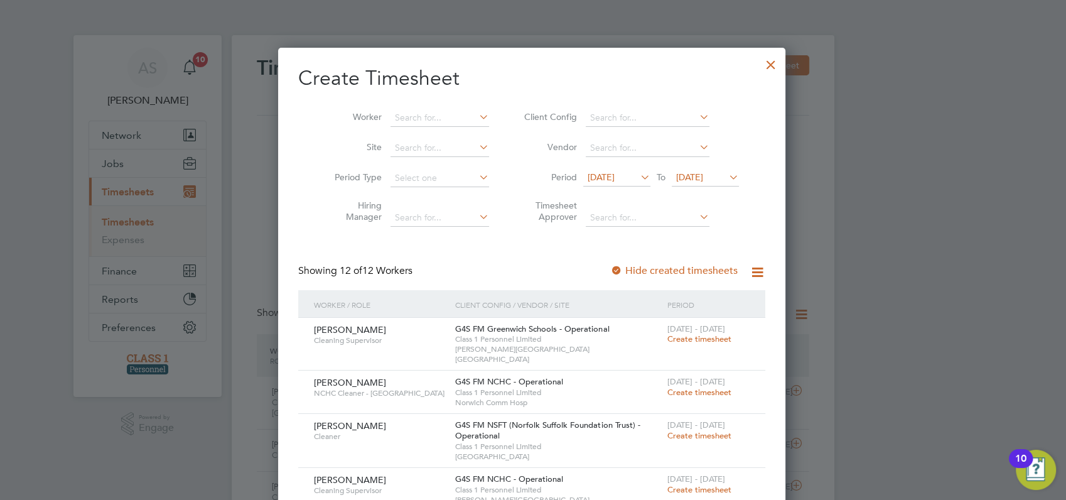
click at [872, 272] on div at bounding box center [533, 250] width 1066 height 500
